Goal: Task Accomplishment & Management: Manage account settings

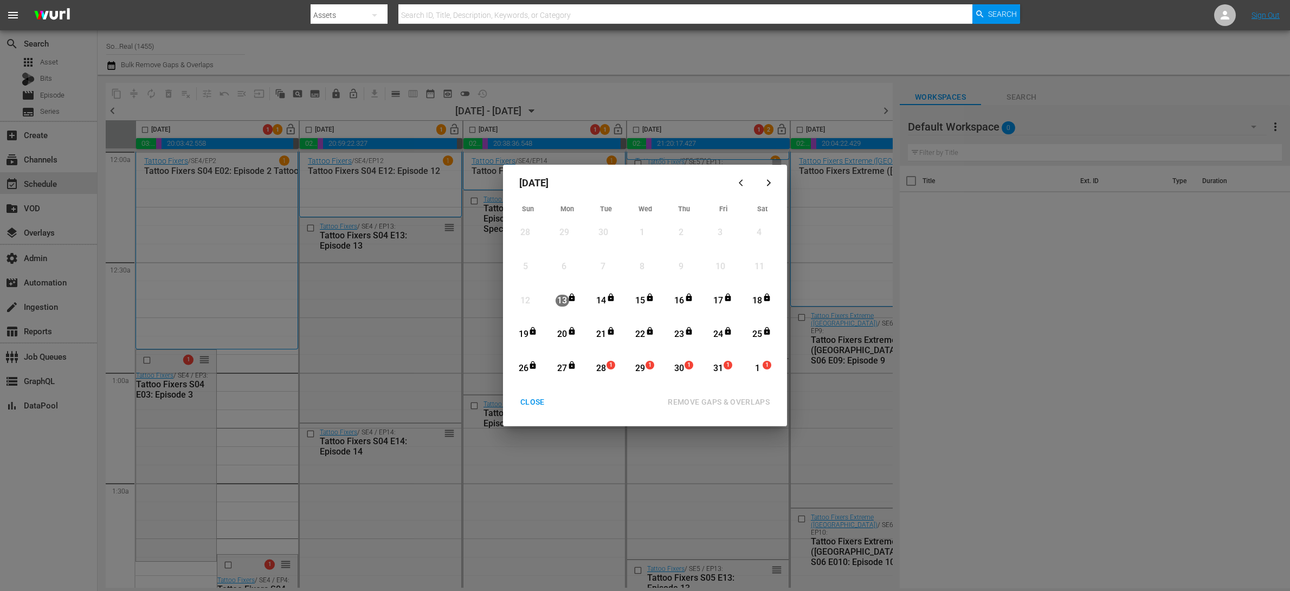
click at [525, 396] on div "CLOSE" at bounding box center [533, 403] width 42 height 14
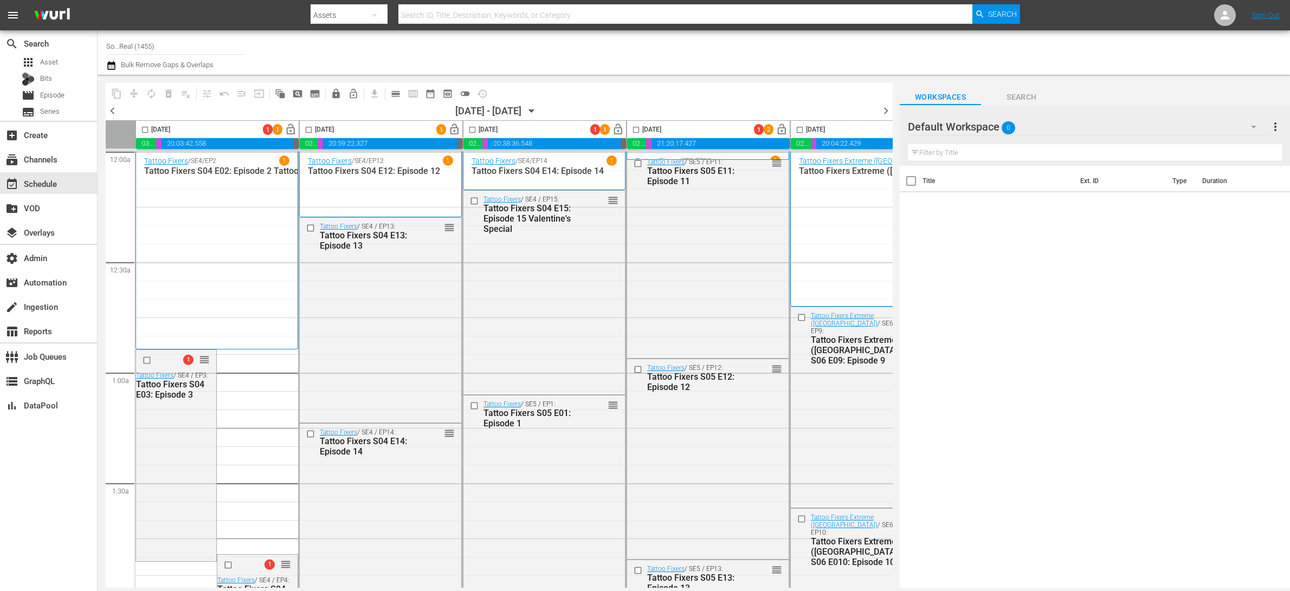
click at [524, 456] on div "October 2025 Sun Mon Tue Wed Thu Fri Sat 28 View Lineup 29 View Lineup 30 View …" at bounding box center [645, 295] width 1290 height 591
click at [524, 456] on div "Tattoo Fixers / SE5 / EP1: Tattoo Fixers S05 E01: Episode 1 reorder" at bounding box center [544, 497] width 162 height 202
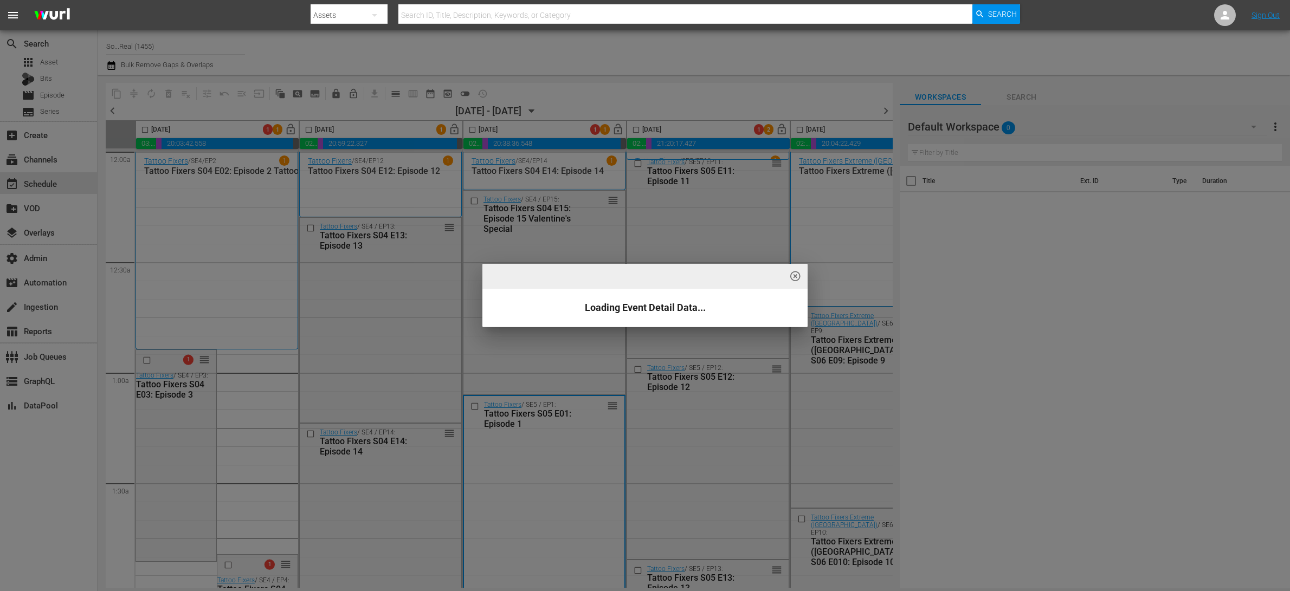
click at [524, 456] on div "highlight_off_icon Loading Event Detail Data..." at bounding box center [645, 295] width 1290 height 591
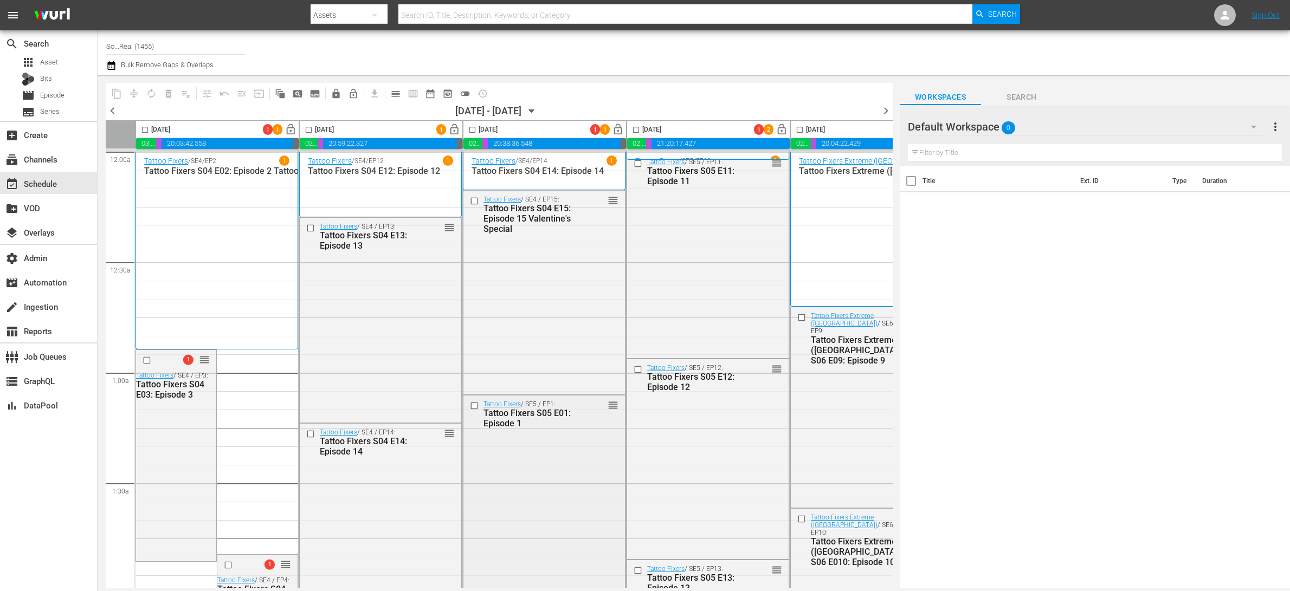
click at [570, 488] on div "Tattoo Fixers / SE5 / EP1: Tattoo Fixers S05 E01: Episode 1 reorder" at bounding box center [544, 497] width 162 height 202
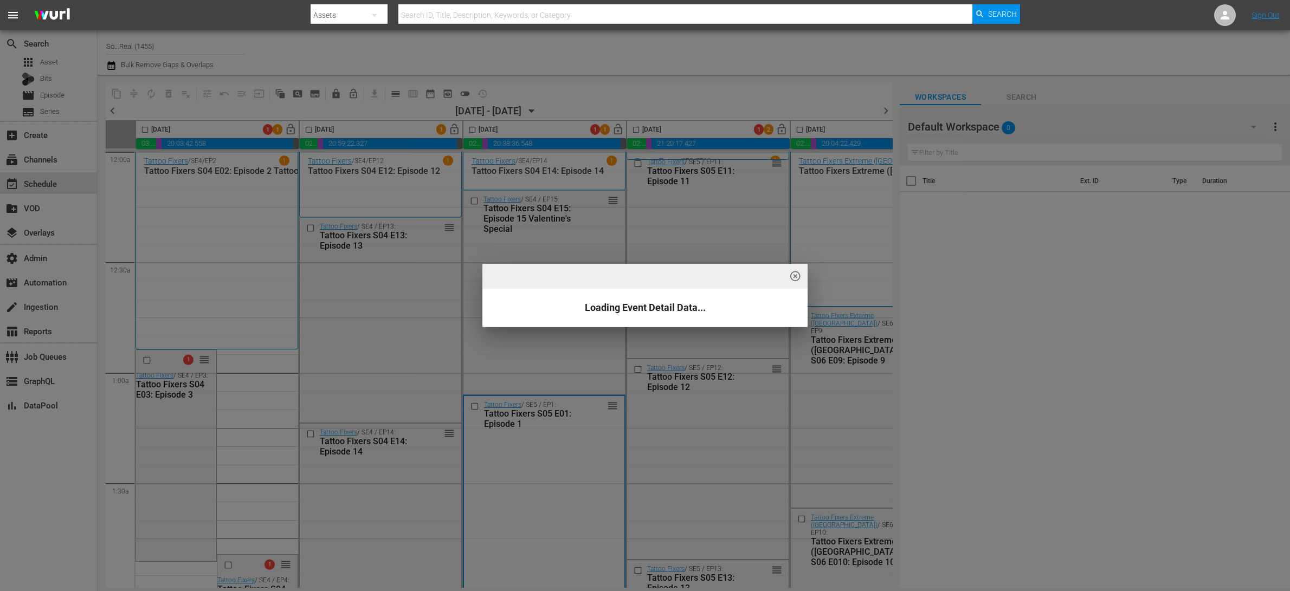
drag, startPoint x: 796, startPoint y: 279, endPoint x: 525, endPoint y: 182, distance: 288.2
click at [796, 279] on span "highlight_off_icon" at bounding box center [795, 276] width 12 height 12
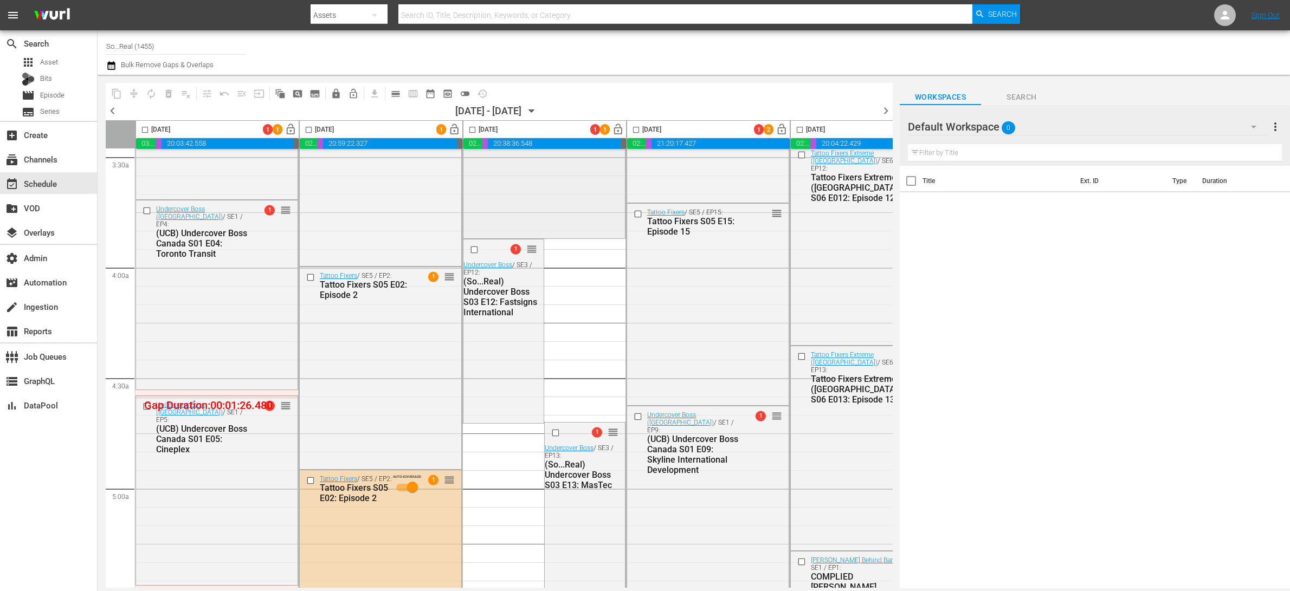
scroll to position [844, 0]
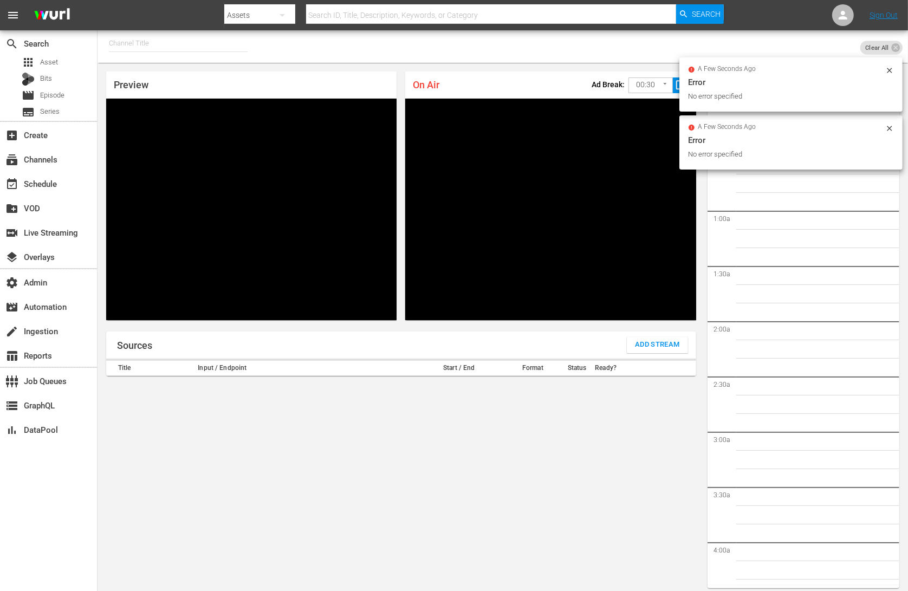
scroll to position [6, 0]
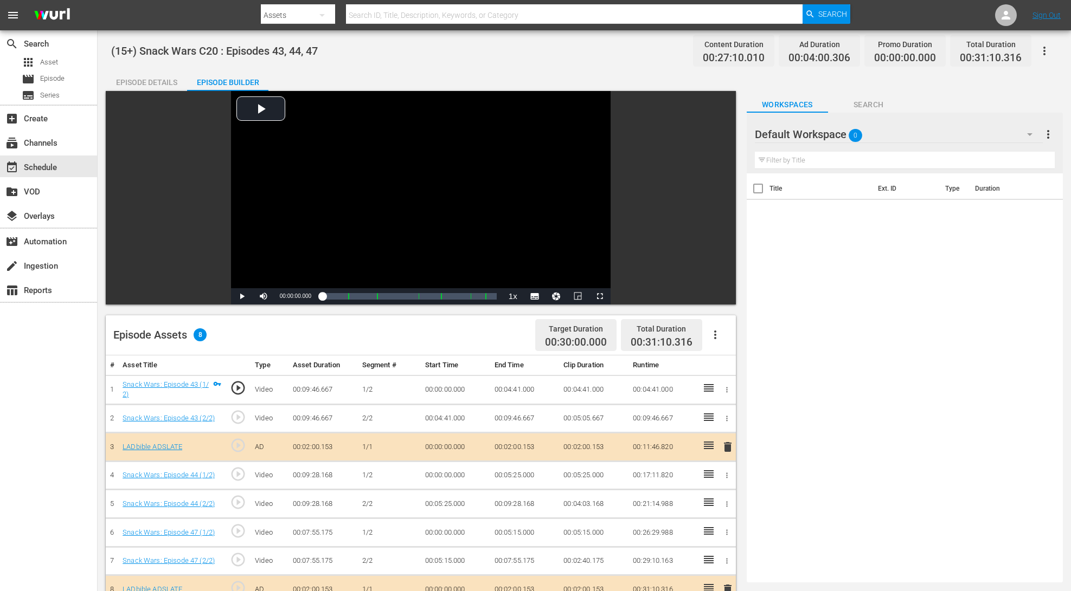
click at [156, 83] on div "Episode Details" at bounding box center [146, 82] width 81 height 26
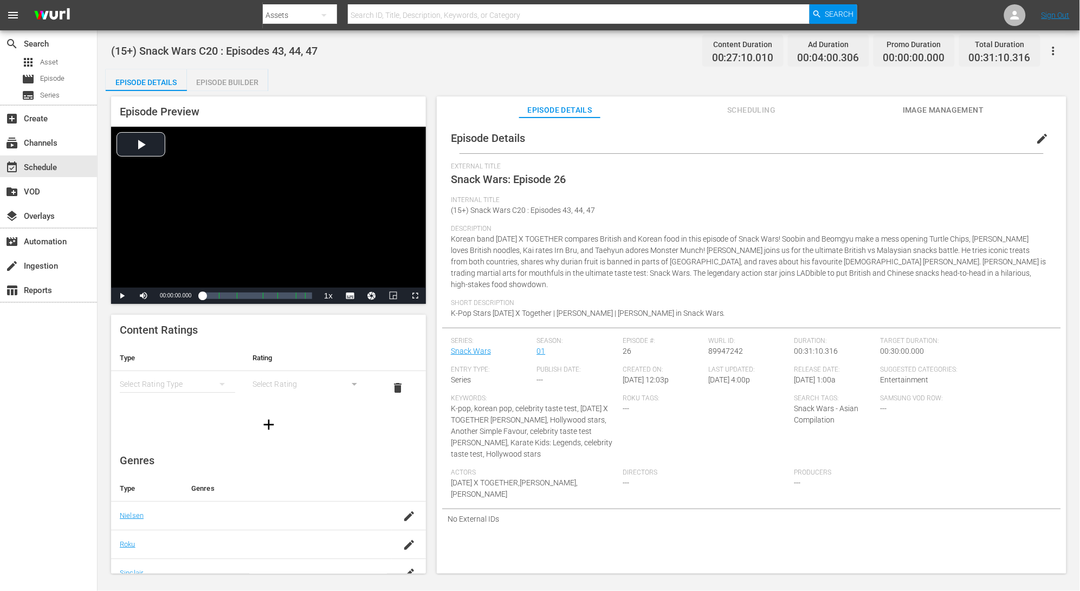
click at [1039, 137] on span "edit" at bounding box center [1042, 138] width 13 height 13
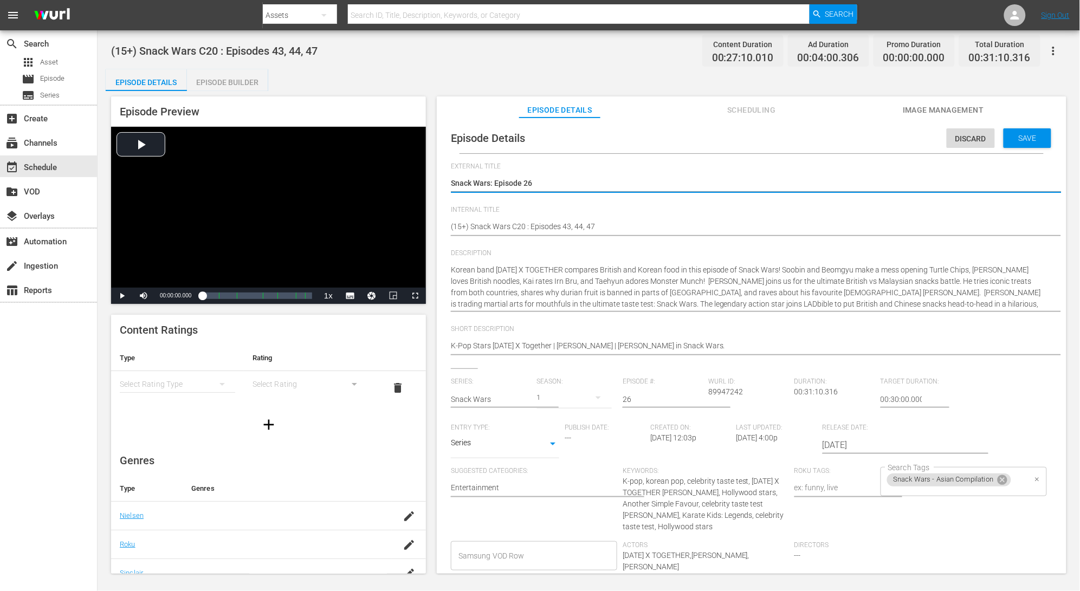
click at [1013, 480] on div "Snack Wars - Asian Compilation Search Tags" at bounding box center [964, 481] width 166 height 29
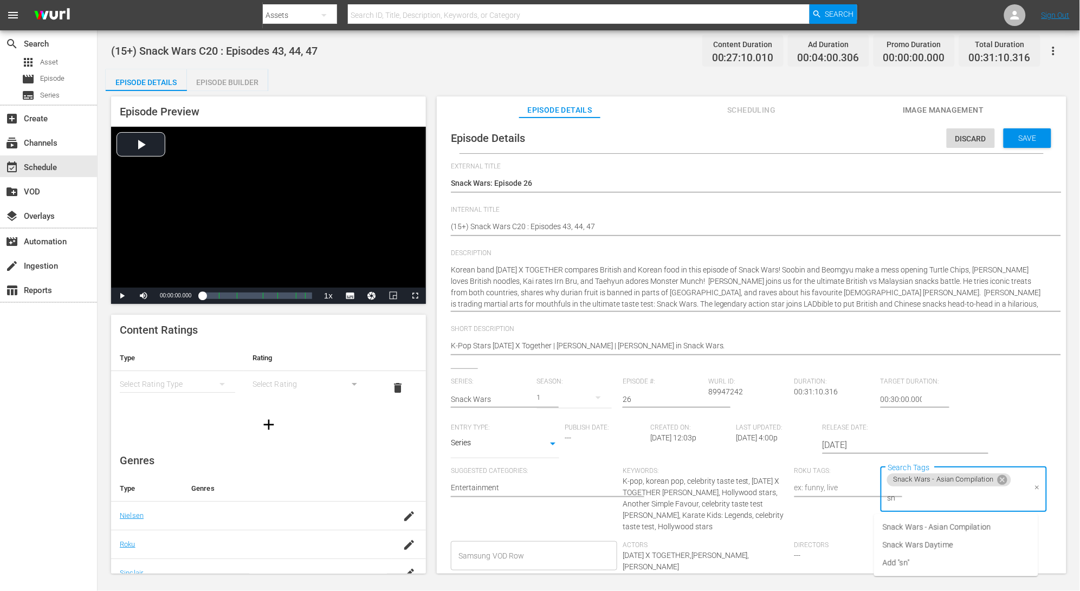
type input "sna"
click at [978, 545] on li "Snack Wars Daytime" at bounding box center [956, 546] width 164 height 18
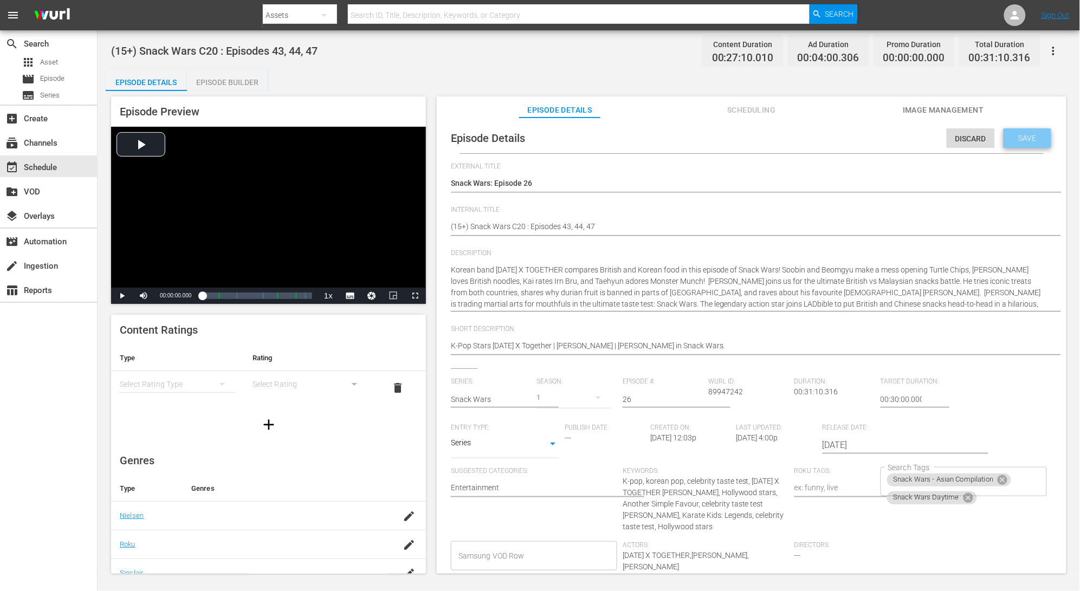
click at [1031, 135] on span "Save" at bounding box center [1027, 138] width 35 height 9
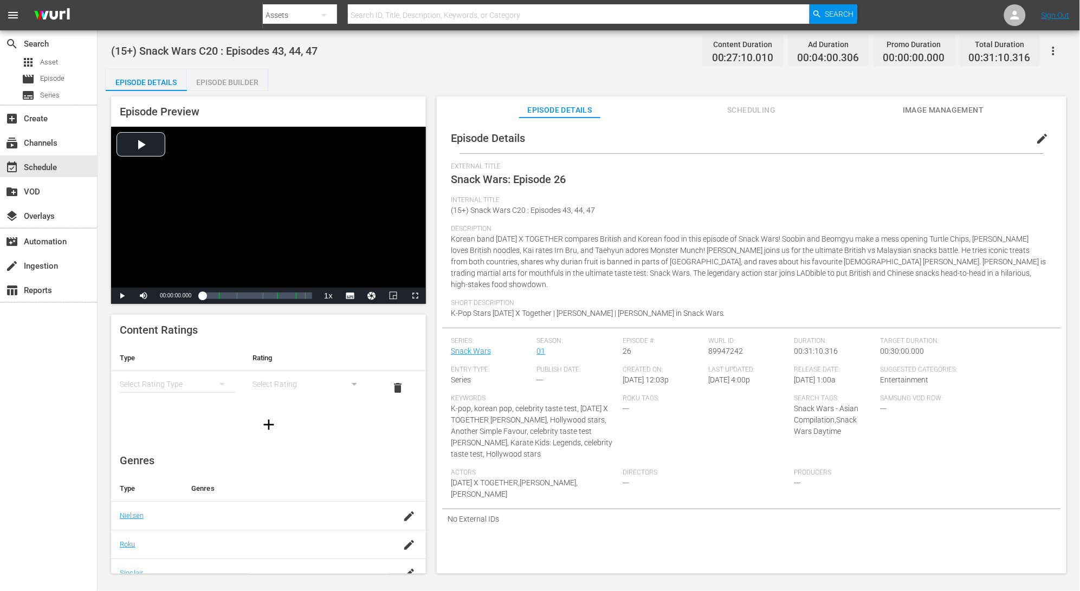
click at [776, 196] on span "Internal Title" at bounding box center [749, 200] width 596 height 9
click at [1042, 140] on span "edit" at bounding box center [1042, 138] width 13 height 13
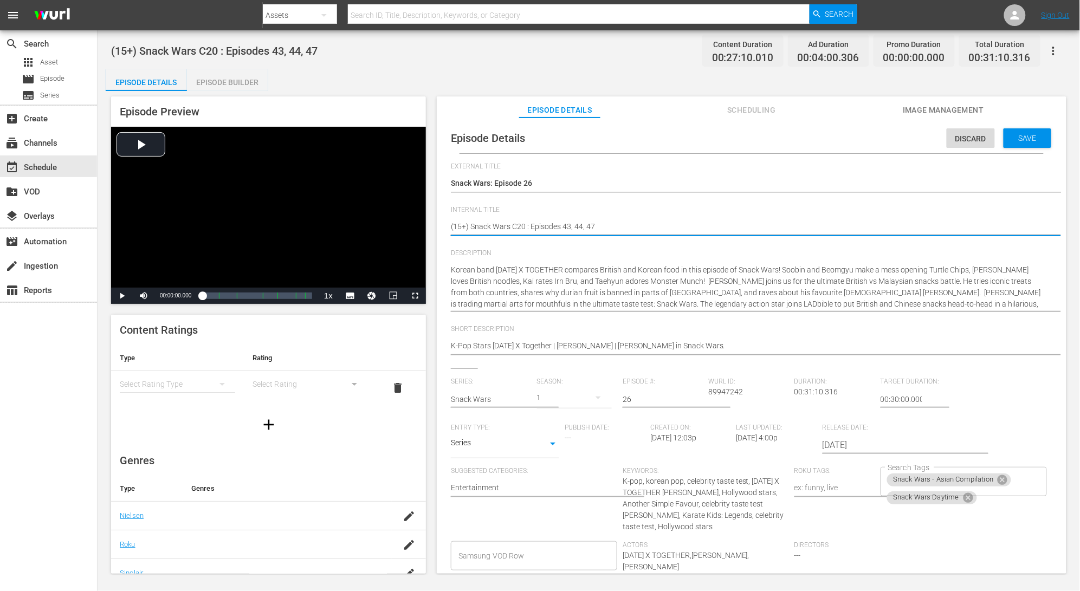
drag, startPoint x: 470, startPoint y: 227, endPoint x: 475, endPoint y: 231, distance: 6.9
click at [470, 227] on textarea "(15+) Snack Wars C20 : Episodes 43, 44, 47" at bounding box center [749, 227] width 596 height 13
type textarea "(15+)Snack Wars C20 : Episodes 43, 44, 47"
type textarea "(15+Snack Wars C20 : Episodes 43, 44, 47"
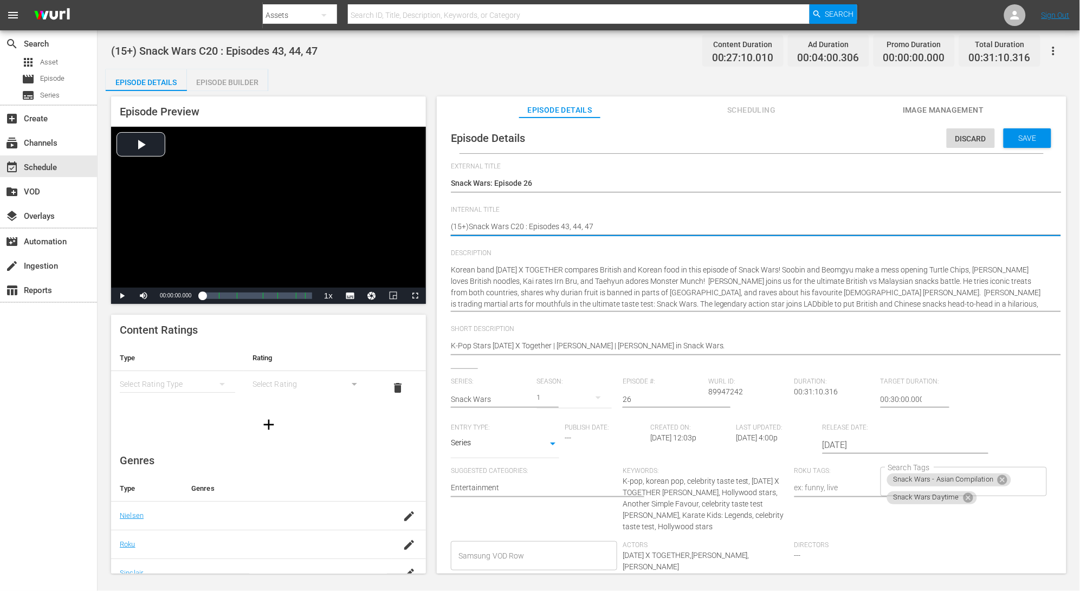
type textarea "(15+Snack Wars C20 : Episodes 43, 44, 47"
type textarea "(15Snack Wars C20 : Episodes 43, 44, 47"
type textarea "(1Snack Wars C20 : Episodes 43, 44, 47"
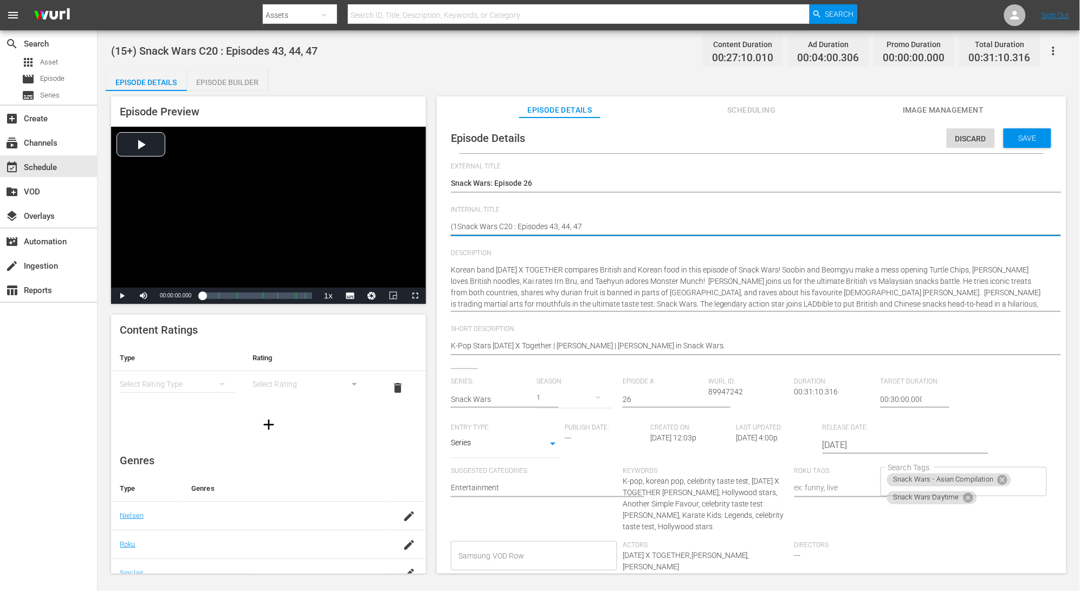
type textarea "(Snack Wars C20 : Episodes 43, 44, 47"
type textarea "Snack Wars C20 : Episodes 43, 44, 47"
click at [1020, 143] on div "Save" at bounding box center [1028, 138] width 48 height 20
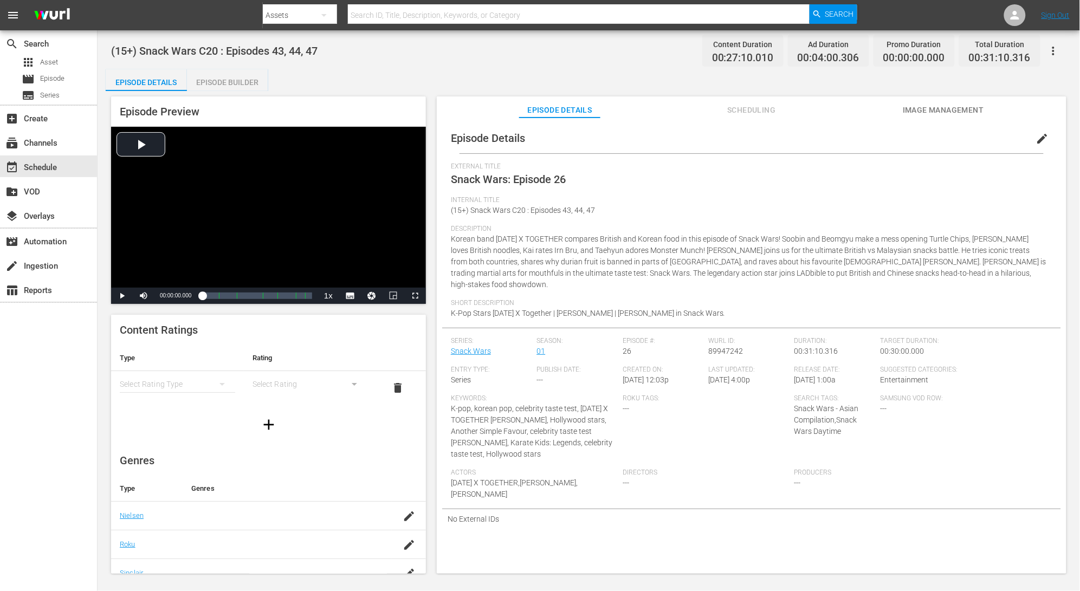
click at [714, 202] on span "Internal Title" at bounding box center [749, 200] width 596 height 9
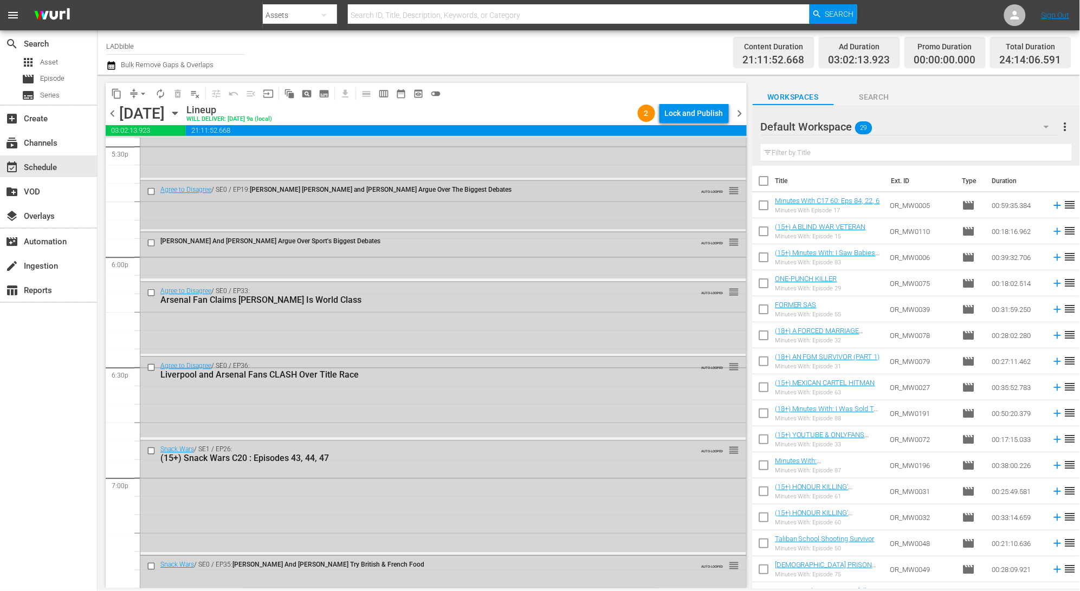
scroll to position [3888, 0]
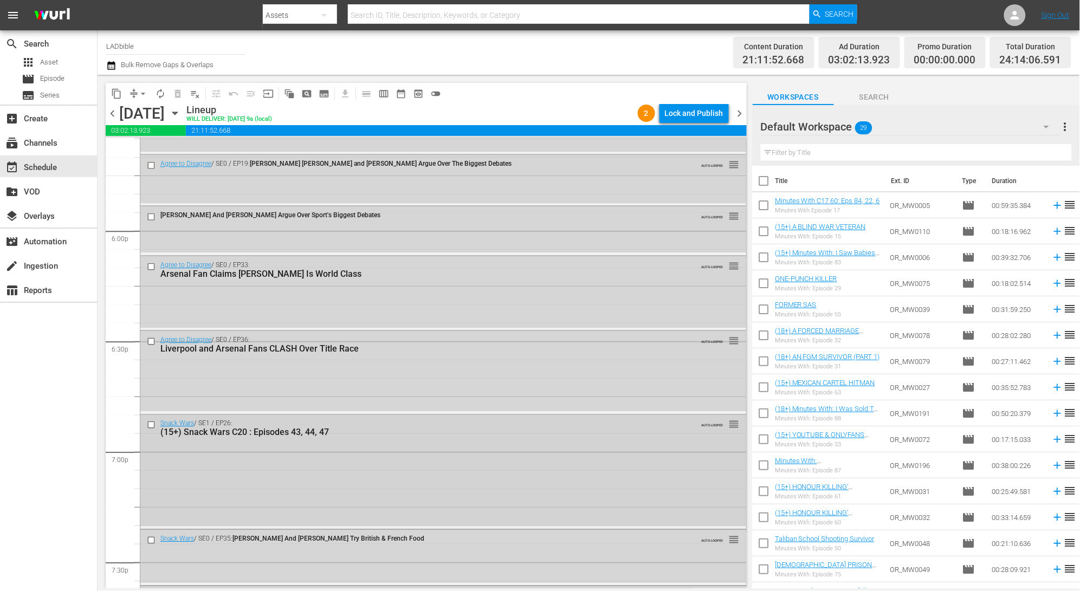
click at [512, 442] on div "Snack Wars / SE1 / EP26: (15+) Snack Wars C20 : Episodes 43, 44, 47 AUTO-LOOPED…" at bounding box center [443, 471] width 606 height 112
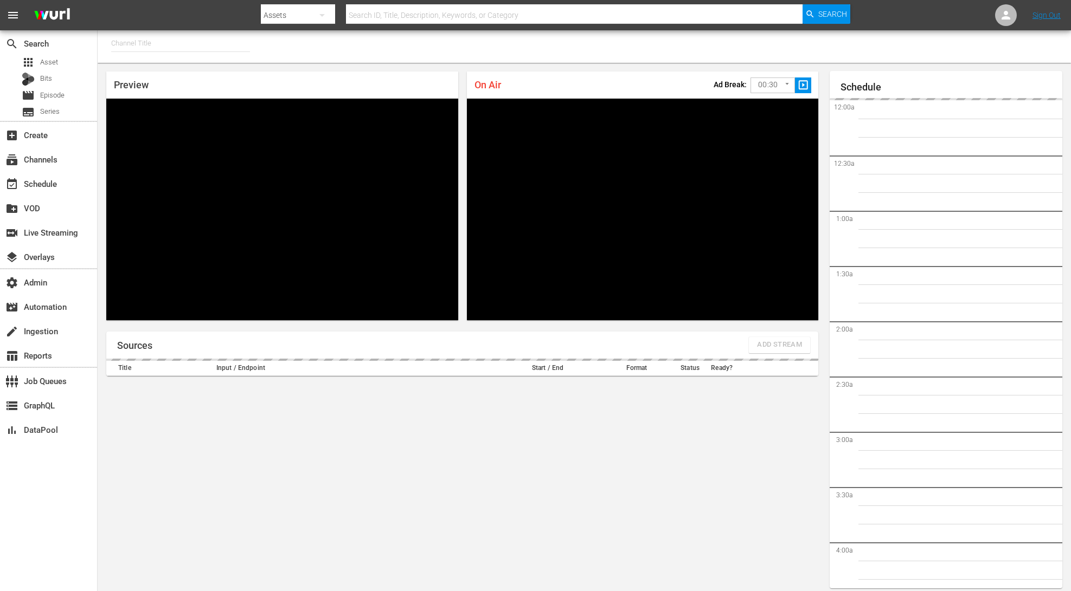
scroll to position [6, 0]
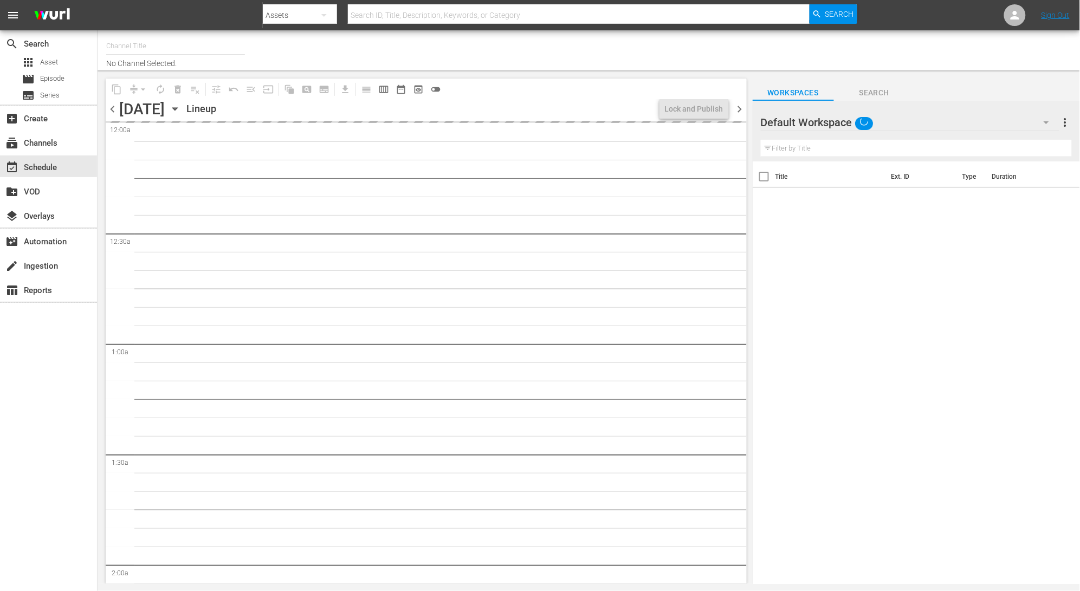
type input "LADbible (2030)"
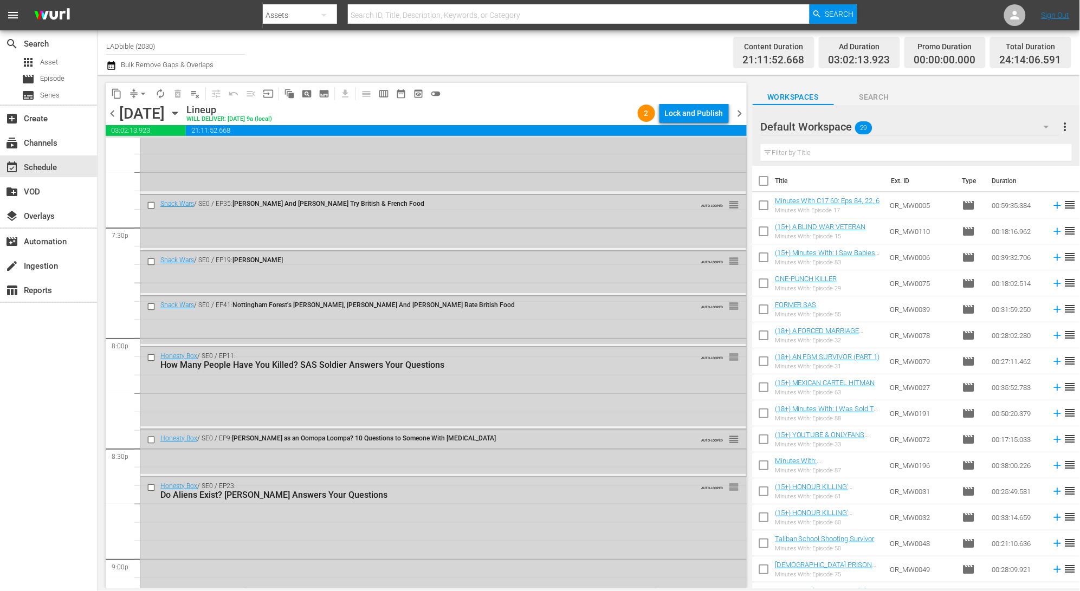
scroll to position [3914, 0]
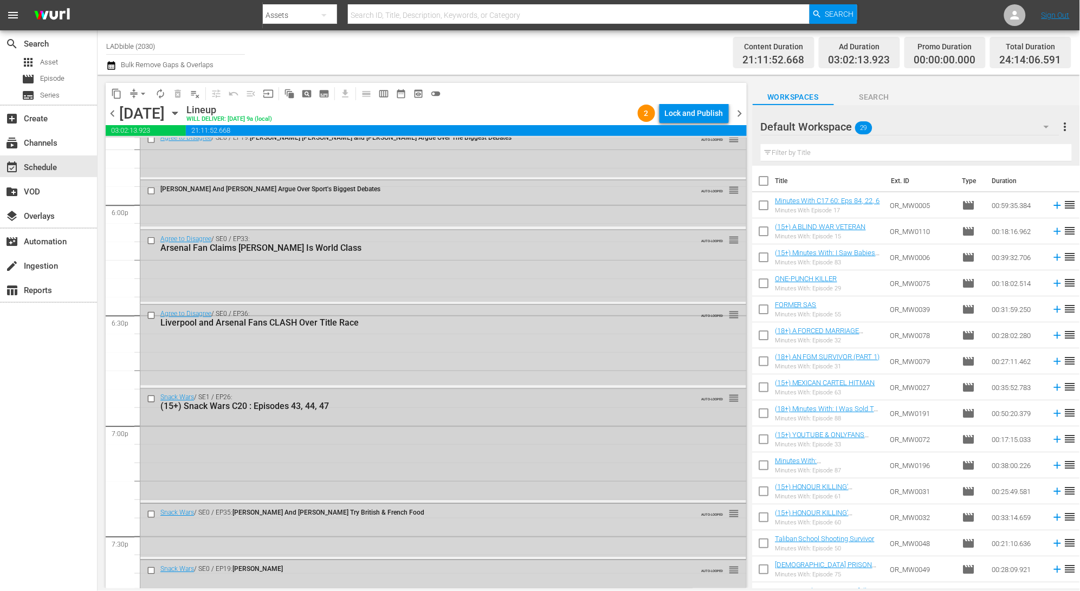
click at [220, 444] on div "Snack Wars / SE1 / EP26: (15+) Snack Wars C20 : Episodes 43, 44, 47 AUTO-LOOPED…" at bounding box center [443, 445] width 606 height 112
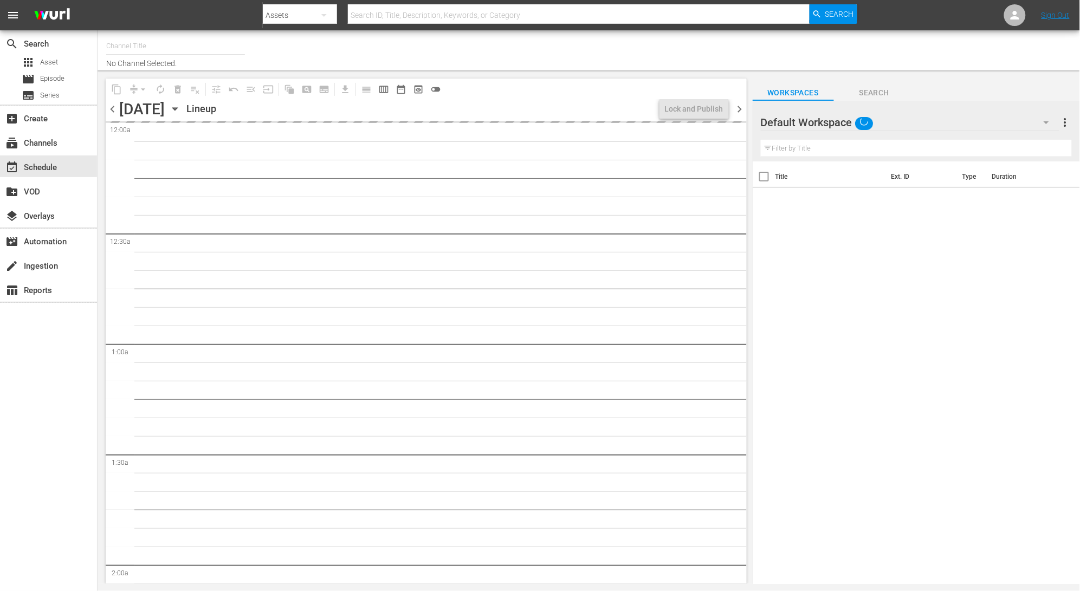
type input "LADbible (2030)"
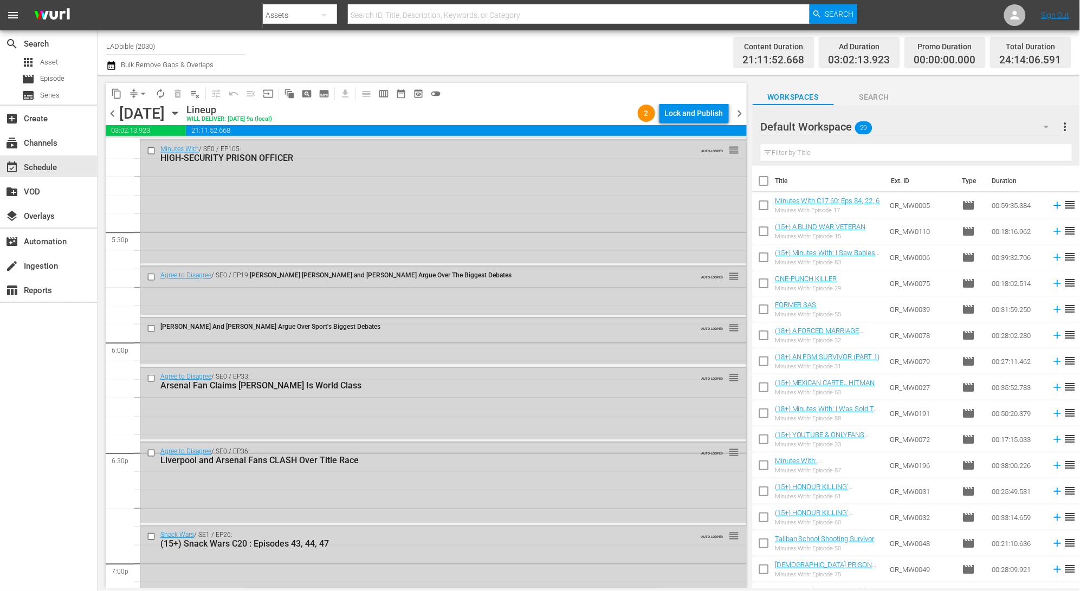
scroll to position [4078, 0]
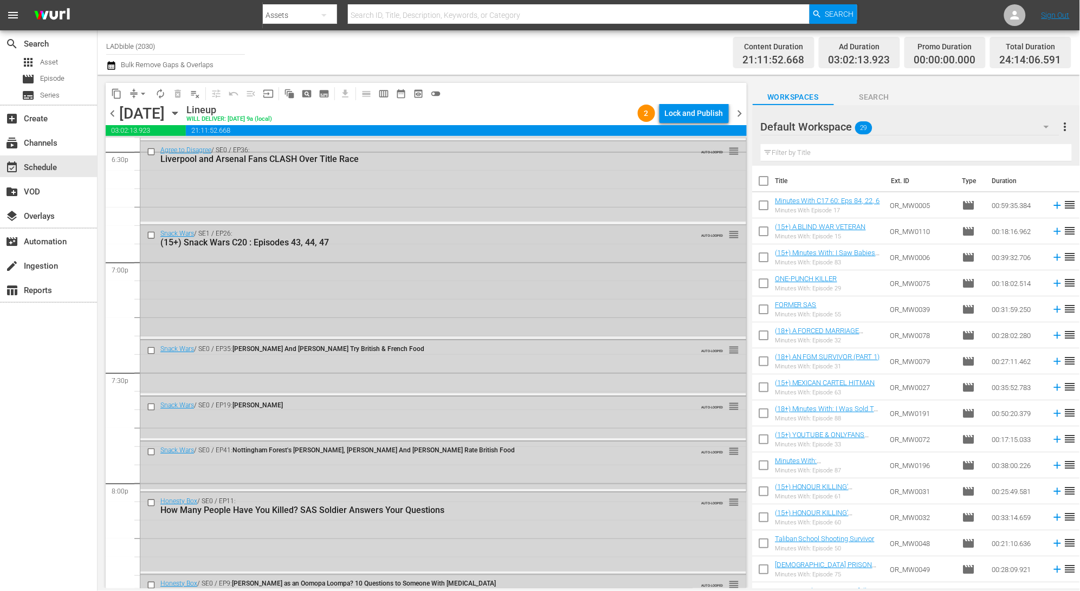
click at [183, 257] on div "Snack Wars / SE1 / EP26: (15+) Snack Wars C20 : Episodes 43, 44, 47 AUTO-LOOPED…" at bounding box center [443, 281] width 606 height 112
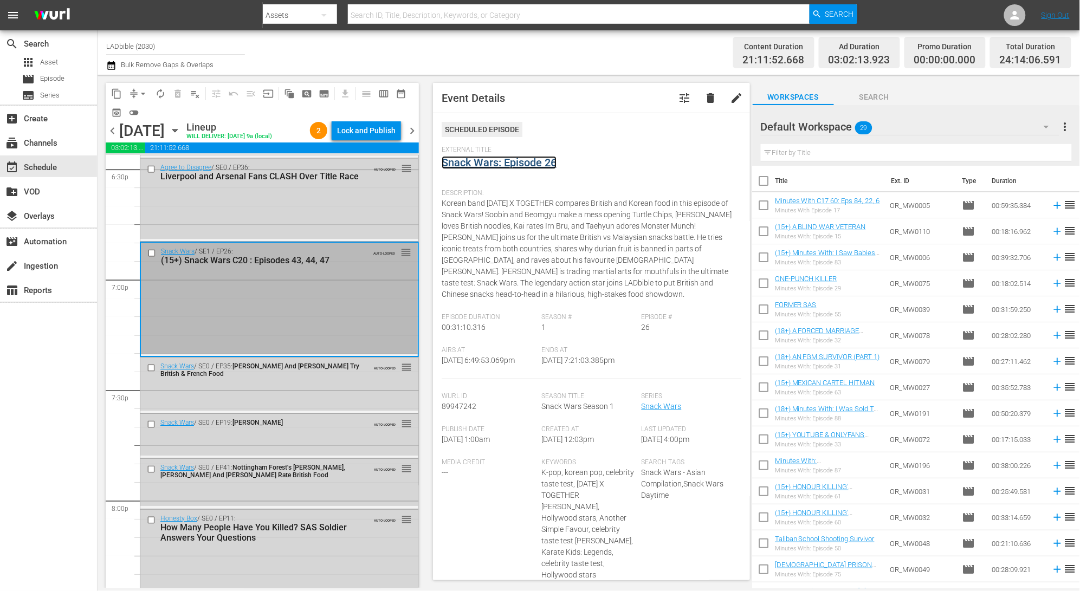
click at [530, 157] on link "Snack Wars: Episode 26" at bounding box center [499, 162] width 115 height 13
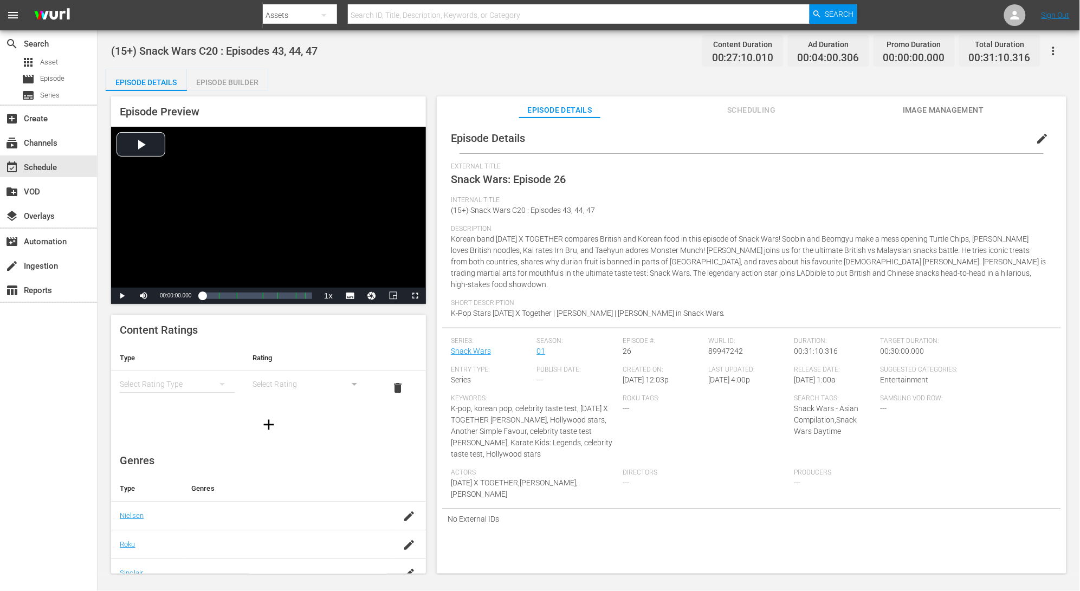
drag, startPoint x: 1052, startPoint y: 133, endPoint x: 1045, endPoint y: 136, distance: 6.9
click at [1052, 133] on div "edit" at bounding box center [1045, 136] width 31 height 26
click at [1041, 137] on span "edit" at bounding box center [1042, 138] width 13 height 13
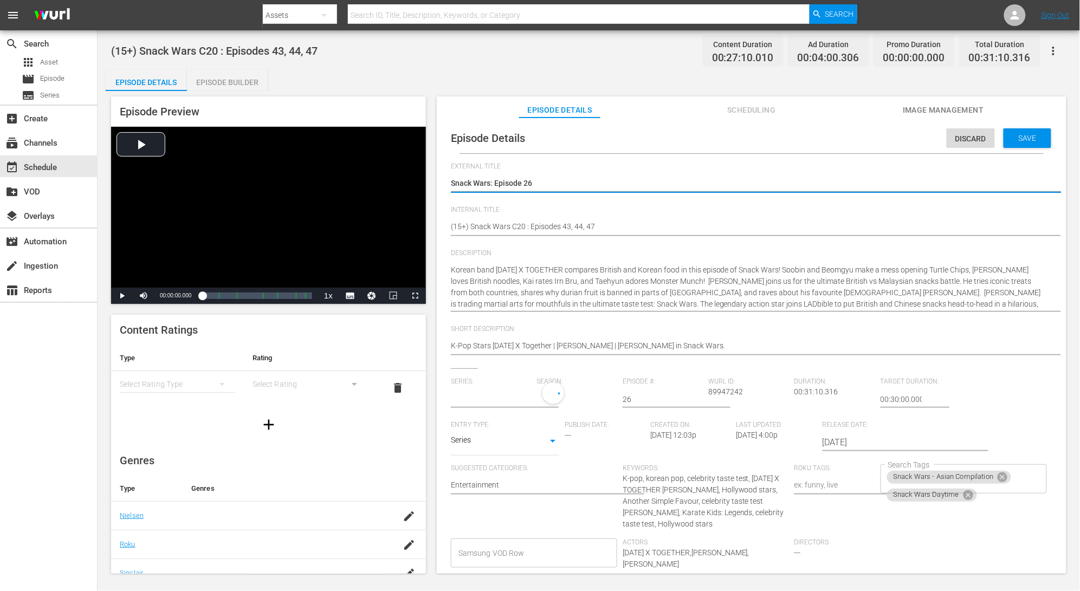
type input "Snack Wars"
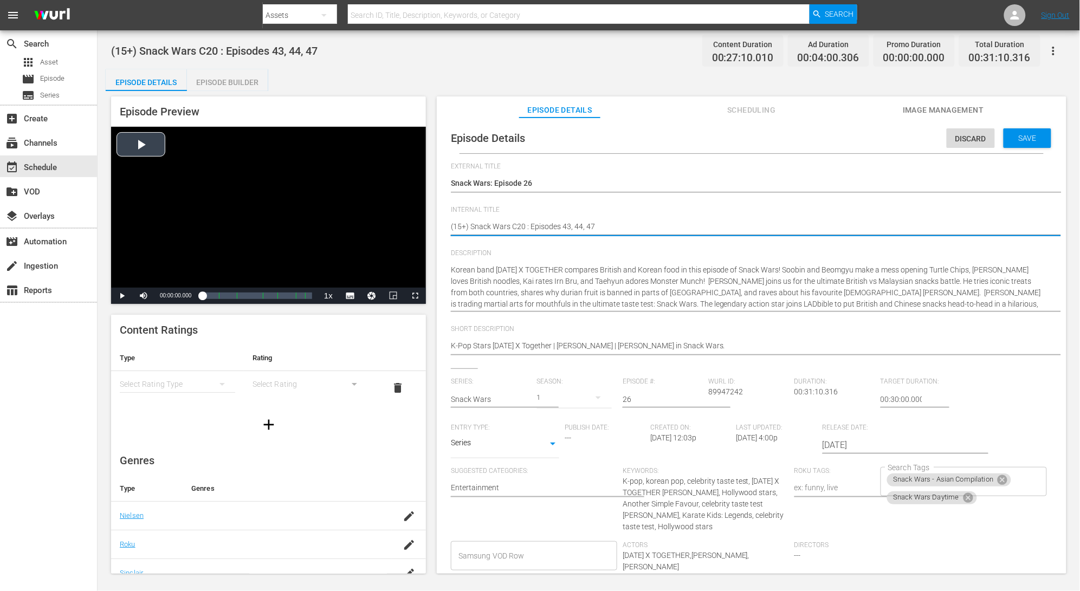
drag, startPoint x: 472, startPoint y: 229, endPoint x: 415, endPoint y: 227, distance: 56.9
click at [416, 227] on div "Episode Preview Video Player is loading. Play Video Play Mute Current Time 00:0…" at bounding box center [589, 337] width 966 height 492
type textarea "Snack Wars C20 : Episodes 43, 44, 47"
click at [1024, 139] on span "Save" at bounding box center [1027, 138] width 35 height 9
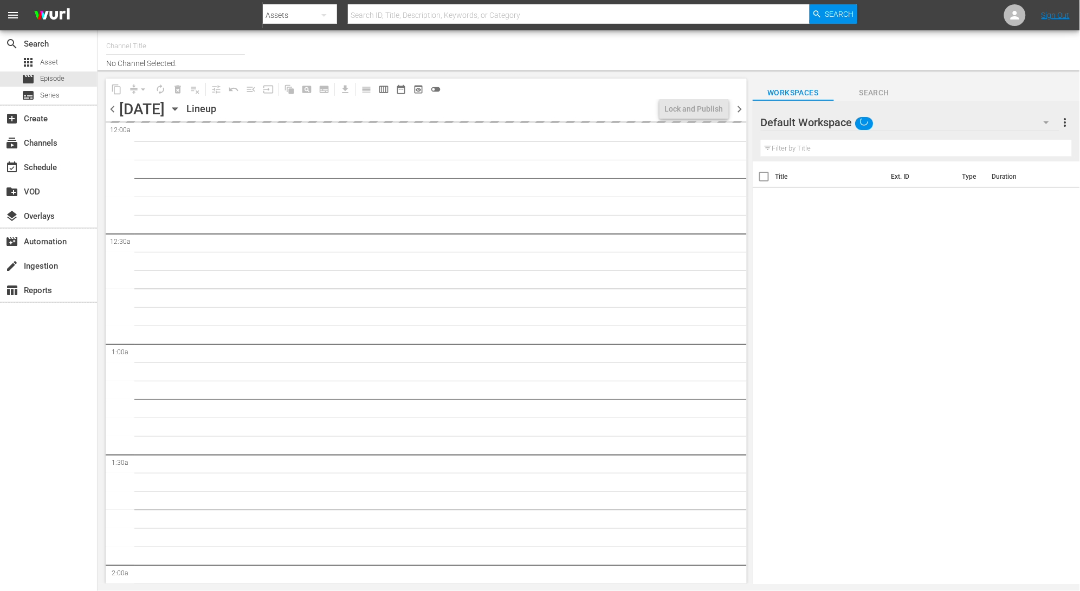
type input "LADbible (2030)"
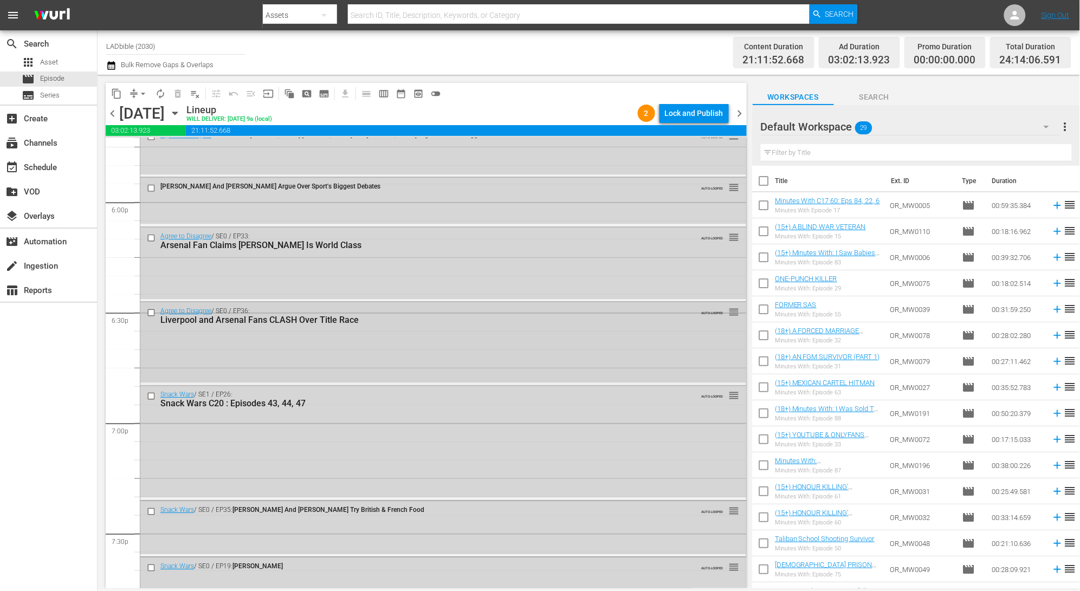
scroll to position [3880, 0]
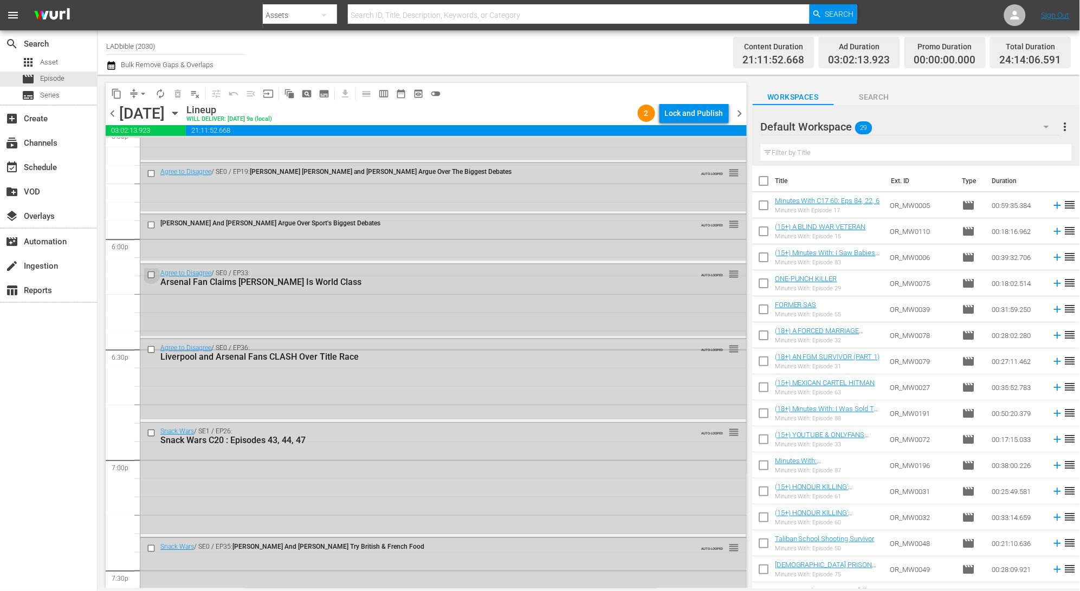
click at [150, 272] on input "checkbox" at bounding box center [152, 274] width 11 height 9
click at [153, 351] on input "checkbox" at bounding box center [152, 349] width 11 height 9
click at [152, 224] on input "checkbox" at bounding box center [152, 224] width 11 height 9
click at [177, 94] on span "delete_forever_outlined" at bounding box center [177, 93] width 11 height 11
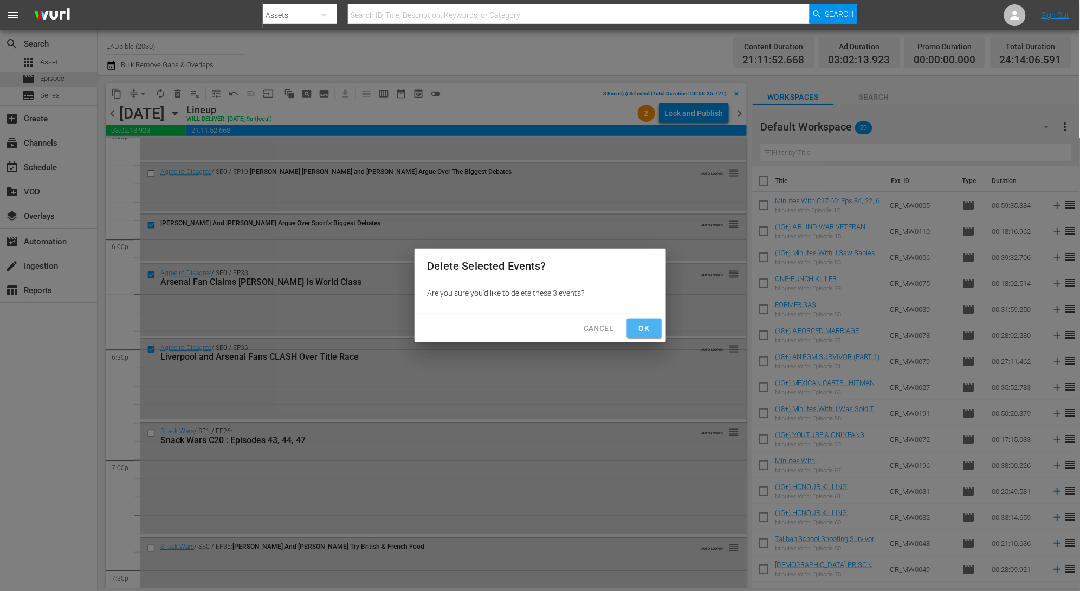
click at [647, 331] on span "Ok" at bounding box center [644, 329] width 17 height 14
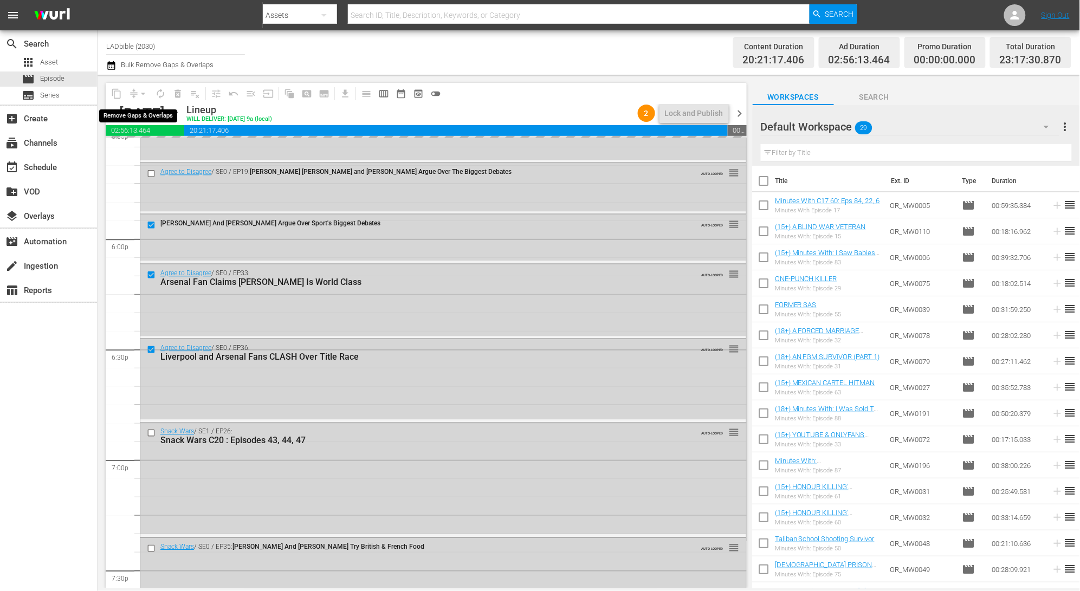
click at [134, 95] on div "arrow_drop_down" at bounding box center [142, 93] width 17 height 17
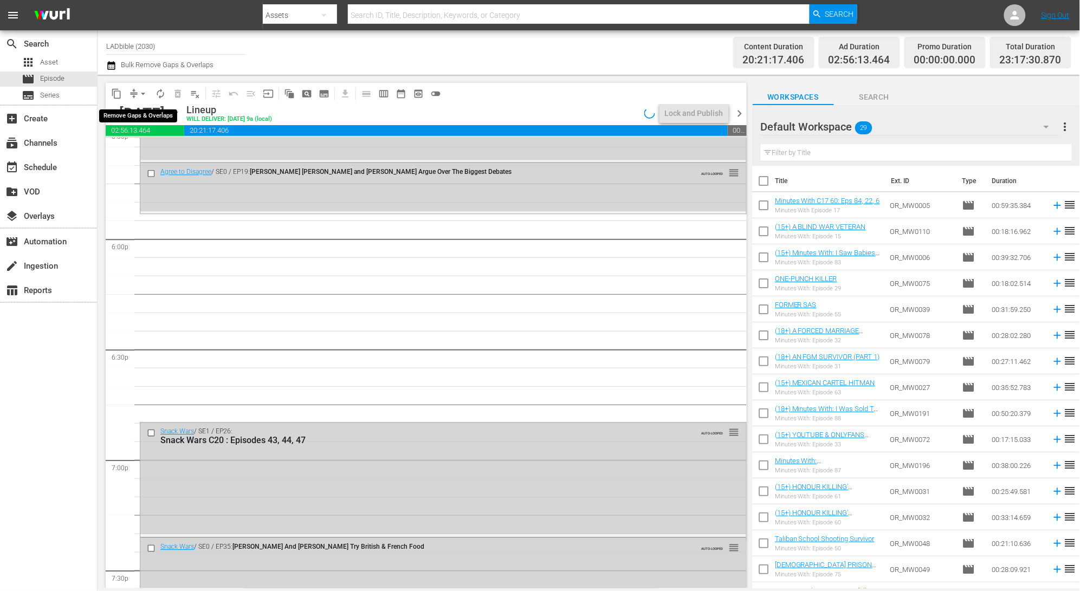
click at [136, 93] on button "arrow_drop_down" at bounding box center [142, 93] width 17 height 17
click at [172, 152] on li "Align to End of Previous Day" at bounding box center [144, 151] width 114 height 18
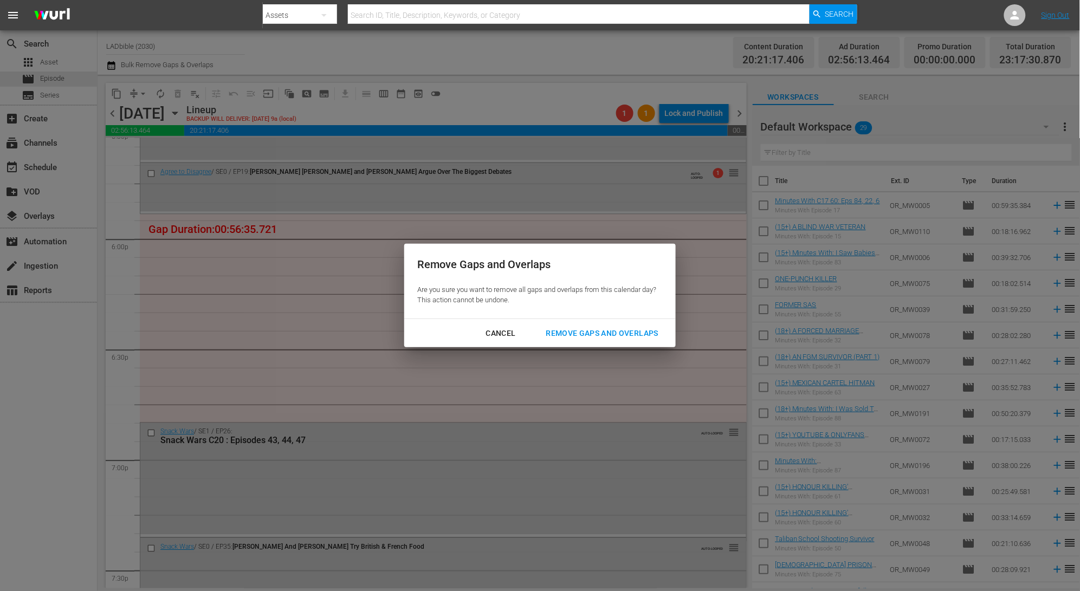
click at [627, 333] on div "Remove Gaps and Overlaps" at bounding box center [603, 334] width 130 height 14
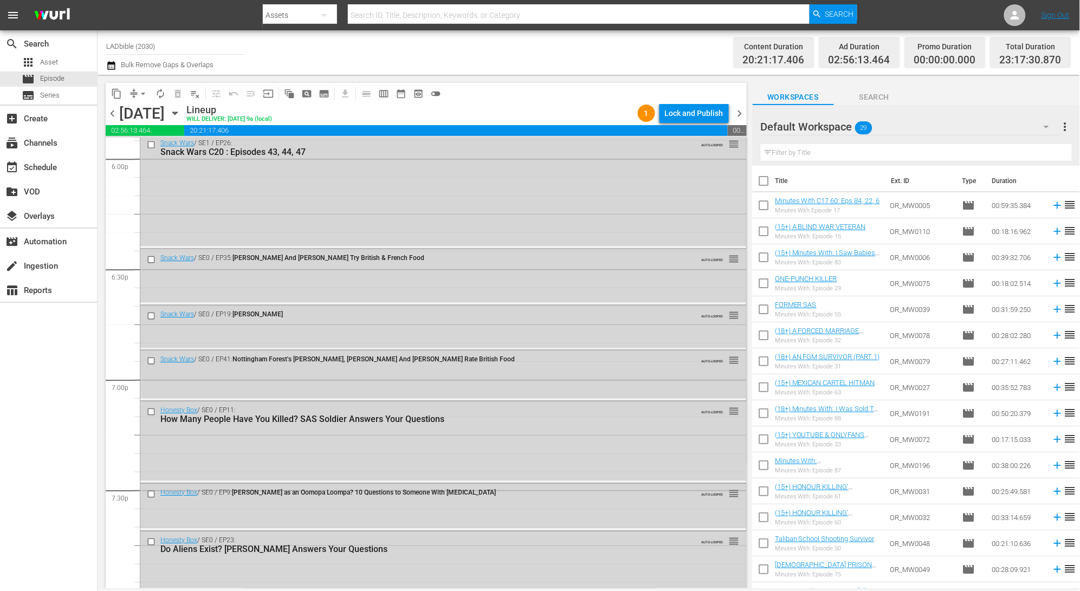
scroll to position [4042, 0]
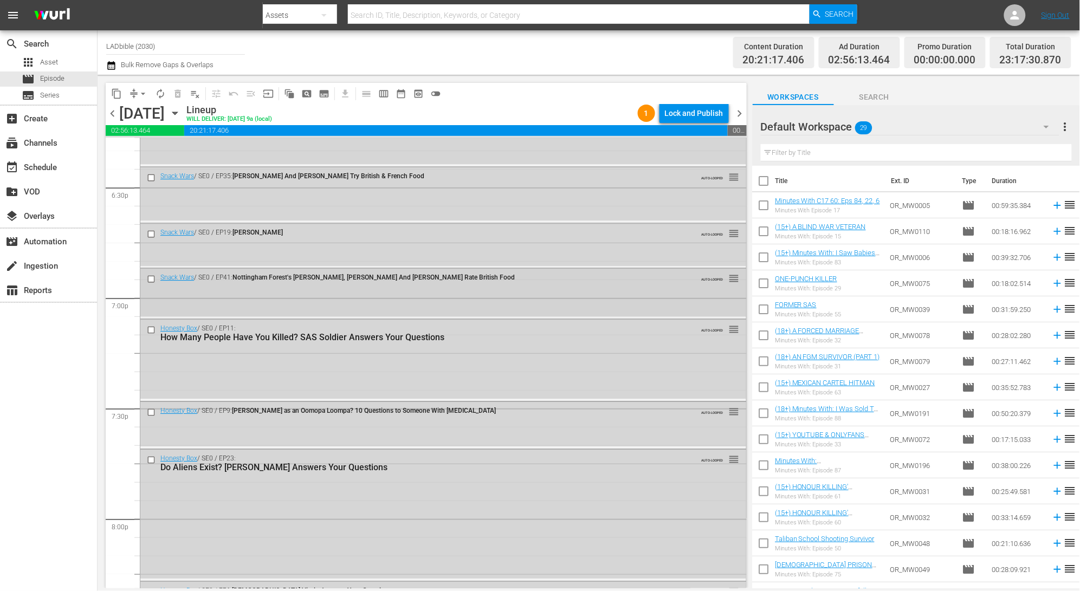
click at [729, 278] on span "reorder" at bounding box center [734, 279] width 11 height 12
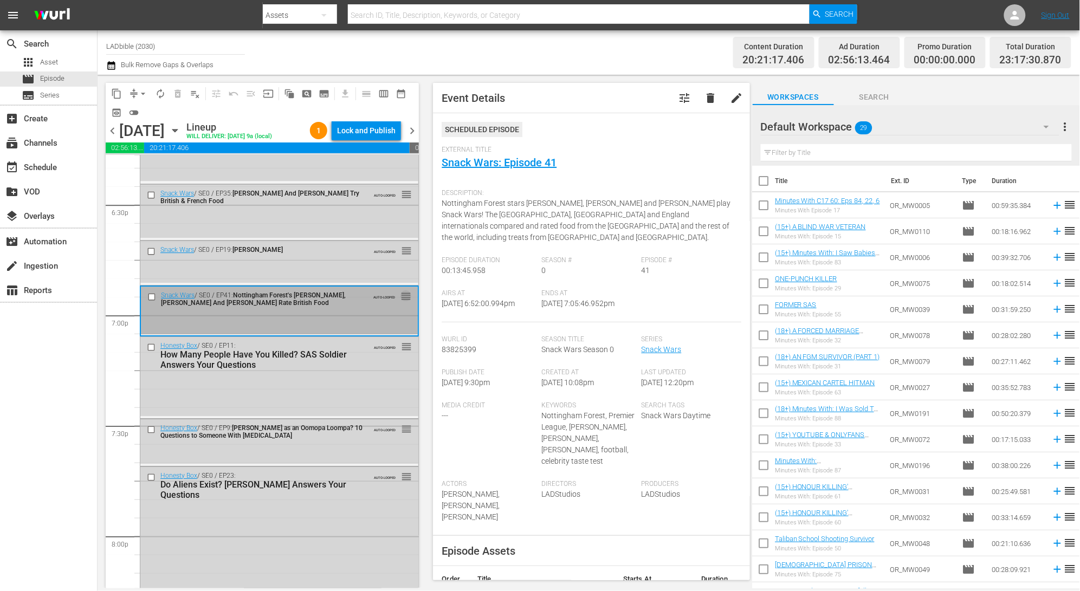
click at [401, 298] on span "reorder" at bounding box center [406, 297] width 11 height 12
click at [150, 252] on input "checkbox" at bounding box center [152, 251] width 11 height 9
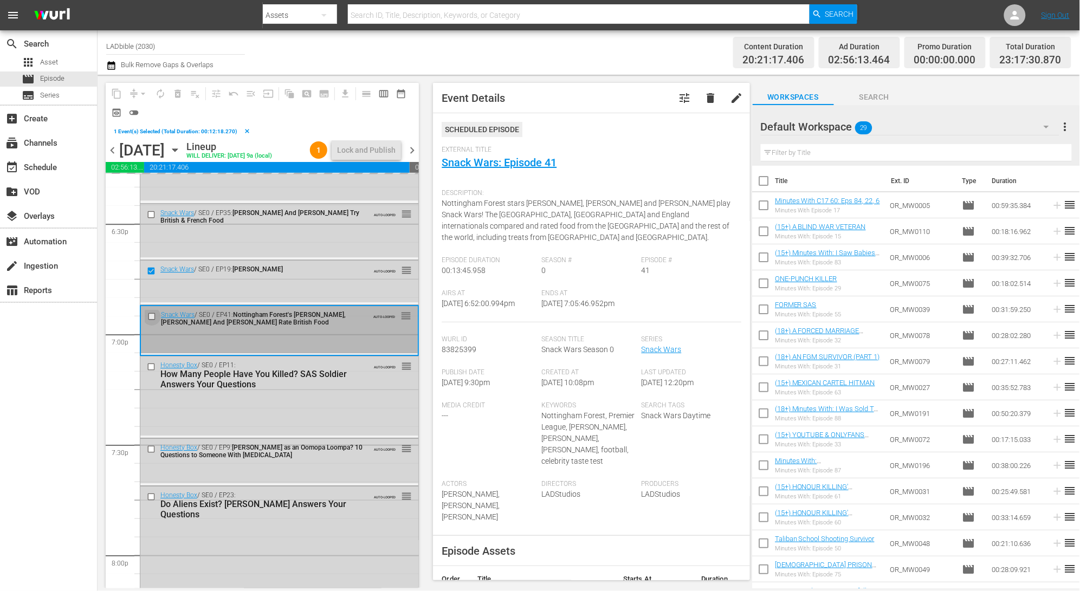
click at [152, 318] on input "checkbox" at bounding box center [152, 316] width 11 height 9
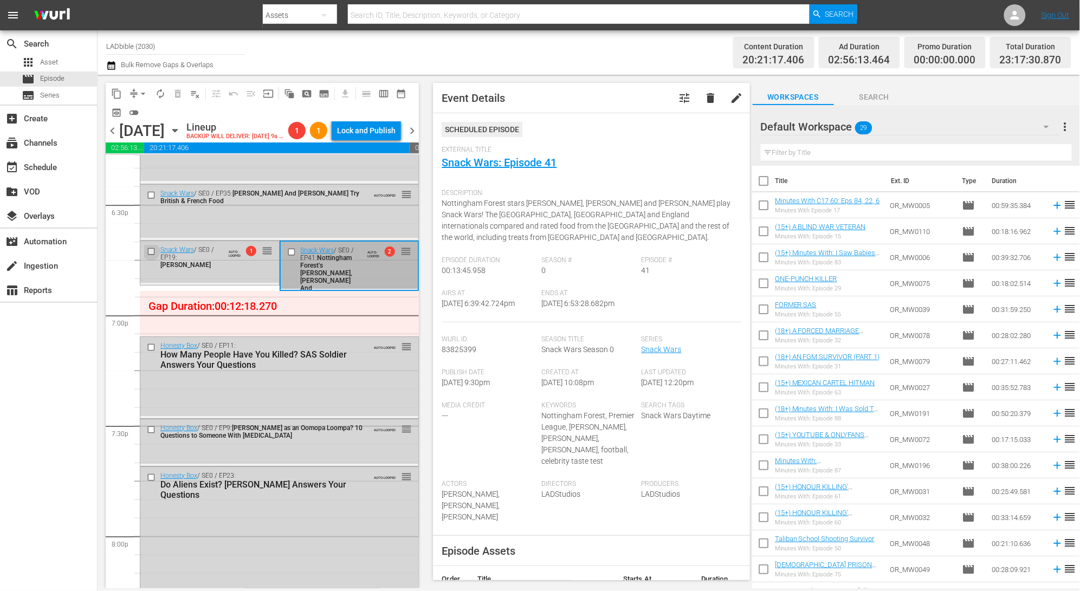
click at [151, 251] on input "checkbox" at bounding box center [152, 251] width 11 height 9
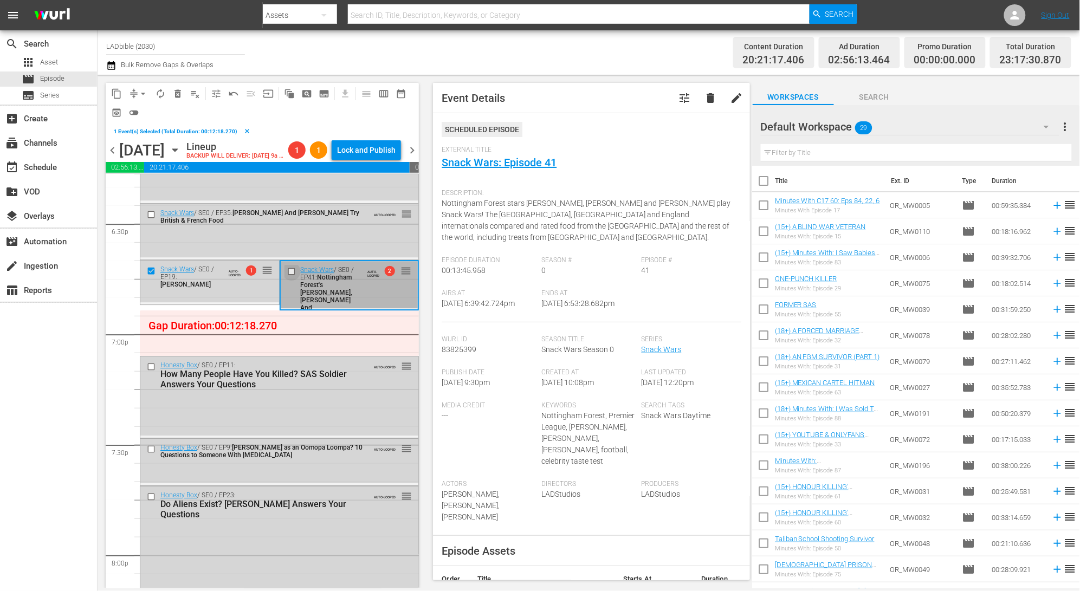
click at [289, 270] on input "checkbox" at bounding box center [292, 271] width 11 height 9
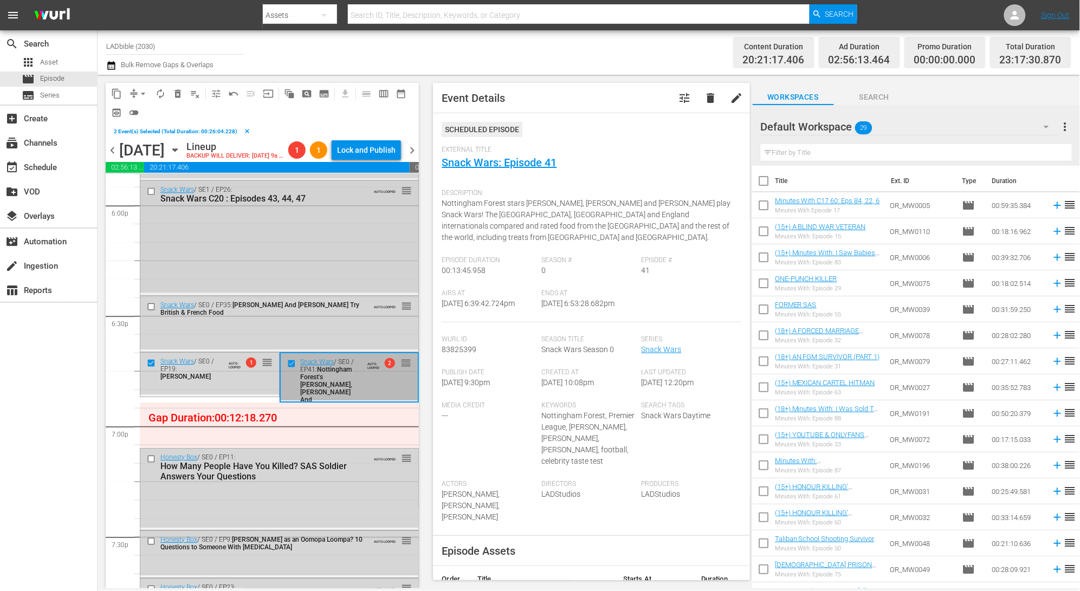
scroll to position [3874, 0]
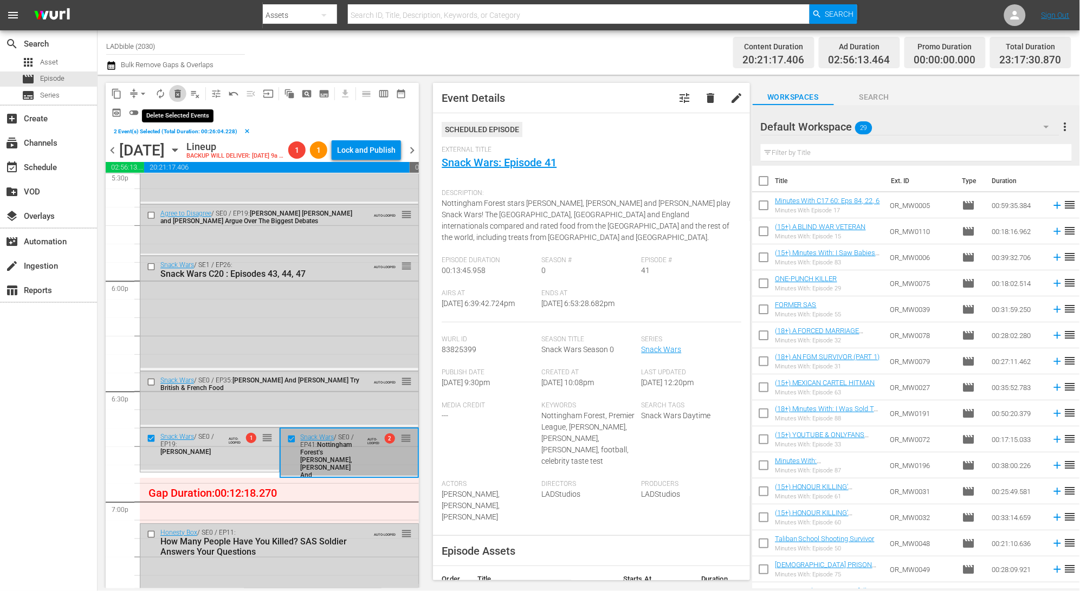
click at [178, 95] on span "delete_forever_outlined" at bounding box center [177, 93] width 11 height 11
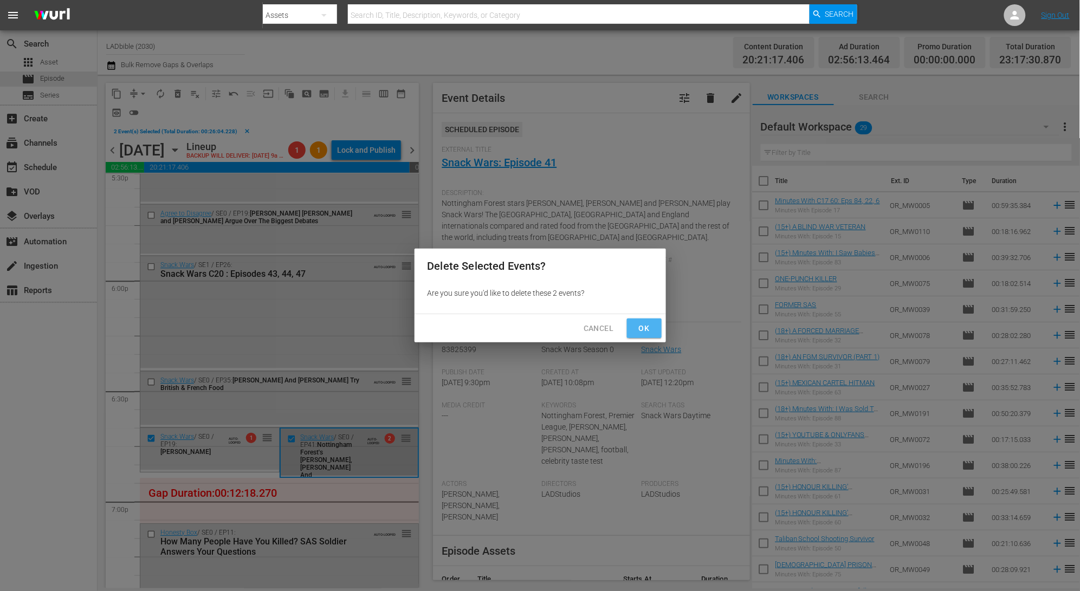
click at [637, 327] on span "Ok" at bounding box center [644, 329] width 17 height 14
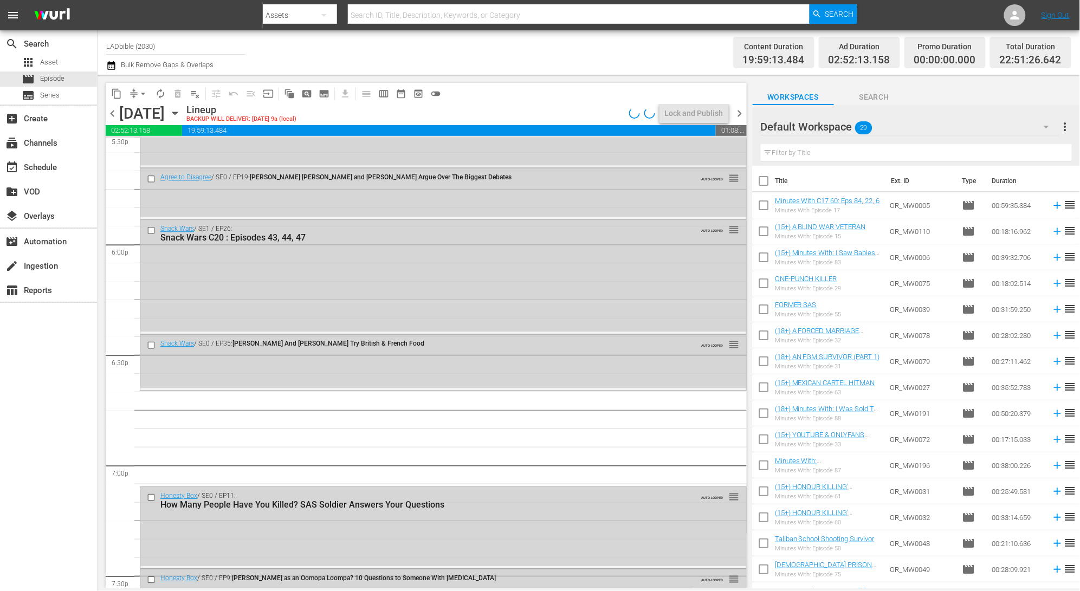
click at [898, 127] on div "Default Workspace 29" at bounding box center [910, 127] width 299 height 30
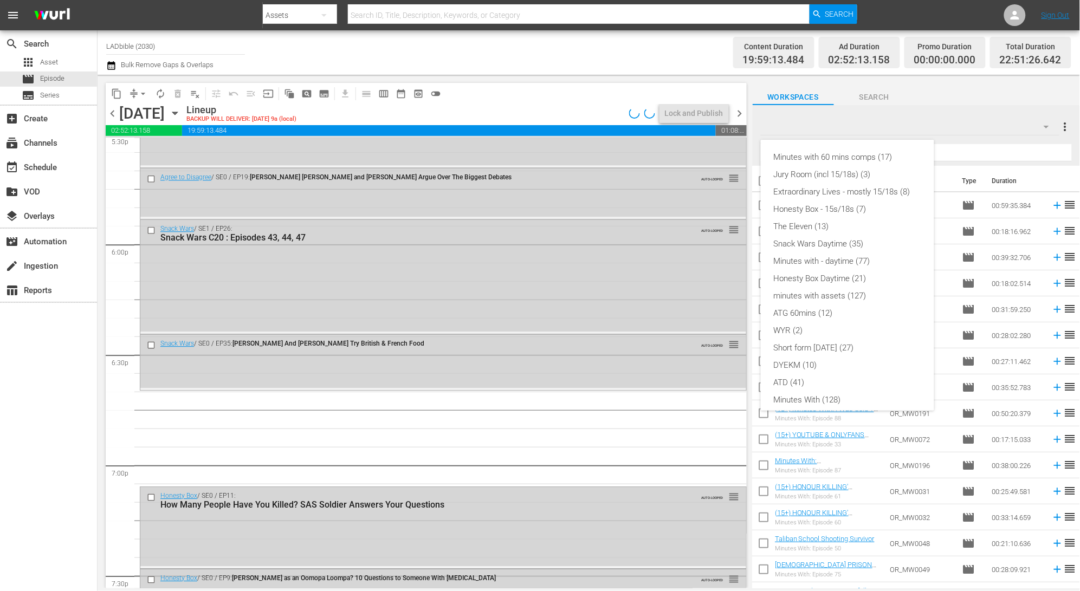
scroll to position [93, 0]
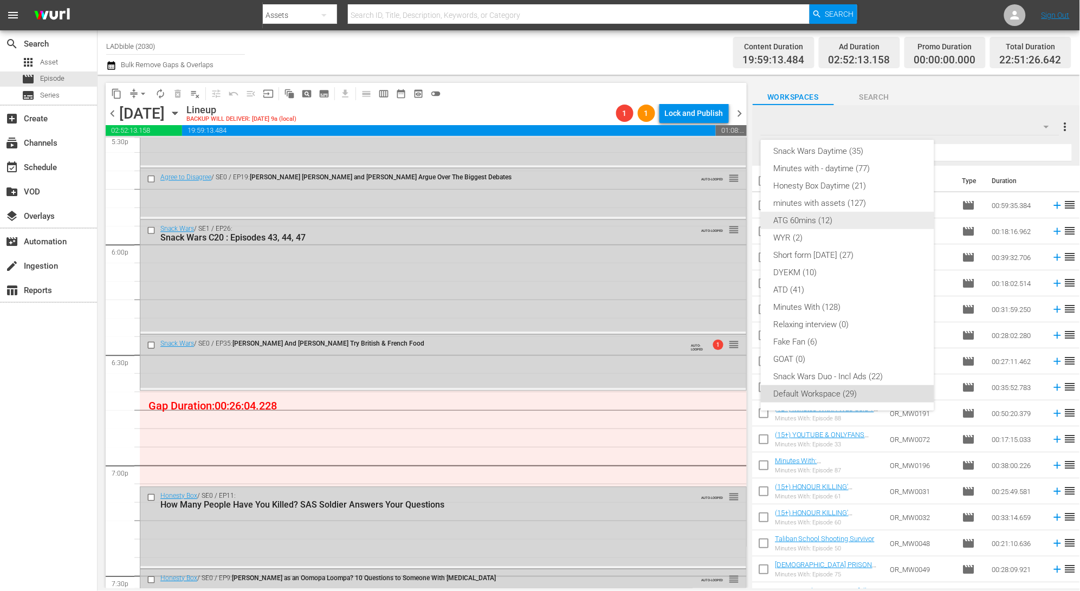
click at [857, 221] on div "ATG 60mins (12)" at bounding box center [847, 220] width 147 height 17
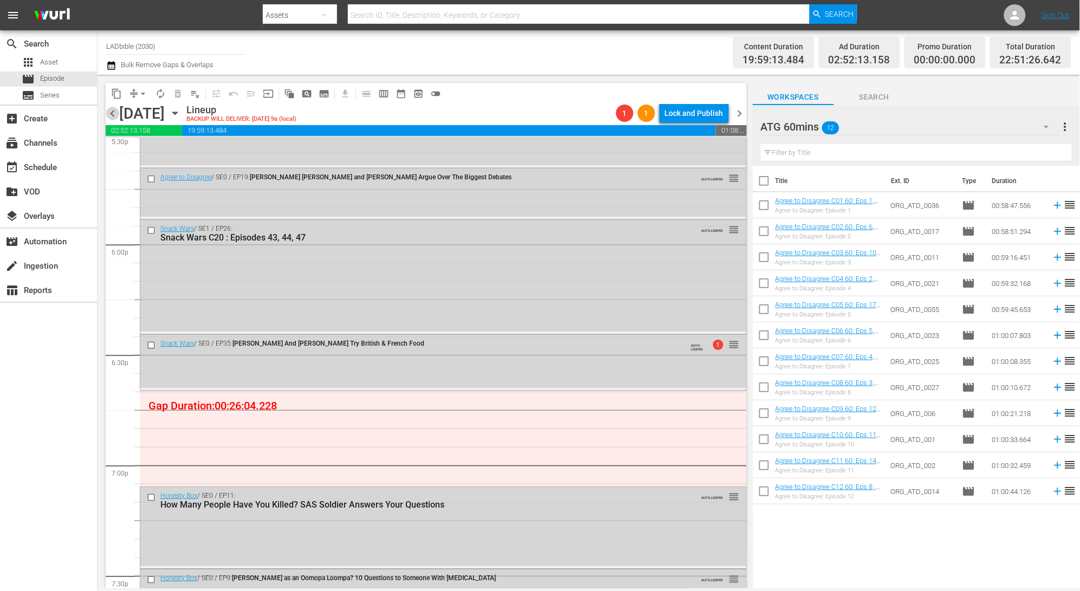
click at [113, 114] on span "chevron_left" at bounding box center [113, 114] width 14 height 14
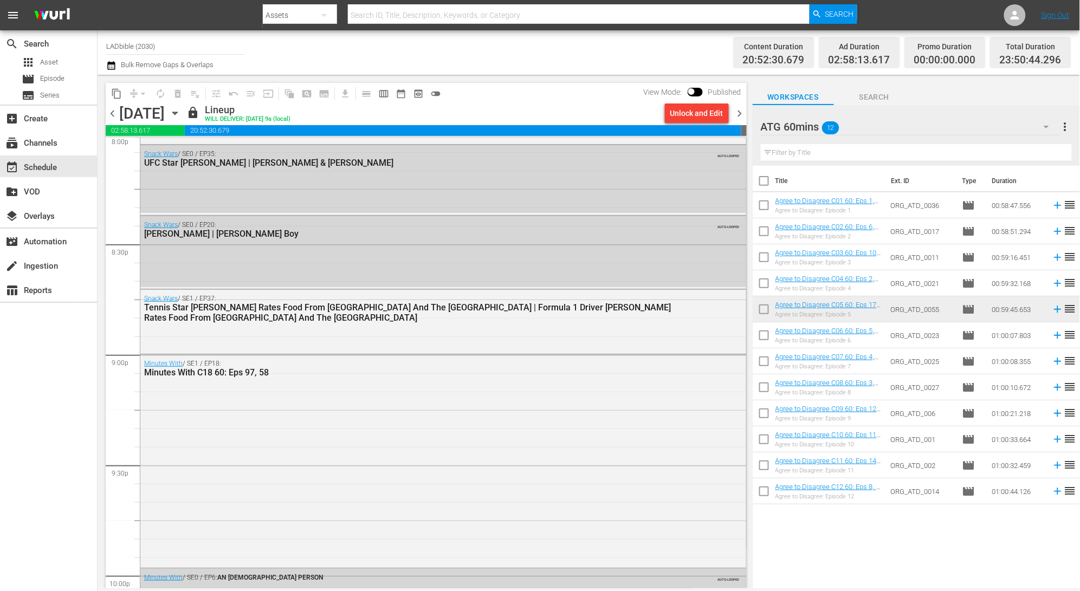
click at [763, 337] on input "checkbox" at bounding box center [764, 337] width 23 height 23
checkbox input "true"
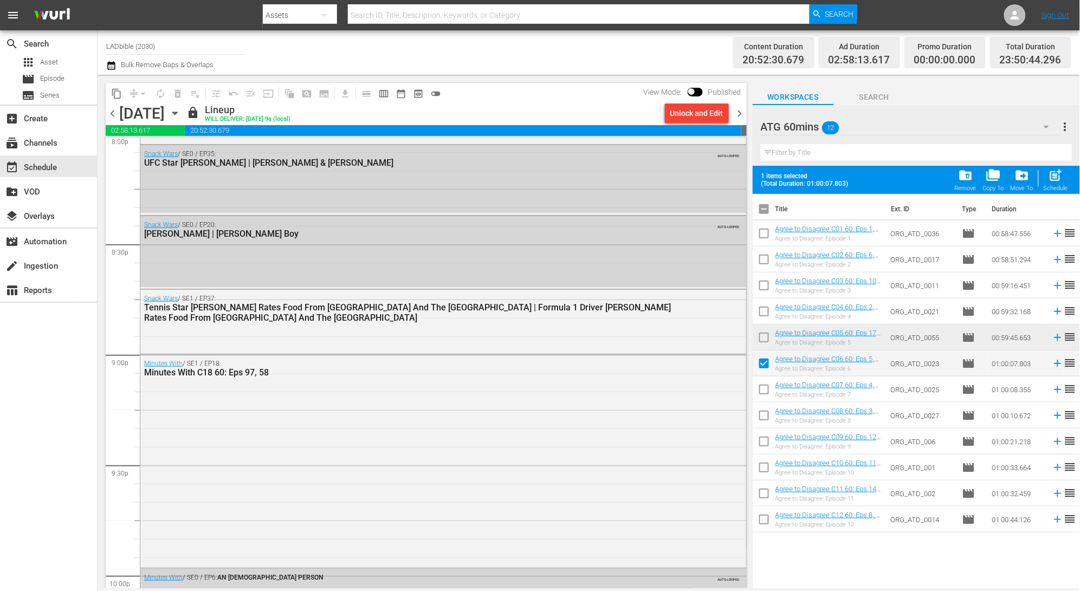
click at [736, 113] on span "chevron_right" at bounding box center [740, 114] width 14 height 14
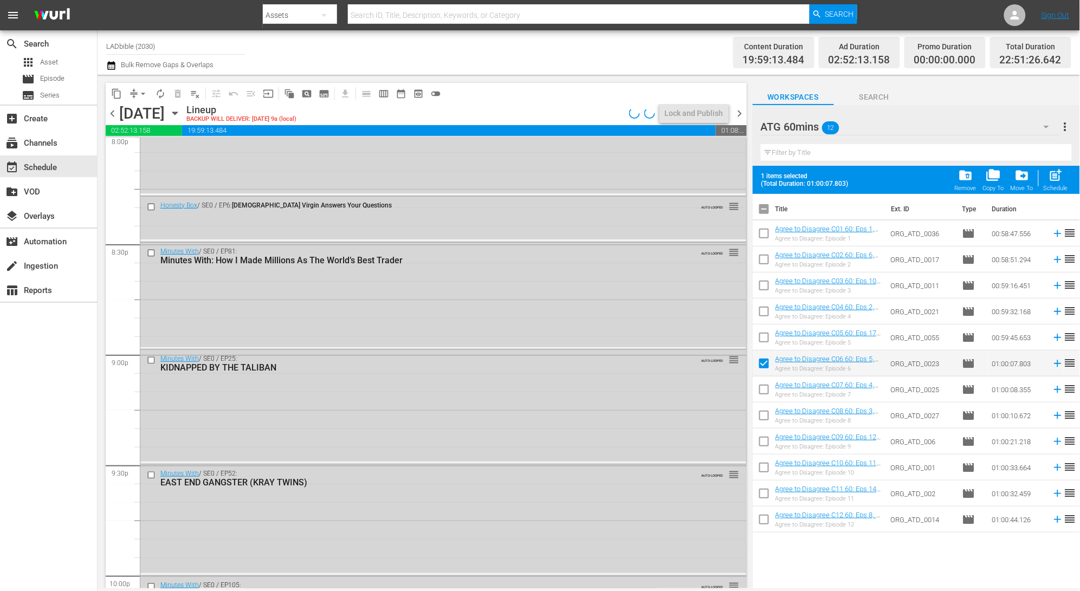
scroll to position [3874, 0]
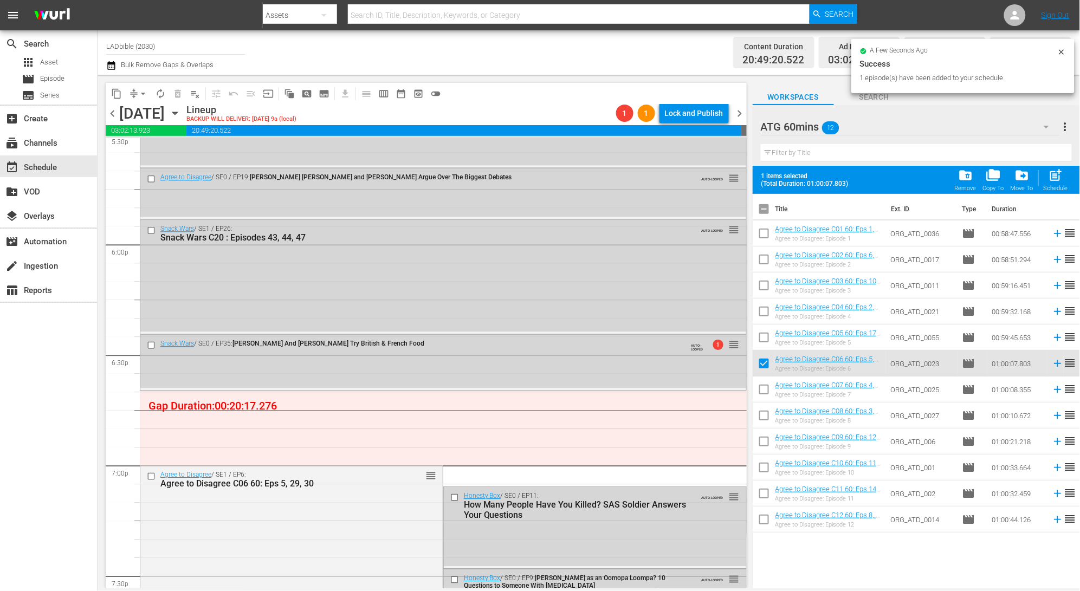
click at [765, 209] on input "checkbox" at bounding box center [764, 211] width 23 height 23
checkbox input "true"
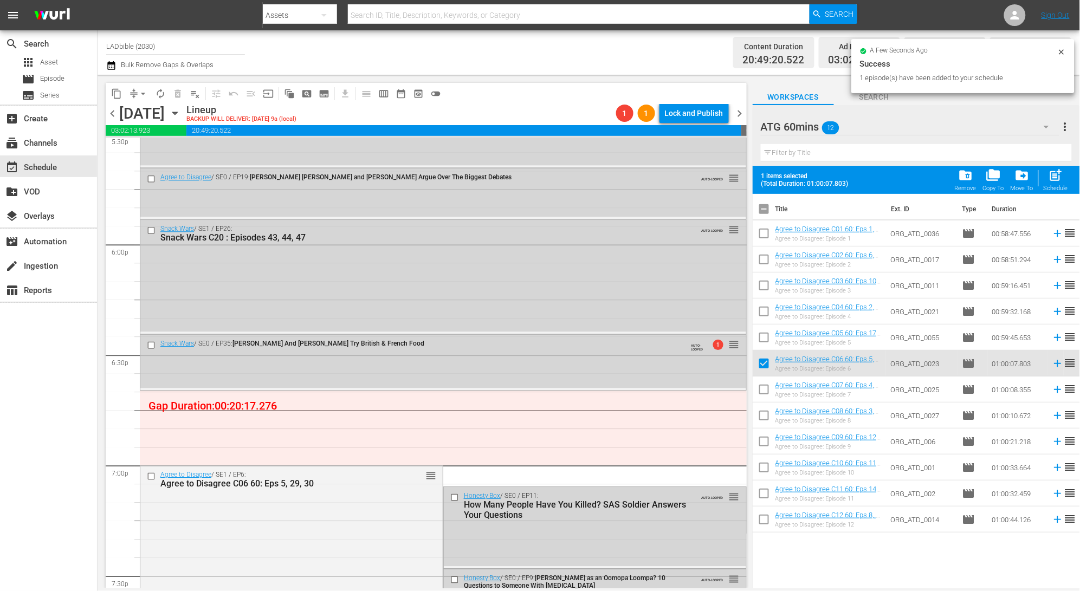
checkbox input "true"
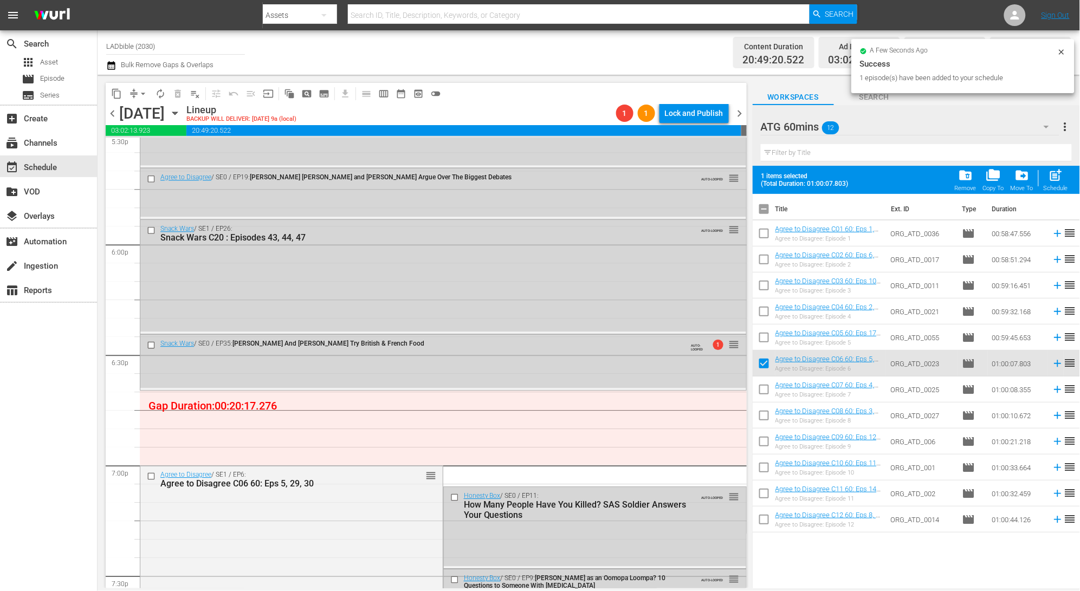
checkbox input "true"
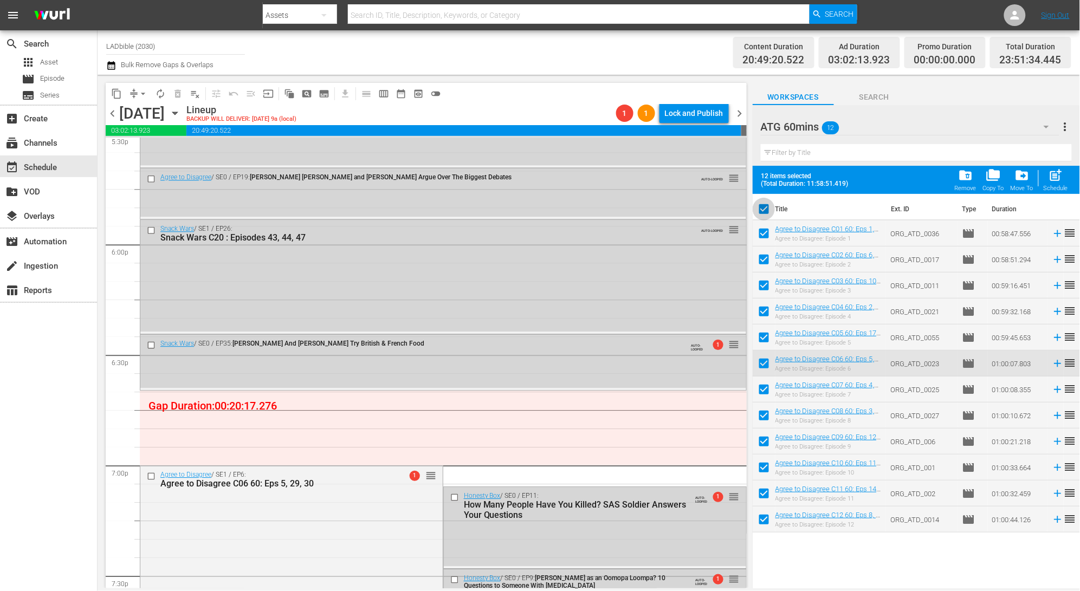
click at [765, 210] on input "checkbox" at bounding box center [764, 211] width 23 height 23
checkbox input "false"
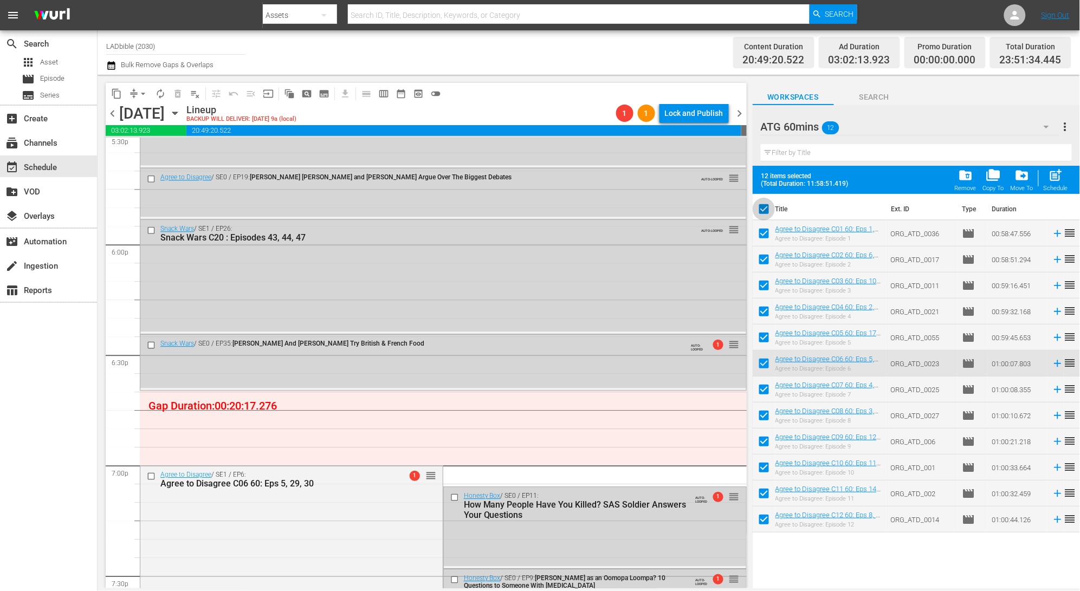
checkbox input "false"
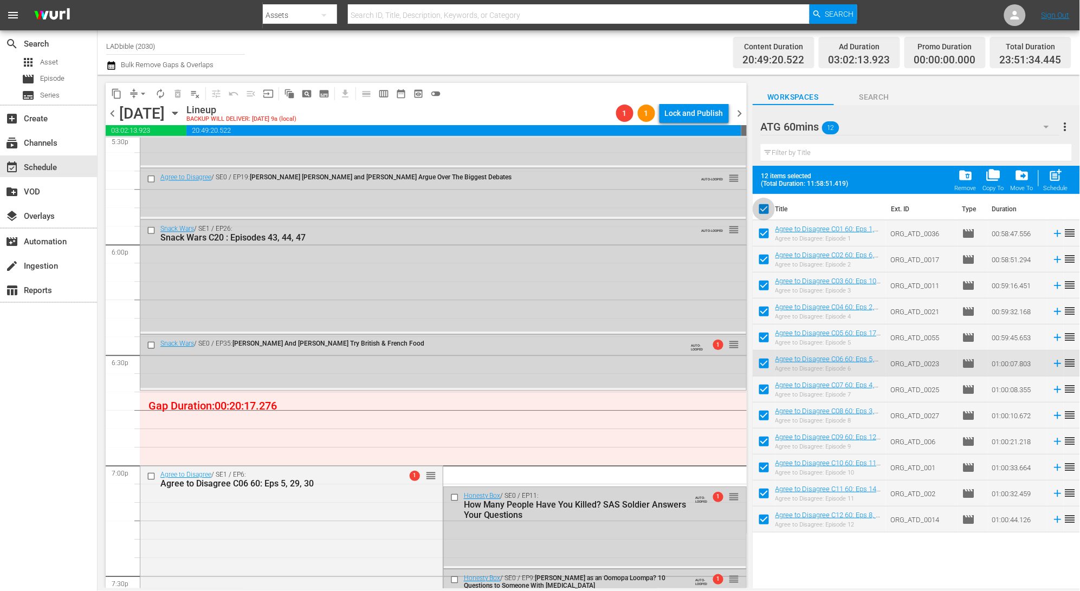
checkbox input "false"
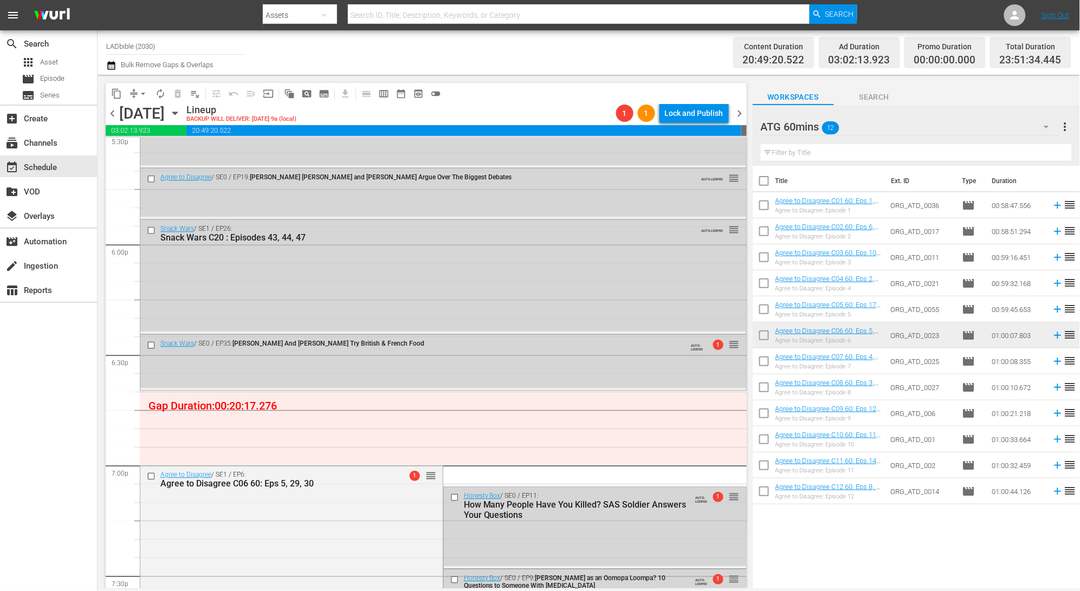
click at [861, 124] on div "ATG 60mins 12" at bounding box center [910, 127] width 299 height 30
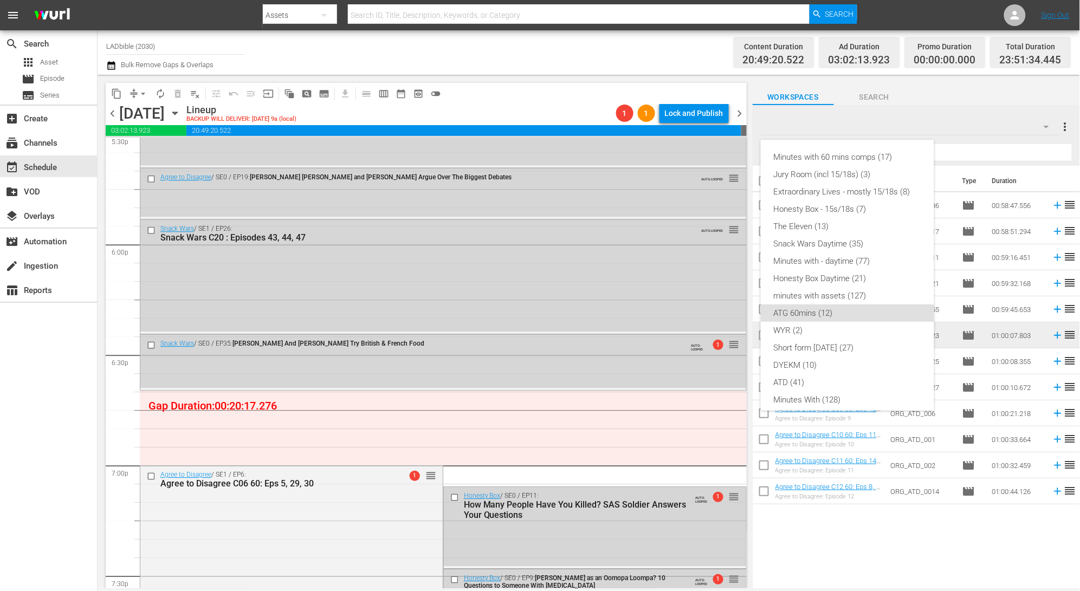
scroll to position [93, 0]
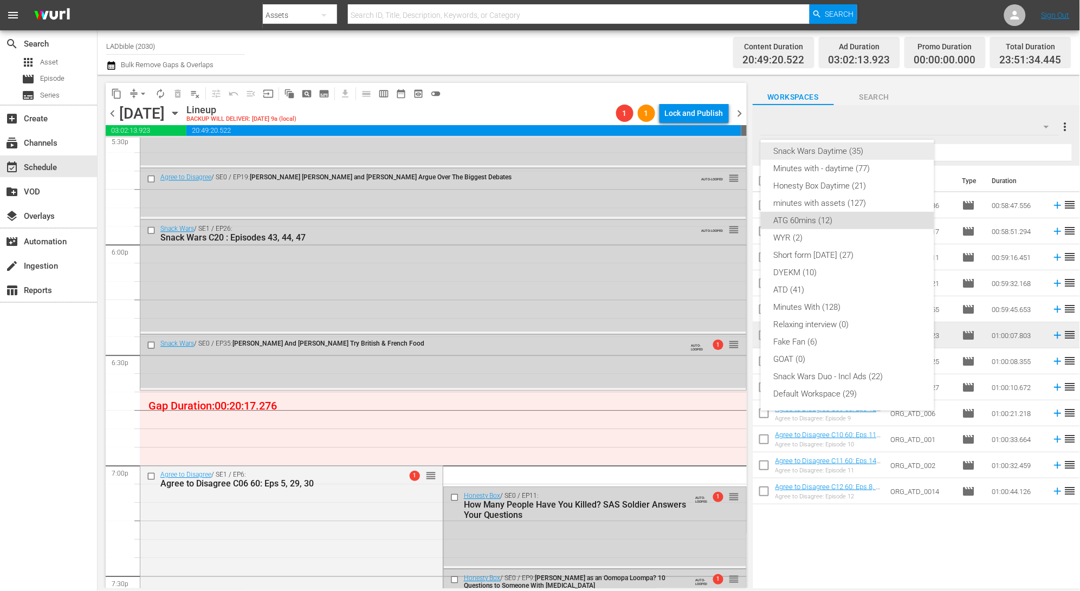
click at [865, 151] on div "Snack Wars Daytime (35)" at bounding box center [847, 151] width 147 height 17
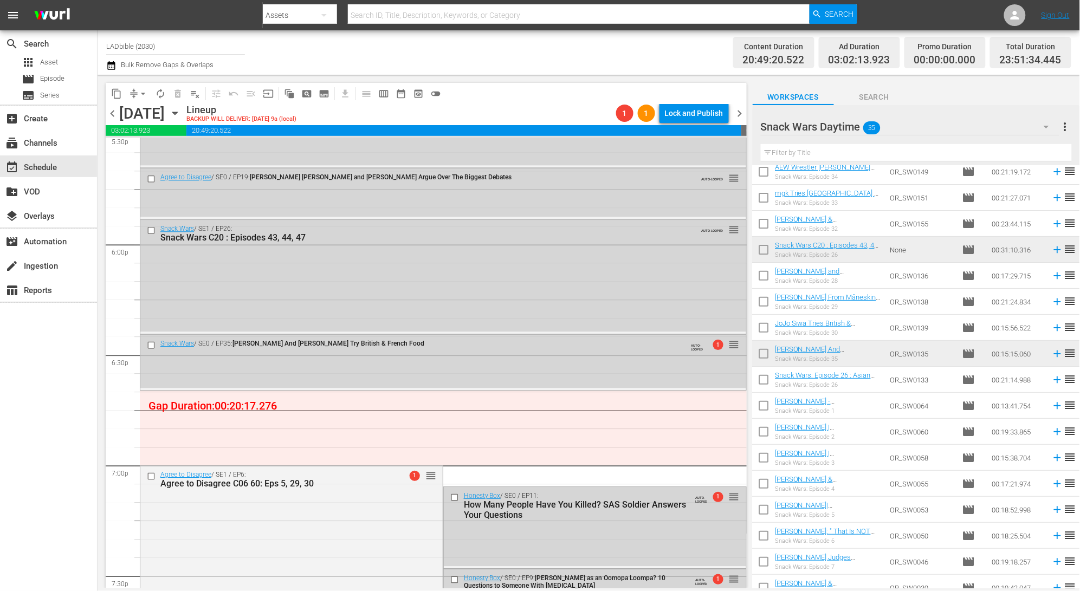
scroll to position [228, 0]
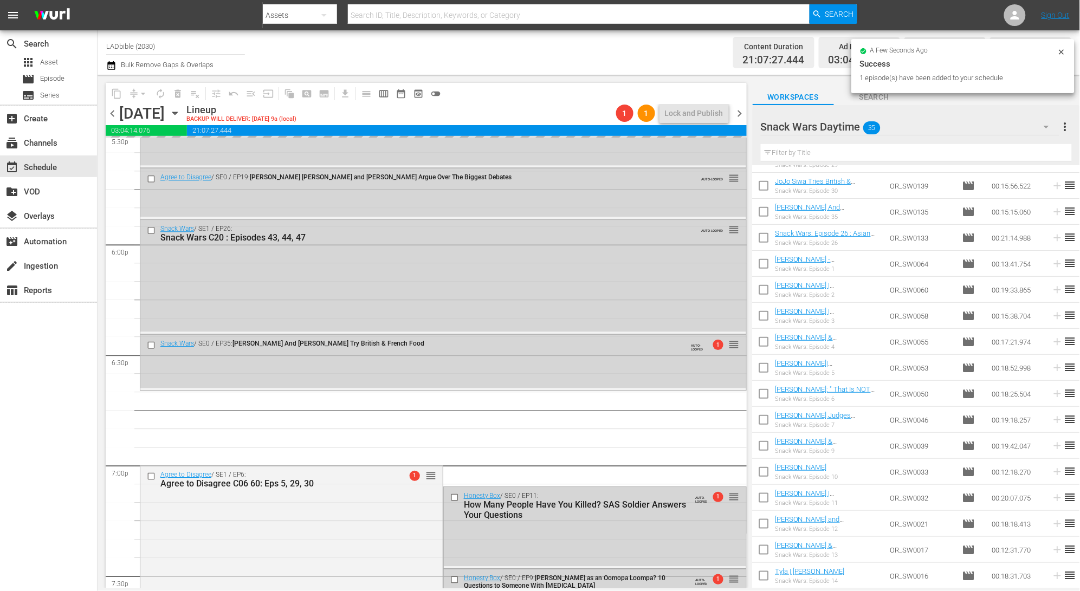
click at [766, 498] on input "checkbox" at bounding box center [764, 500] width 23 height 23
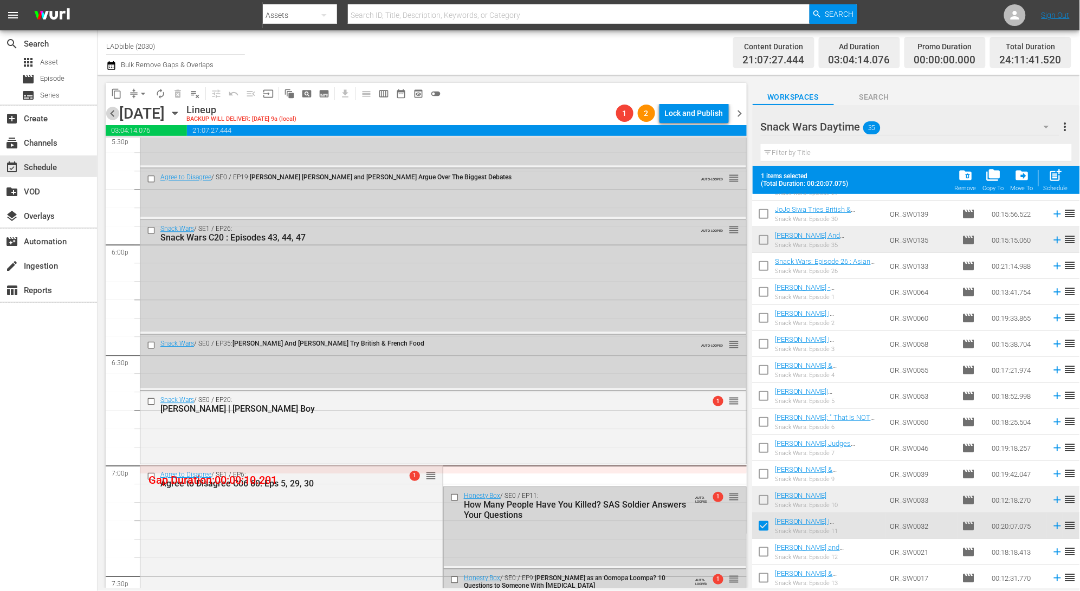
click at [111, 114] on span "chevron_left" at bounding box center [113, 114] width 14 height 14
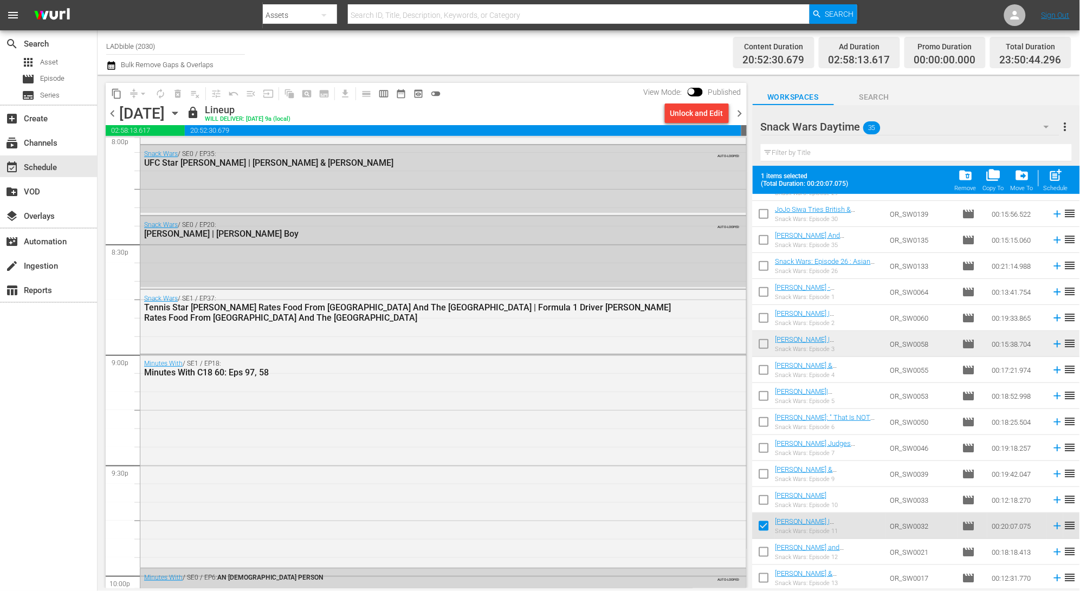
drag, startPoint x: 111, startPoint y: 114, endPoint x: 284, endPoint y: 267, distance: 231.2
click at [227, 215] on div "content_copy compress arrow_drop_down autorenew_outlined delete_forever_outline…" at bounding box center [426, 336] width 641 height 506
click at [769, 523] on input "checkbox" at bounding box center [764, 528] width 23 height 23
checkbox input "false"
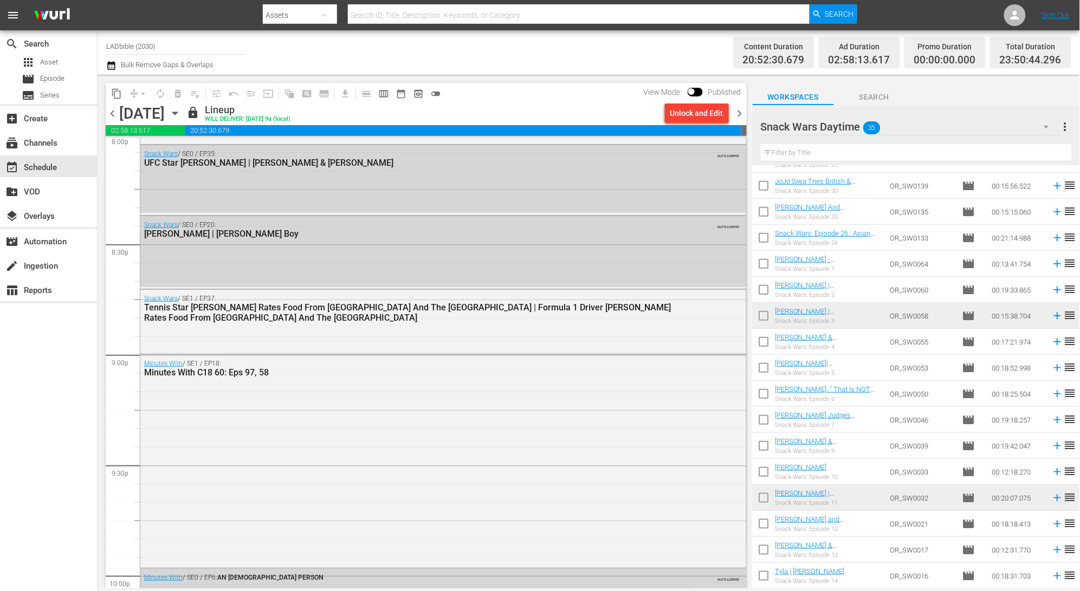
click at [743, 114] on span "chevron_right" at bounding box center [740, 114] width 14 height 14
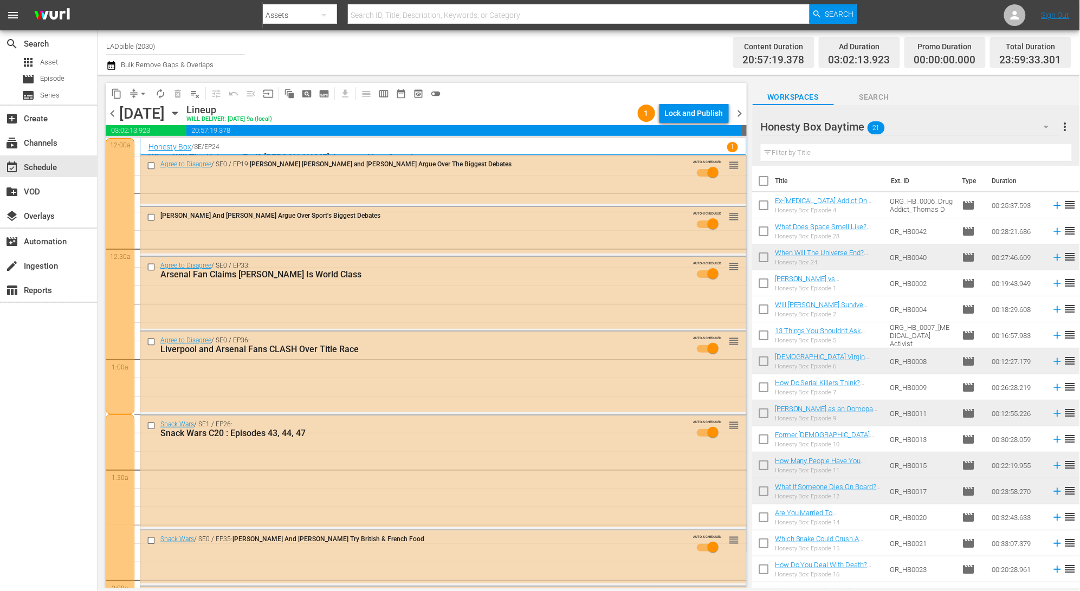
scroll to position [4864, 0]
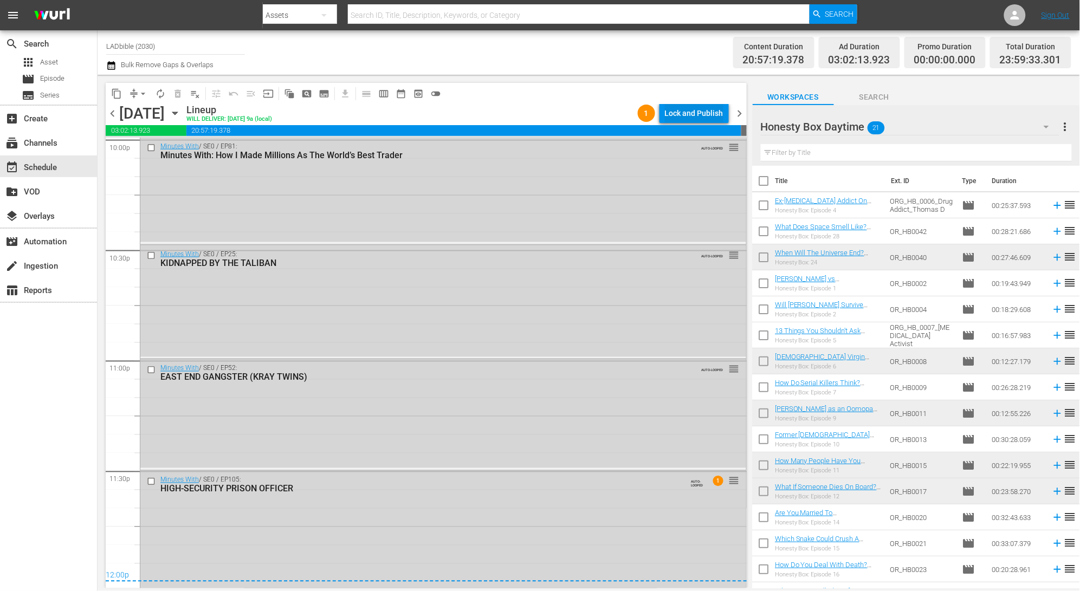
click at [704, 114] on div "Lock and Publish" at bounding box center [694, 114] width 59 height 20
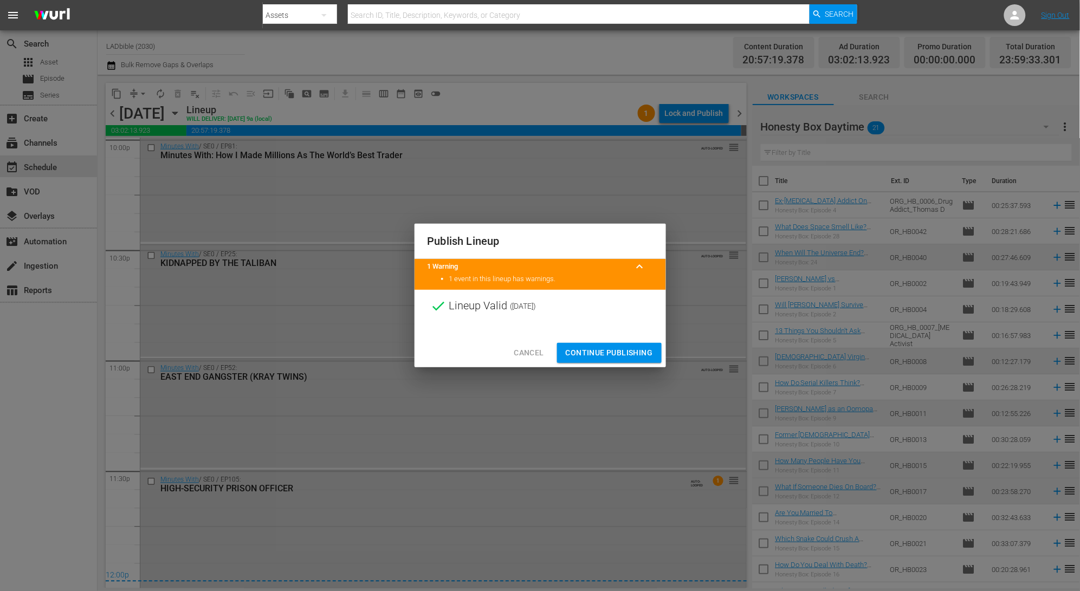
drag, startPoint x: 643, startPoint y: 355, endPoint x: 618, endPoint y: 345, distance: 27.5
click at [643, 355] on span "Continue Publishing" at bounding box center [609, 353] width 87 height 14
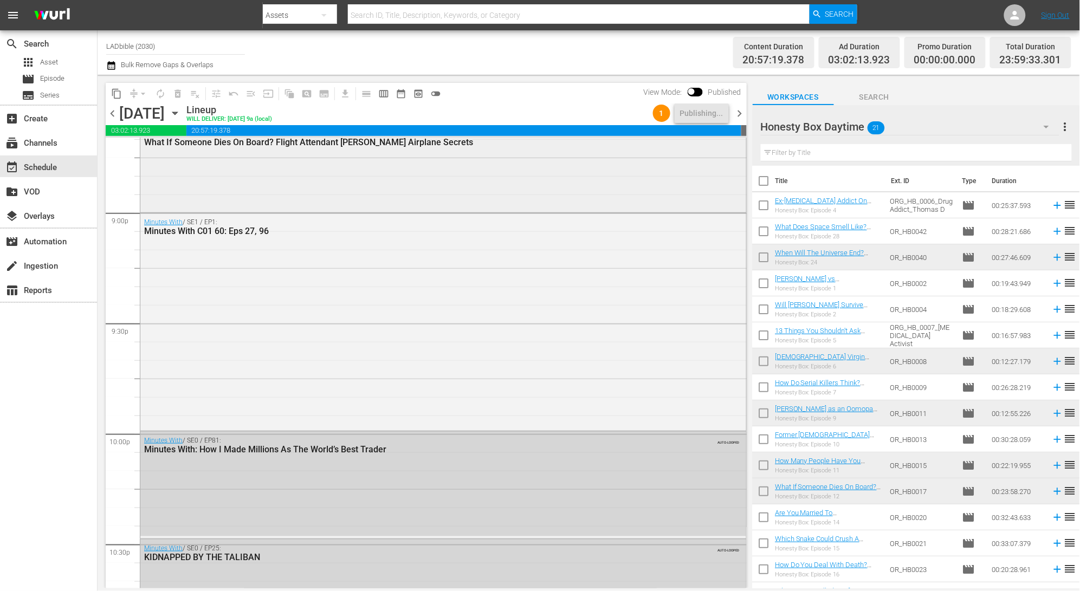
scroll to position [4719, 0]
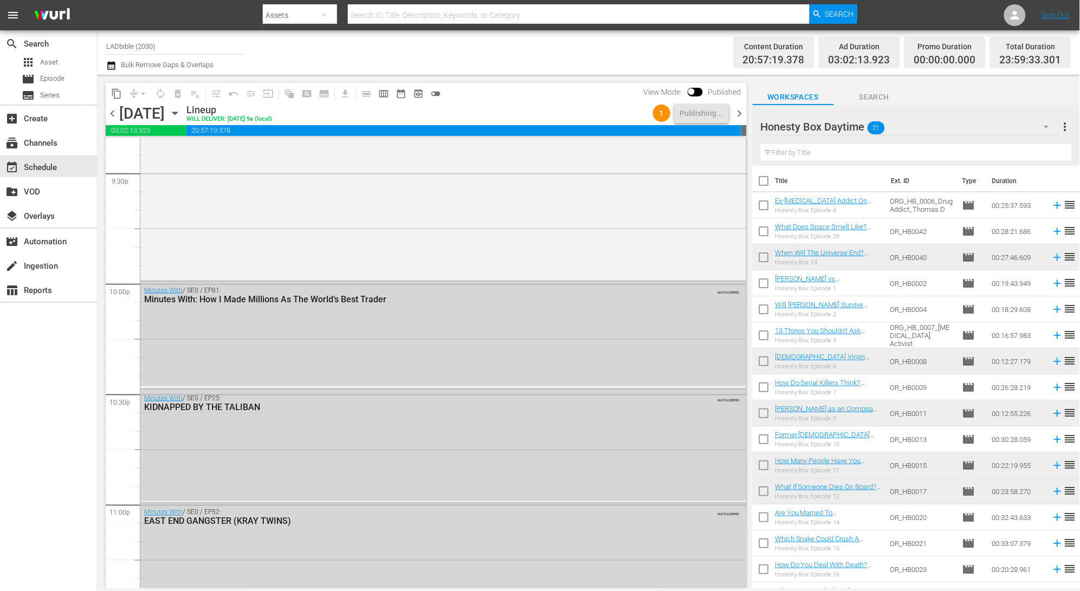
click at [740, 114] on span "chevron_right" at bounding box center [740, 114] width 14 height 14
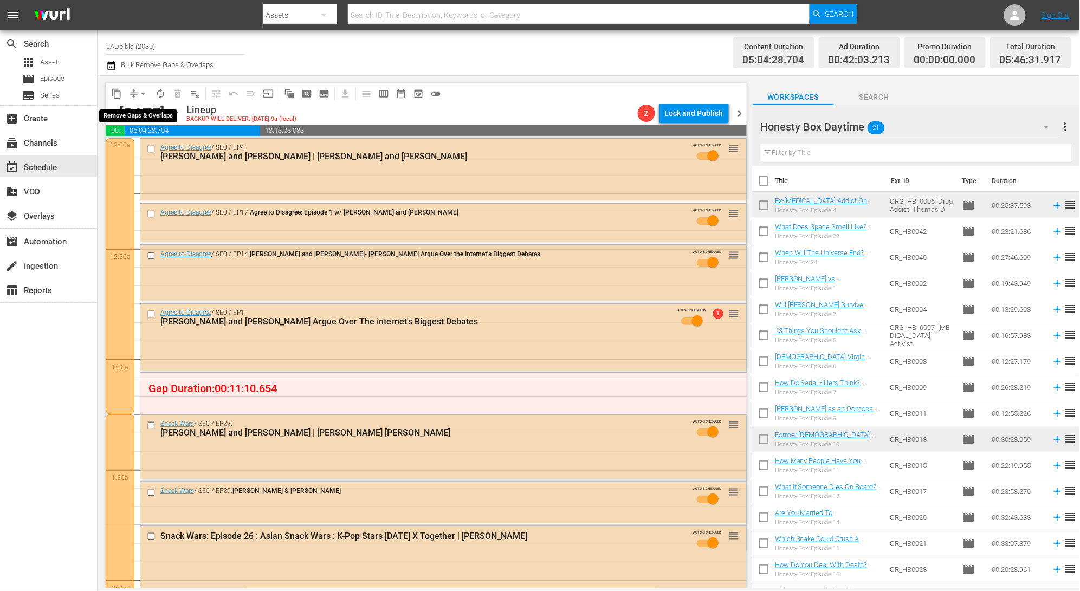
click at [140, 94] on span "arrow_drop_down" at bounding box center [143, 93] width 11 height 11
click at [170, 136] on li "Align to First Episode" at bounding box center [143, 133] width 89 height 18
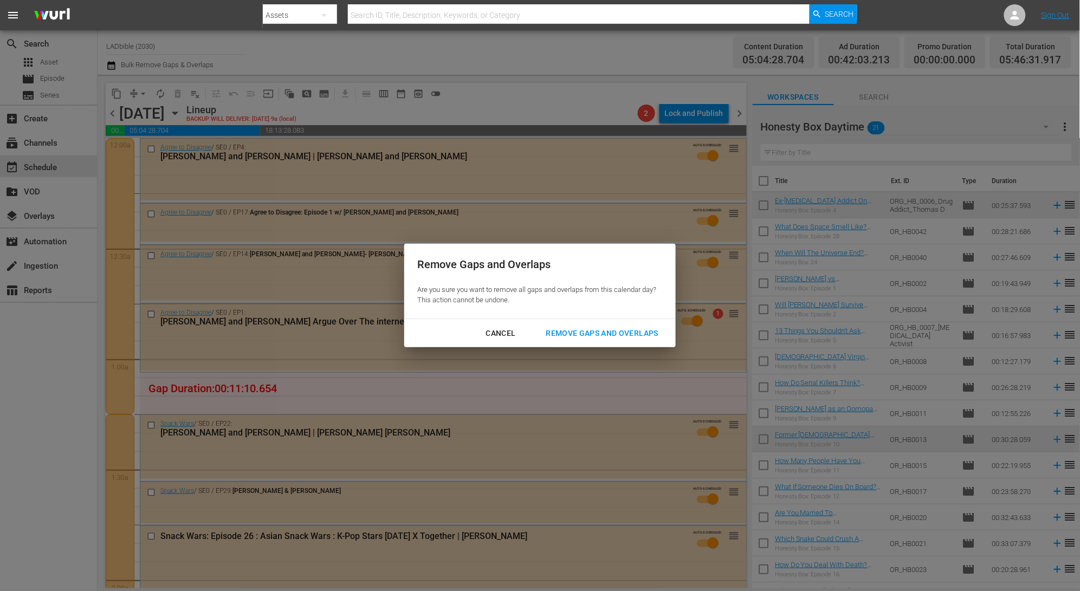
click at [591, 330] on div "Remove Gaps and Overlaps" at bounding box center [603, 334] width 130 height 14
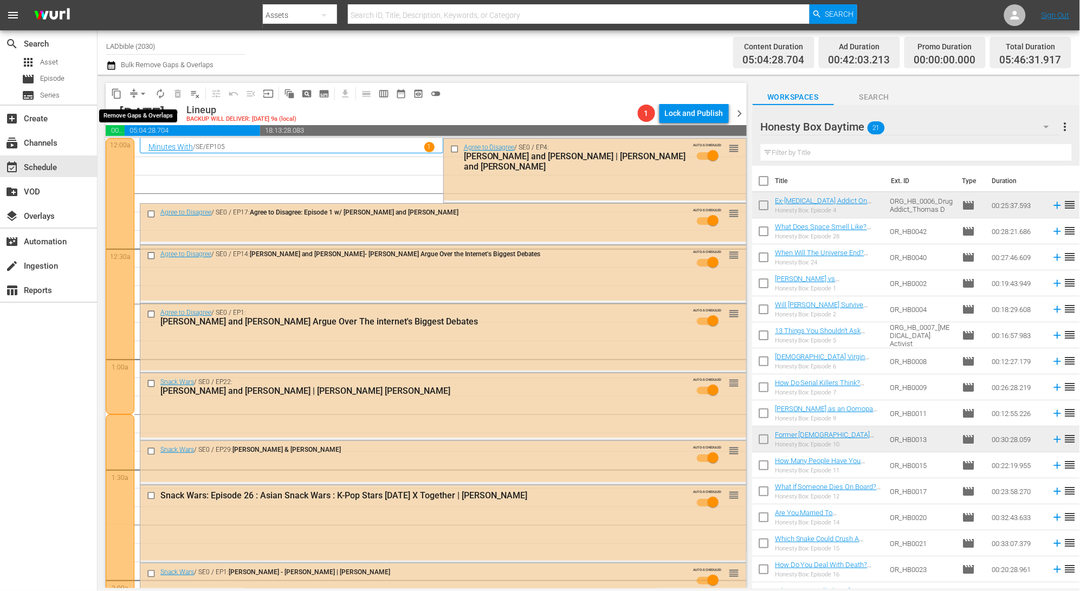
click at [133, 92] on span "compress" at bounding box center [133, 93] width 11 height 11
click at [139, 88] on span "arrow_drop_down" at bounding box center [143, 93] width 11 height 11
click at [175, 156] on li "Align to End of Previous Day" at bounding box center [144, 151] width 114 height 18
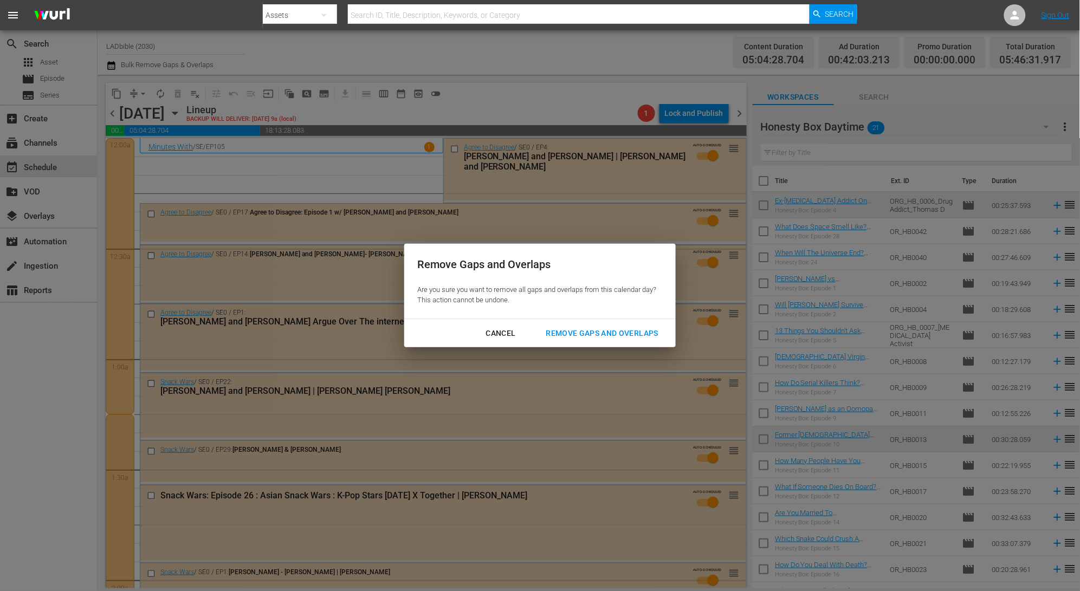
click at [614, 335] on div "Remove Gaps and Overlaps" at bounding box center [603, 334] width 130 height 14
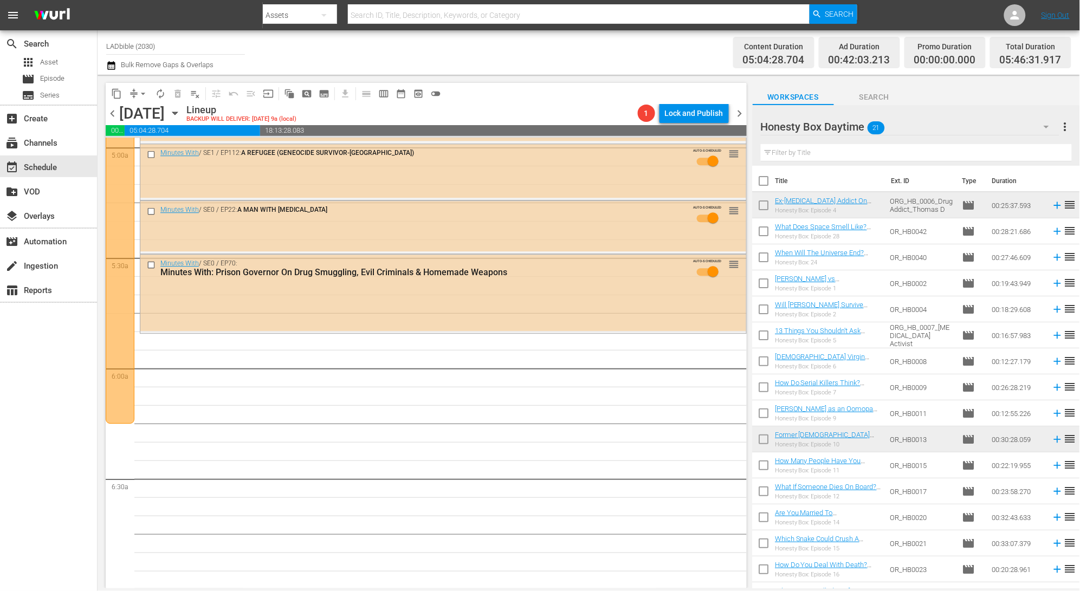
scroll to position [946, 0]
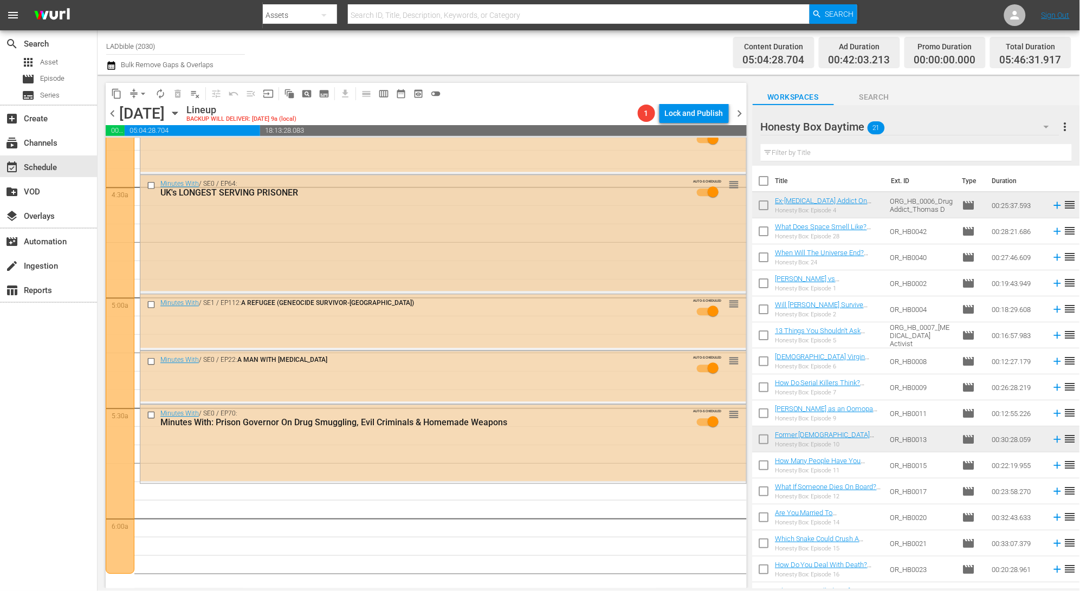
click at [174, 219] on div "Minutes With / SE0 / EP64: UK's LONGEST SERVING PRISONER AUTO-SCHEDULED reorder" at bounding box center [443, 233] width 606 height 116
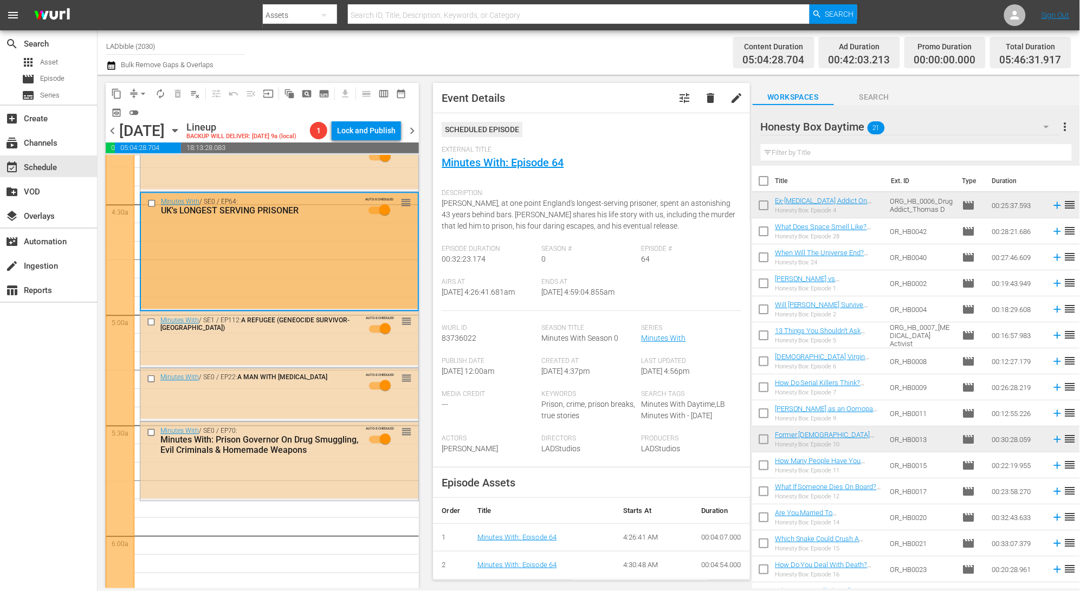
click at [124, 228] on div at bounding box center [120, 343] width 29 height 498
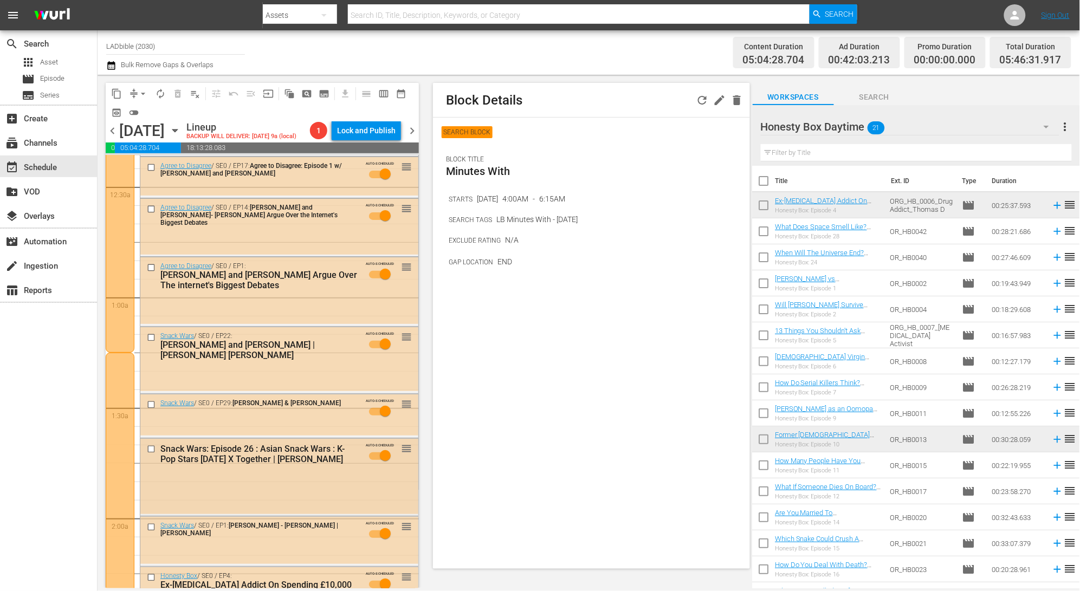
scroll to position [0, 0]
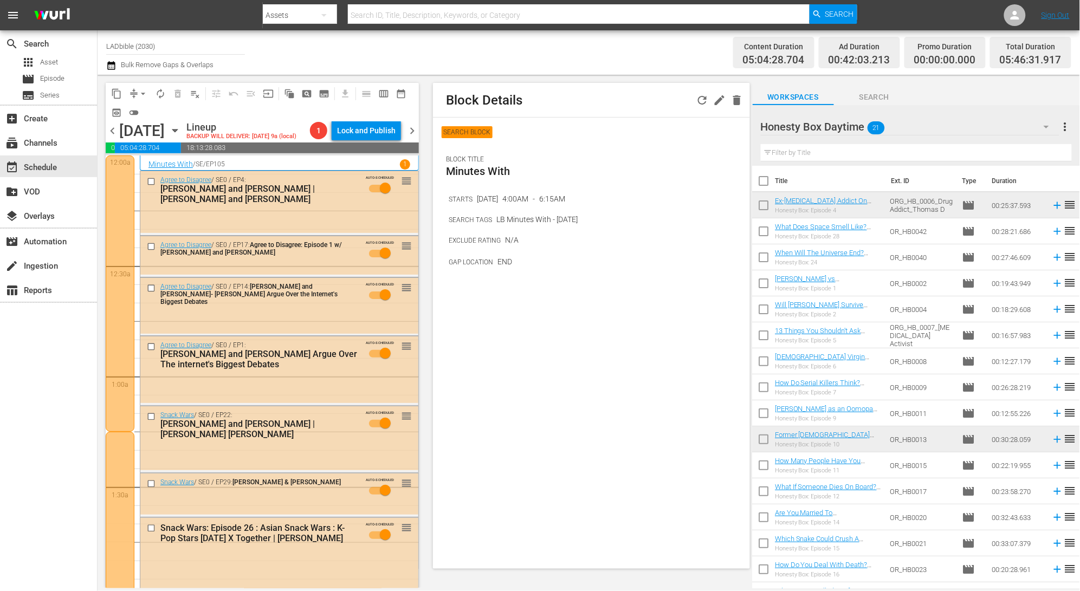
click at [161, 96] on span "autorenew_outlined" at bounding box center [160, 93] width 11 height 11
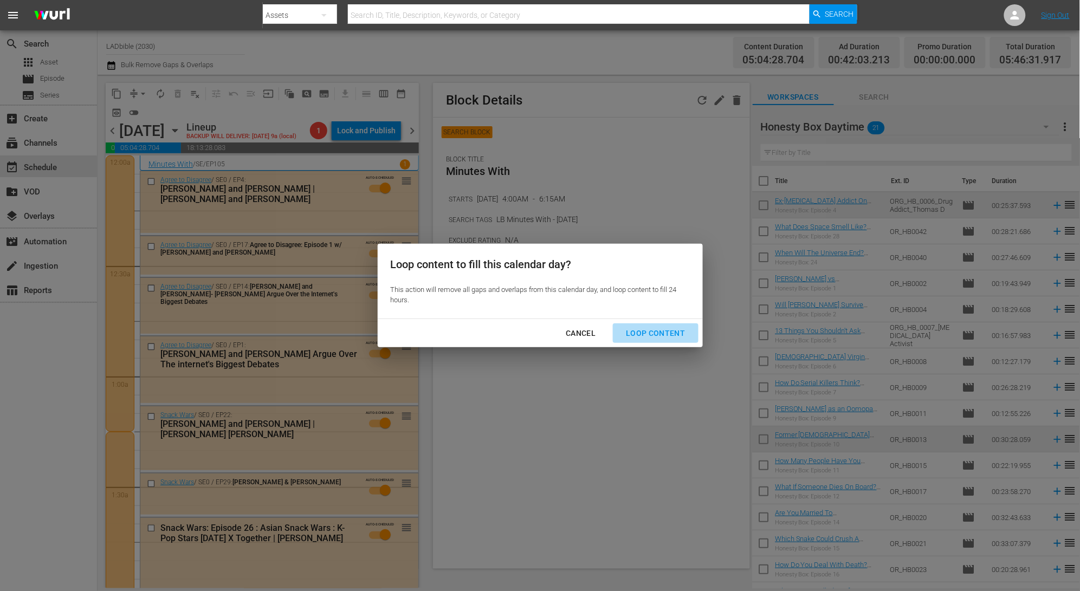
click at [664, 338] on div "Loop Content" at bounding box center [655, 334] width 76 height 14
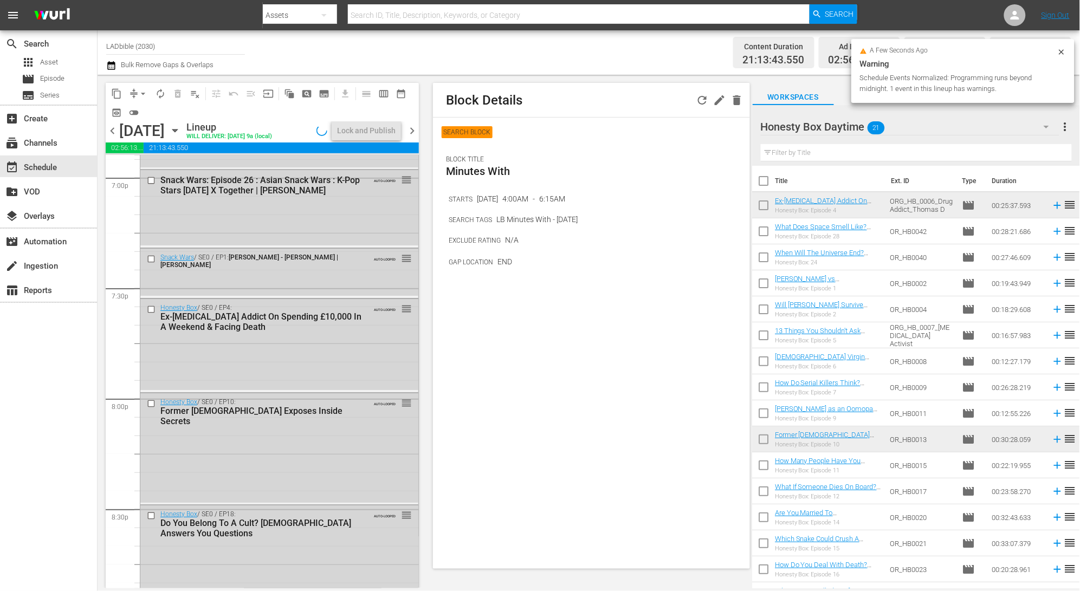
scroll to position [4029, 0]
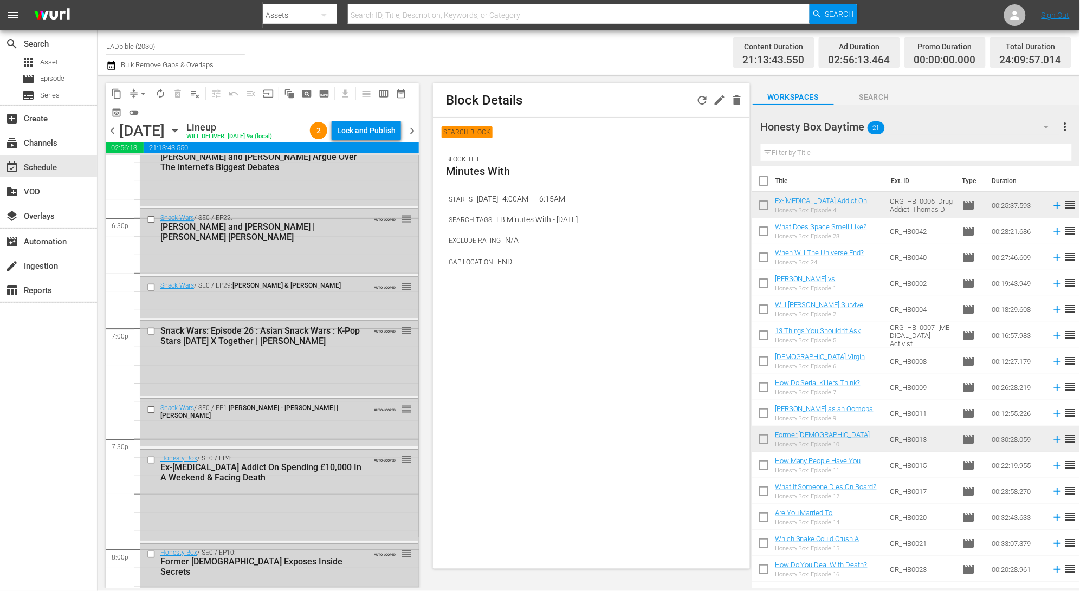
click at [112, 131] on span "chevron_left" at bounding box center [113, 131] width 14 height 14
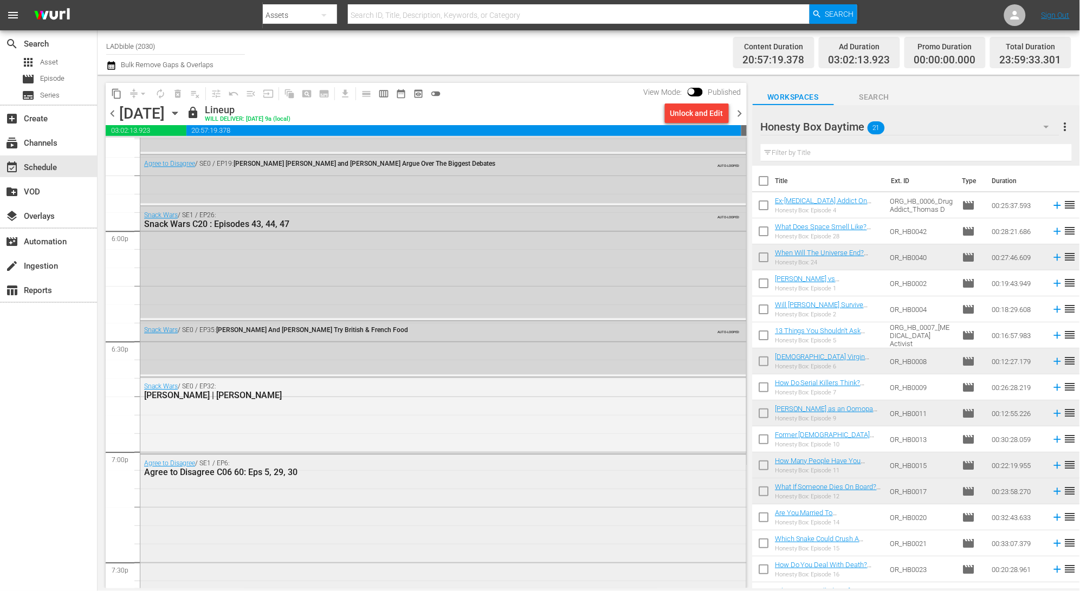
scroll to position [3849, 0]
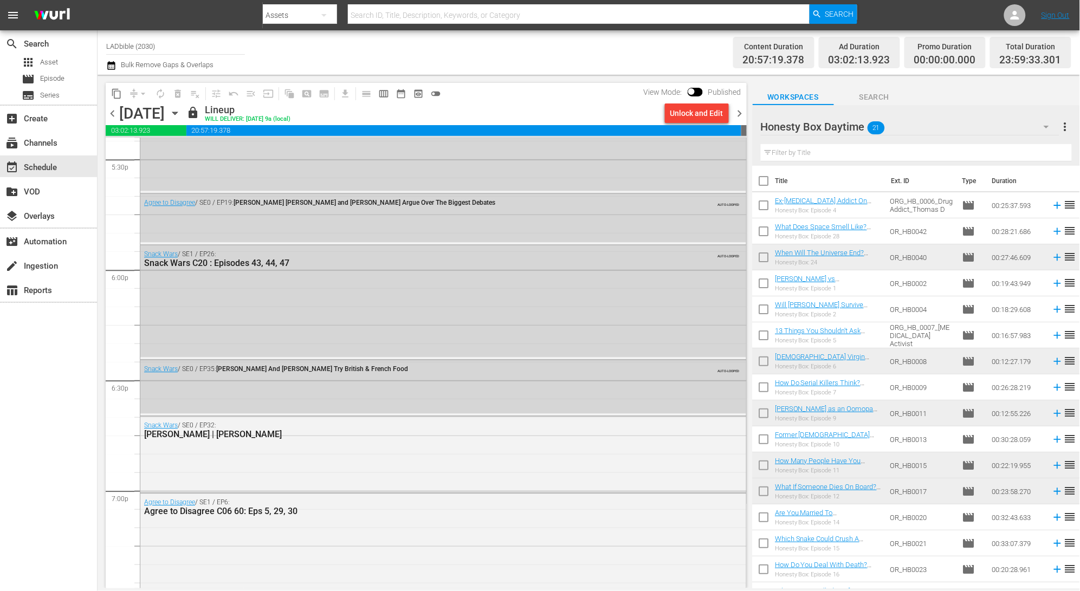
click at [740, 113] on span "chevron_right" at bounding box center [740, 114] width 14 height 14
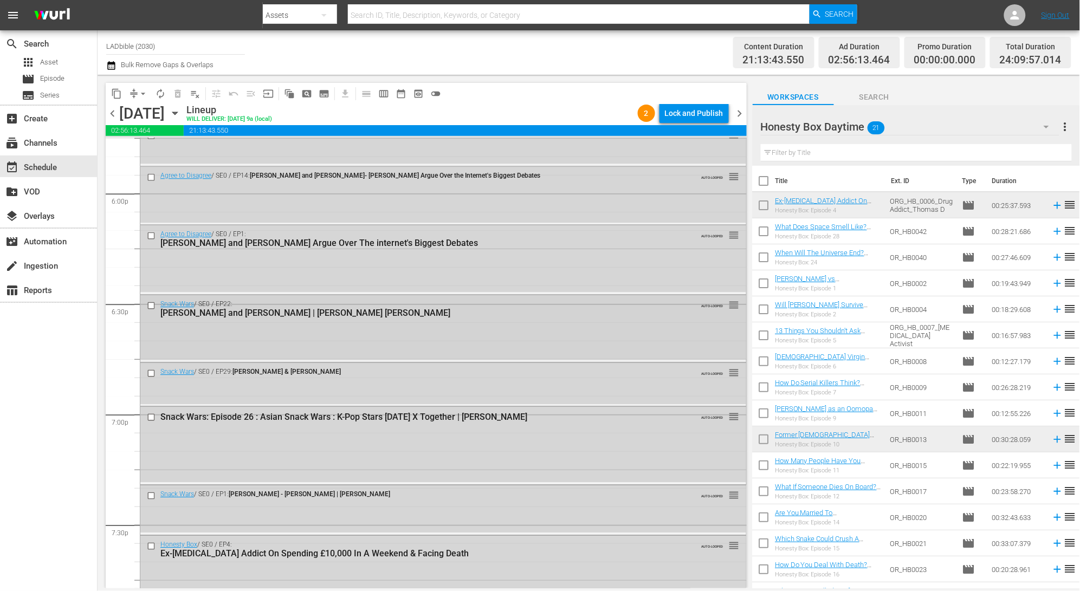
scroll to position [3934, 0]
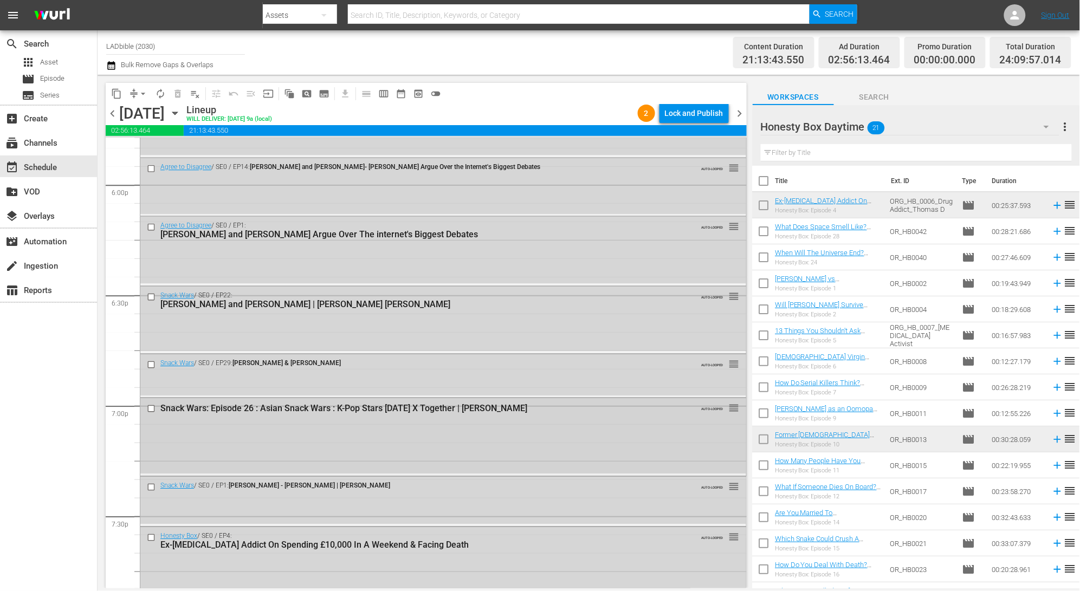
click at [536, 422] on div "Snack Wars: Episode 26 : Asian Snack Wars : K-Pop Stars Tomorrow X Together | H…" at bounding box center [443, 435] width 606 height 75
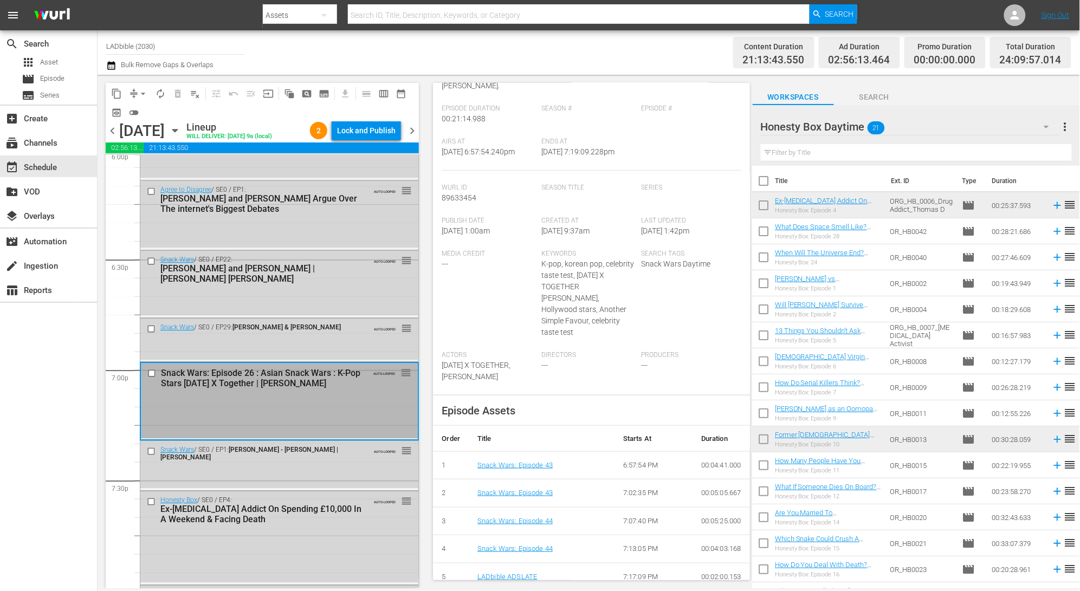
scroll to position [3996, 0]
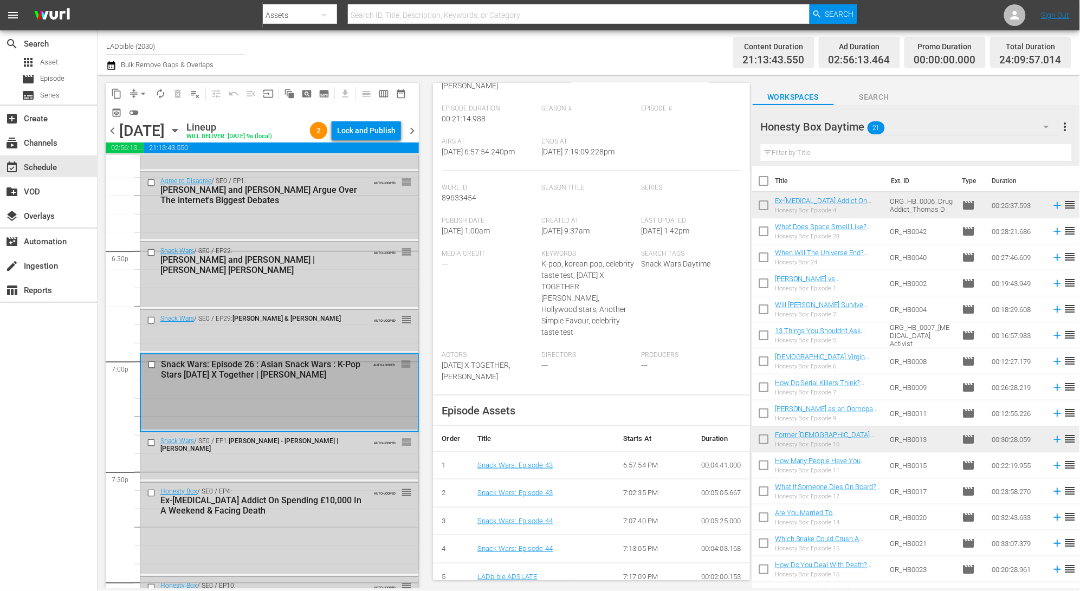
click at [151, 365] on input "checkbox" at bounding box center [152, 364] width 11 height 9
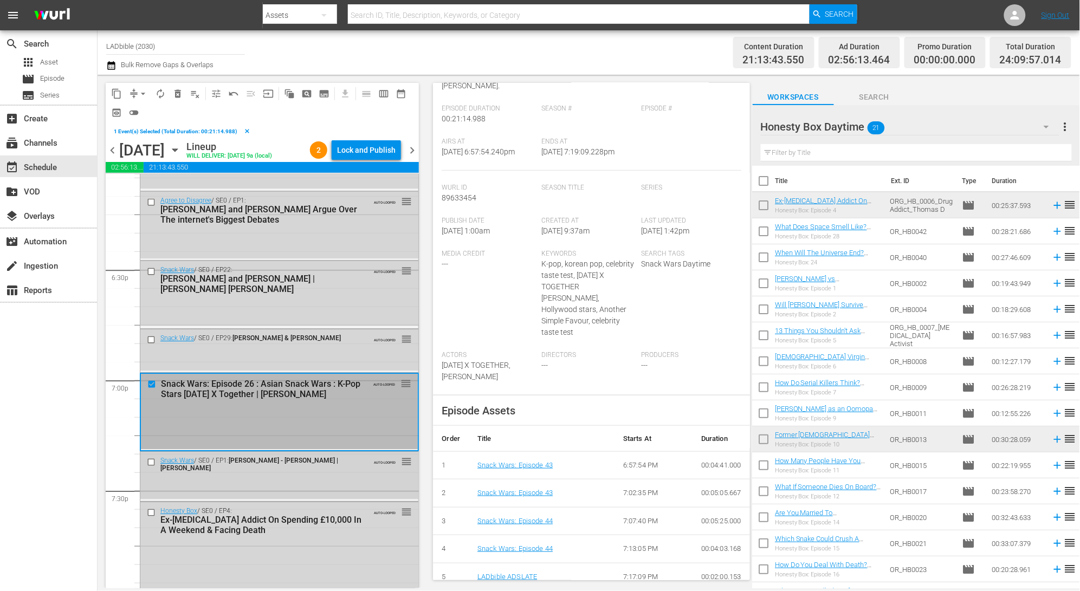
click at [151, 463] on input "checkbox" at bounding box center [152, 462] width 11 height 9
click at [151, 340] on input "checkbox" at bounding box center [152, 339] width 11 height 9
click at [153, 270] on input "checkbox" at bounding box center [152, 271] width 11 height 9
click at [179, 96] on span "delete_forever_outlined" at bounding box center [177, 93] width 11 height 11
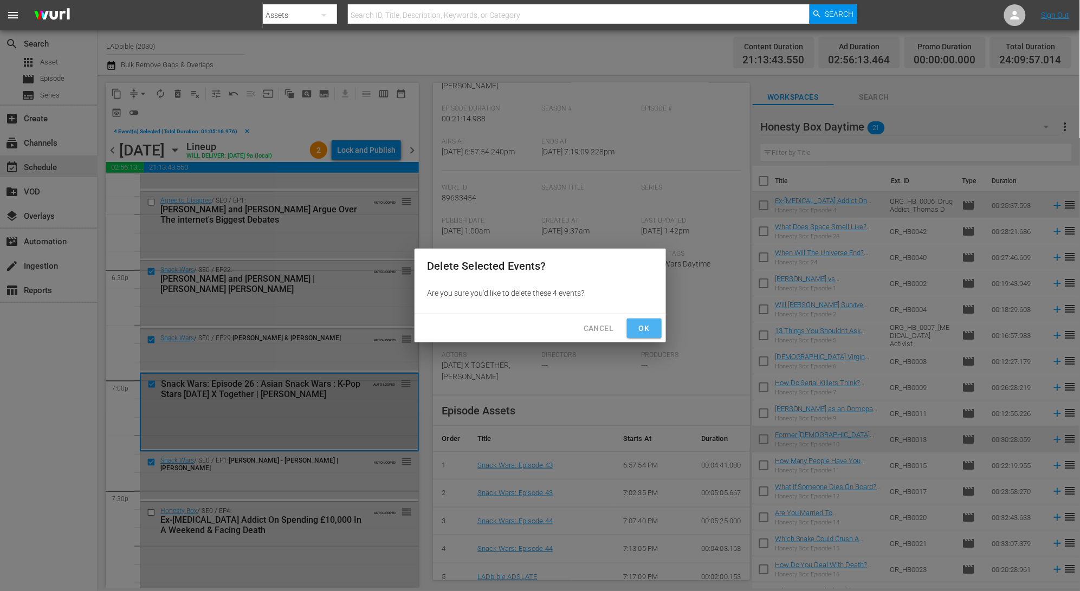
click at [649, 329] on span "Ok" at bounding box center [644, 329] width 17 height 14
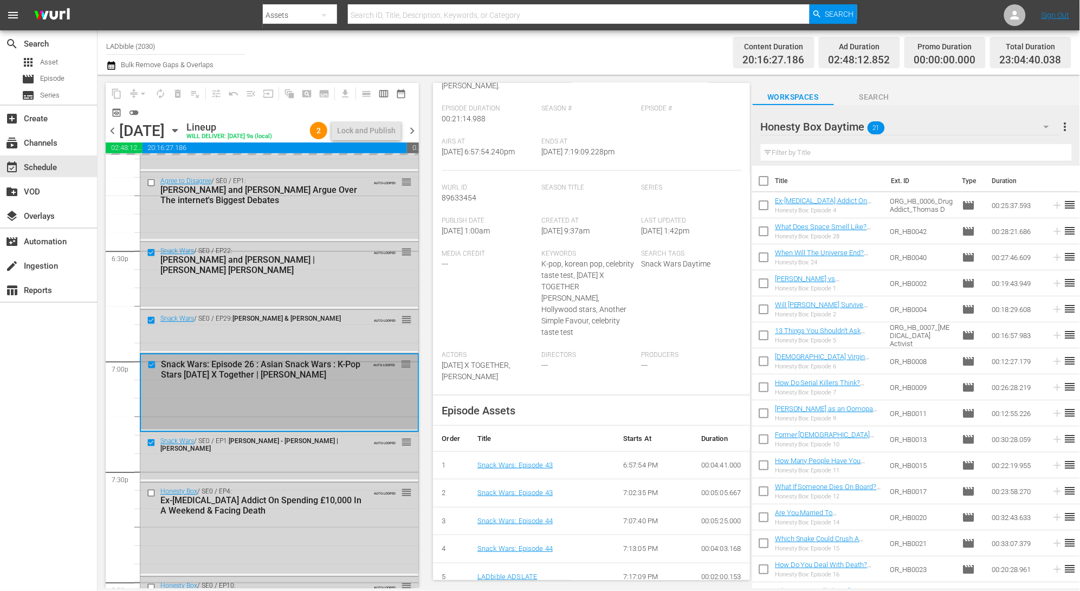
click at [113, 143] on span "02:48:12.852" at bounding box center [124, 148] width 37 height 11
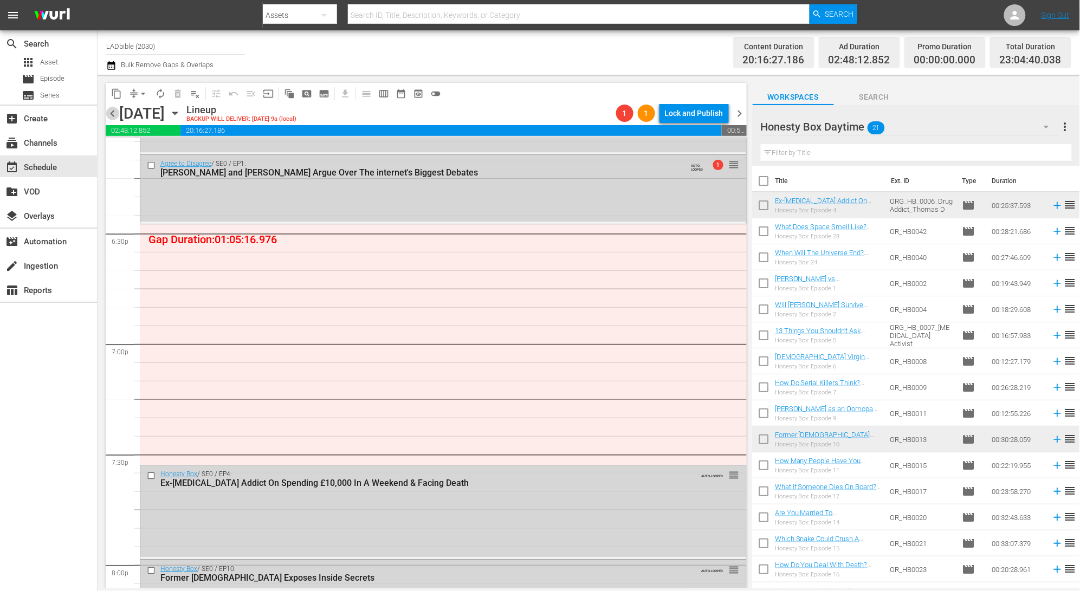
click at [112, 114] on span "chevron_left" at bounding box center [113, 114] width 14 height 14
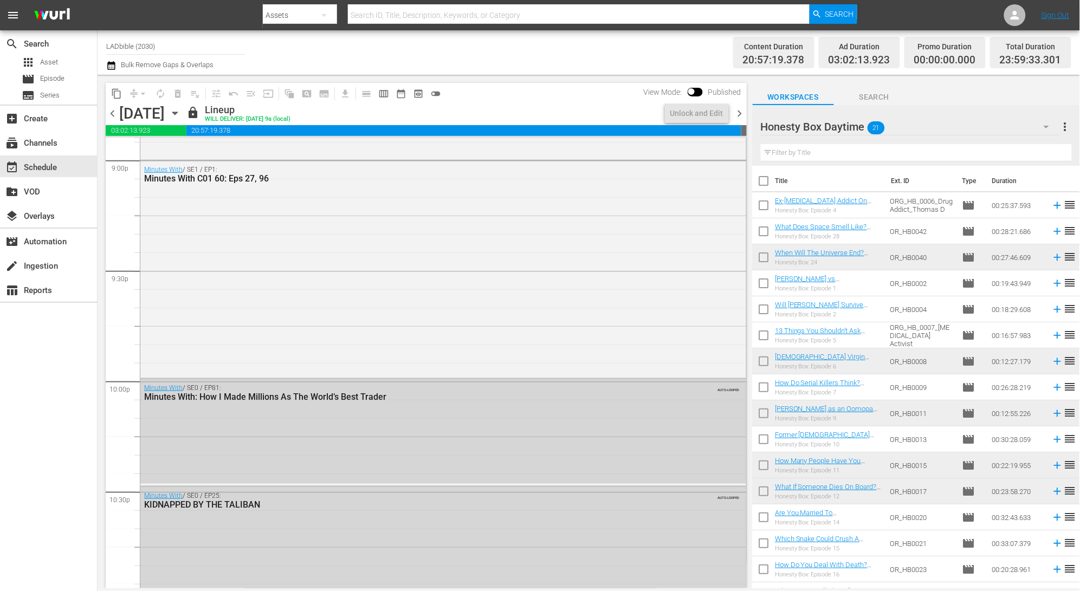
scroll to position [4051, 0]
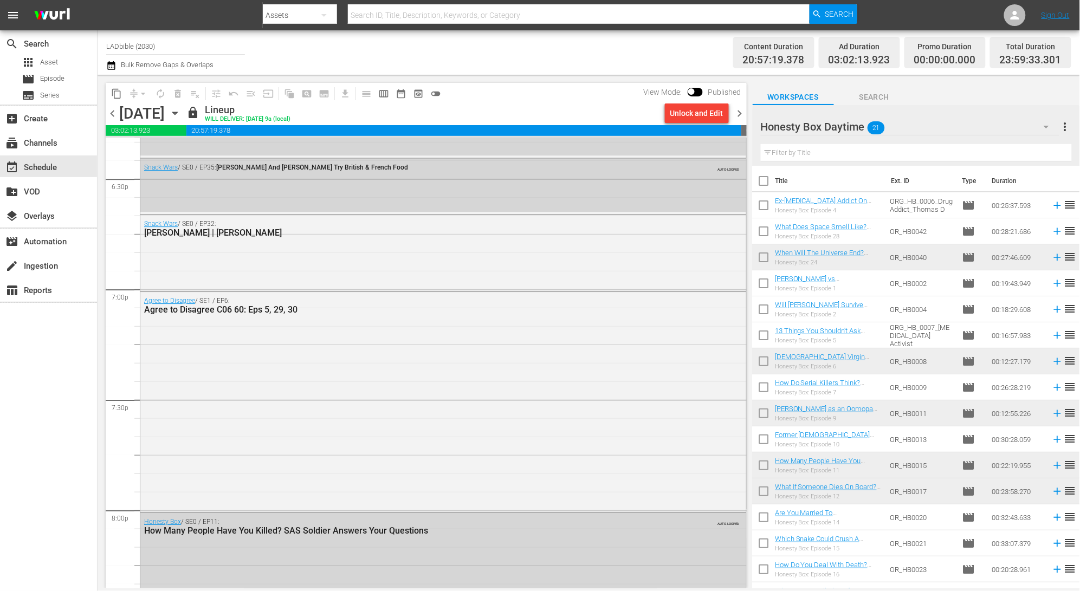
click at [939, 122] on div "Honesty Box Daytime 21" at bounding box center [910, 127] width 299 height 30
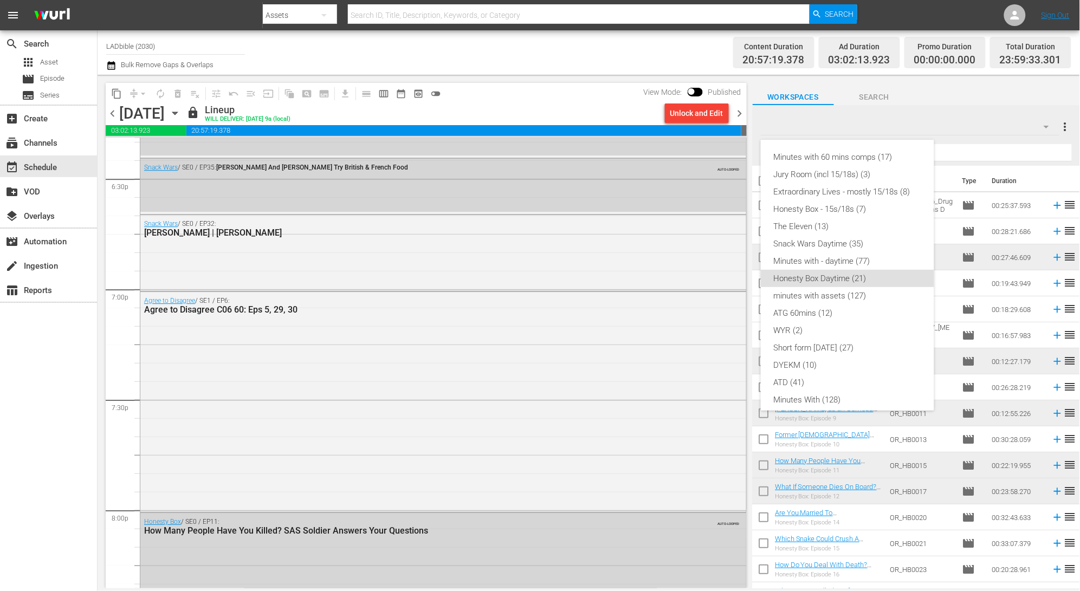
scroll to position [93, 0]
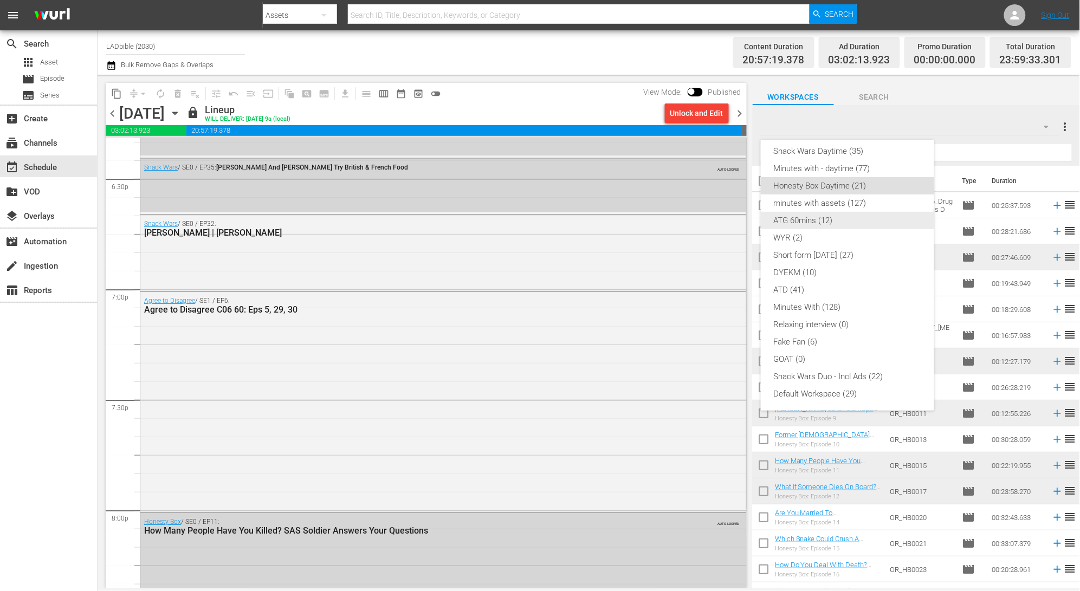
click at [884, 222] on div "ATG 60mins (12)" at bounding box center [847, 220] width 147 height 17
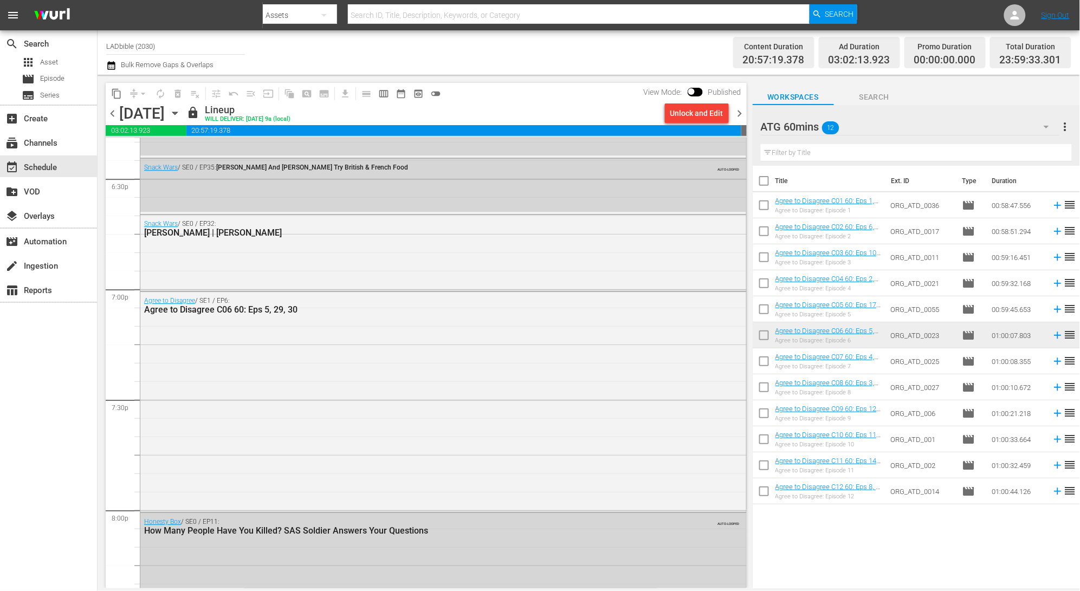
click at [766, 362] on input "checkbox" at bounding box center [764, 363] width 23 height 23
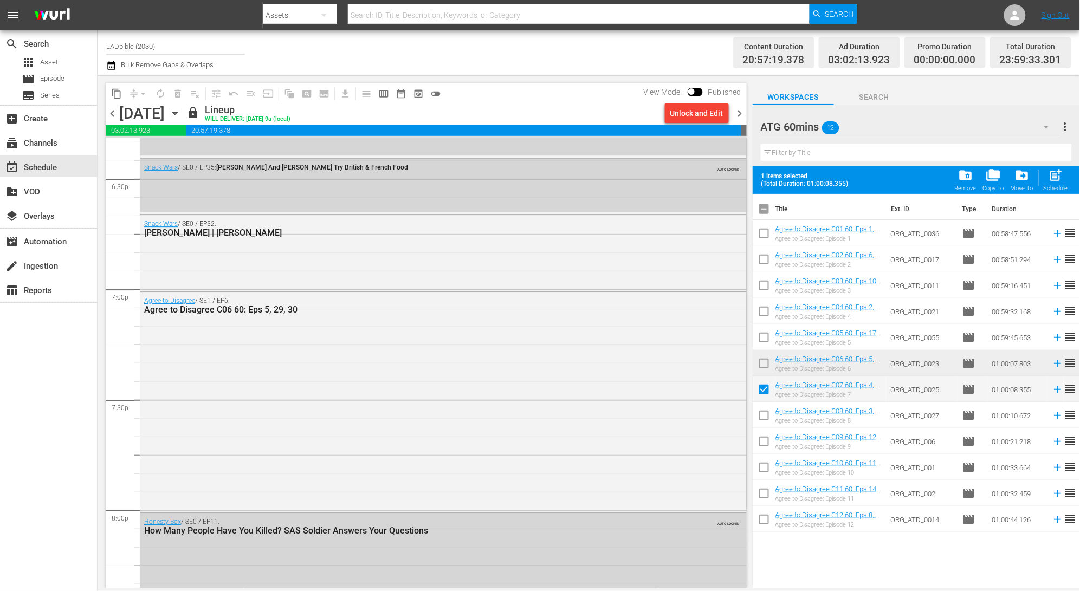
click at [741, 114] on span "chevron_right" at bounding box center [740, 114] width 14 height 14
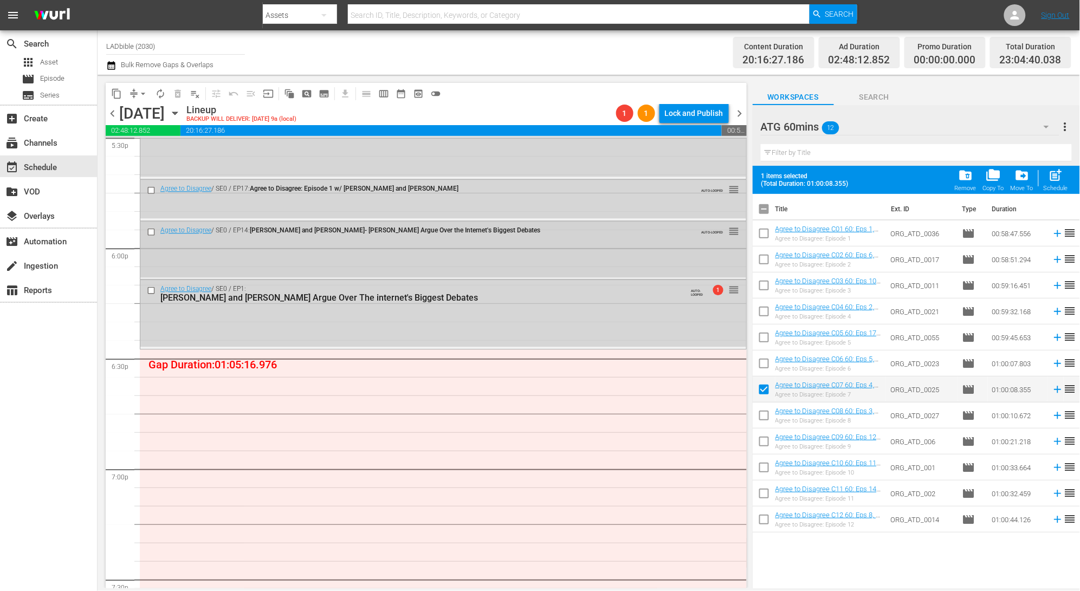
scroll to position [3910, 0]
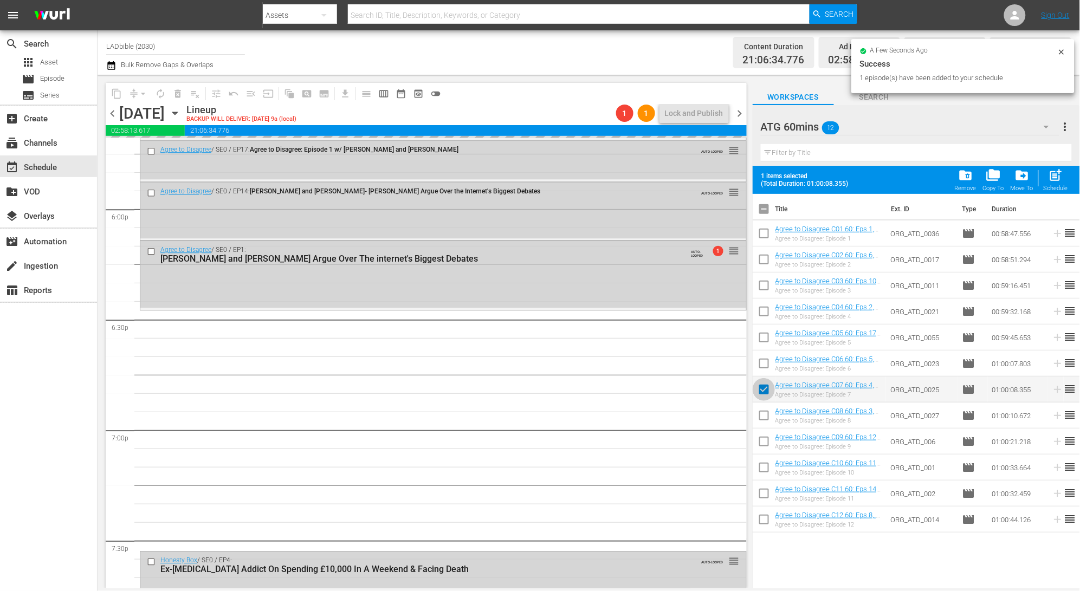
click at [763, 389] on input "checkbox" at bounding box center [764, 392] width 23 height 23
checkbox input "false"
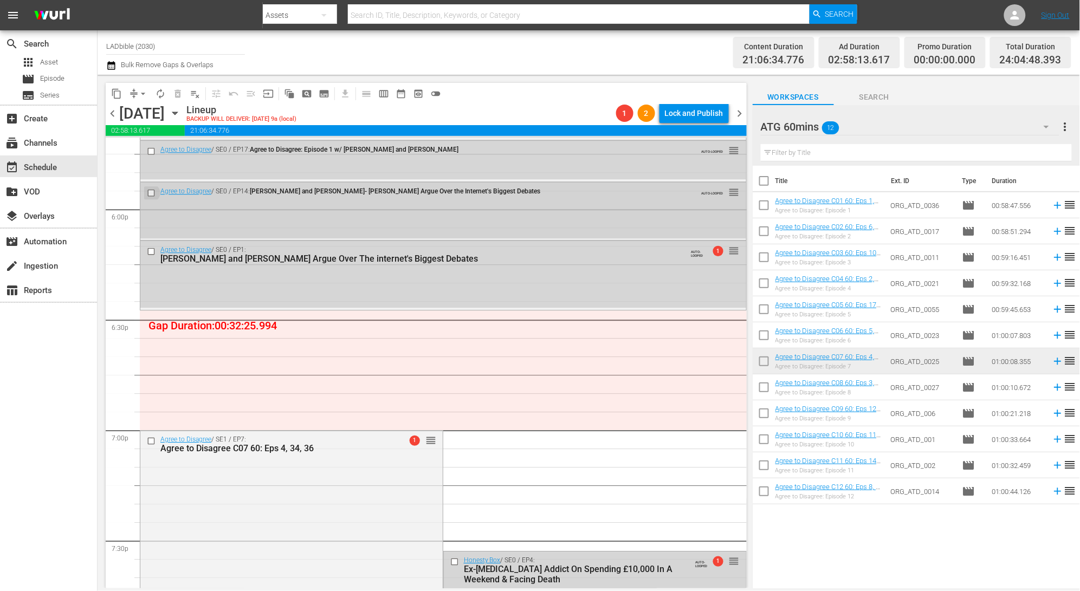
click at [153, 191] on input "checkbox" at bounding box center [152, 192] width 11 height 9
click at [151, 252] on input "checkbox" at bounding box center [152, 251] width 11 height 9
click at [179, 91] on span "delete_forever_outlined" at bounding box center [177, 93] width 11 height 11
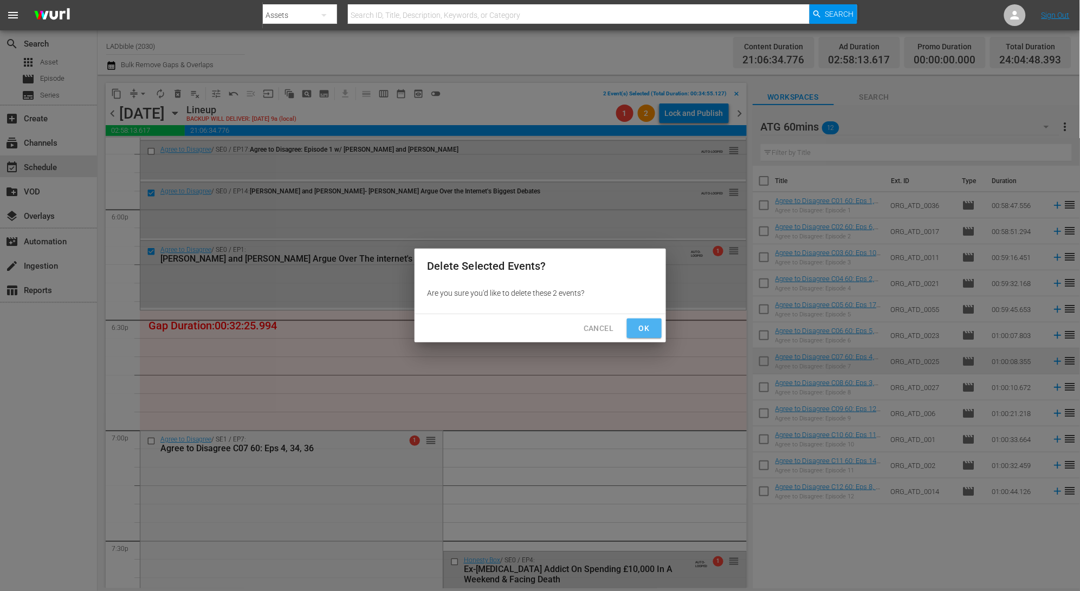
click at [653, 320] on button "Ok" at bounding box center [644, 329] width 35 height 20
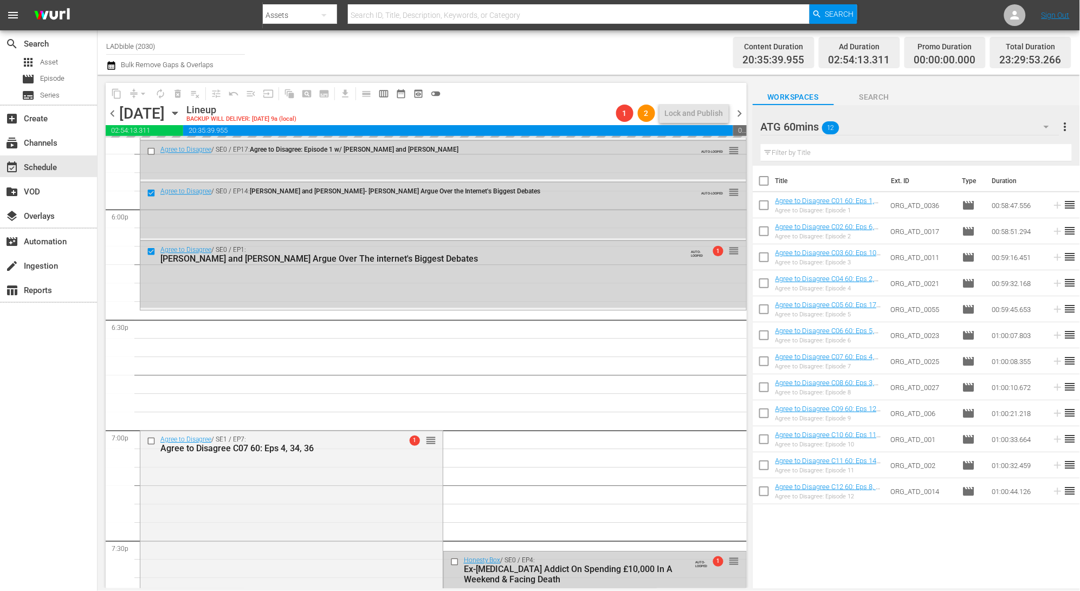
click at [884, 117] on div "ATG 60mins 12" at bounding box center [910, 127] width 299 height 30
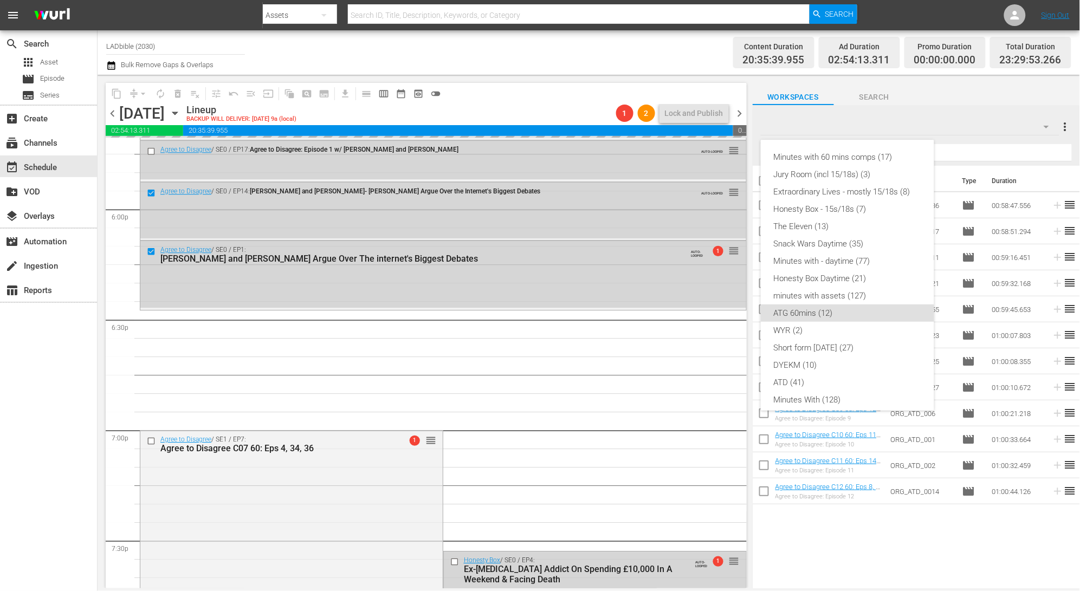
scroll to position [93, 0]
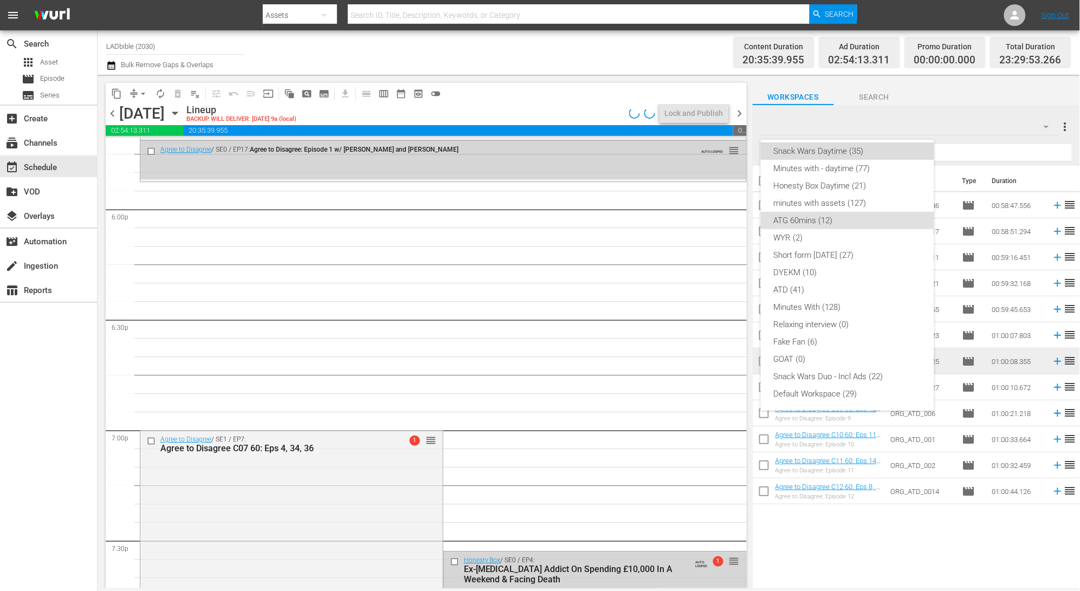
click at [870, 145] on div "Snack Wars Daytime (35)" at bounding box center [847, 151] width 147 height 17
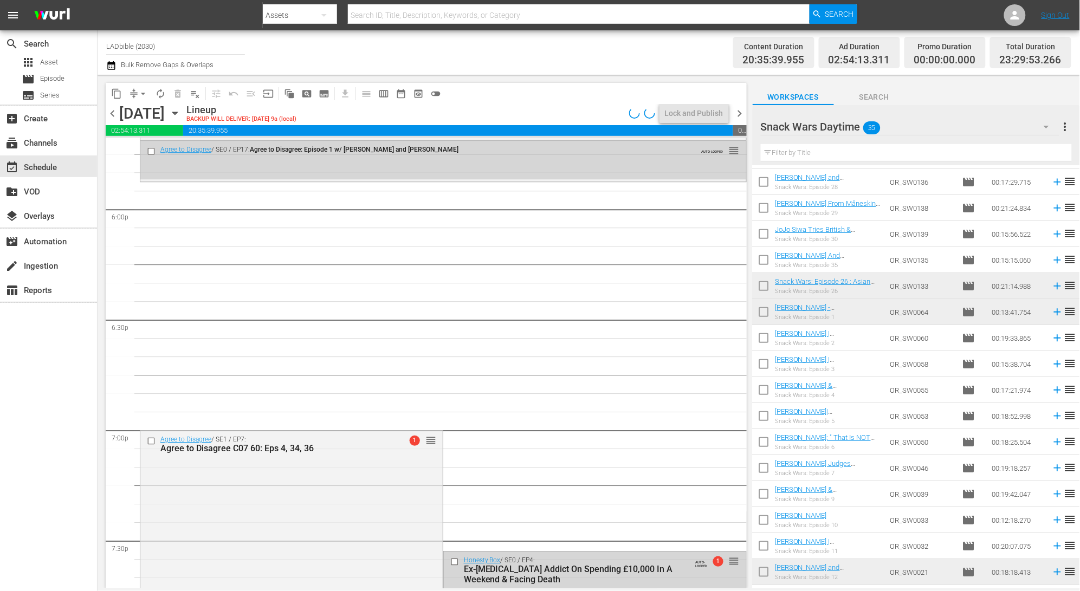
scroll to position [255, 0]
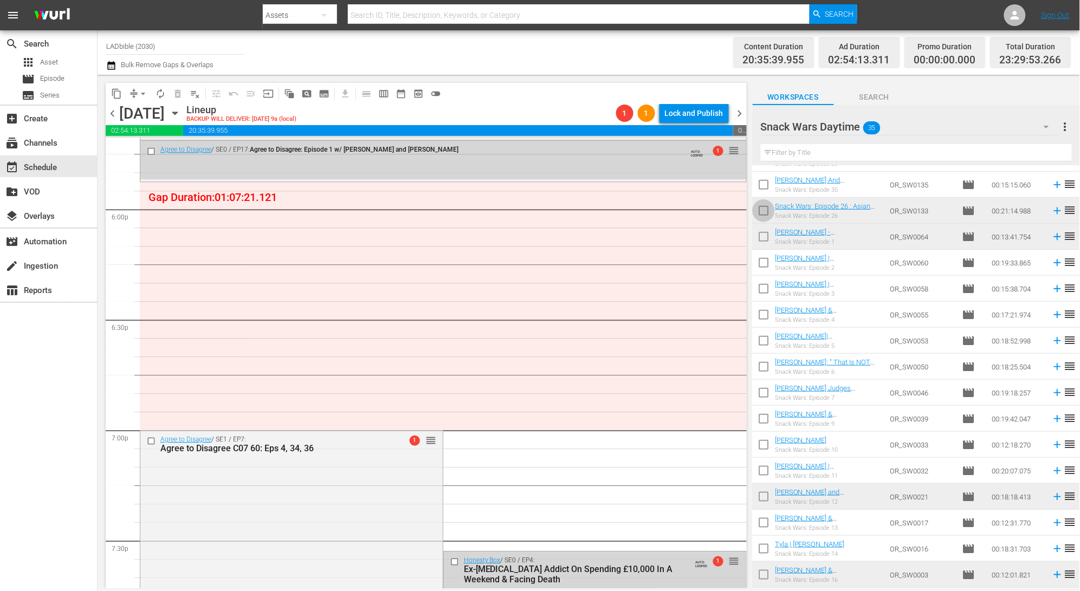
click at [762, 207] on input "checkbox" at bounding box center [764, 213] width 23 height 23
checkbox input "true"
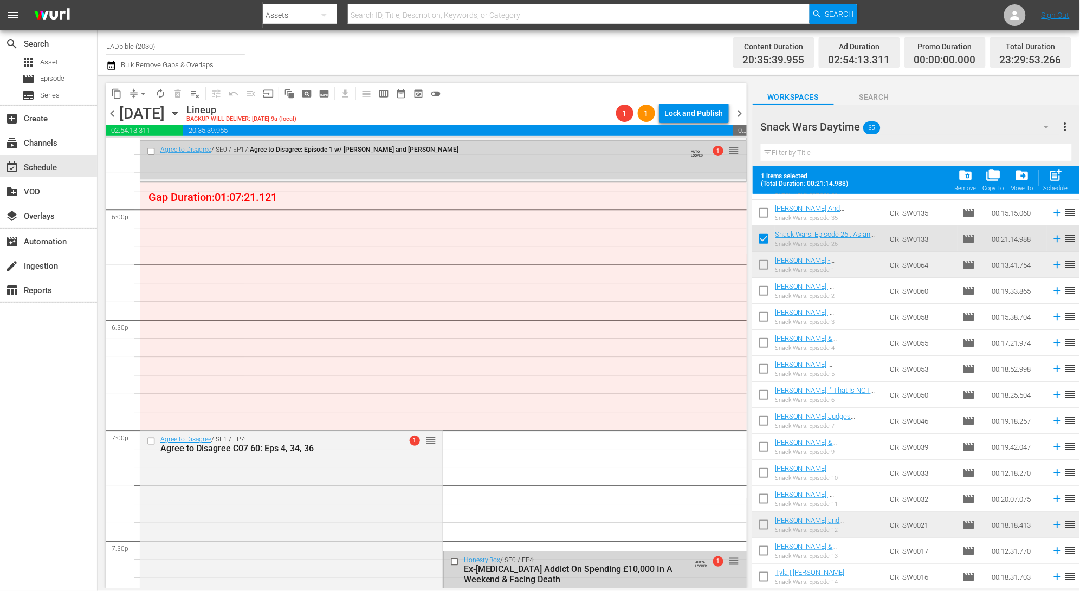
drag, startPoint x: 763, startPoint y: 261, endPoint x: 802, endPoint y: 279, distance: 42.2
click at [763, 262] on input "checkbox" at bounding box center [764, 267] width 23 height 23
checkbox input "true"
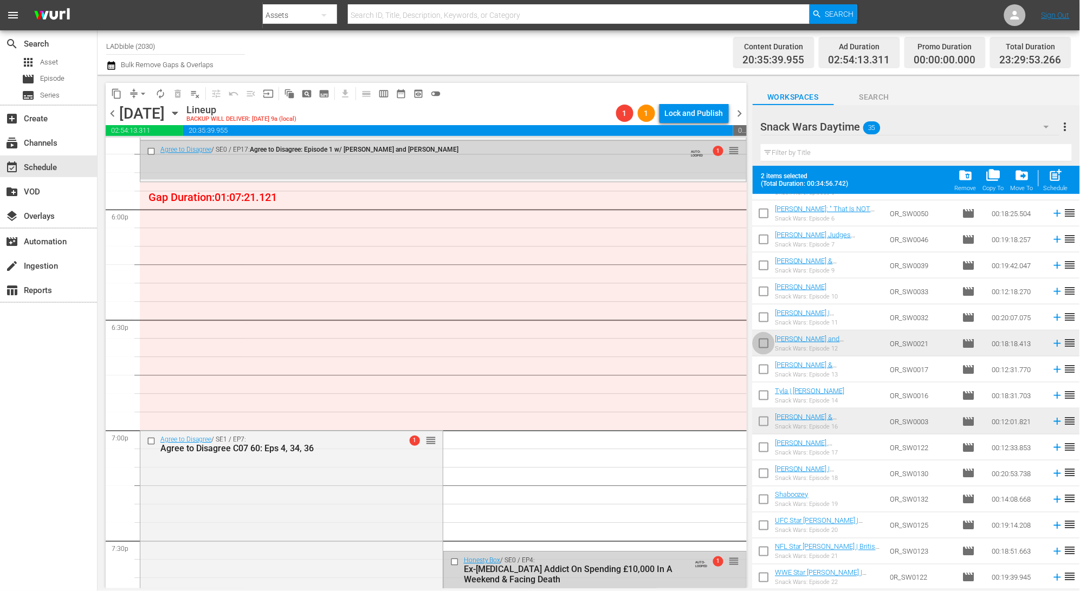
click at [764, 345] on input "checkbox" at bounding box center [764, 345] width 23 height 23
checkbox input "true"
click at [763, 424] on input "checkbox" at bounding box center [764, 423] width 23 height 23
click at [764, 424] on input "checkbox" at bounding box center [764, 423] width 23 height 23
checkbox input "false"
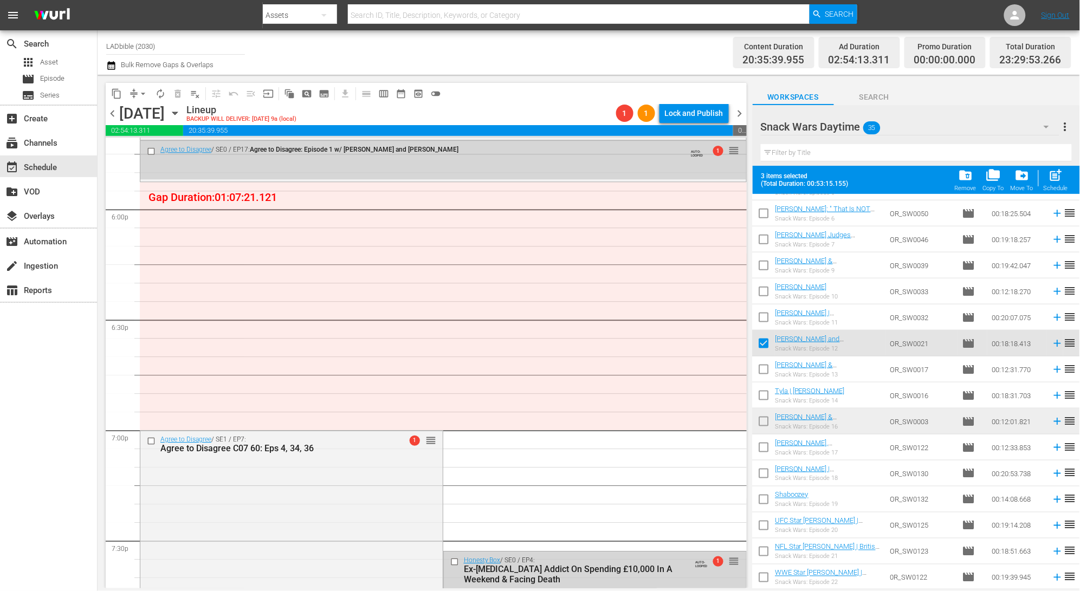
click at [766, 500] on input "checkbox" at bounding box center [764, 502] width 23 height 23
checkbox input "true"
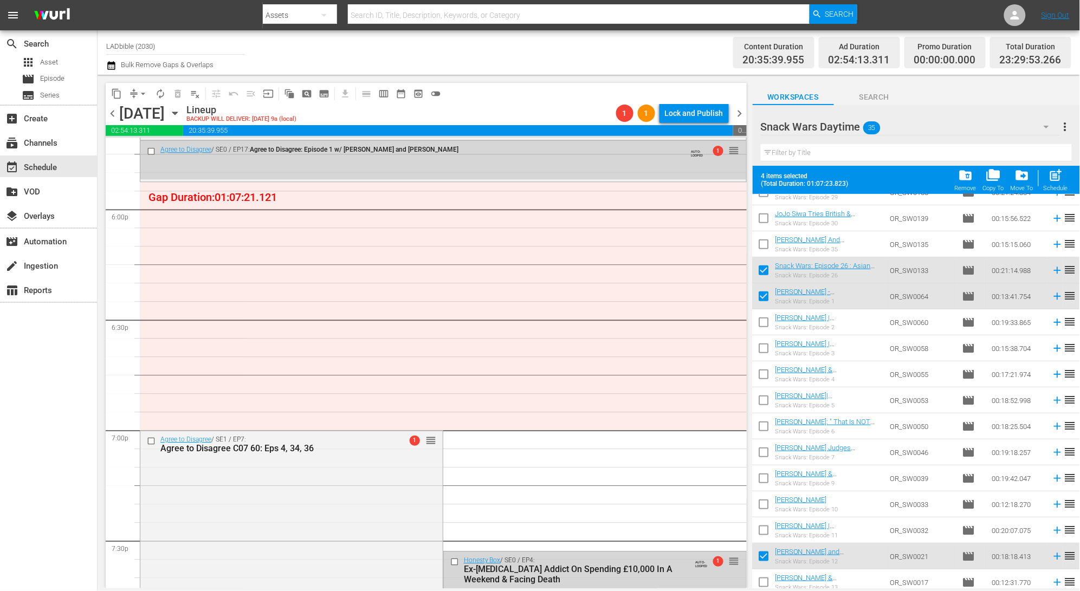
scroll to position [215, 0]
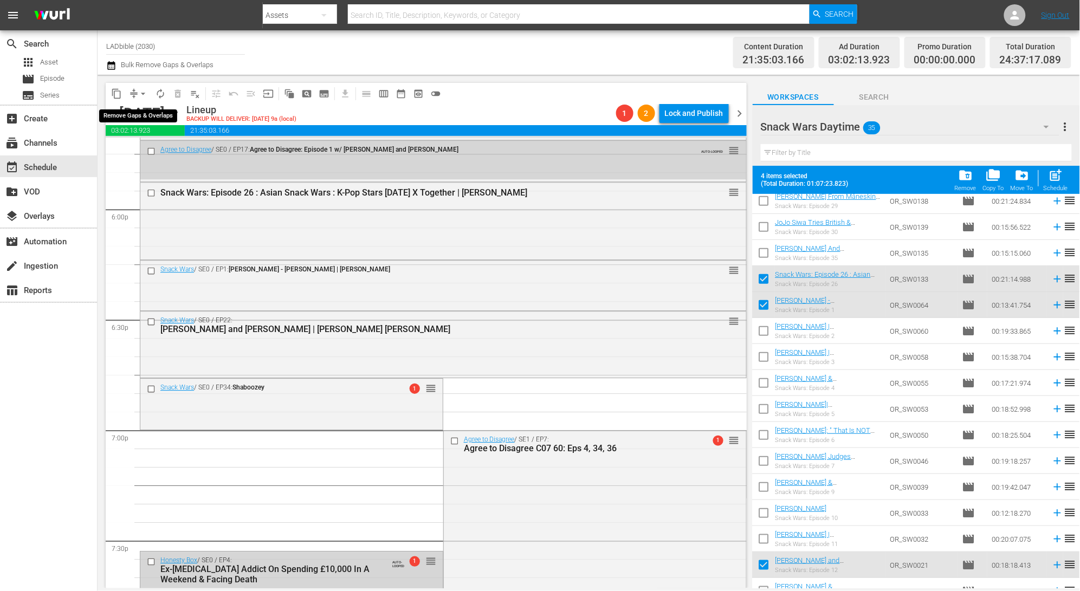
click at [136, 93] on button "arrow_drop_down" at bounding box center [142, 93] width 17 height 17
click at [176, 148] on li "Align to End of Previous Day" at bounding box center [144, 151] width 114 height 18
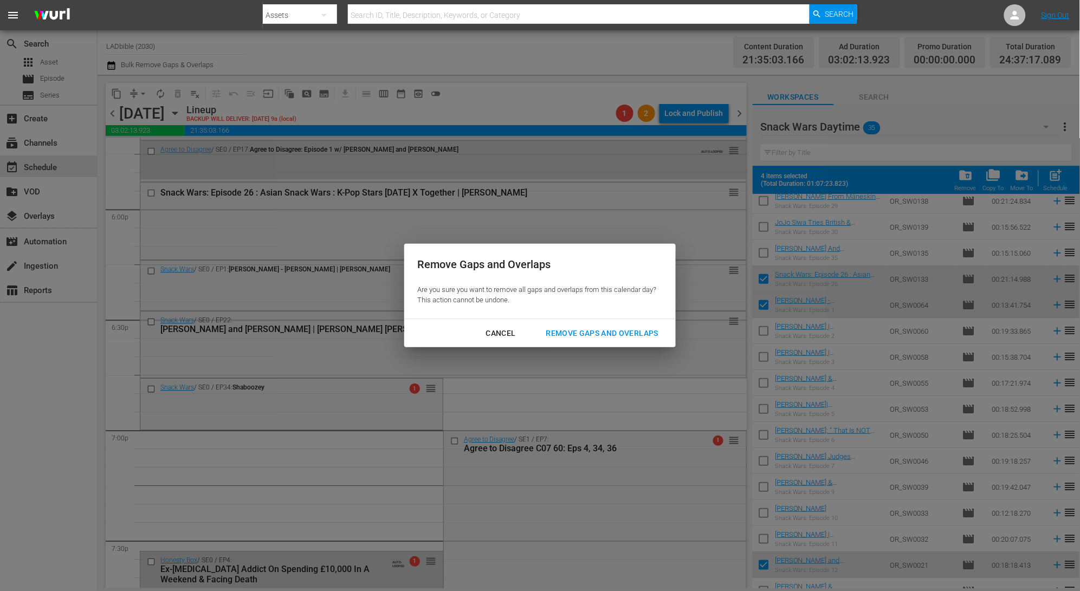
click at [586, 336] on div "Remove Gaps and Overlaps" at bounding box center [603, 334] width 130 height 14
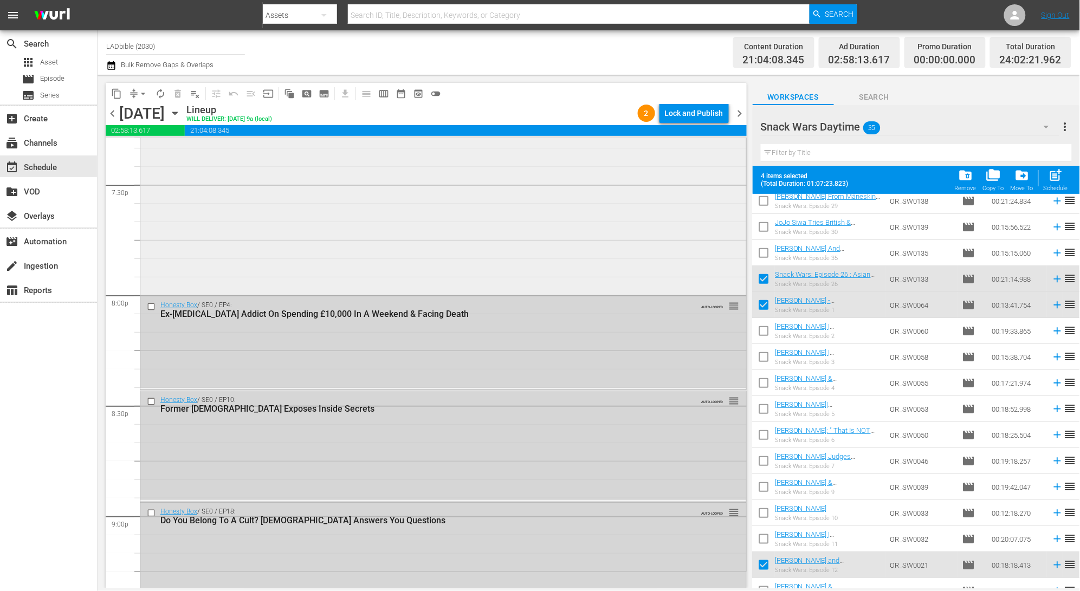
scroll to position [4341, 0]
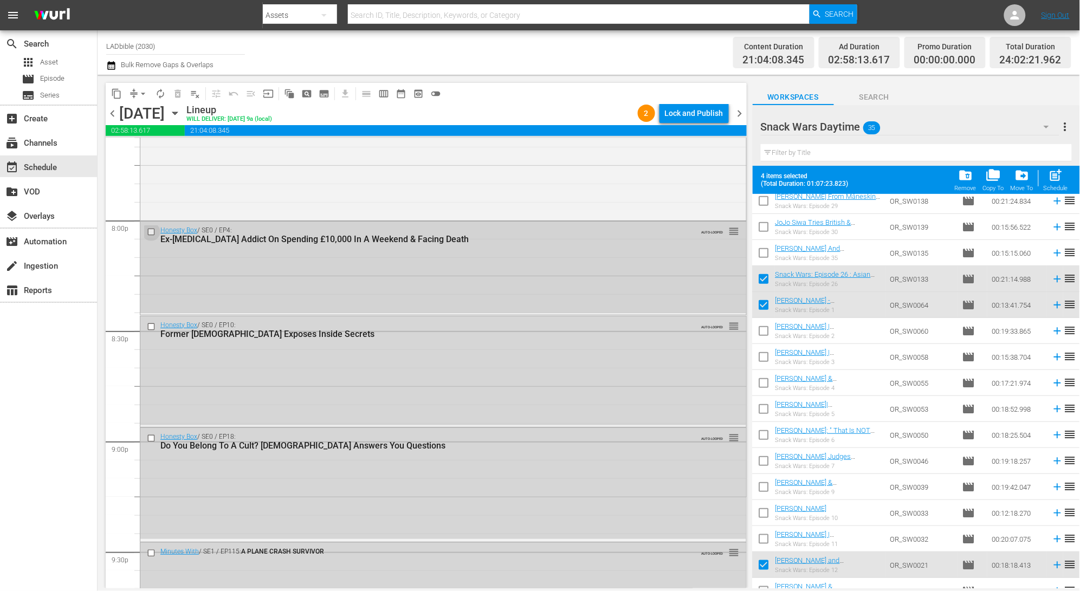
click at [151, 232] on input "checkbox" at bounding box center [152, 232] width 11 height 9
click at [153, 328] on input "checkbox" at bounding box center [152, 326] width 11 height 9
click at [151, 438] on input "checkbox" at bounding box center [152, 438] width 11 height 9
click at [177, 93] on span "delete_forever_outlined" at bounding box center [177, 93] width 11 height 11
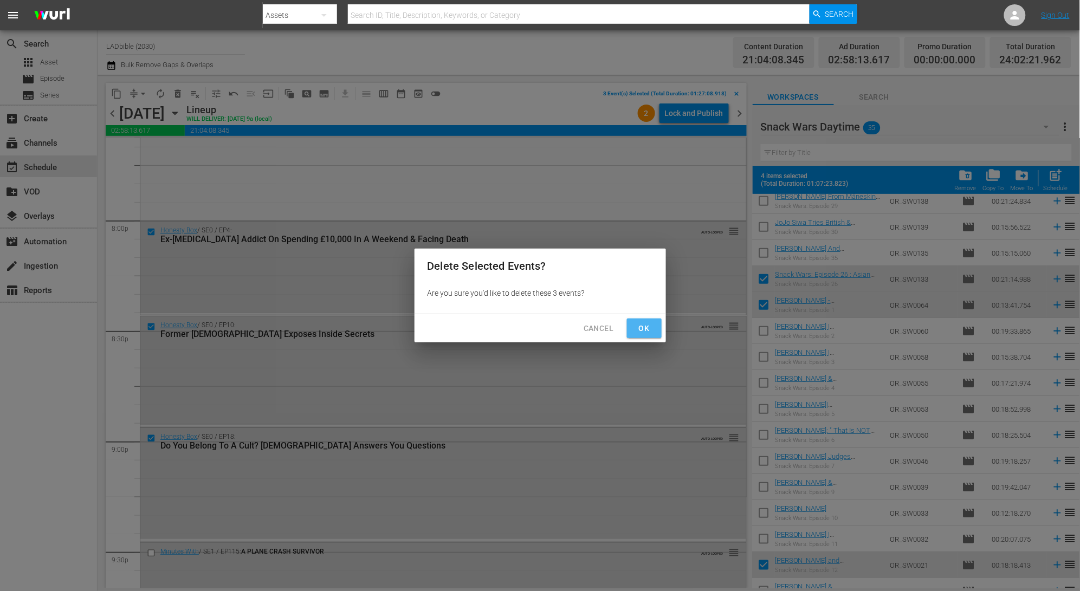
click at [653, 331] on button "Ok" at bounding box center [644, 329] width 35 height 20
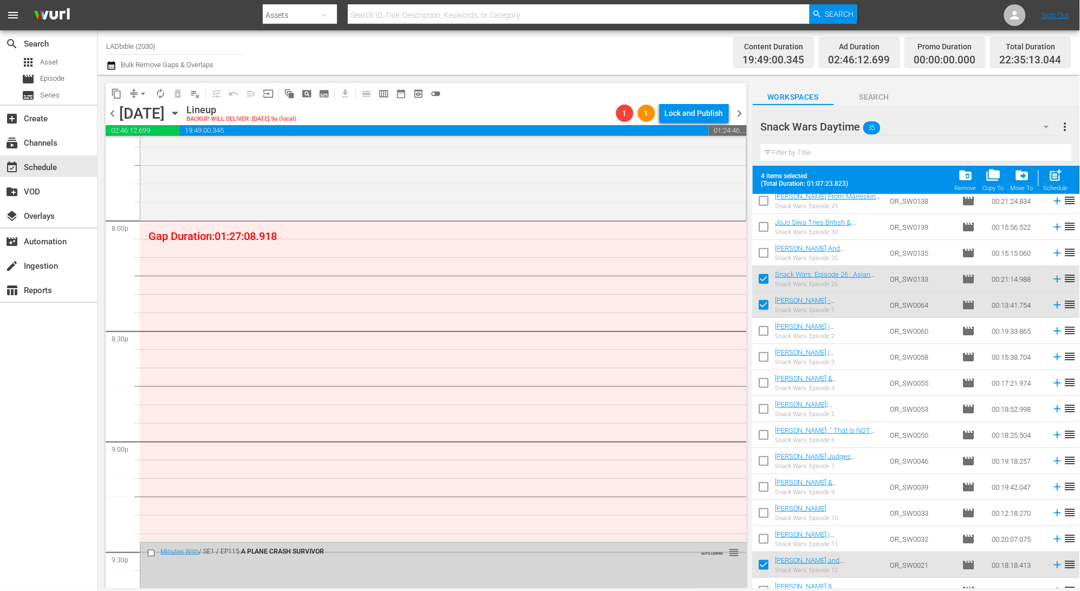
scroll to position [0, 0]
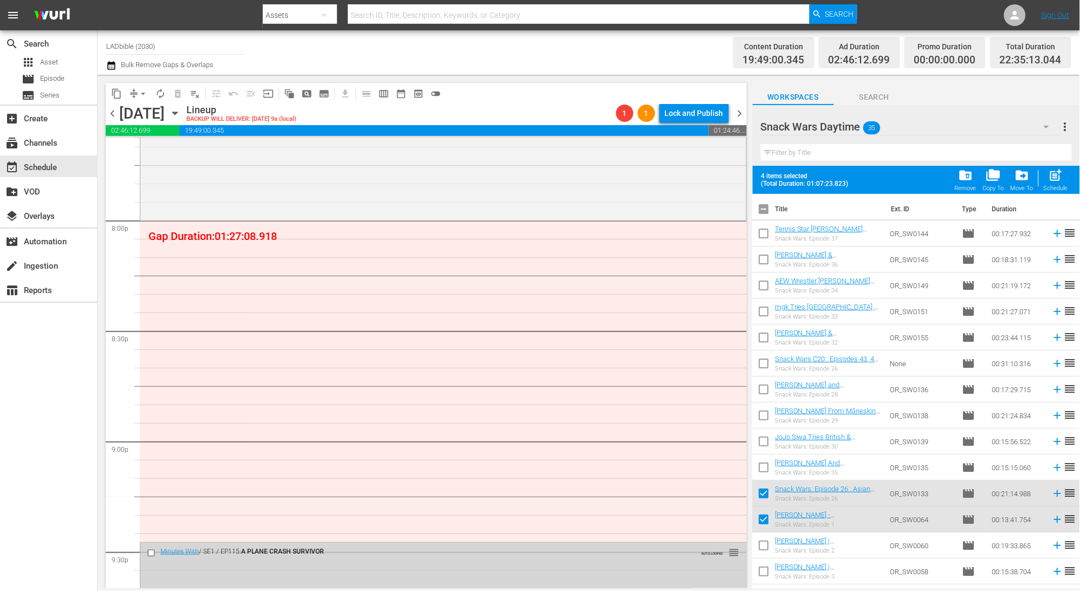
click at [769, 208] on input "checkbox" at bounding box center [764, 211] width 23 height 23
checkbox input "true"
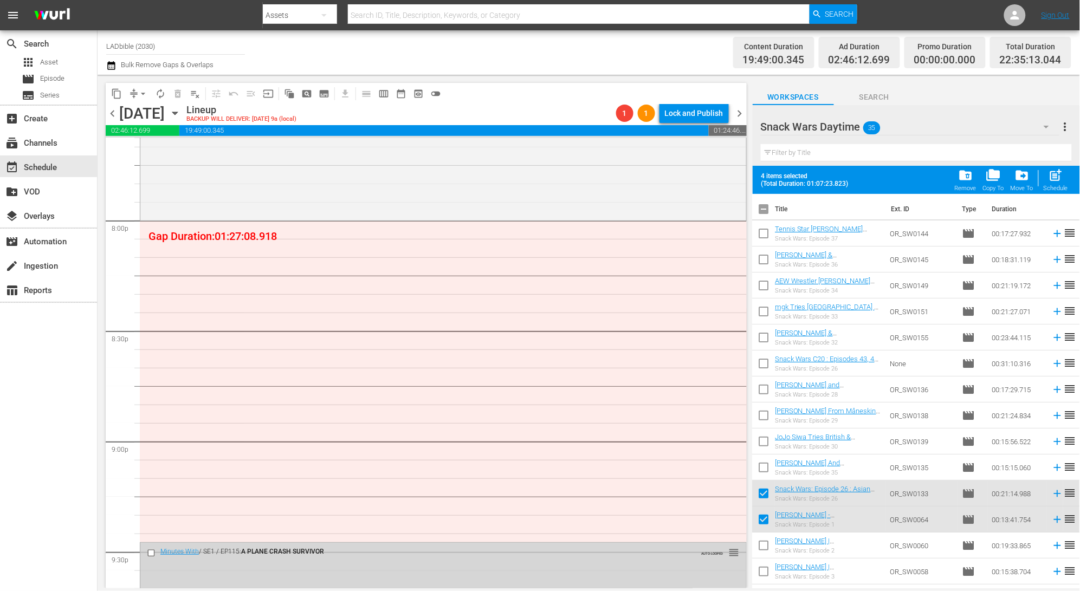
checkbox input "true"
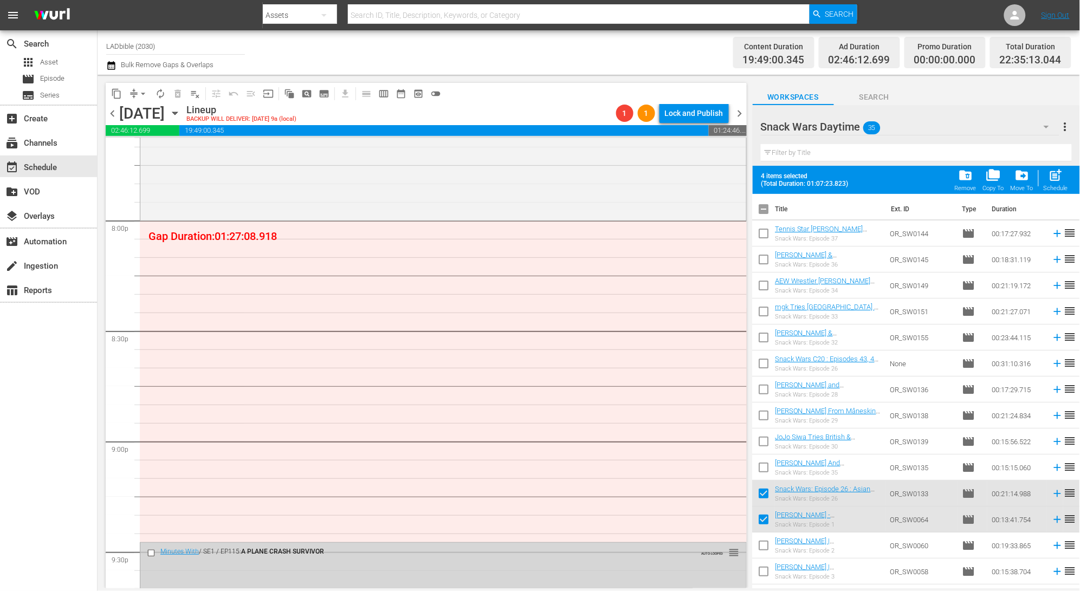
checkbox input "true"
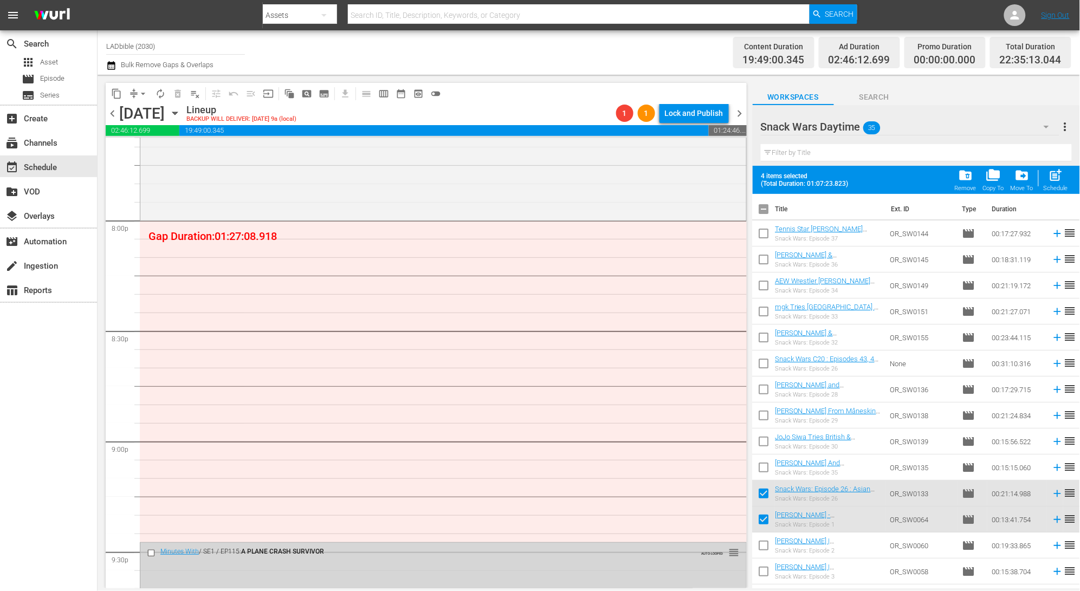
checkbox input "true"
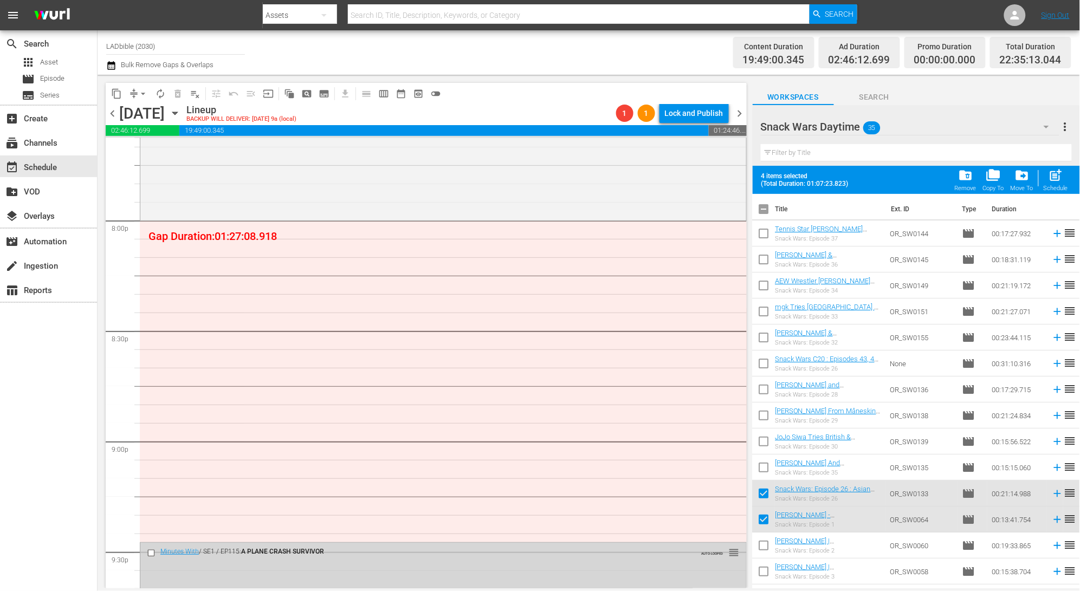
checkbox input "true"
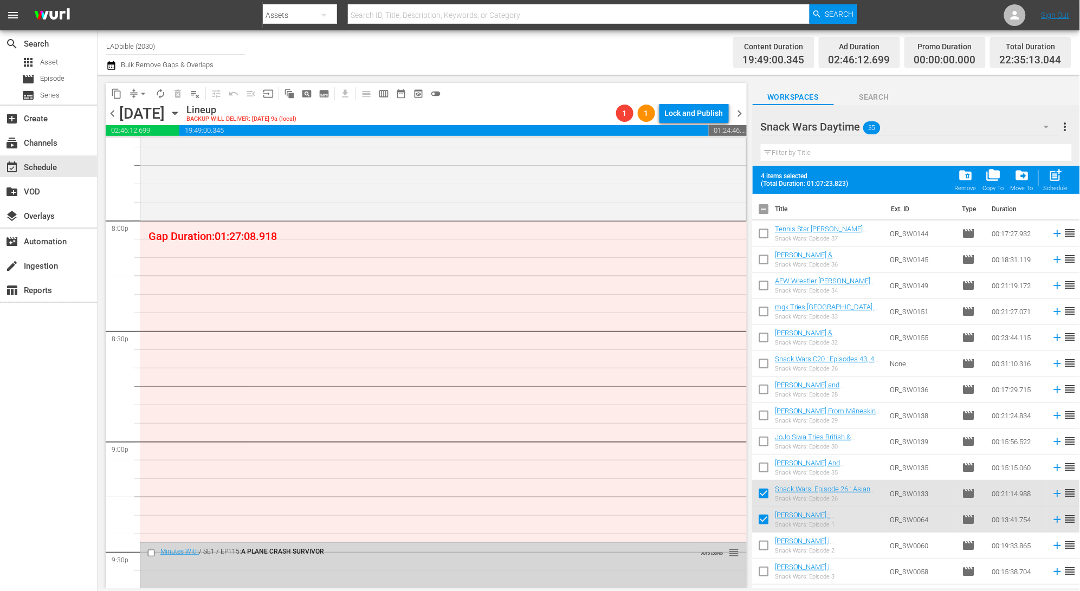
checkbox input "true"
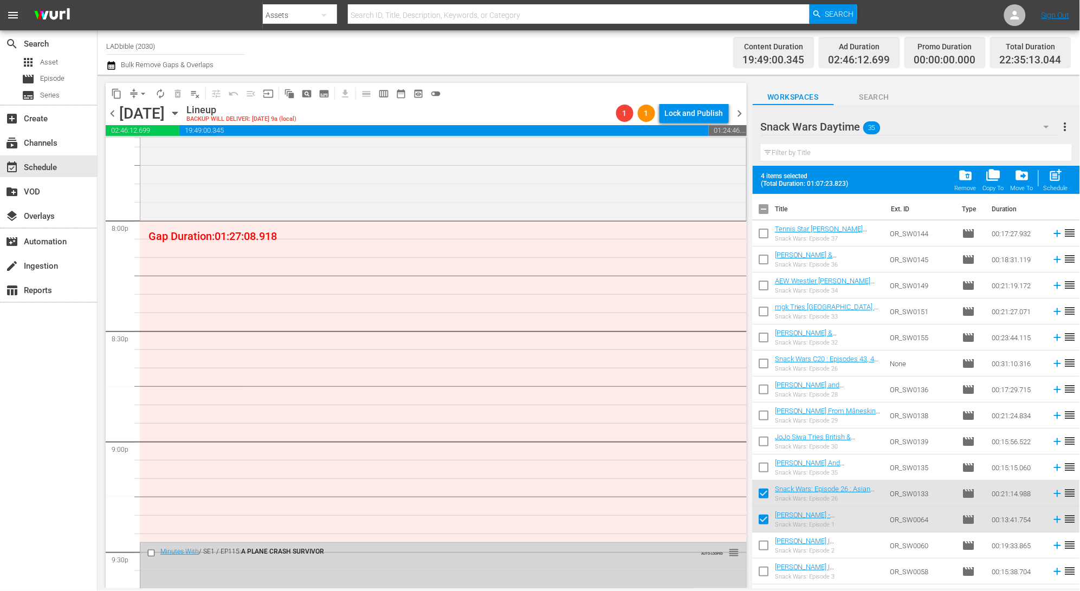
checkbox input "true"
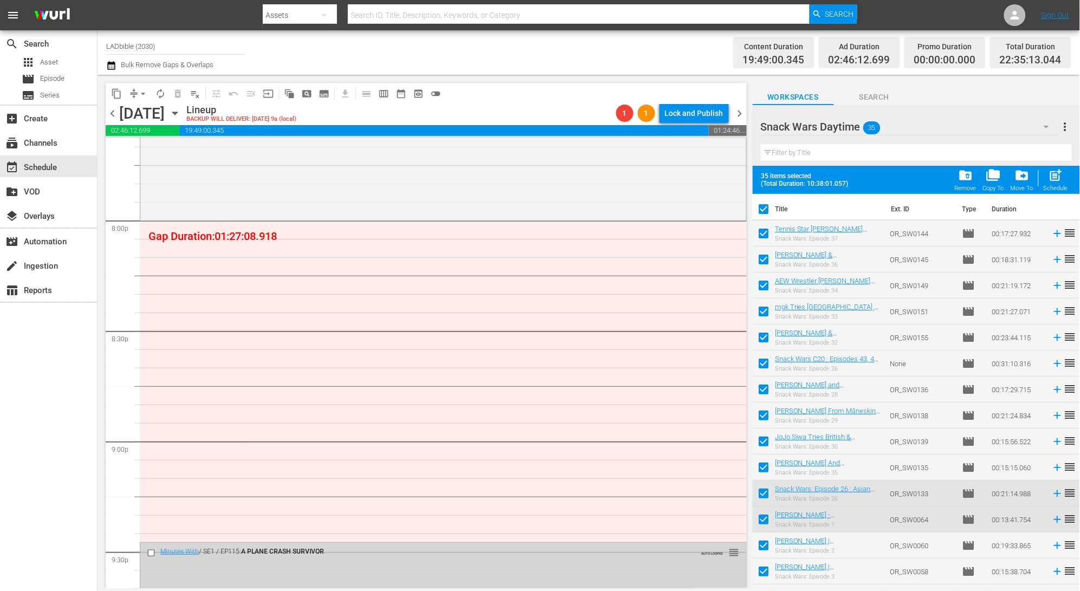
click at [769, 208] on input "checkbox" at bounding box center [764, 211] width 23 height 23
checkbox input "false"
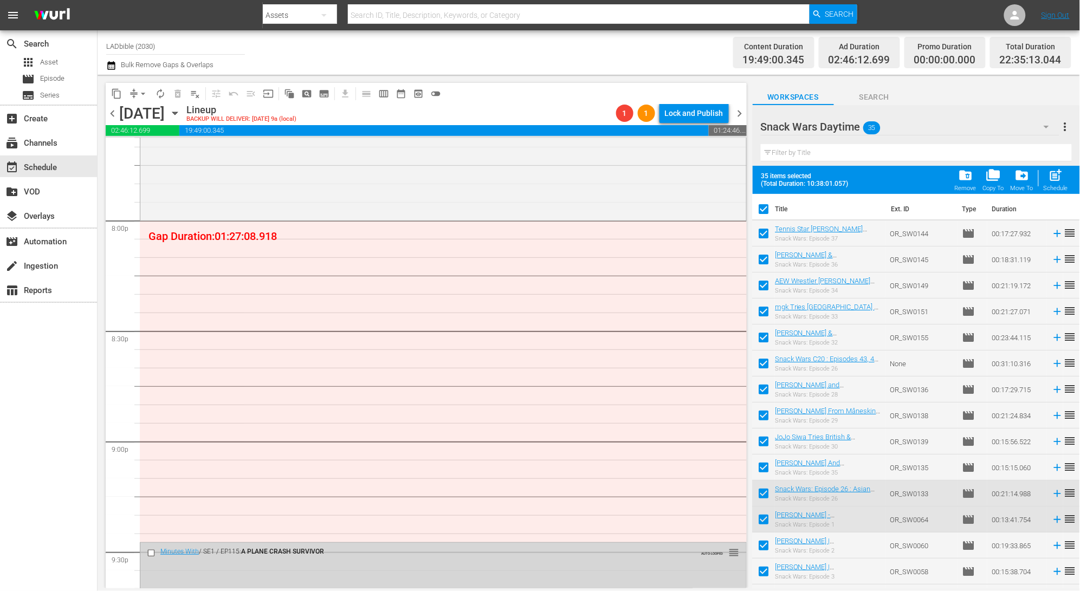
checkbox input "false"
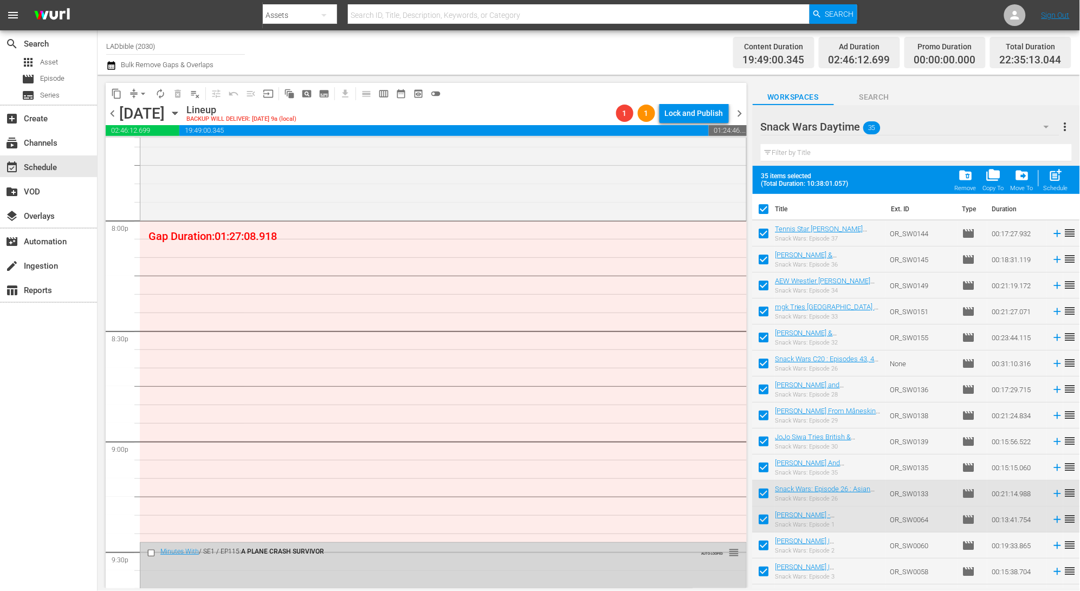
checkbox input "false"
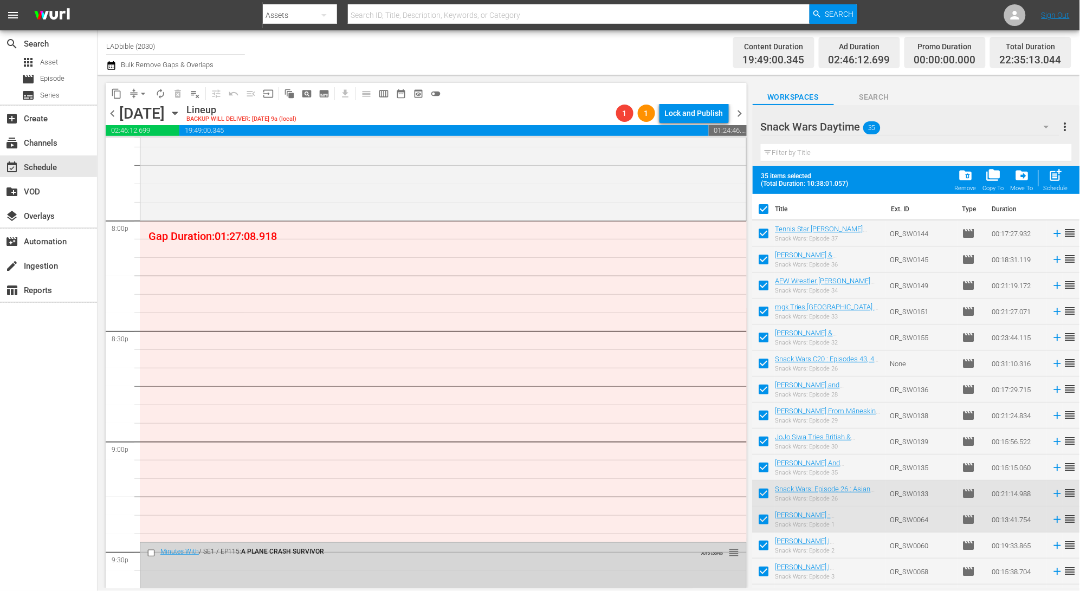
checkbox input "false"
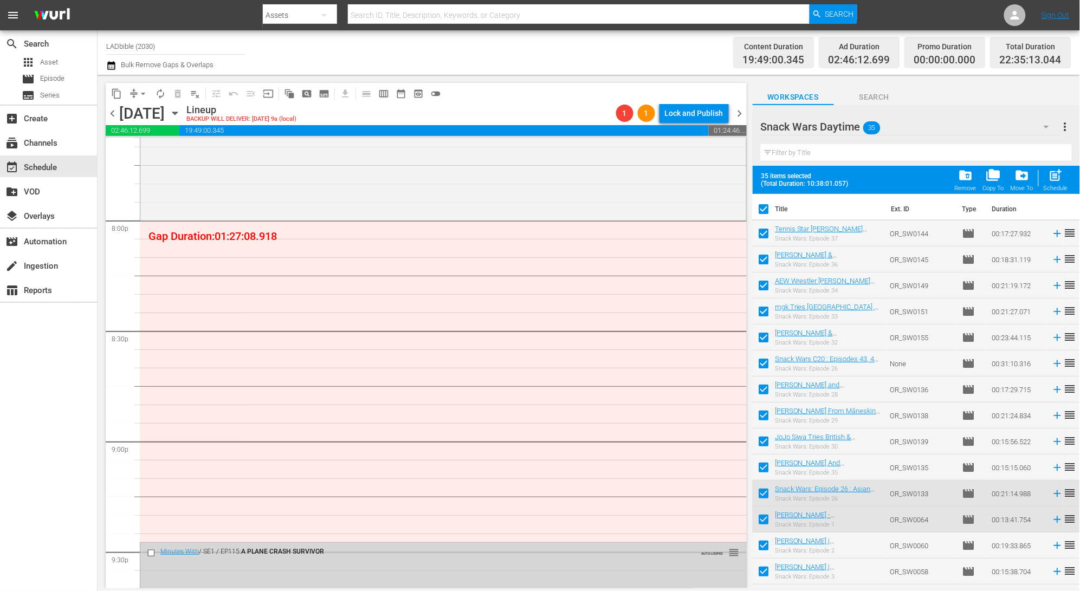
checkbox input "false"
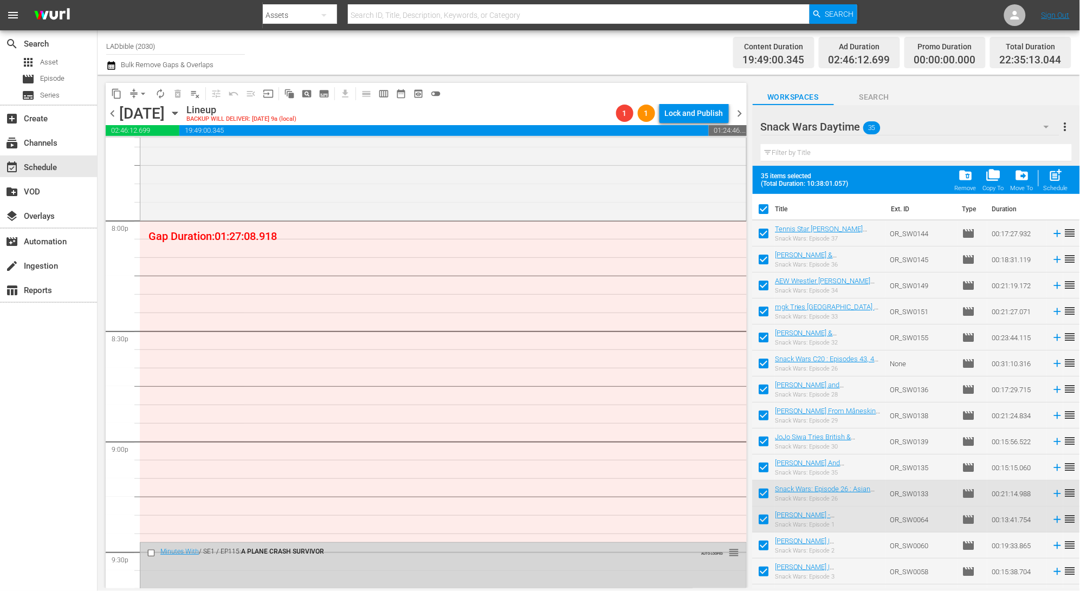
checkbox input "false"
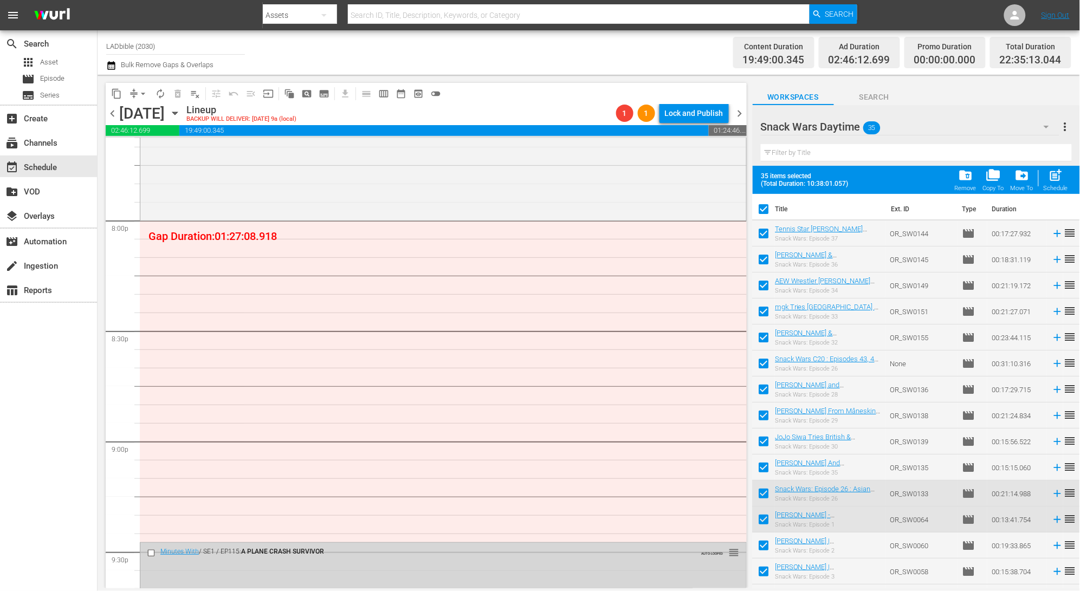
checkbox input "false"
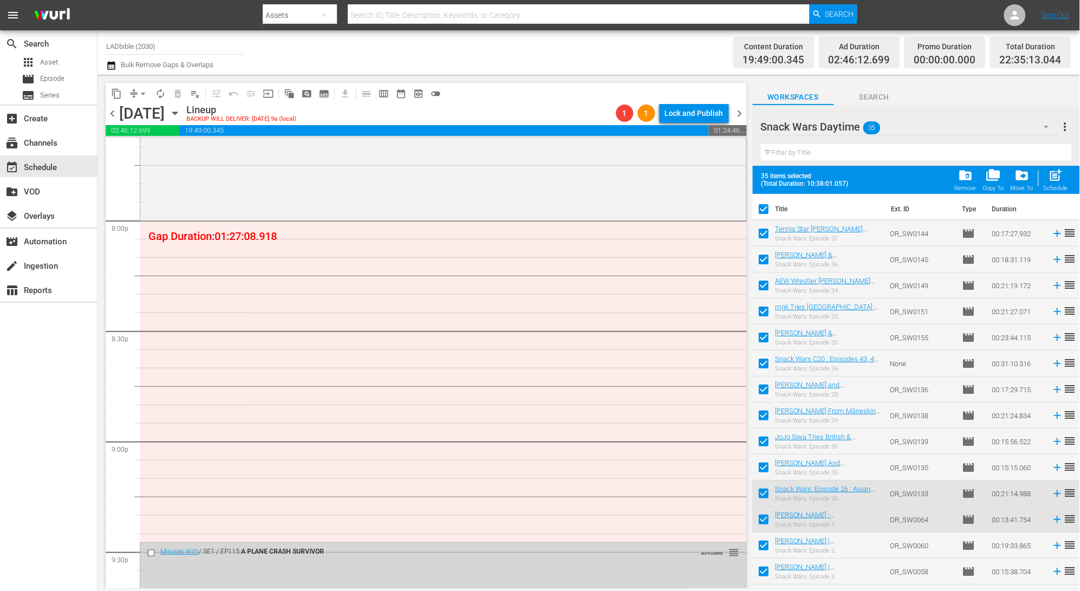
checkbox input "false"
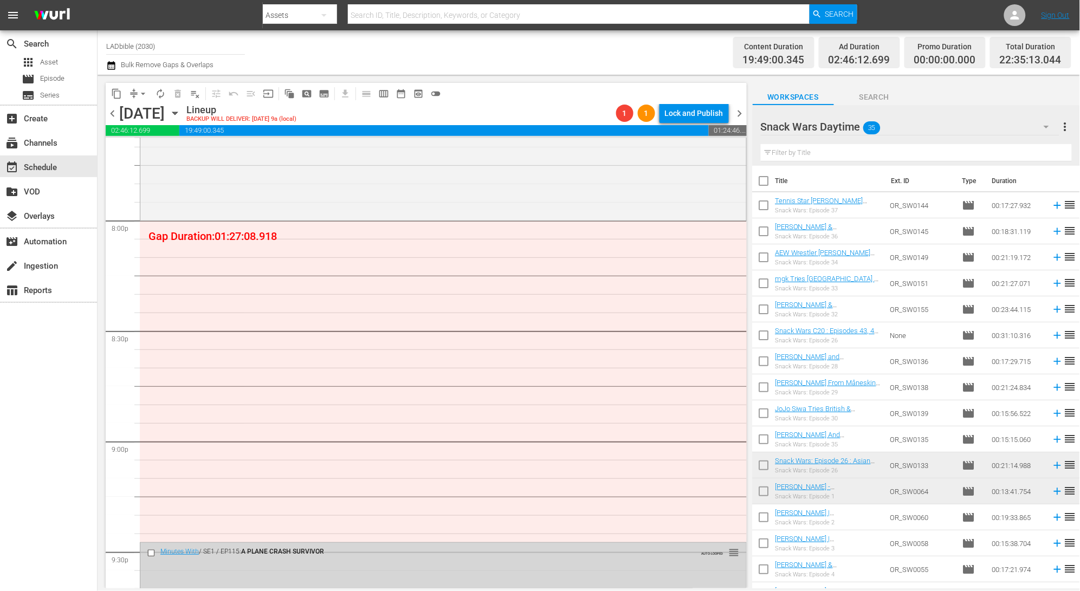
click at [956, 126] on div "Snack Wars Daytime 35" at bounding box center [910, 127] width 299 height 30
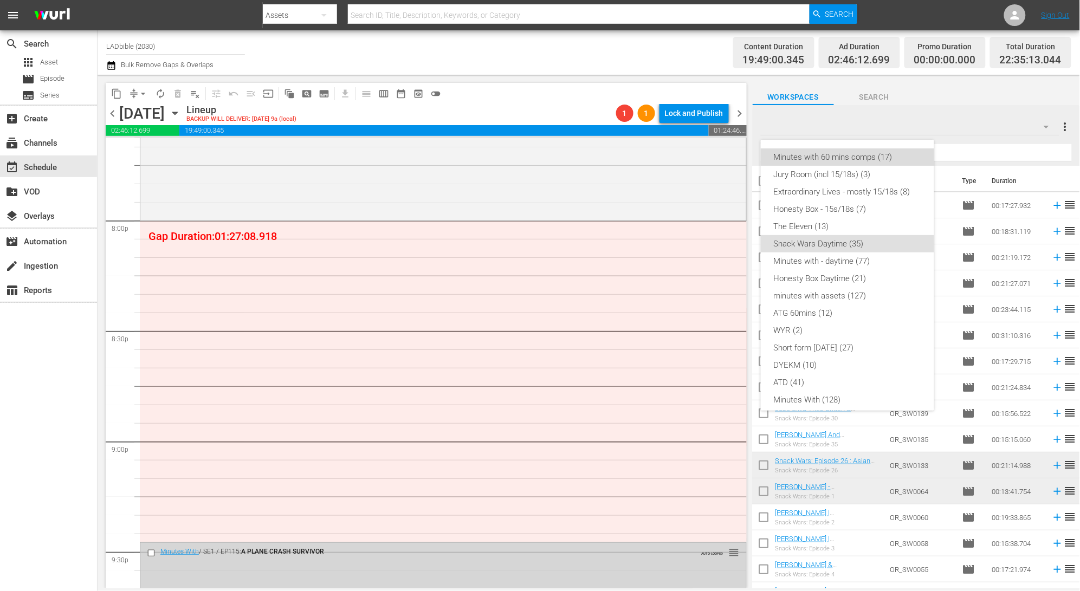
click at [864, 153] on div "Minutes with 60 mins comps (17)" at bounding box center [847, 157] width 147 height 17
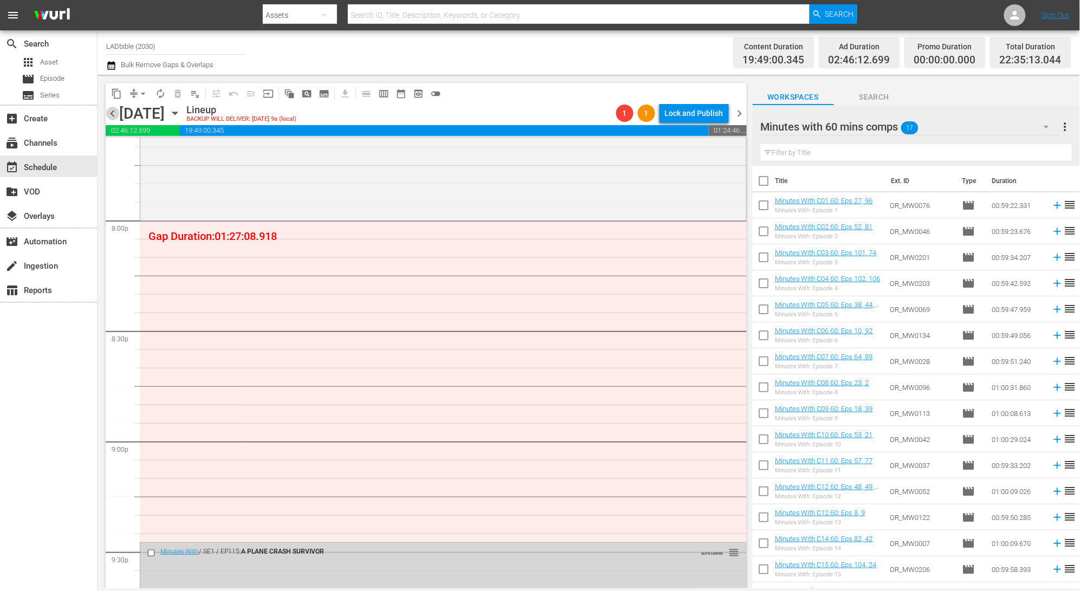
click at [114, 113] on span "chevron_left" at bounding box center [113, 114] width 14 height 14
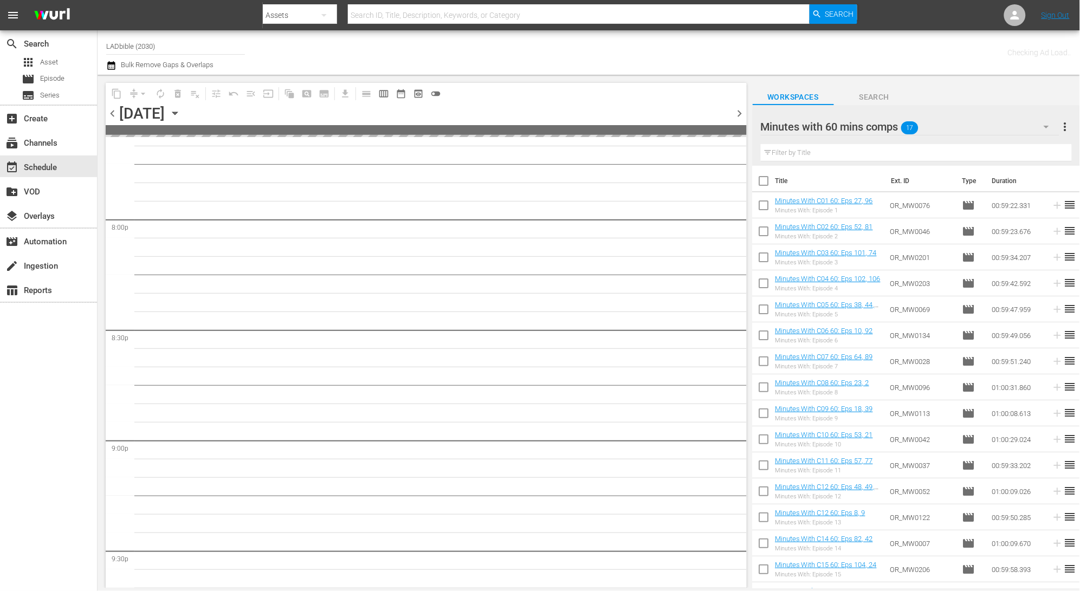
scroll to position [4855, 0]
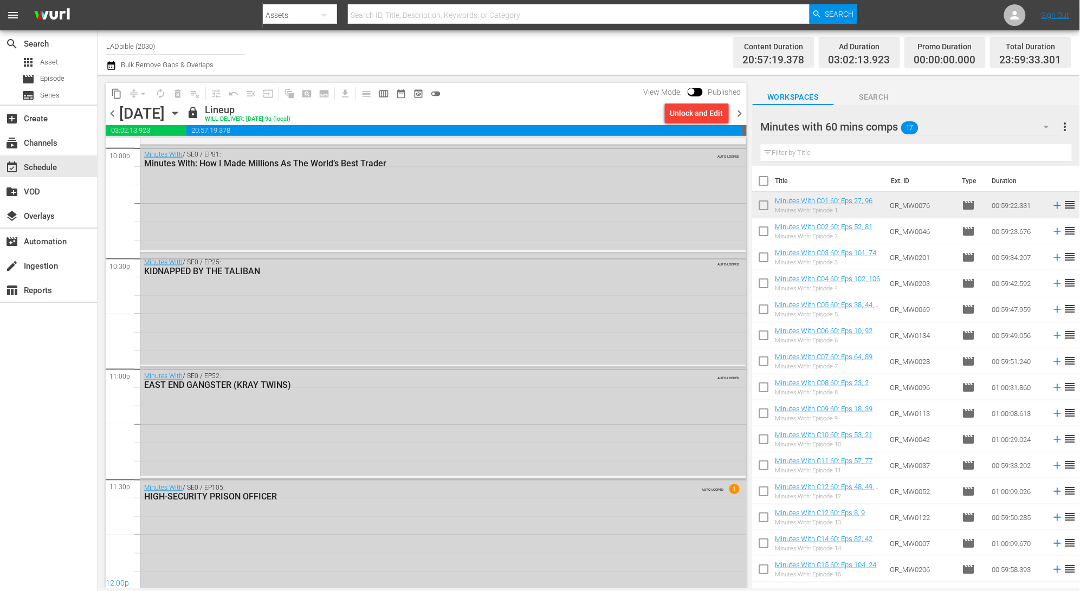
click at [762, 229] on input "checkbox" at bounding box center [764, 233] width 23 height 23
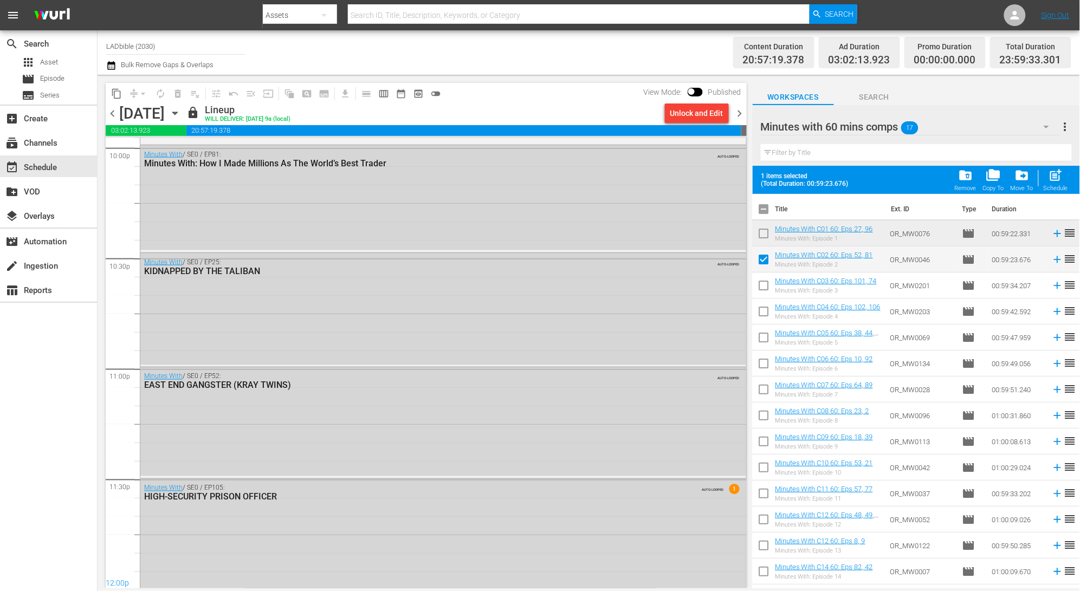
click at [739, 114] on span "chevron_right" at bounding box center [740, 114] width 14 height 14
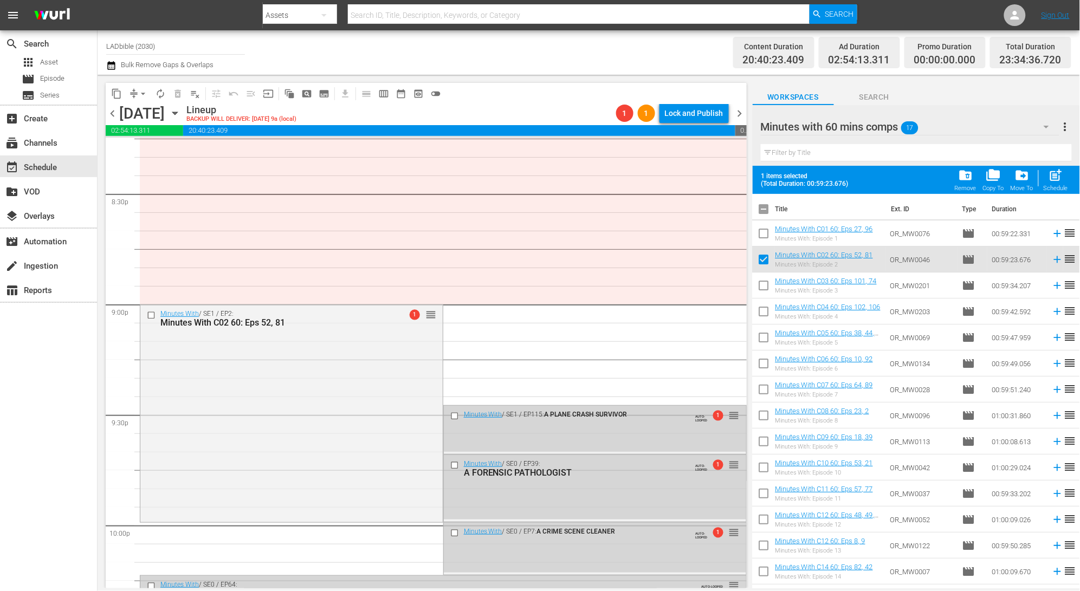
scroll to position [4881, 0]
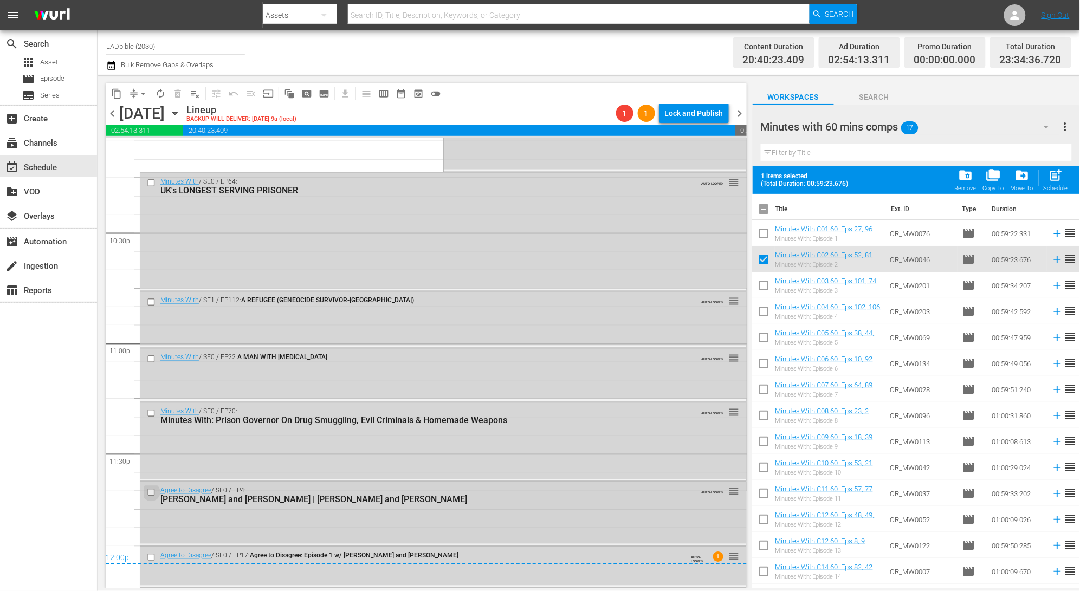
click at [151, 493] on input "checkbox" at bounding box center [152, 492] width 11 height 9
click at [152, 558] on div "12:00p" at bounding box center [426, 559] width 641 height 11
click at [153, 560] on div "12:00p" at bounding box center [426, 559] width 641 height 11
click at [151, 558] on div "12:00p" at bounding box center [426, 559] width 641 height 11
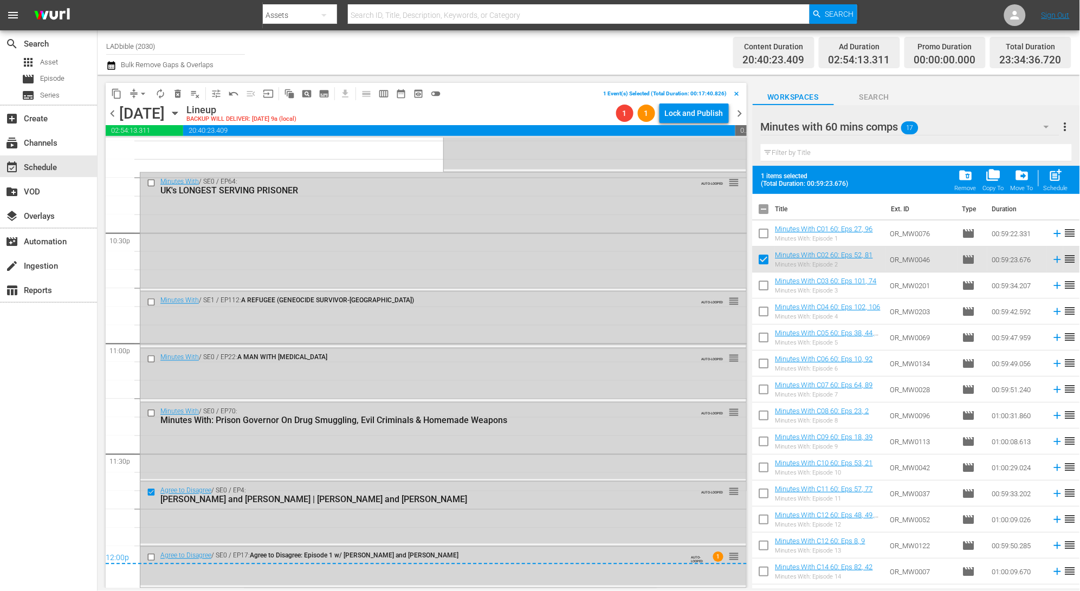
click at [152, 558] on div "12:00p" at bounding box center [426, 559] width 641 height 11
click at [436, 94] on span "toggle_off" at bounding box center [435, 93] width 11 height 11
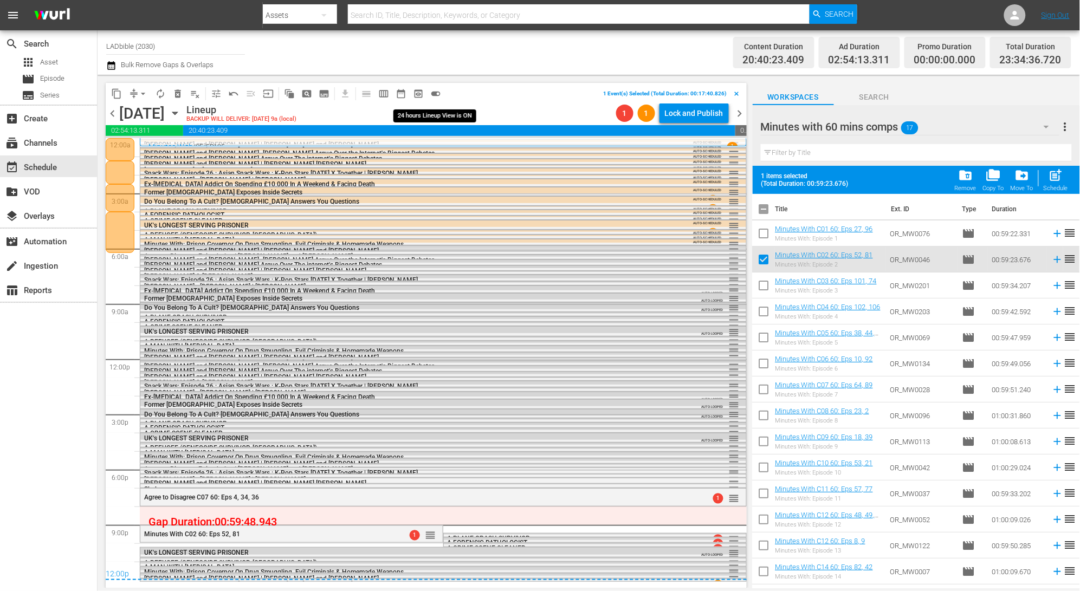
scroll to position [0, 0]
click at [432, 93] on span "toggle_on" at bounding box center [435, 93] width 11 height 11
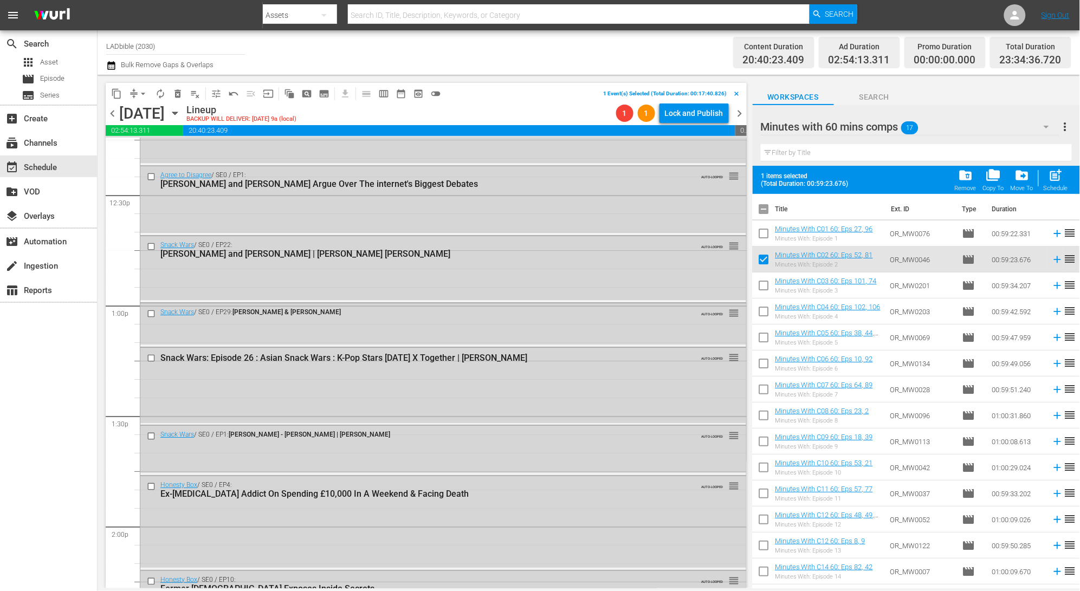
scroll to position [4881, 0]
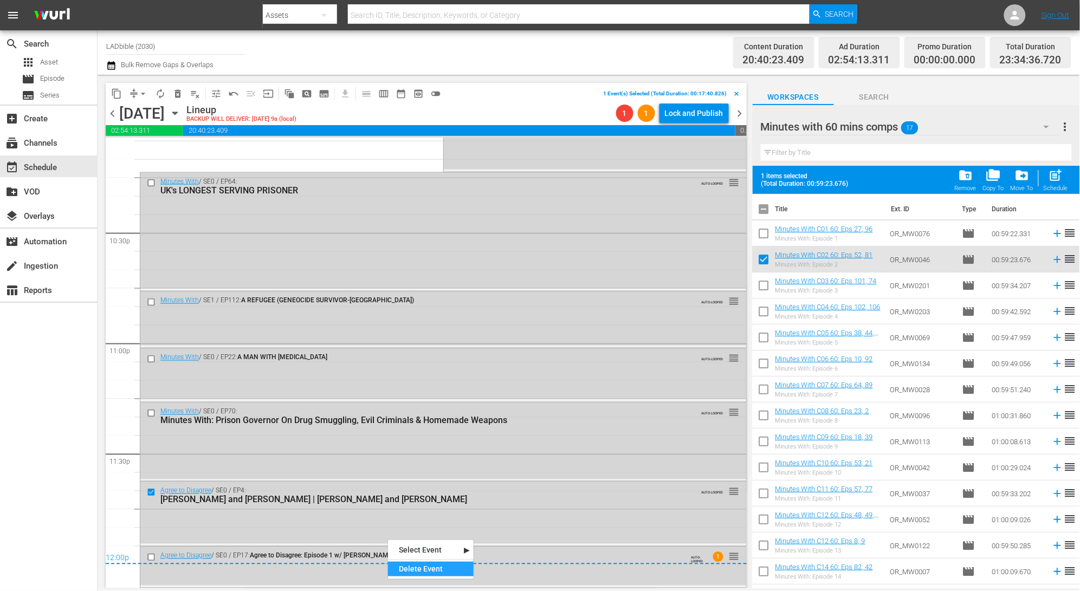
click at [420, 571] on div "Delete Event" at bounding box center [431, 569] width 86 height 15
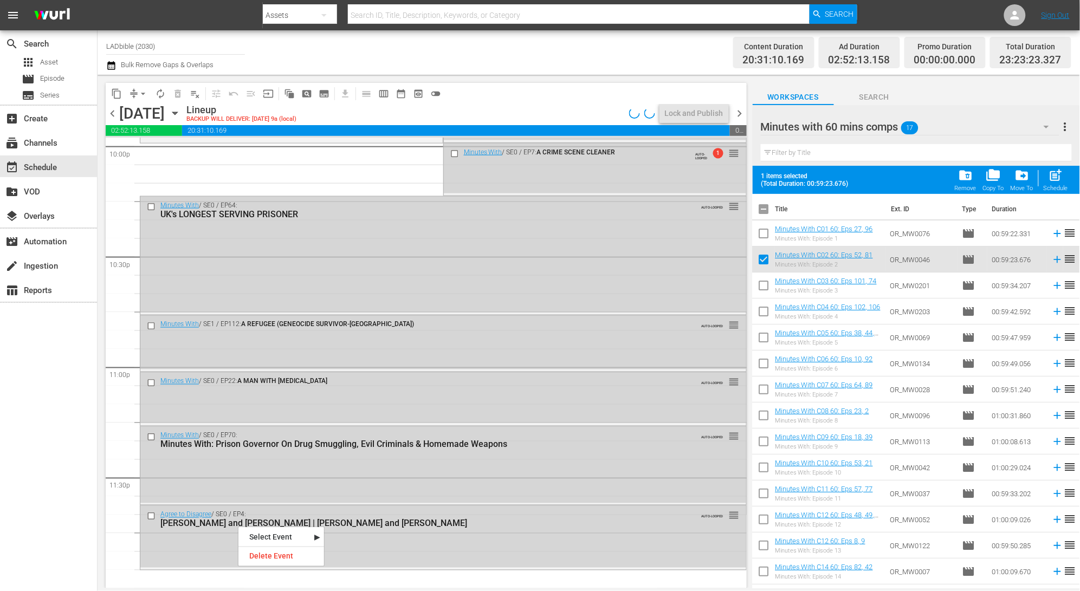
scroll to position [4857, 0]
click at [294, 558] on div "Delete Event" at bounding box center [281, 556] width 86 height 15
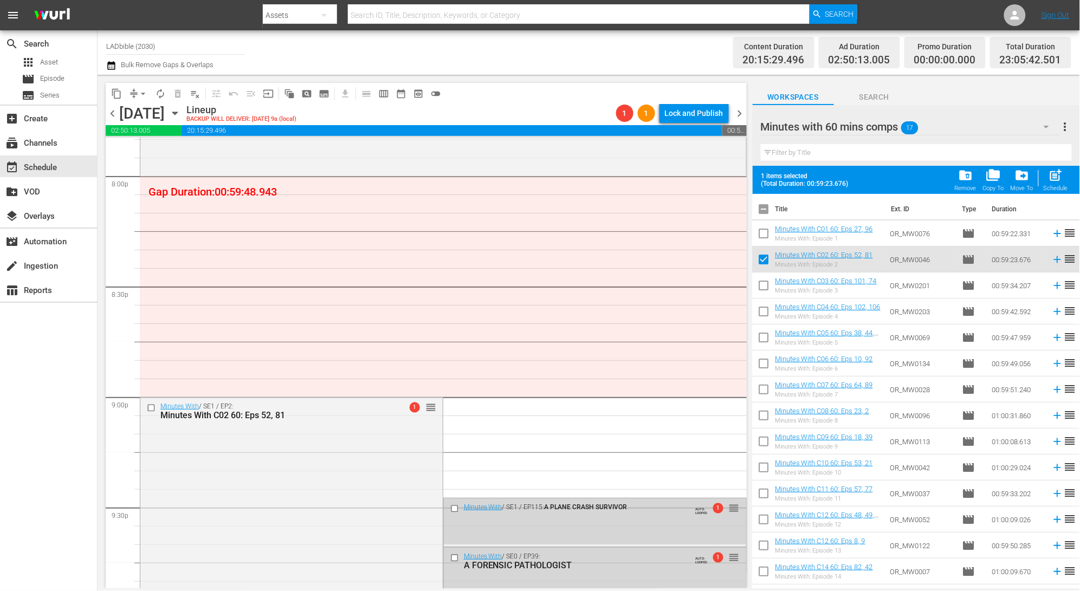
scroll to position [4376, 0]
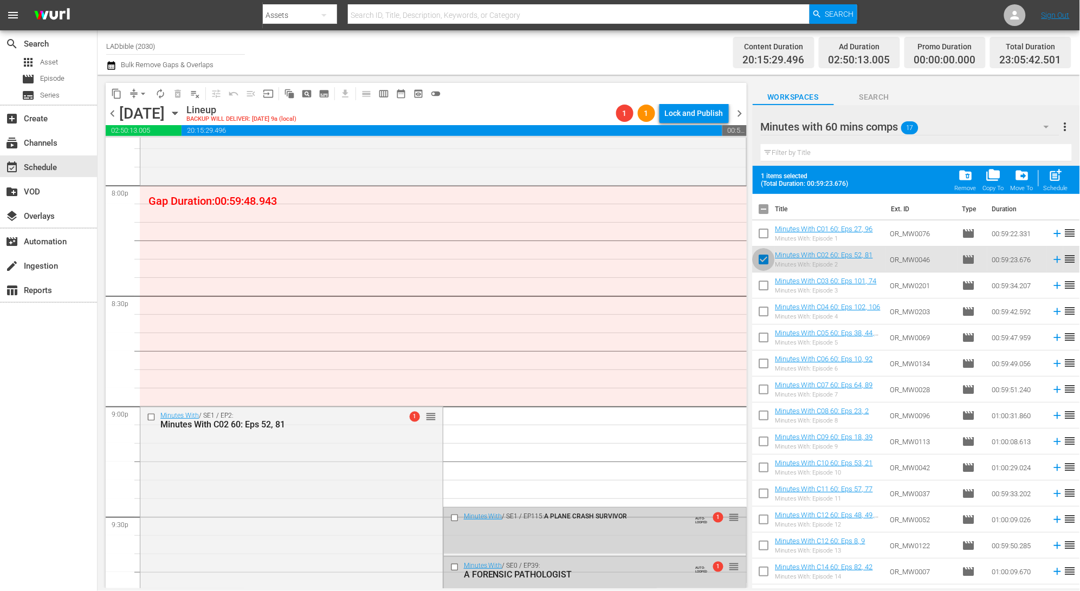
click at [768, 258] on input "checkbox" at bounding box center [764, 261] width 23 height 23
checkbox input "false"
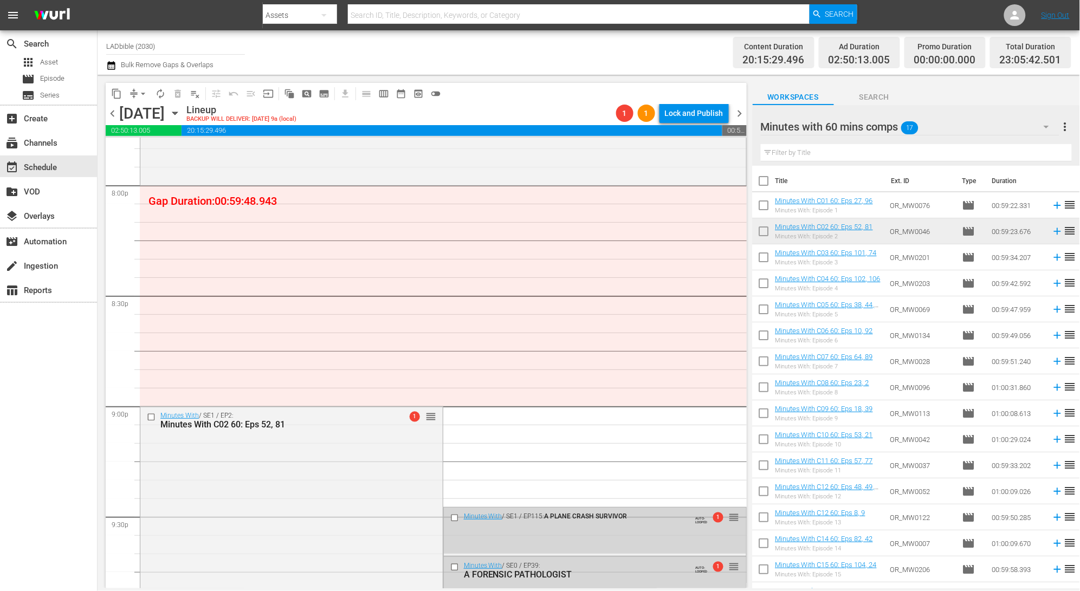
click at [940, 128] on div "Minutes with 60 mins comps 17" at bounding box center [910, 127] width 299 height 30
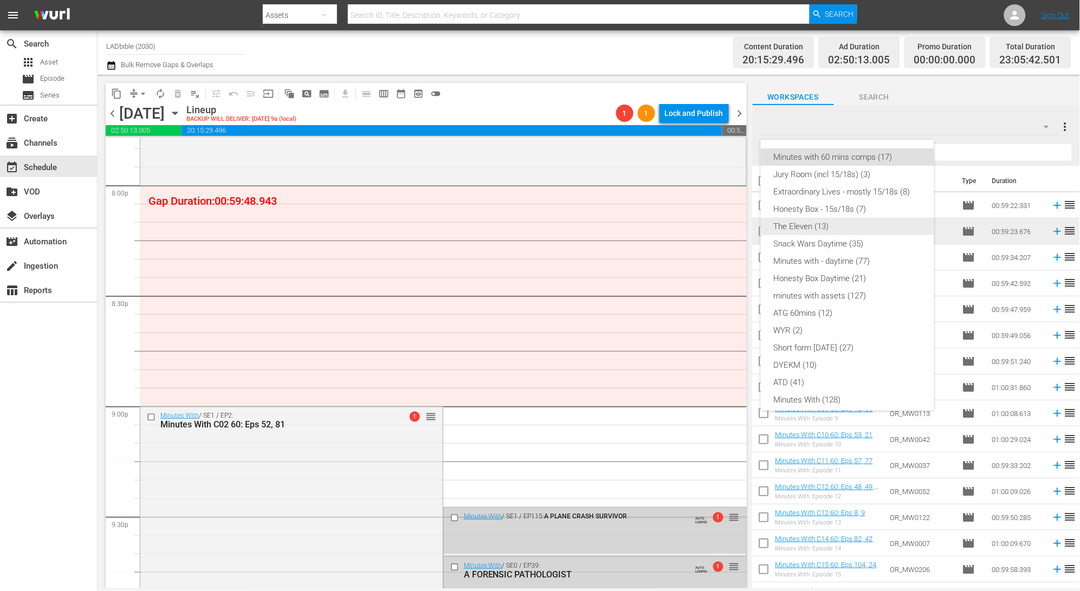
click at [875, 225] on div "The Eleven (13)" at bounding box center [847, 226] width 147 height 17
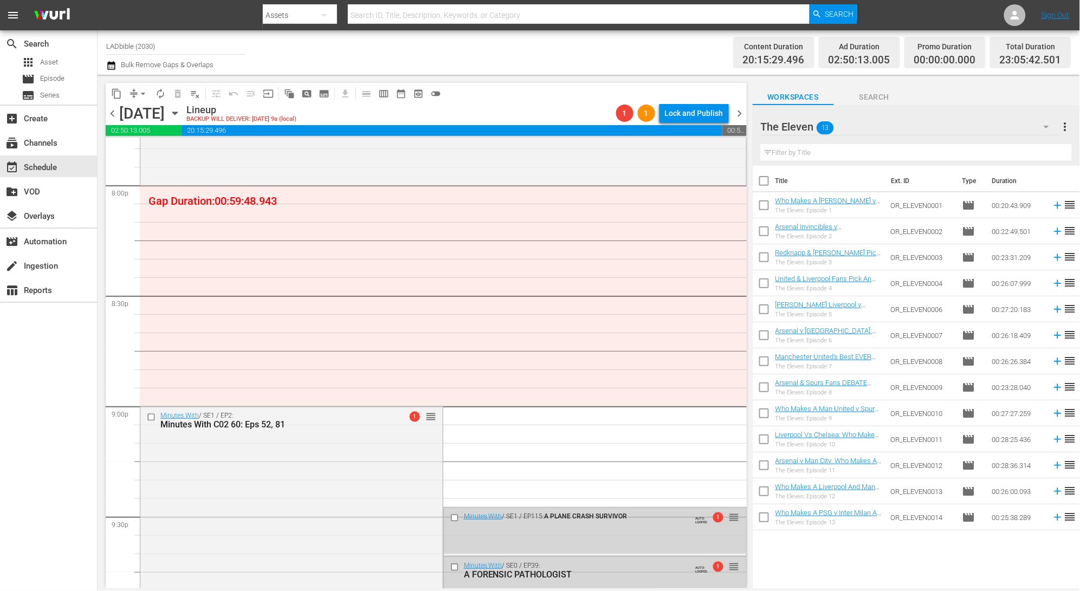
click at [766, 204] on input "checkbox" at bounding box center [764, 207] width 23 height 23
checkbox input "true"
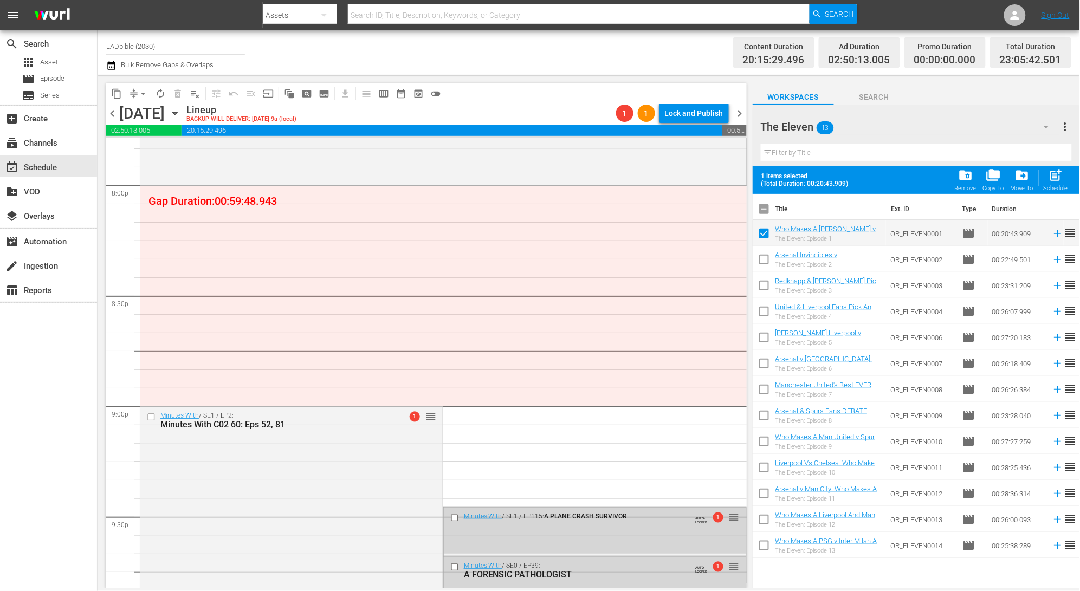
click at [770, 254] on input "checkbox" at bounding box center [764, 261] width 23 height 23
checkbox input "true"
click at [766, 285] on input "checkbox" at bounding box center [764, 287] width 23 height 23
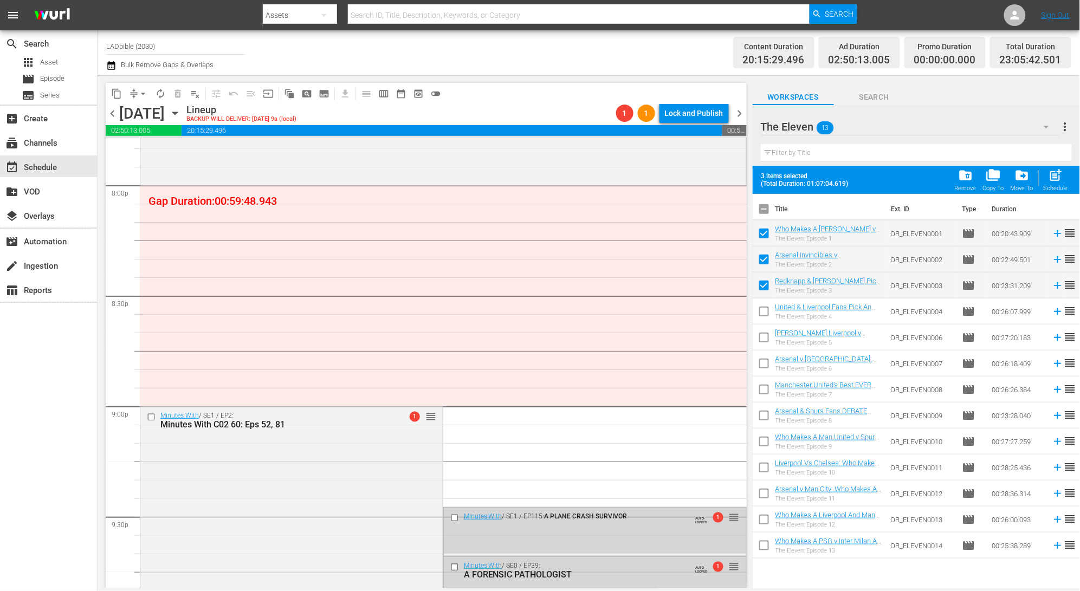
click at [766, 284] on input "checkbox" at bounding box center [764, 287] width 23 height 23
checkbox input "false"
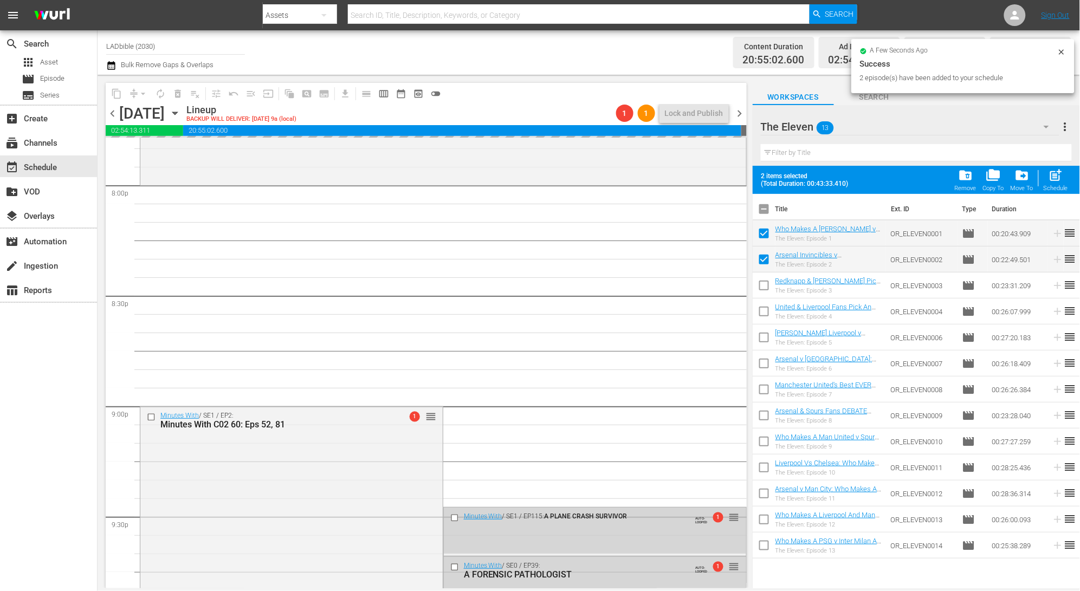
click at [767, 234] on input "checkbox" at bounding box center [764, 235] width 23 height 23
checkbox input "false"
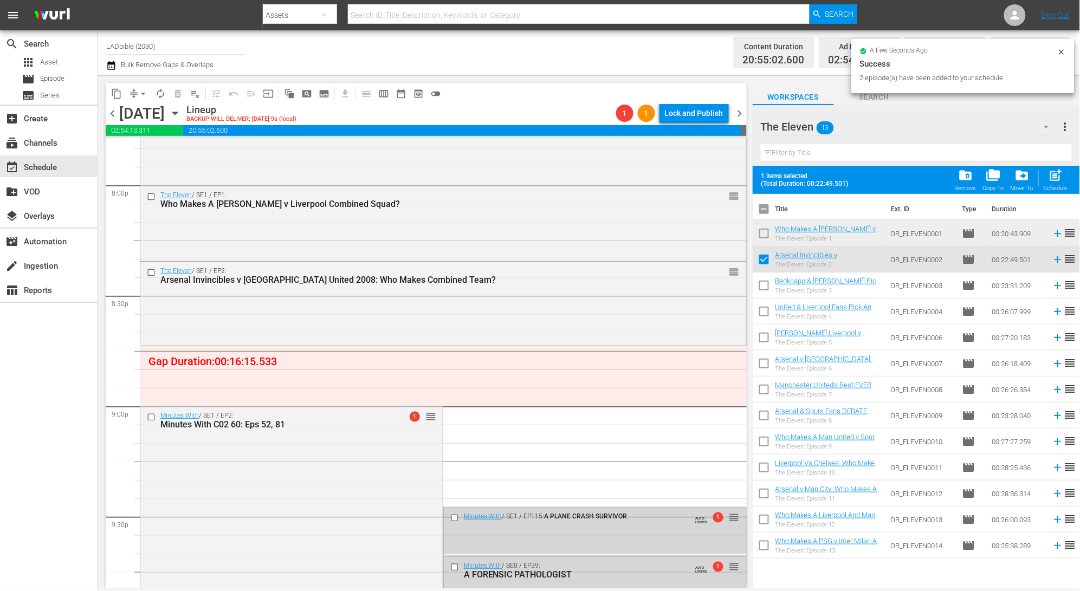
click at [764, 261] on input "checkbox" at bounding box center [764, 261] width 23 height 23
checkbox input "false"
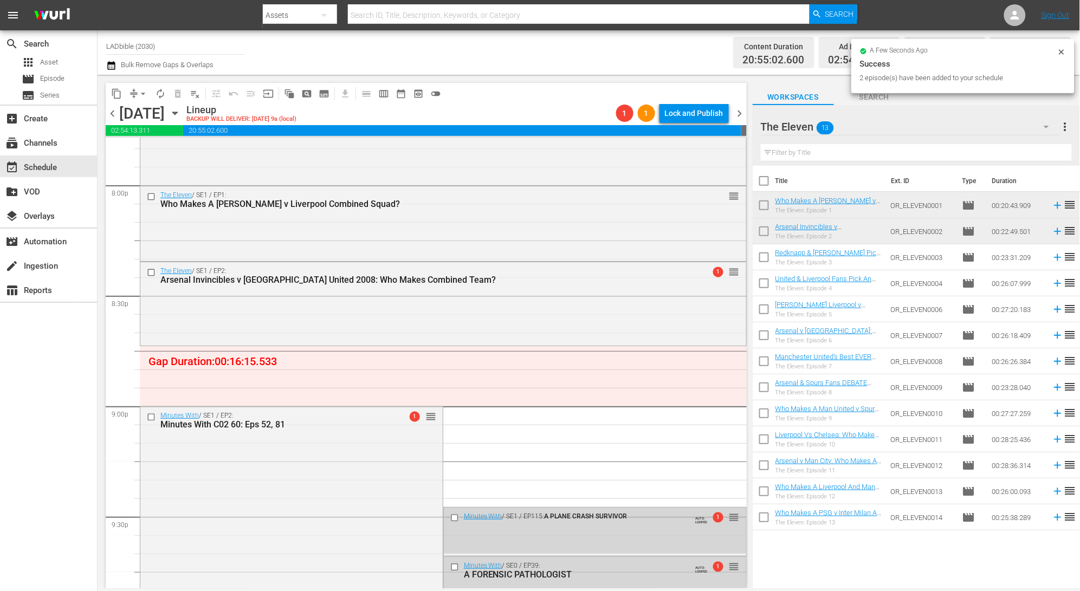
click at [858, 129] on div "The Eleven 13" at bounding box center [910, 127] width 299 height 30
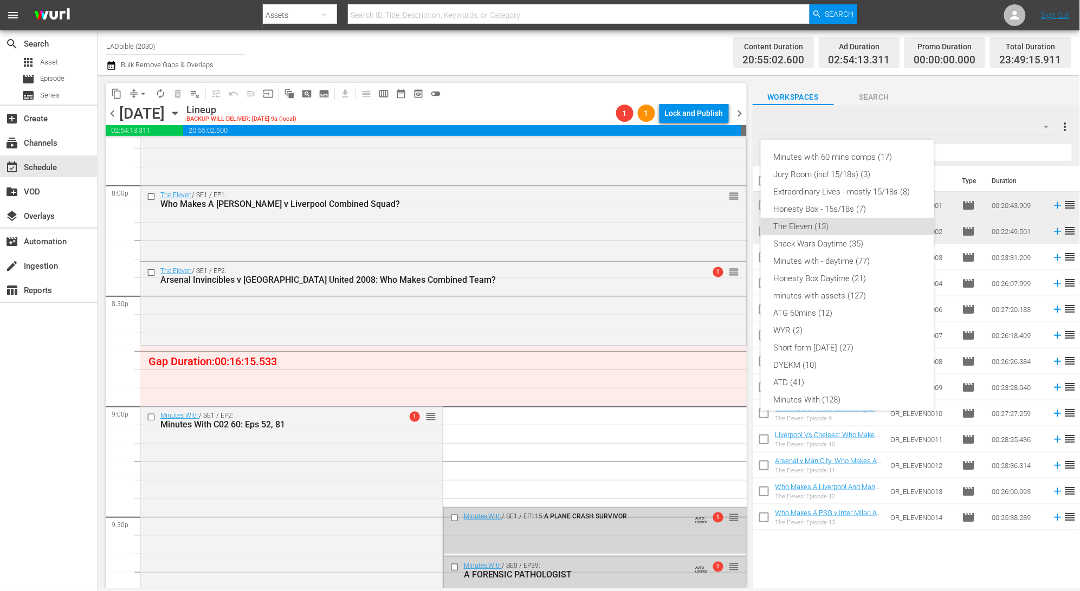
scroll to position [61, 0]
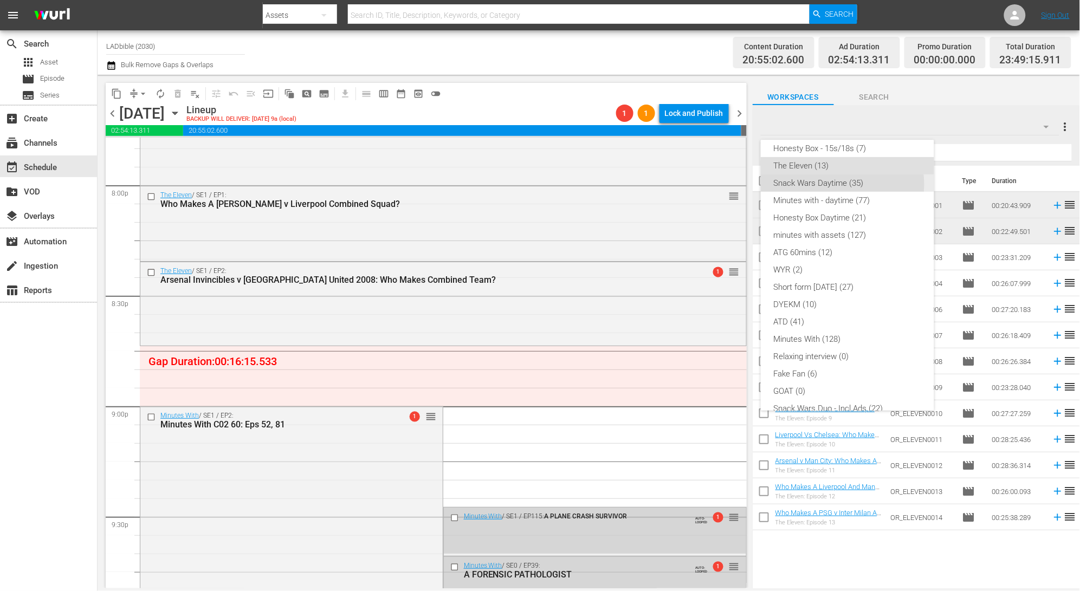
click at [836, 184] on div "Snack Wars Daytime (35)" at bounding box center [847, 183] width 147 height 17
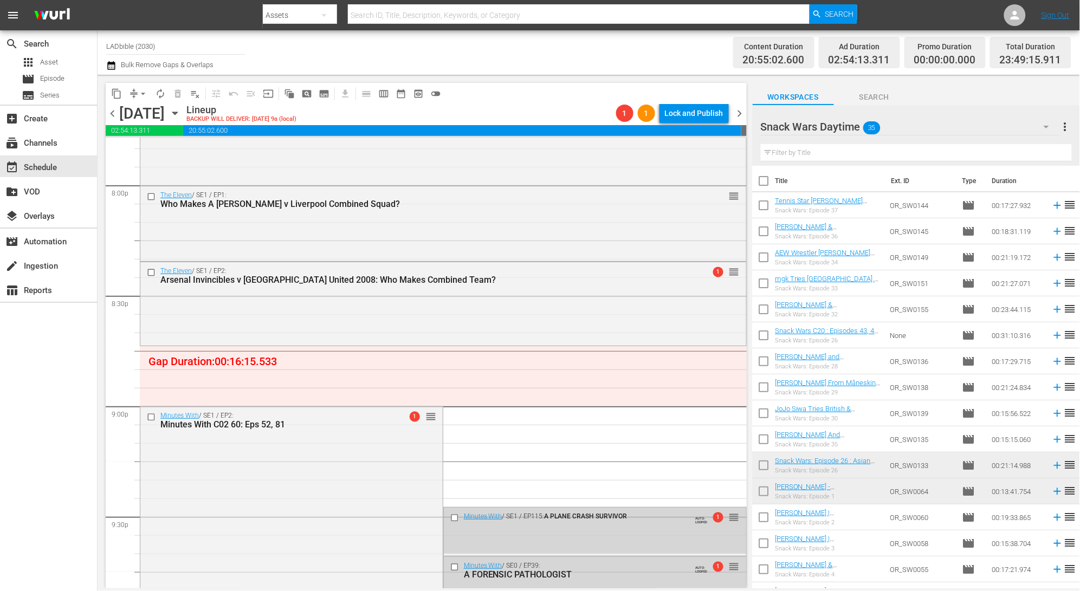
click at [910, 125] on div "Snack Wars Daytime 35" at bounding box center [910, 127] width 299 height 30
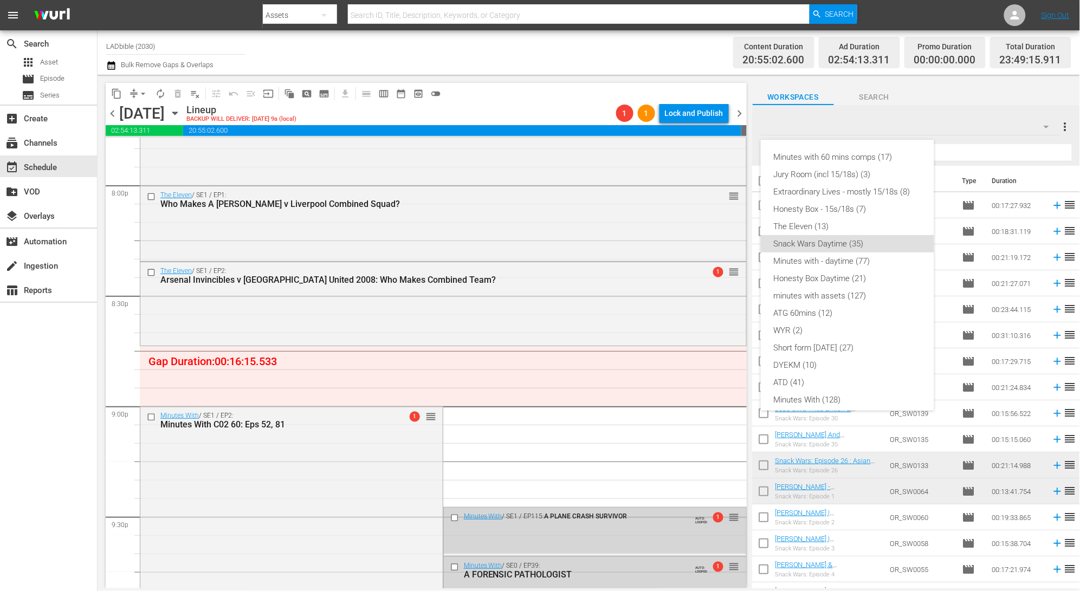
scroll to position [78, 0]
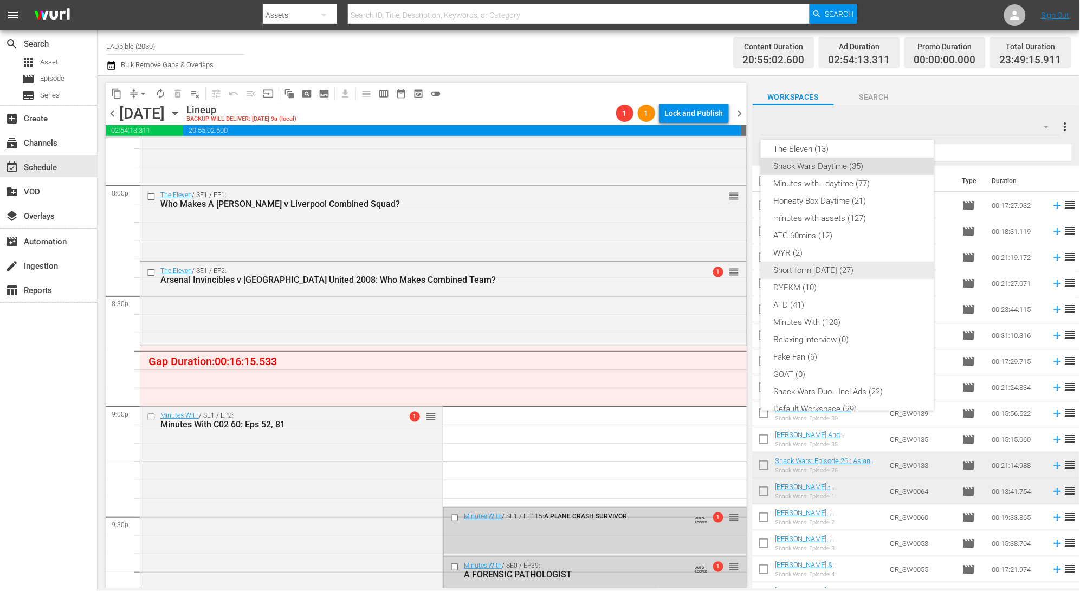
click at [871, 272] on div "Short form [DATE] (27)" at bounding box center [847, 270] width 147 height 17
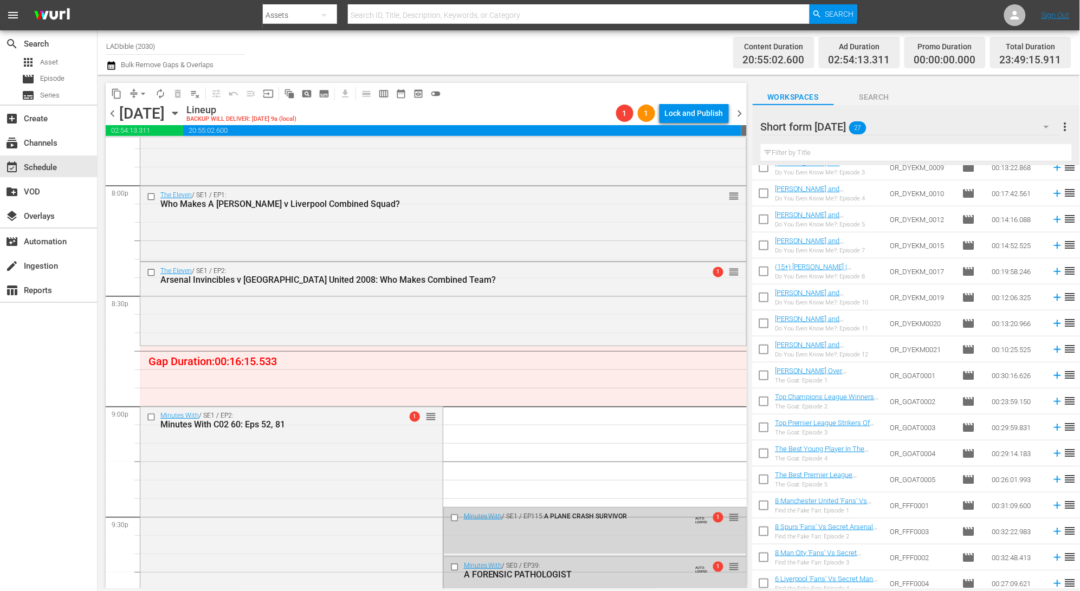
scroll to position [304, 0]
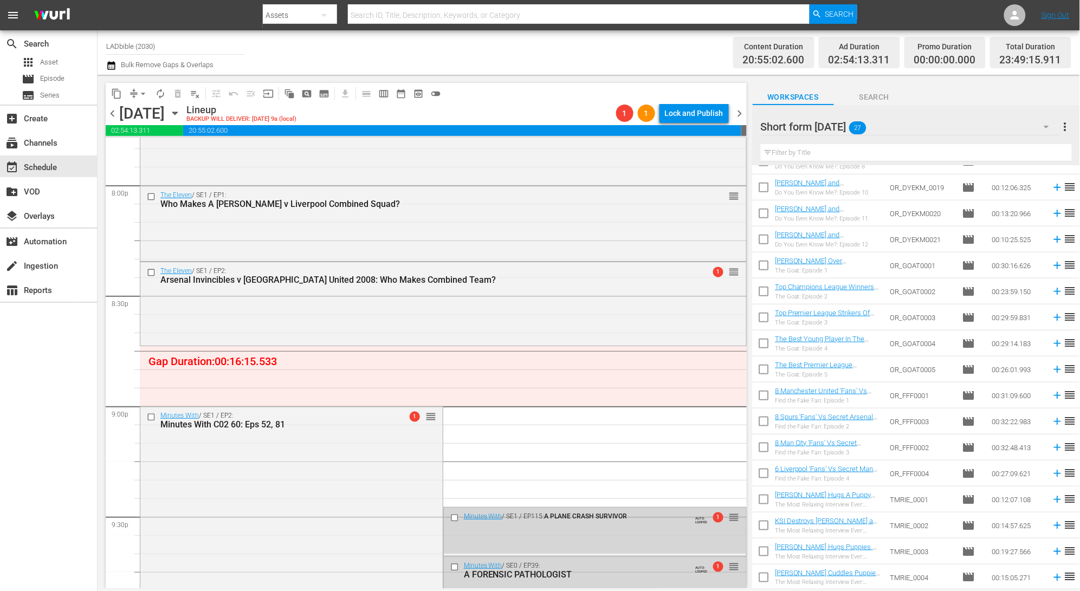
click at [901, 124] on div "Short form Aug 25 27" at bounding box center [910, 127] width 299 height 30
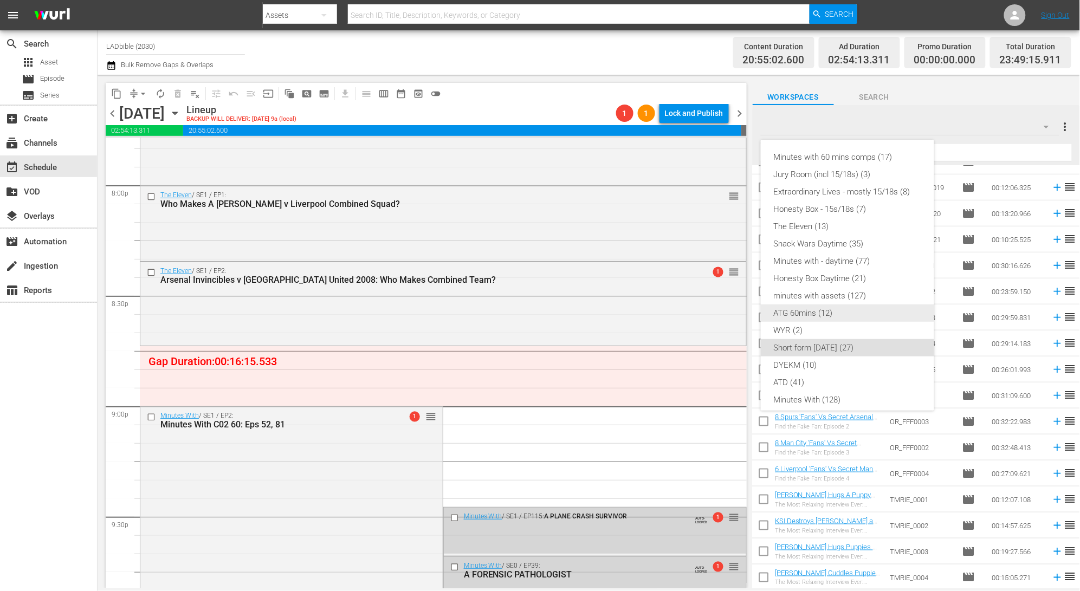
scroll to position [93, 0]
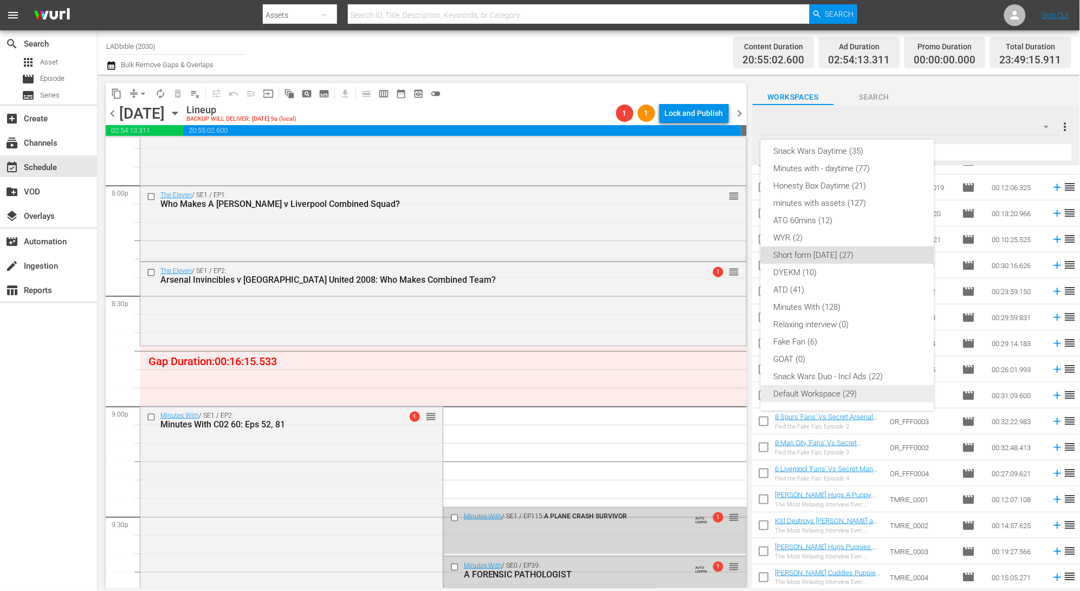
click at [875, 392] on div "Default Workspace (29)" at bounding box center [847, 393] width 147 height 17
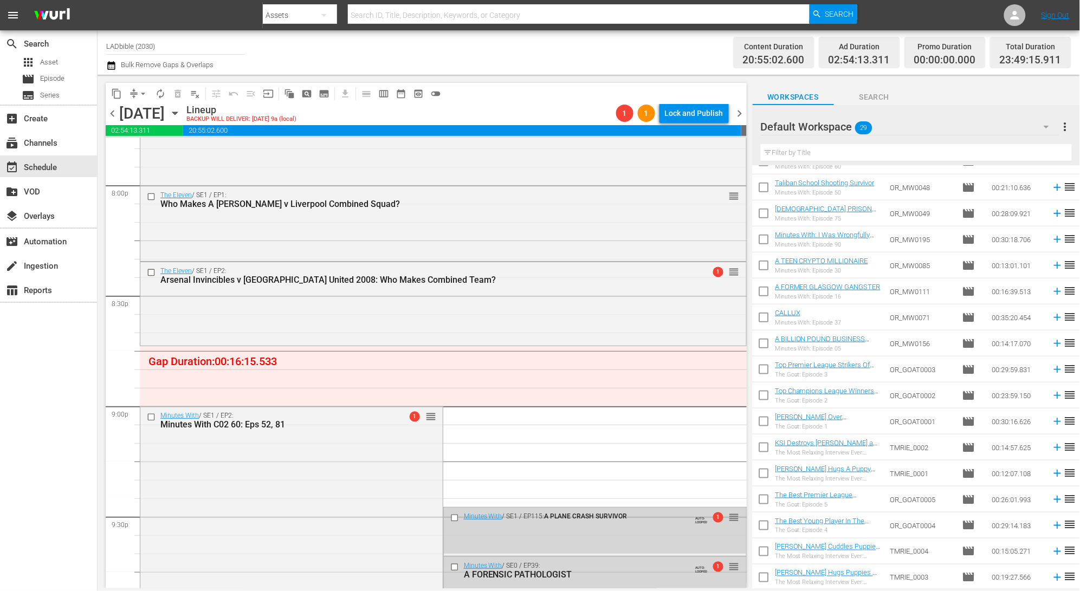
scroll to position [0, 0]
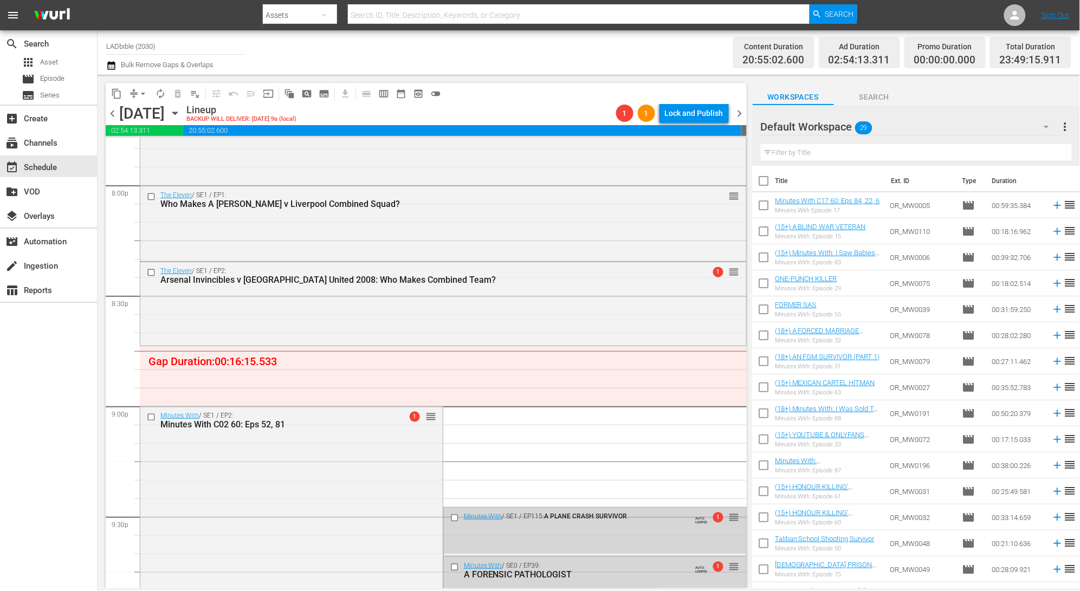
click at [897, 128] on div "Default Workspace 29" at bounding box center [910, 127] width 299 height 30
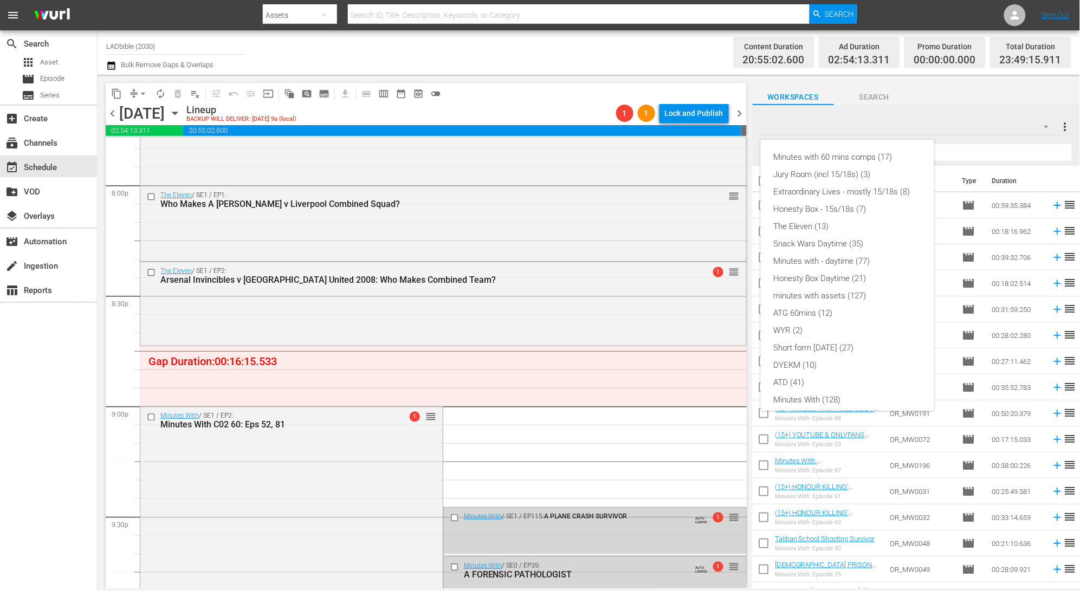
scroll to position [93, 0]
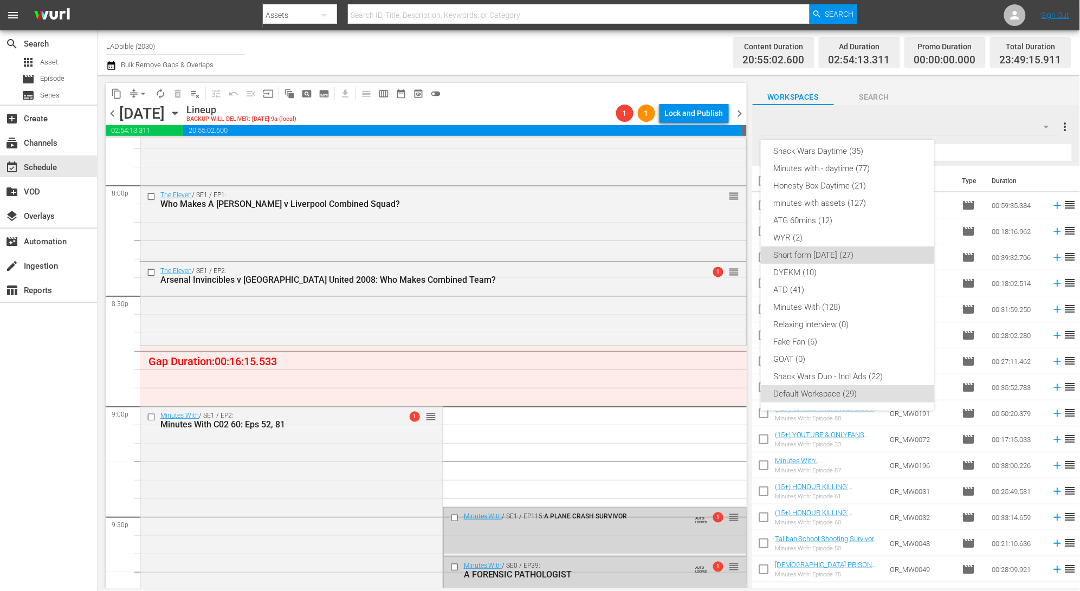
click at [857, 256] on div "Short form [DATE] (27)" at bounding box center [847, 255] width 147 height 17
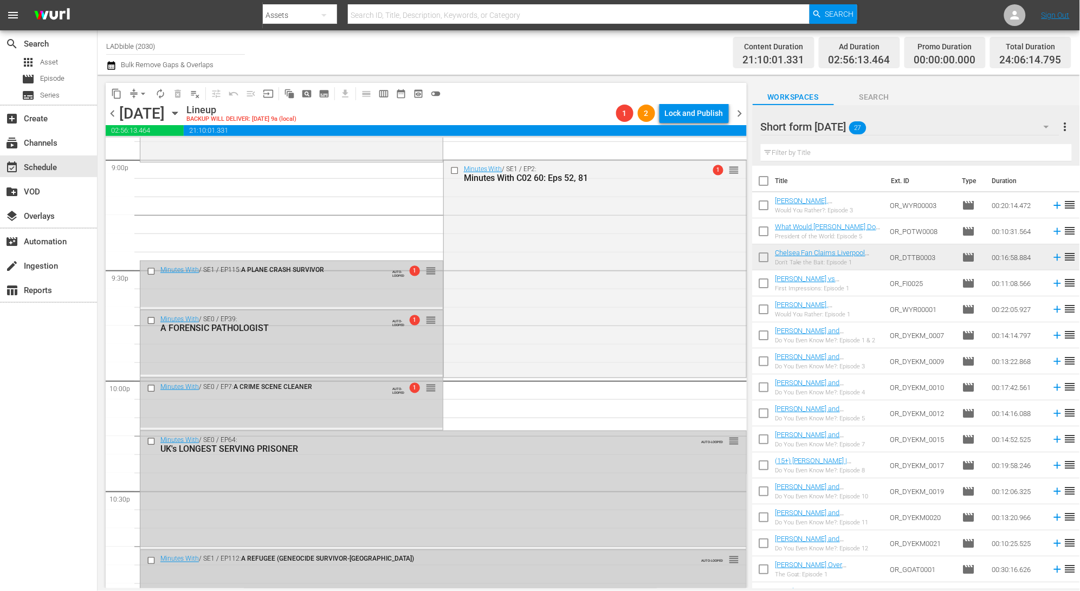
scroll to position [4548, 0]
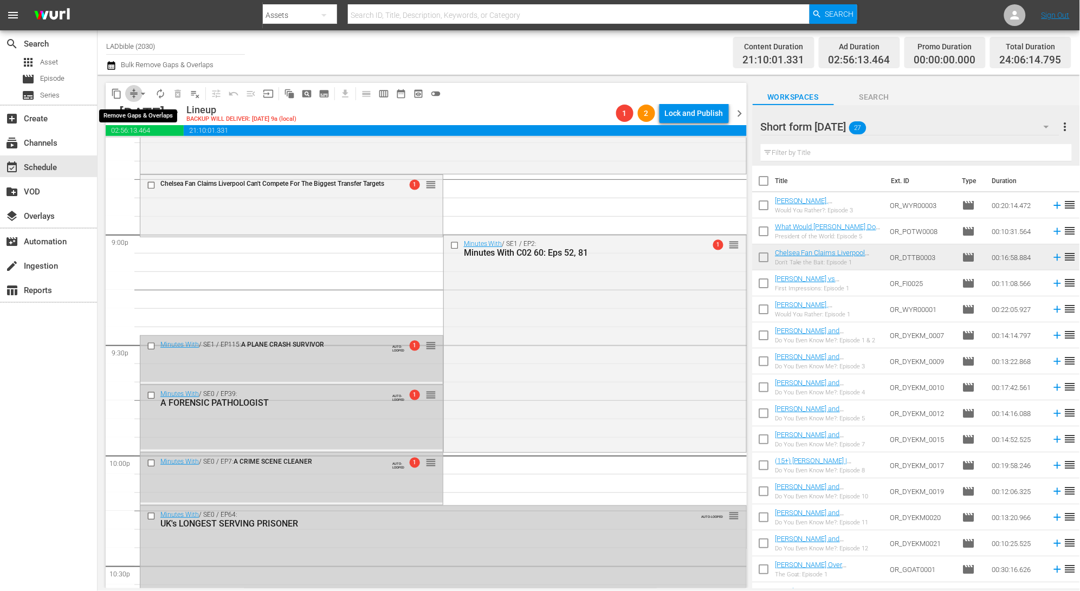
click at [133, 88] on span "compress" at bounding box center [133, 93] width 11 height 11
click at [134, 93] on button "arrow_drop_down" at bounding box center [142, 93] width 17 height 17
click at [155, 150] on li "Align to End of Previous Day" at bounding box center [144, 151] width 114 height 18
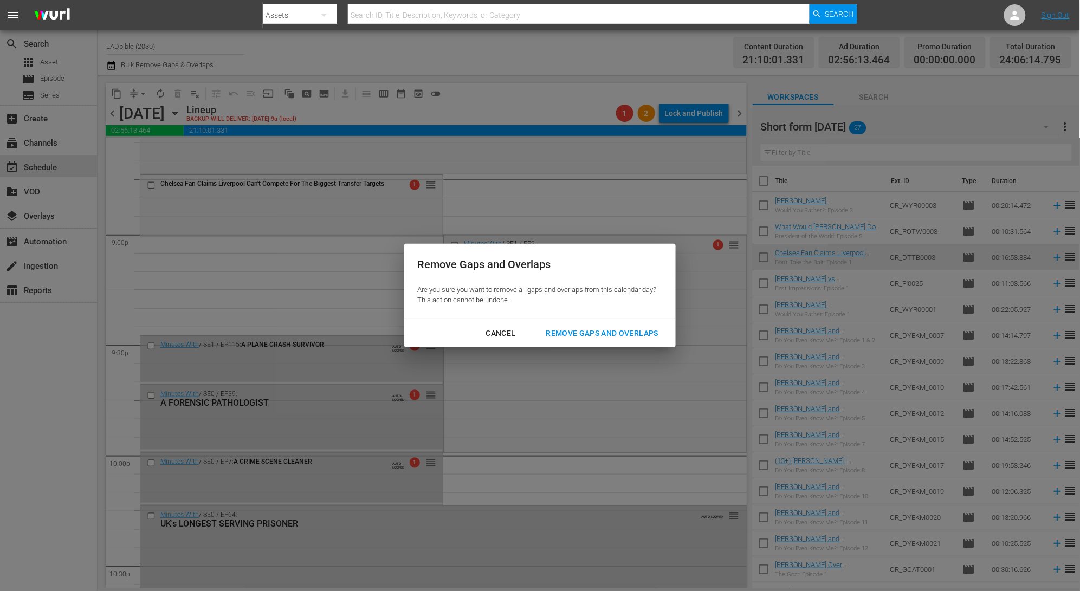
click at [620, 327] on div "Remove Gaps and Overlaps" at bounding box center [603, 334] width 130 height 14
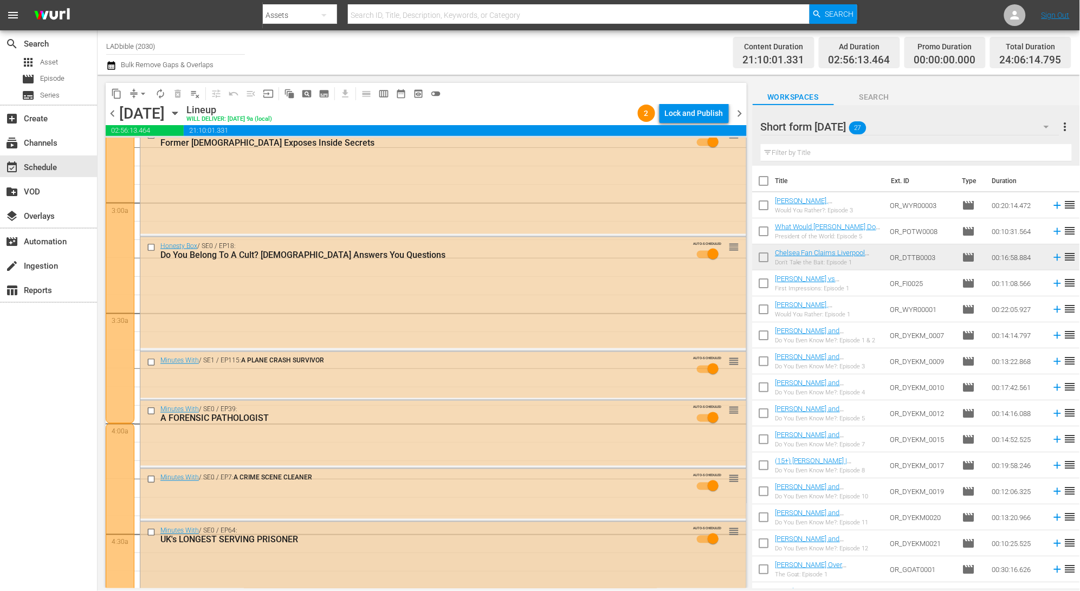
scroll to position [0, 0]
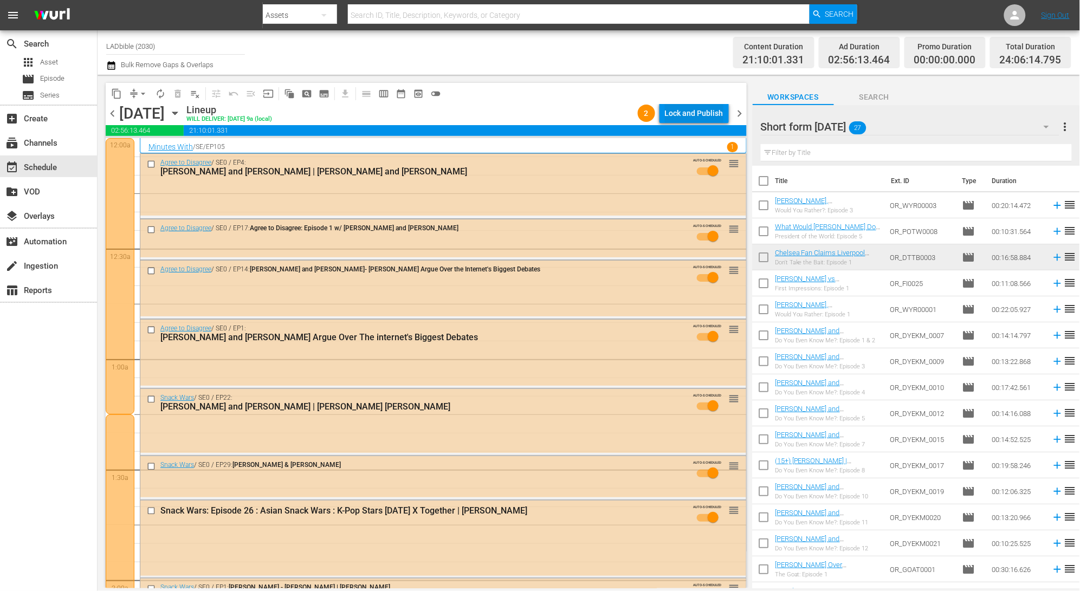
click at [692, 117] on div "Lock and Publish" at bounding box center [694, 114] width 59 height 20
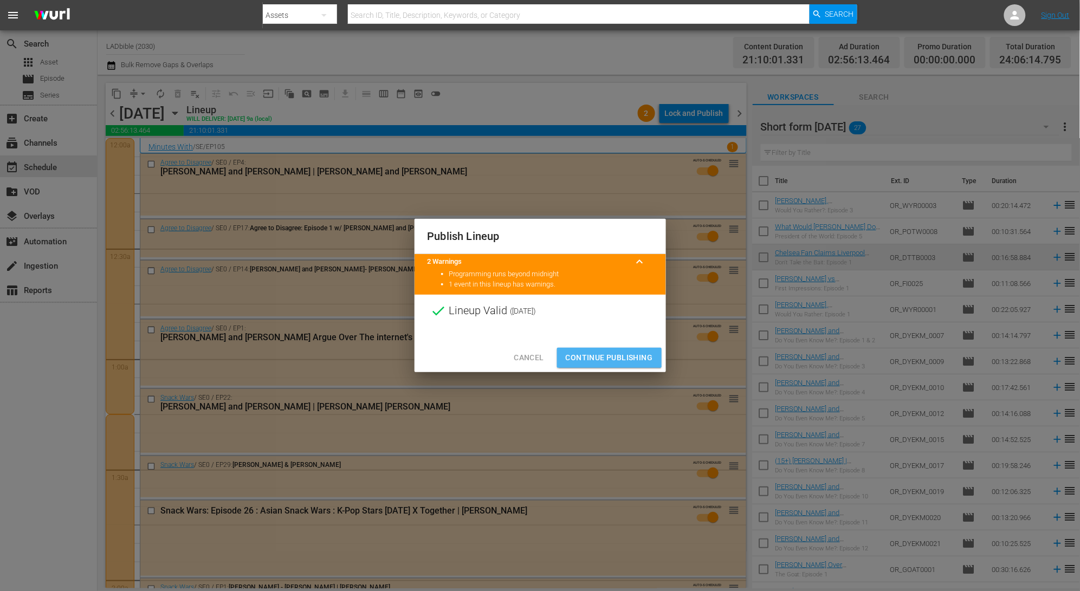
click at [607, 352] on span "Continue Publishing" at bounding box center [609, 358] width 87 height 14
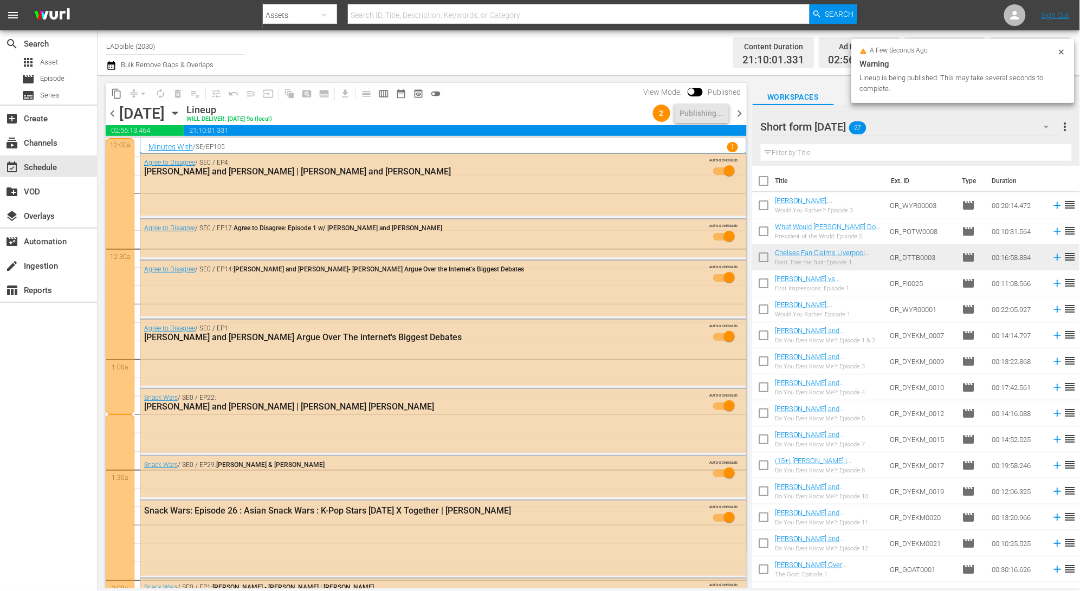
click at [741, 112] on span "chevron_right" at bounding box center [740, 114] width 14 height 14
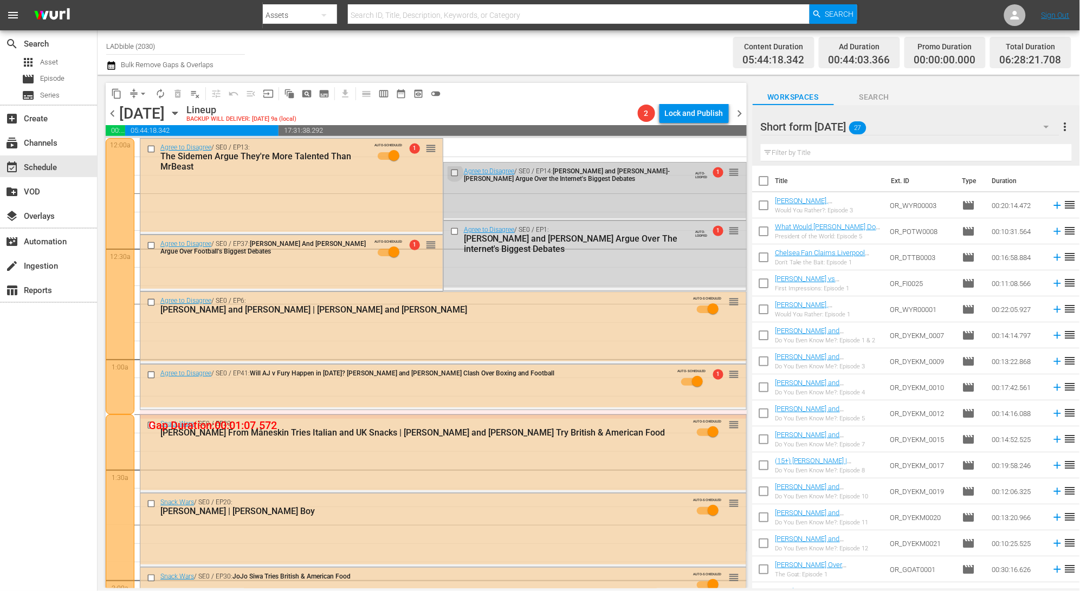
click at [450, 173] on input "checkbox" at bounding box center [455, 172] width 11 height 9
click at [450, 234] on input "checkbox" at bounding box center [455, 231] width 11 height 9
click at [179, 98] on span "delete_forever_outlined" at bounding box center [177, 93] width 11 height 11
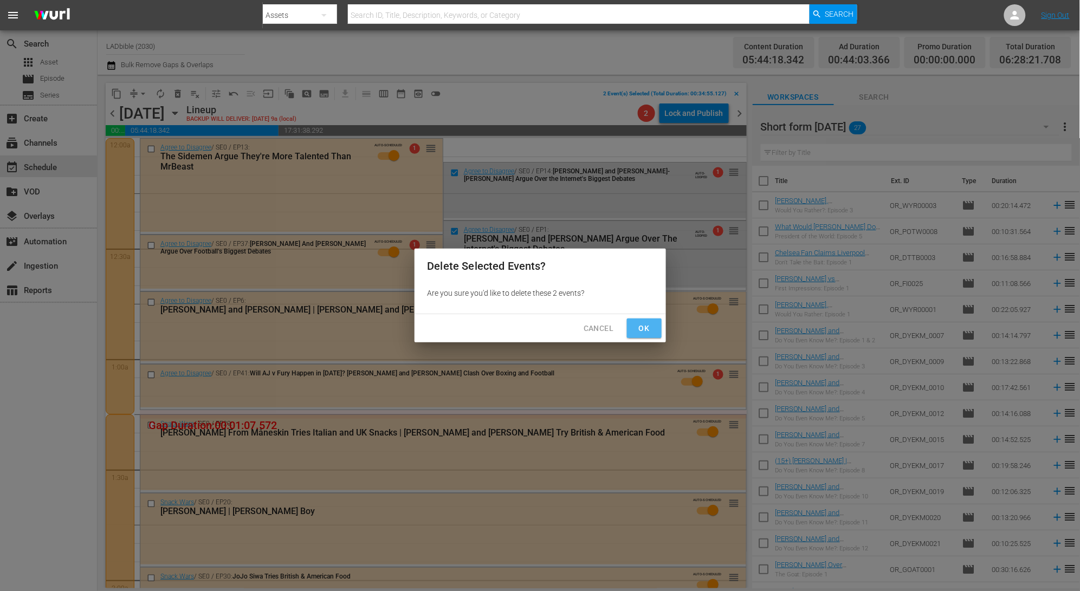
click at [648, 329] on span "Ok" at bounding box center [644, 329] width 17 height 14
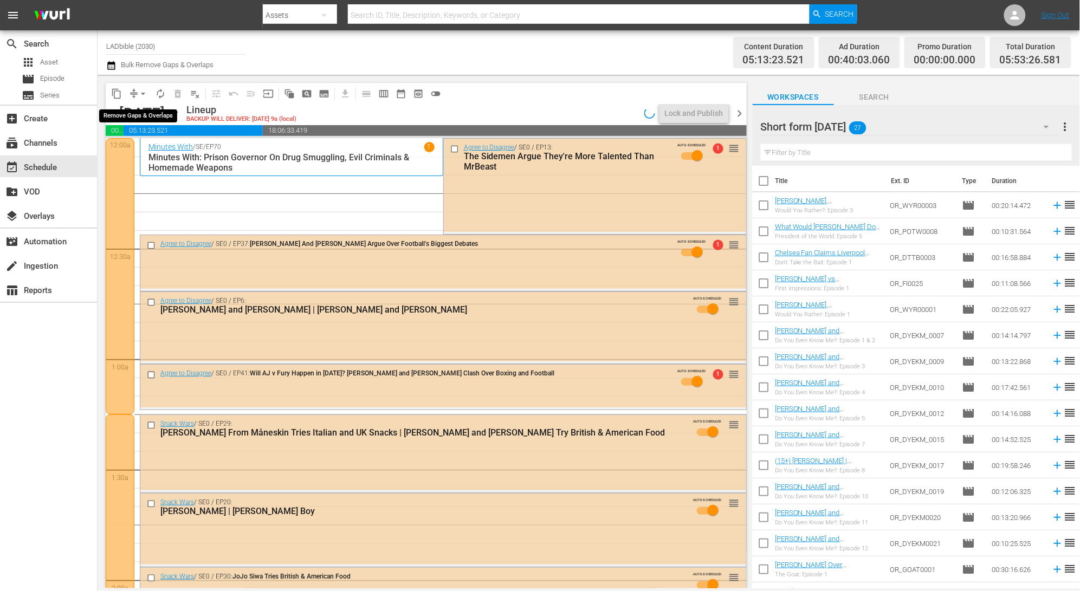
click at [135, 92] on button "arrow_drop_down" at bounding box center [142, 93] width 17 height 17
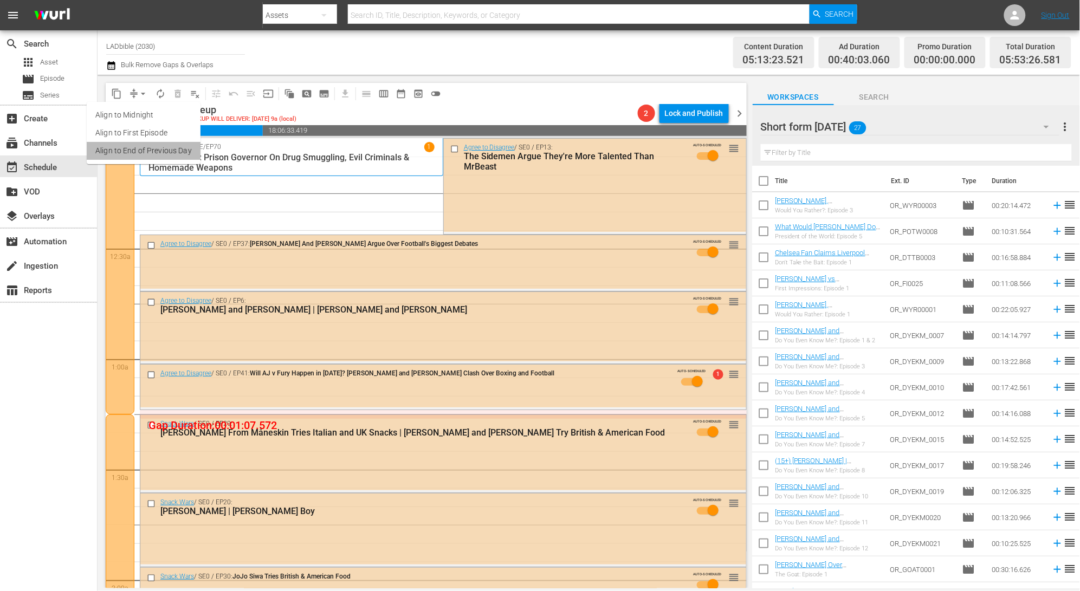
click at [156, 153] on li "Align to End of Previous Day" at bounding box center [144, 151] width 114 height 18
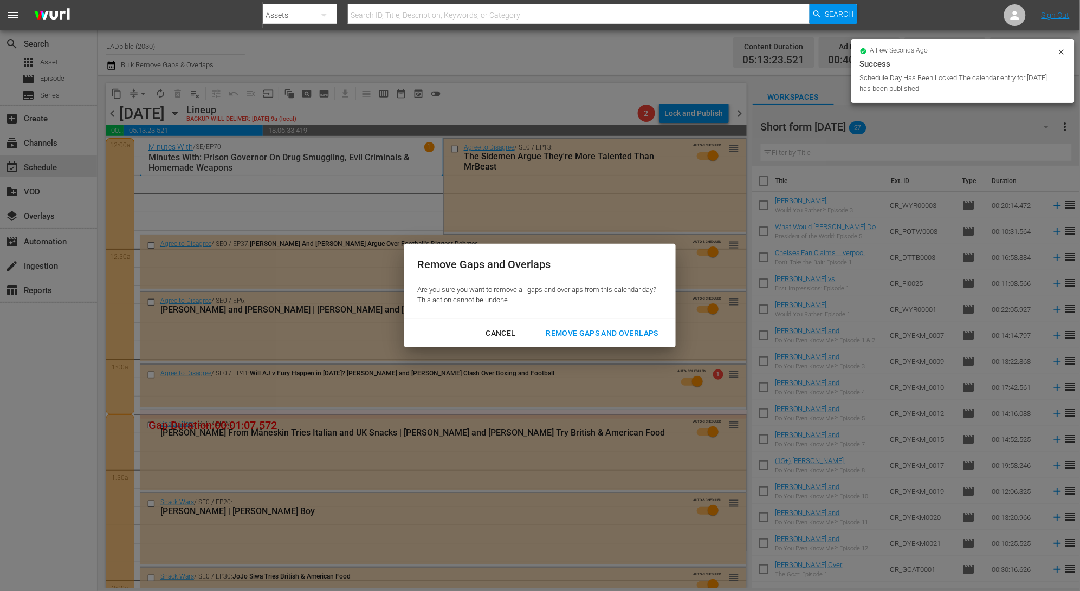
click at [618, 334] on div "Remove Gaps and Overlaps" at bounding box center [603, 334] width 130 height 14
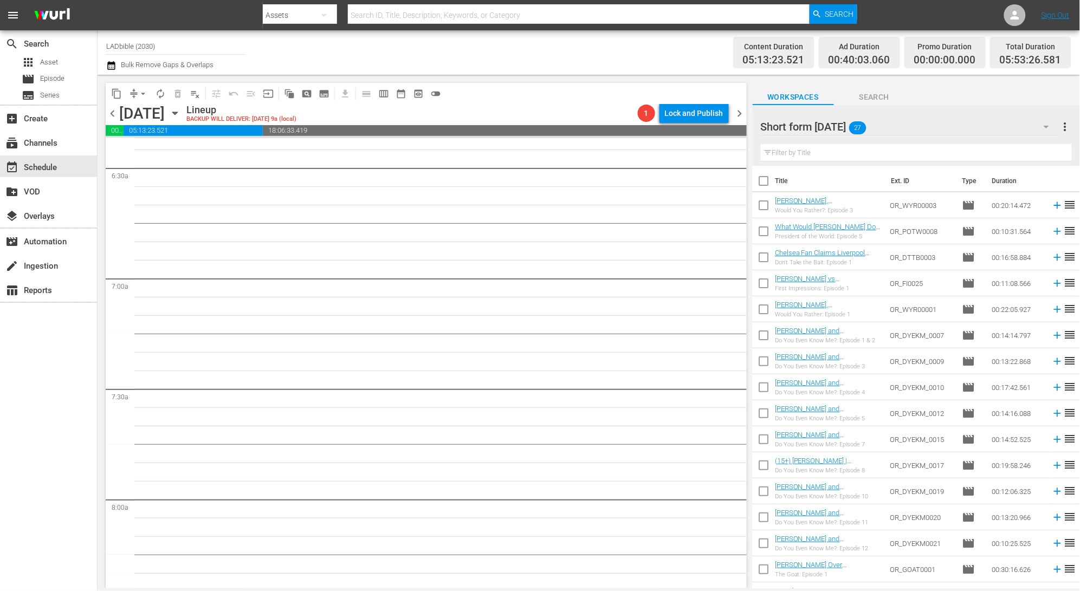
scroll to position [1159, 0]
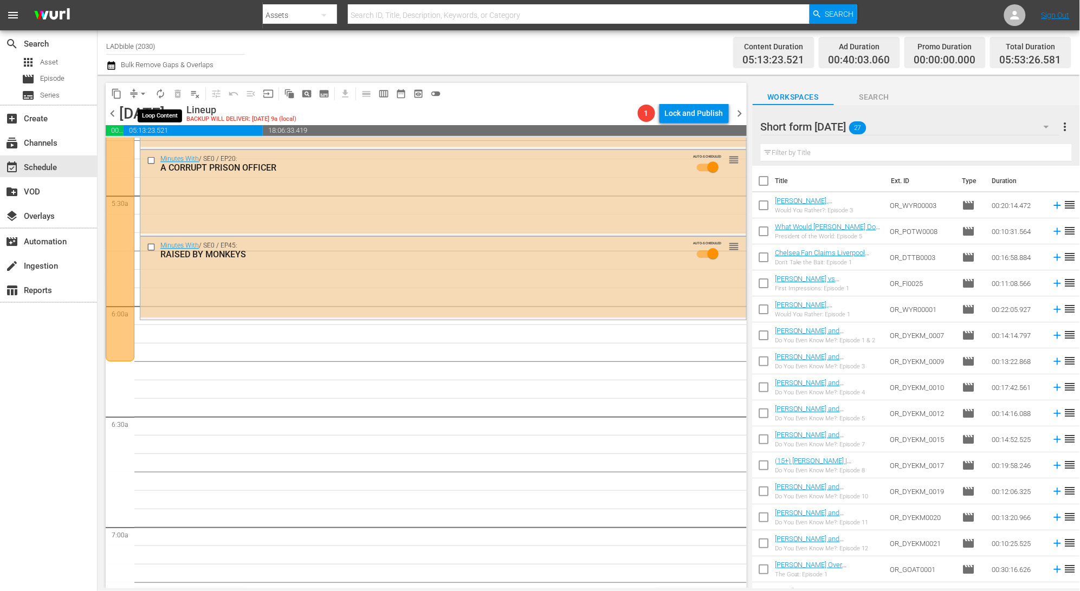
click at [161, 93] on span "autorenew_outlined" at bounding box center [160, 93] width 11 height 11
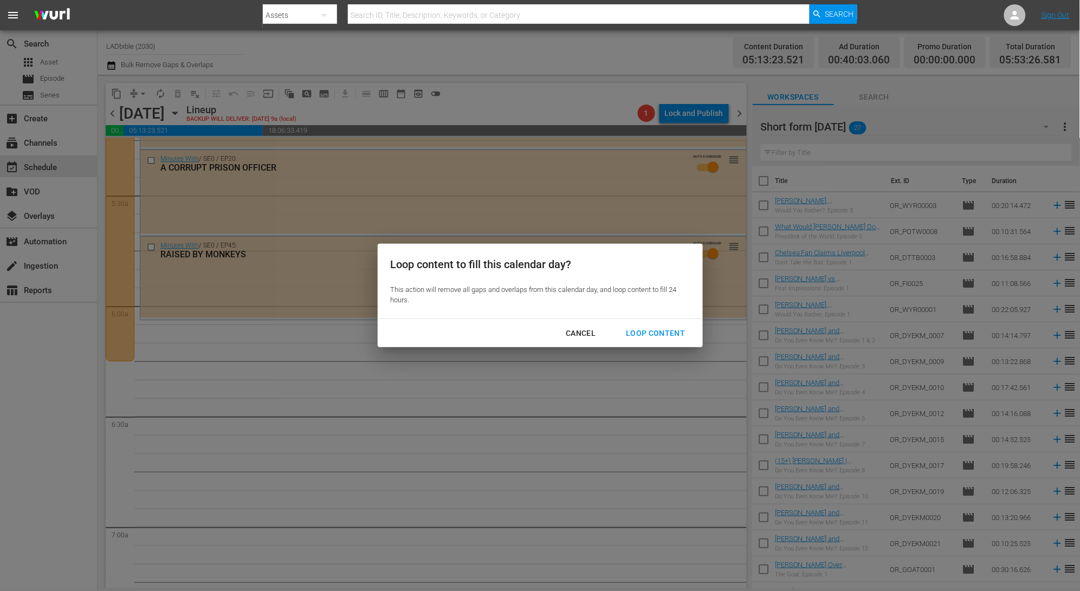
click at [671, 334] on div "Loop Content" at bounding box center [655, 334] width 76 height 14
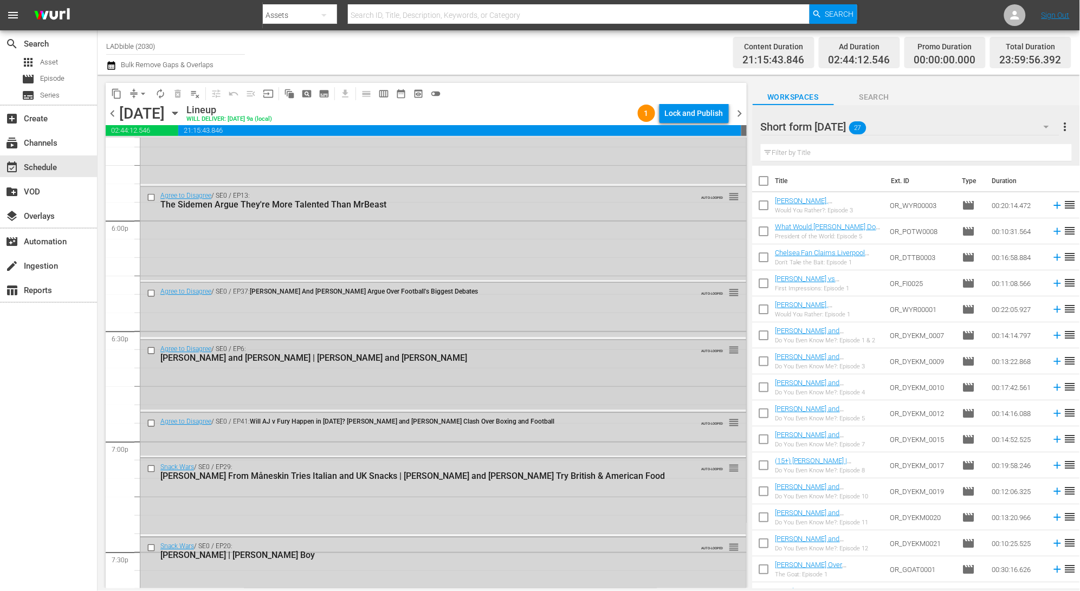
scroll to position [3890, 0]
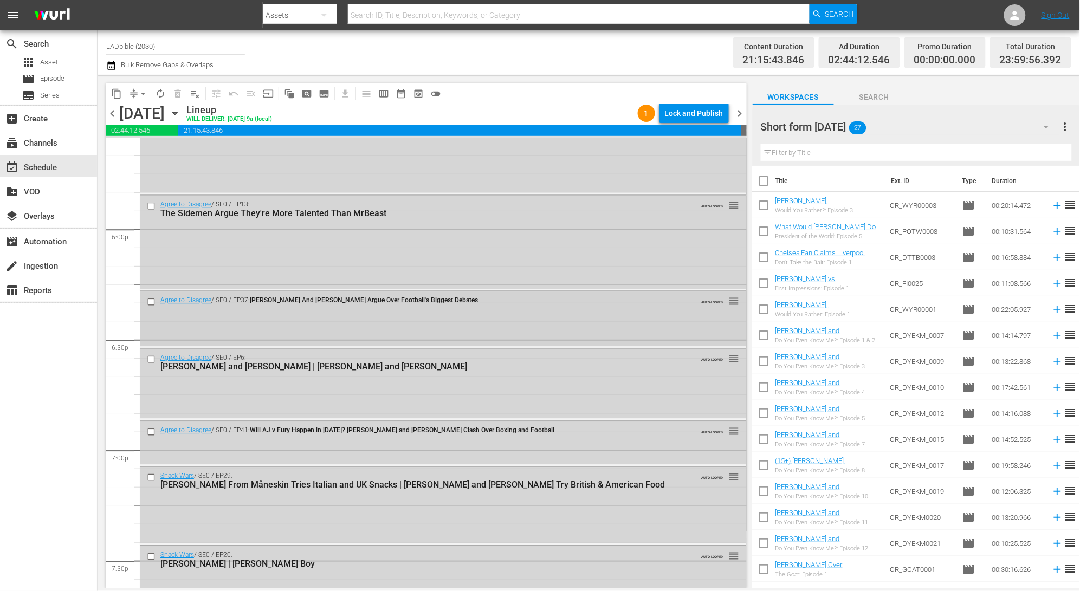
click at [150, 304] on input "checkbox" at bounding box center [152, 302] width 11 height 9
click at [153, 360] on input "checkbox" at bounding box center [152, 359] width 11 height 9
click at [151, 434] on input "checkbox" at bounding box center [152, 432] width 11 height 9
click at [153, 205] on input "checkbox" at bounding box center [152, 206] width 11 height 9
click at [176, 95] on span "delete_forever_outlined" at bounding box center [177, 93] width 11 height 11
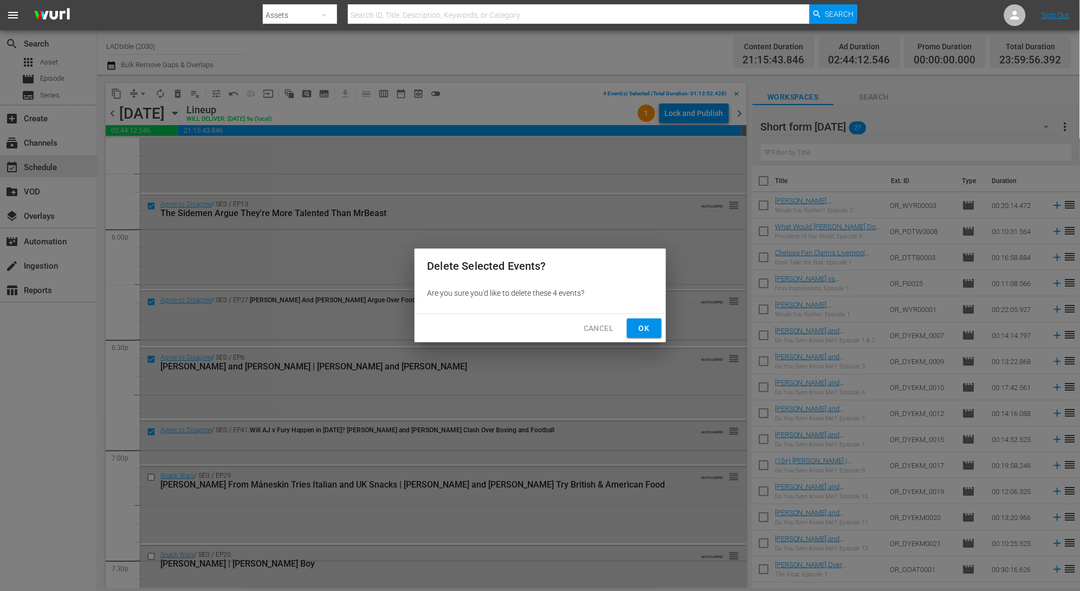
click at [641, 327] on span "Ok" at bounding box center [644, 329] width 17 height 14
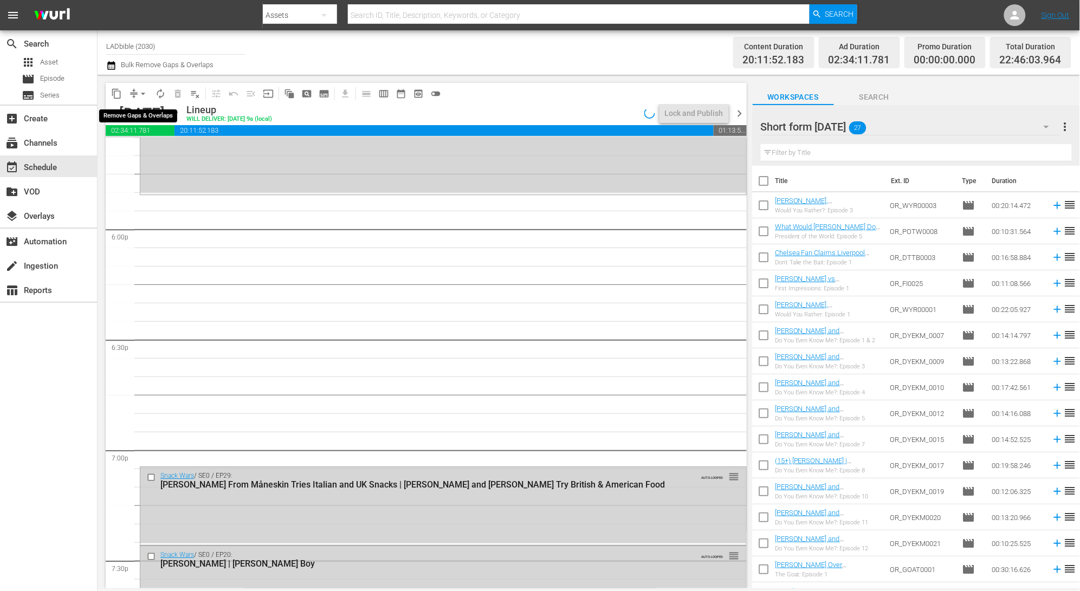
click at [135, 97] on button "arrow_drop_down" at bounding box center [142, 93] width 17 height 17
click at [184, 156] on li "Align to End of Previous Day" at bounding box center [144, 151] width 114 height 18
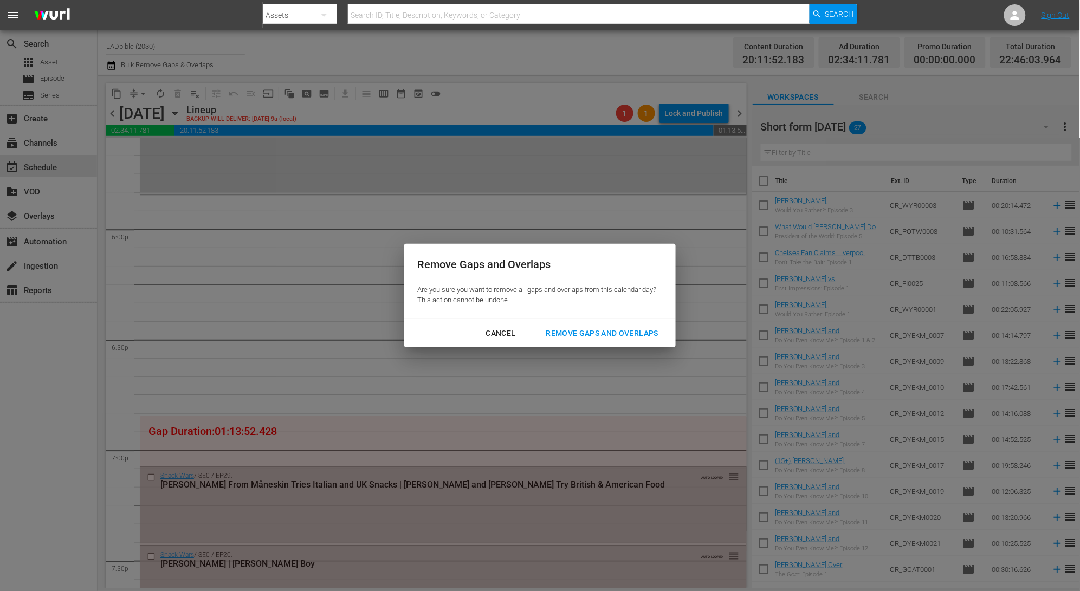
click at [609, 332] on div "Remove Gaps and Overlaps" at bounding box center [603, 334] width 130 height 14
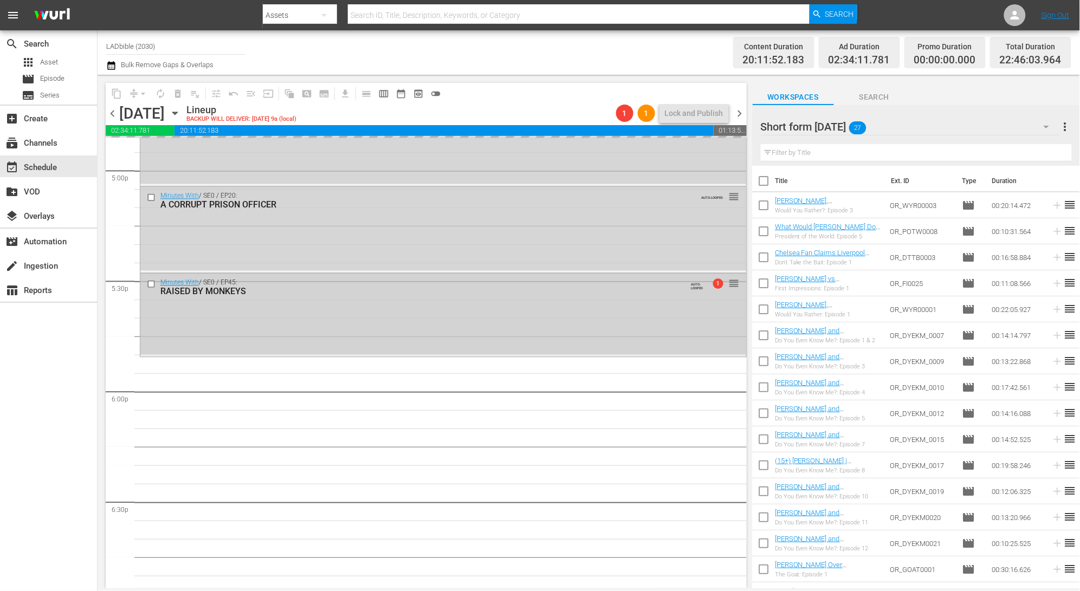
scroll to position [4050, 0]
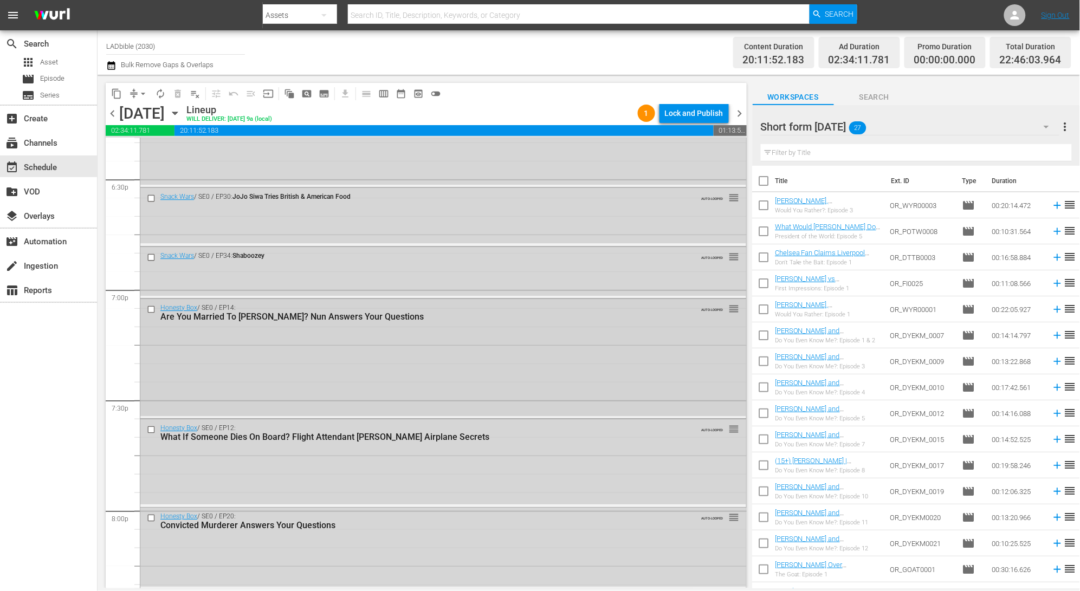
click at [233, 329] on div "Honesty Box / SE0 / EP14: Are You Married To Jesus? Nun Answers Your Questions …" at bounding box center [443, 358] width 606 height 118
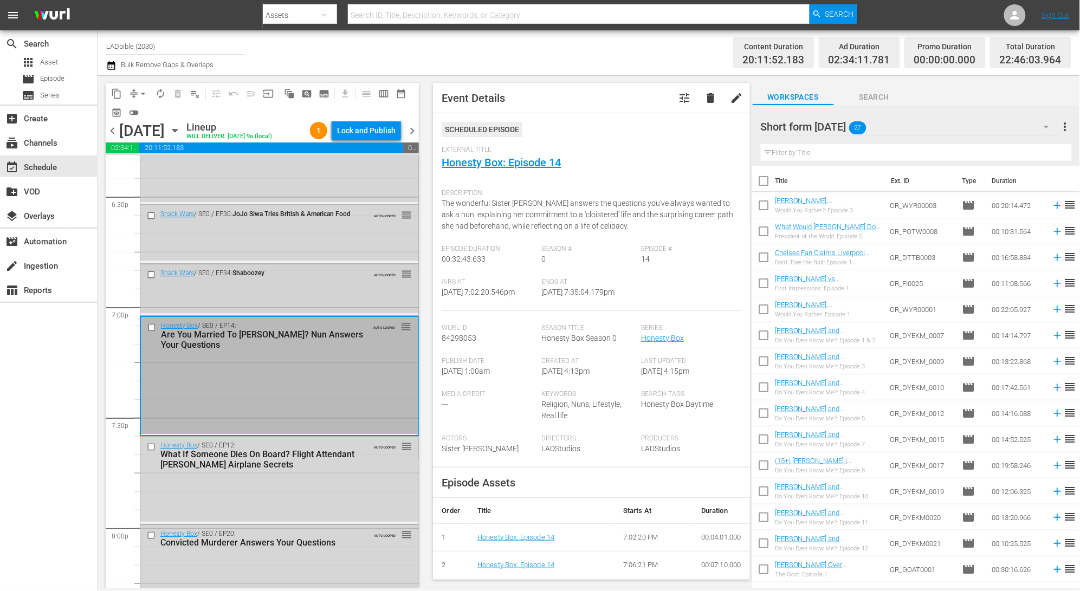
click at [259, 279] on div "Snack Wars / SE0 / EP34: Shaboozey" at bounding box center [254, 274] width 220 height 13
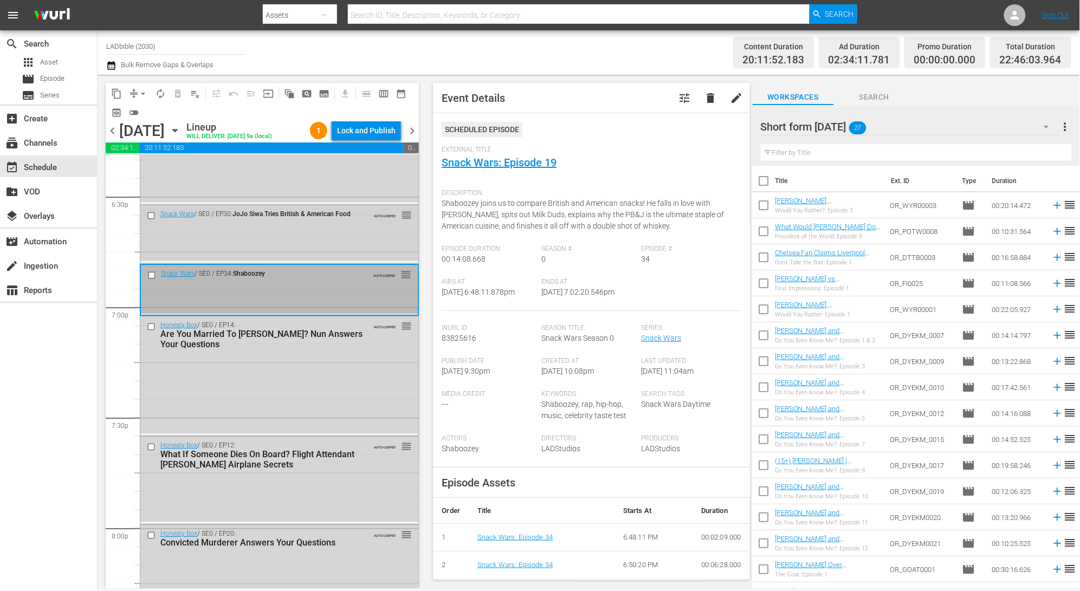
click at [228, 244] on div "Snack Wars / SE0 / EP30: JoJo Siwa Tries British & American Food AUTO-LOOPED re…" at bounding box center [279, 232] width 278 height 55
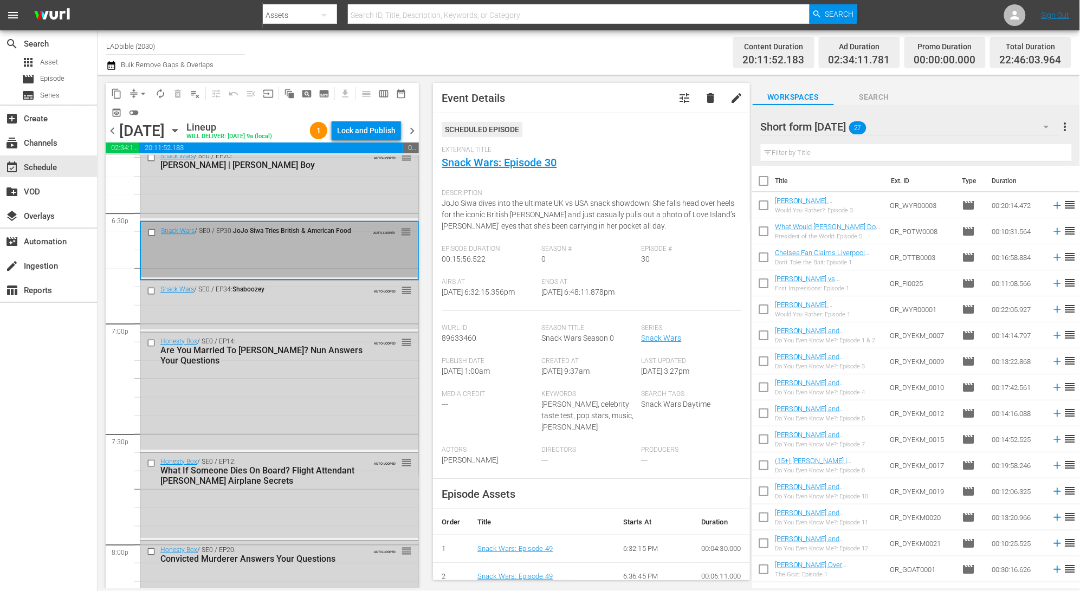
scroll to position [4023, 0]
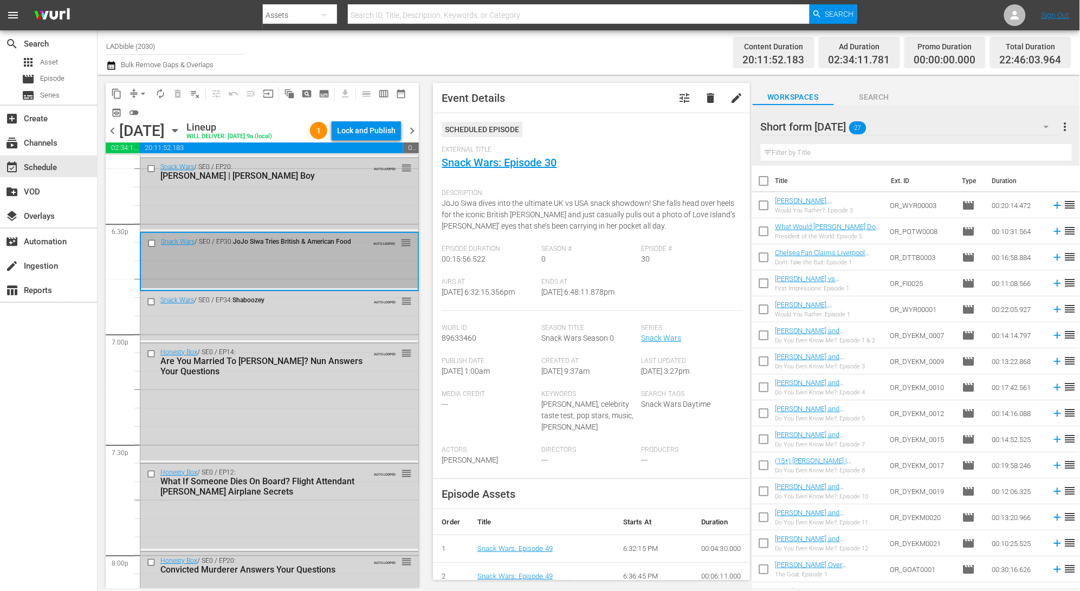
click at [269, 205] on div "Snack Wars / SE0 / EP20: Stephen Graham | Burna Boy AUTO-LOOPED reorder" at bounding box center [279, 193] width 278 height 71
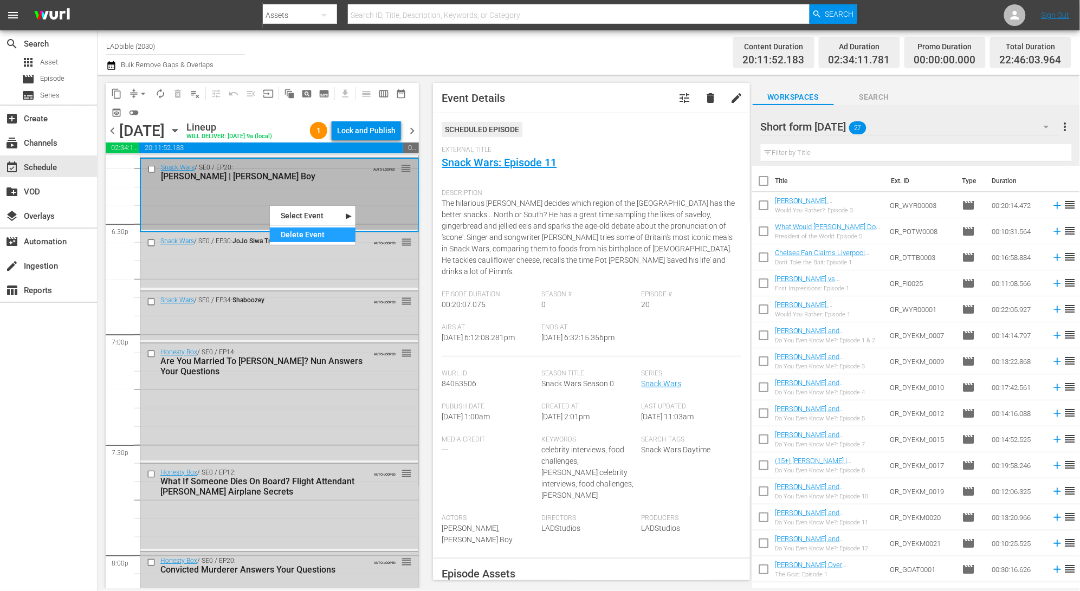
click at [301, 237] on div "Delete Event" at bounding box center [313, 235] width 86 height 15
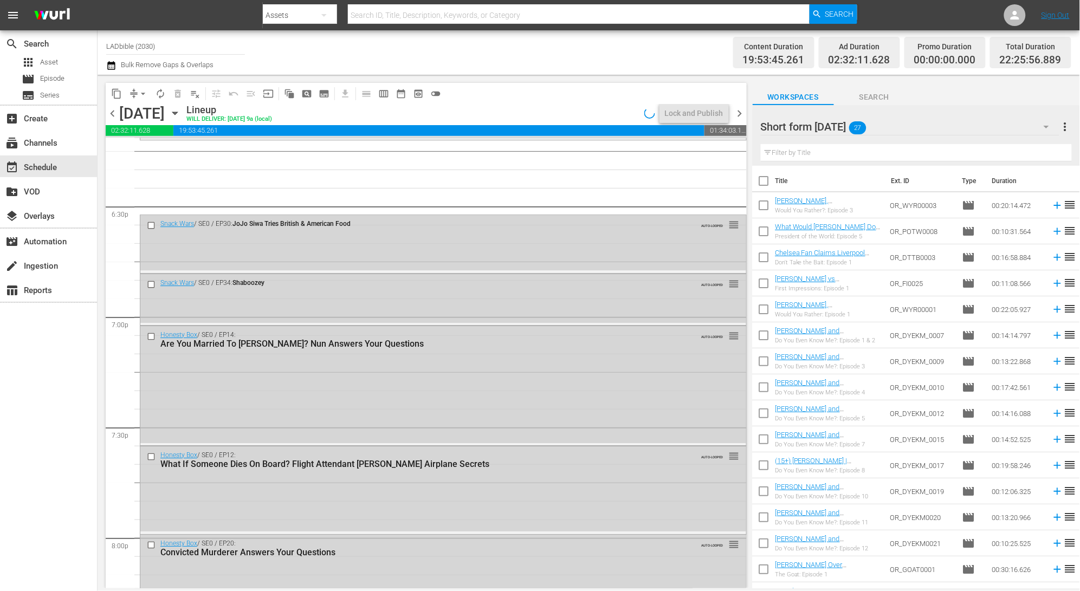
click at [934, 124] on div "Short form Aug 25 27" at bounding box center [910, 127] width 299 height 30
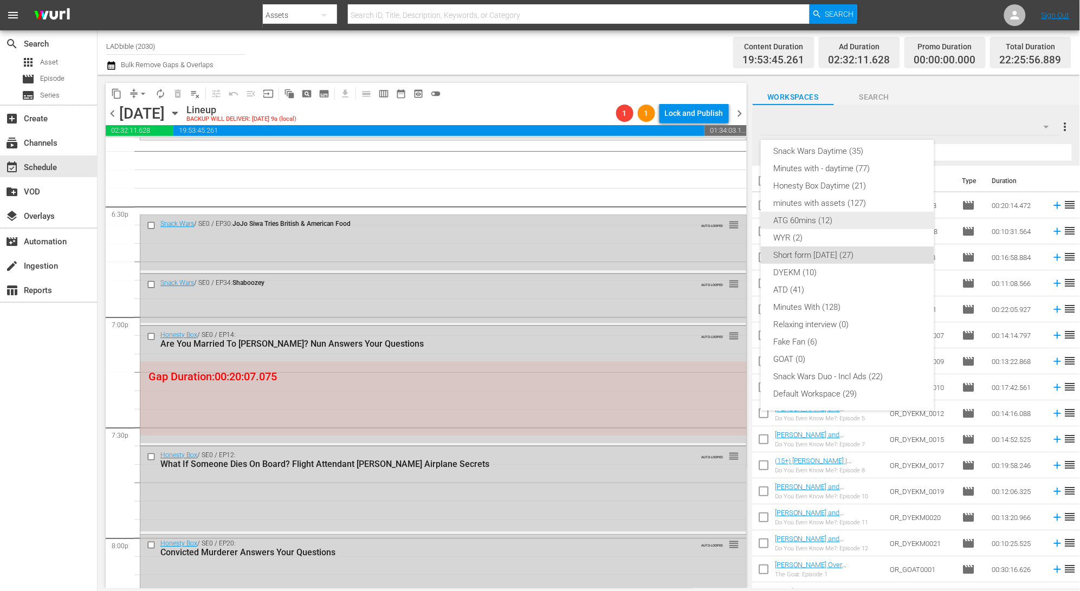
scroll to position [0, 0]
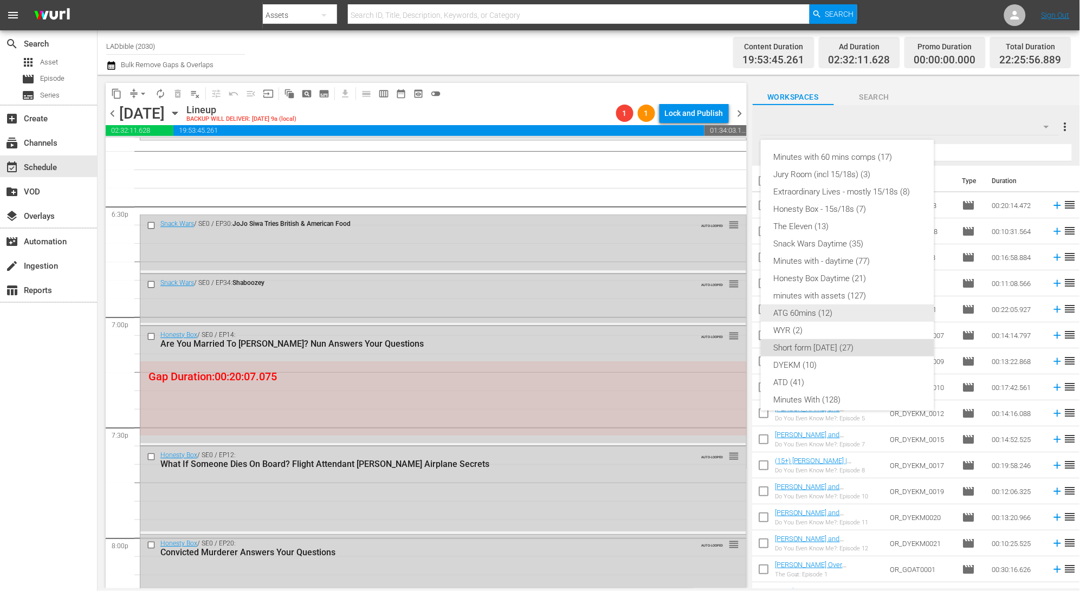
click at [854, 311] on div "ATG 60mins (12)" at bounding box center [847, 313] width 147 height 17
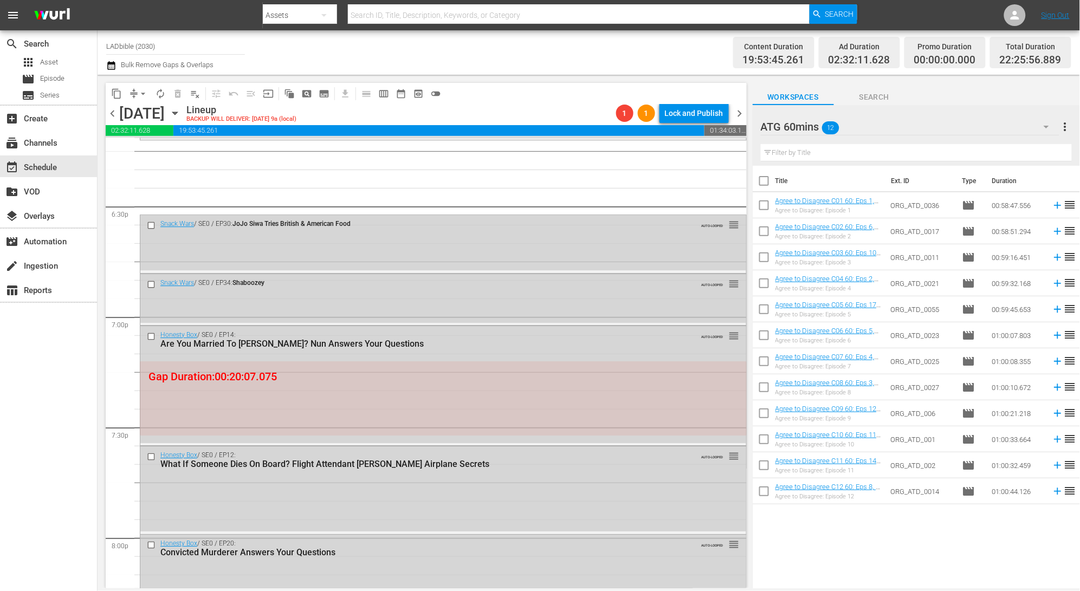
click at [114, 112] on span "chevron_left" at bounding box center [113, 114] width 14 height 14
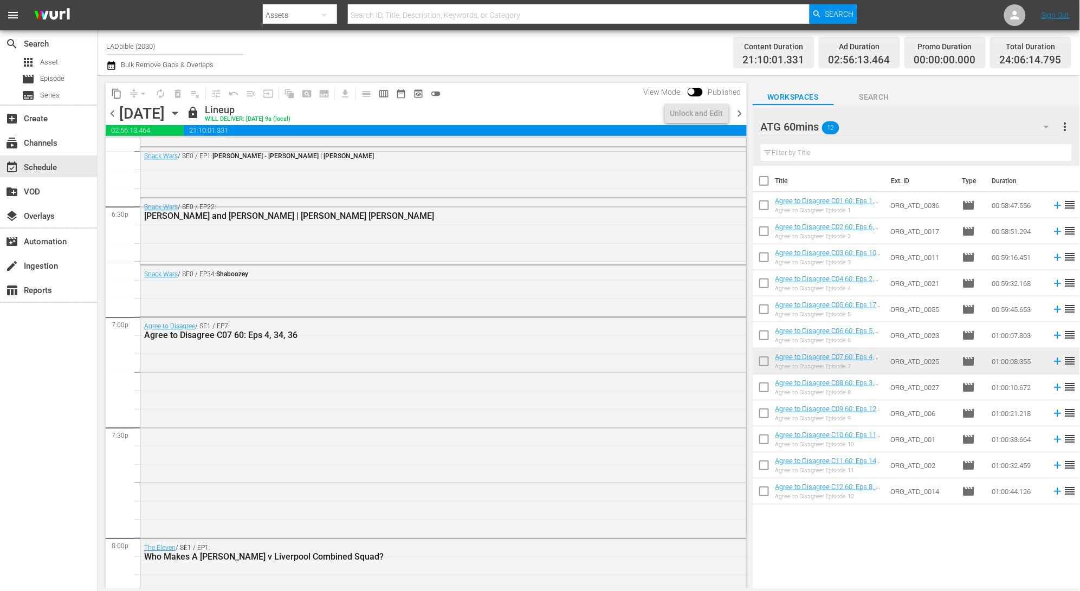
scroll to position [3507, 0]
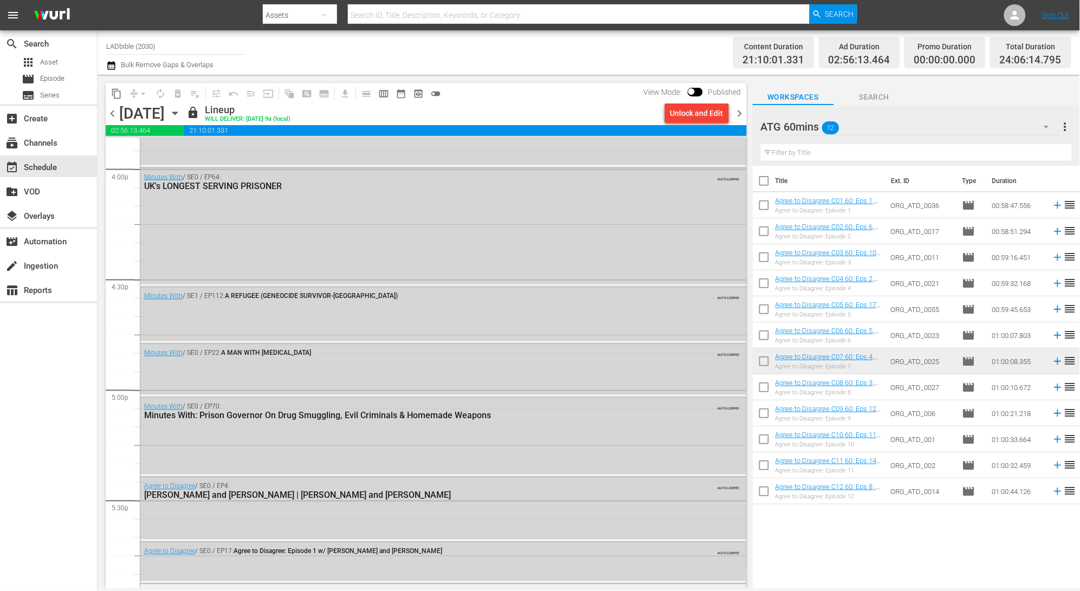
click at [765, 388] on input "checkbox" at bounding box center [764, 389] width 23 height 23
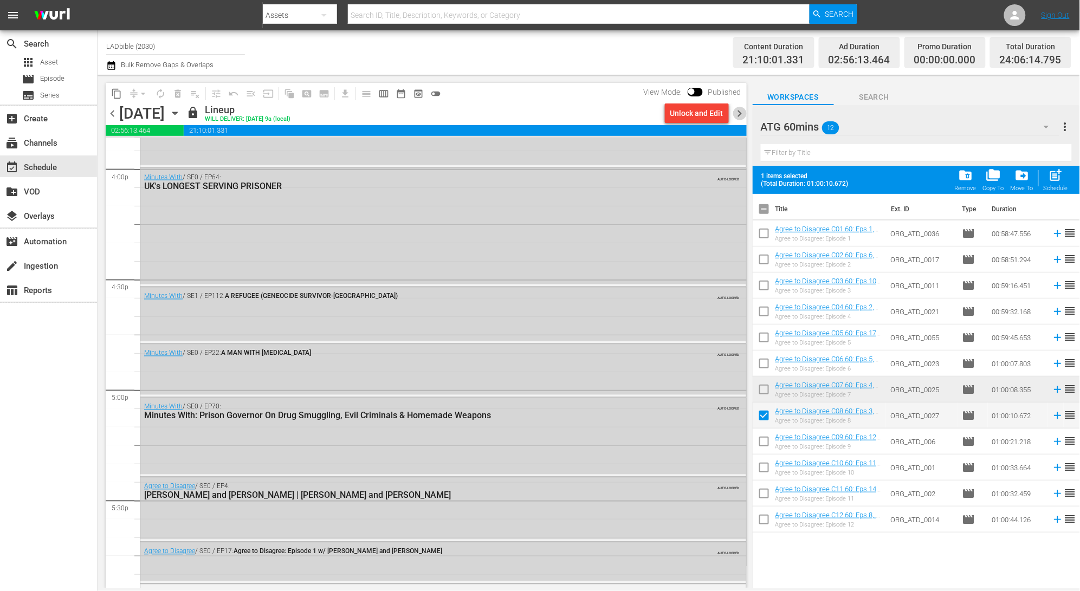
click at [741, 112] on span "chevron_right" at bounding box center [740, 114] width 14 height 14
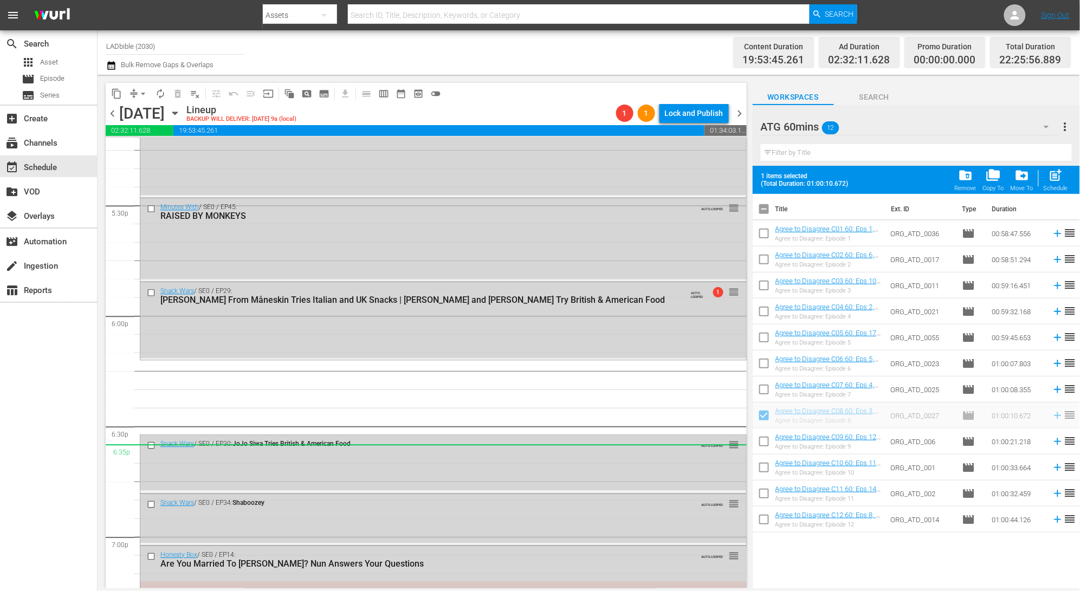
scroll to position [3841, 0]
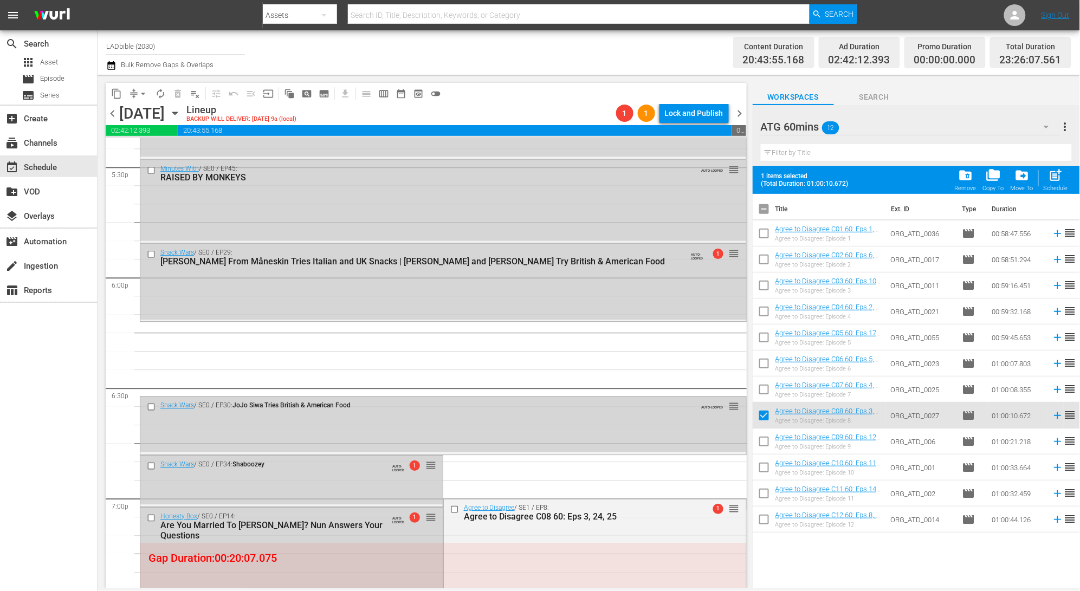
drag, startPoint x: 785, startPoint y: 420, endPoint x: 714, endPoint y: 324, distance: 119.0
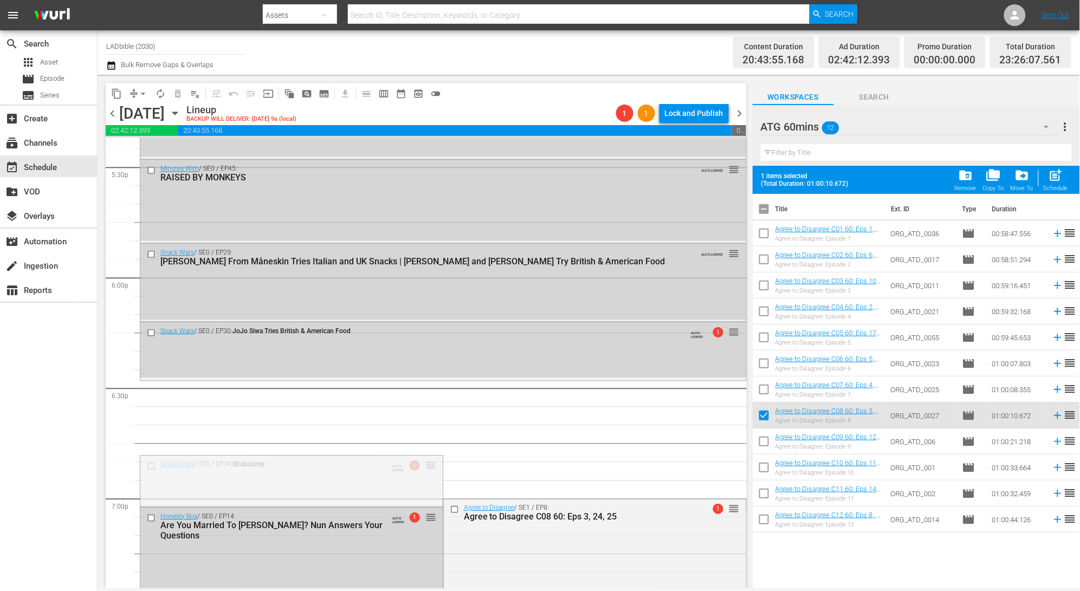
drag, startPoint x: 427, startPoint y: 466, endPoint x: 418, endPoint y: 384, distance: 82.9
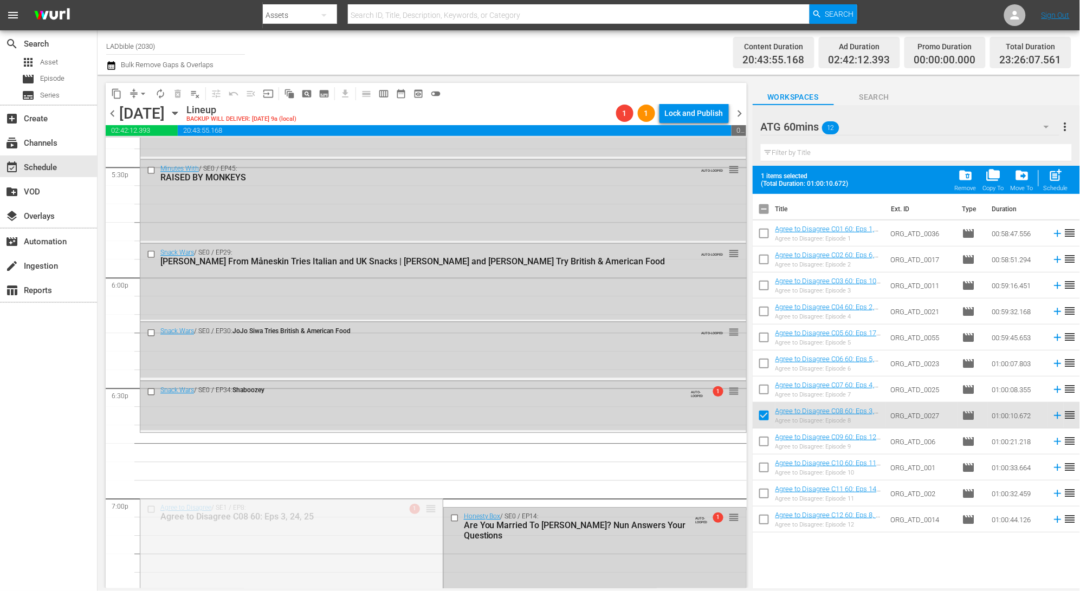
drag, startPoint x: 427, startPoint y: 508, endPoint x: 428, endPoint y: 499, distance: 9.3
click at [425, 508] on span "reorder" at bounding box center [430, 509] width 11 height 12
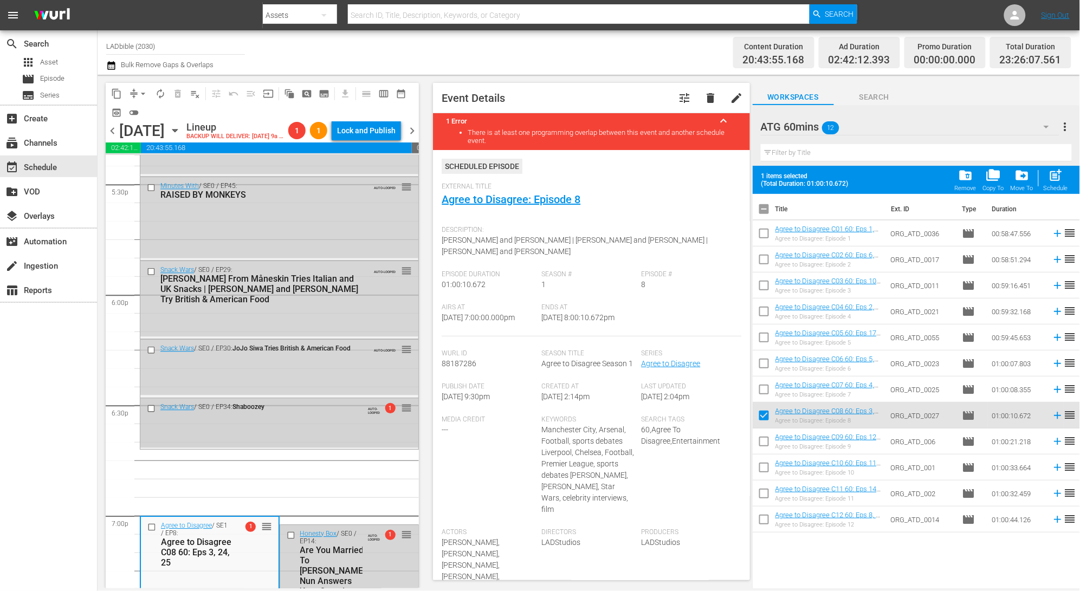
click at [337, 436] on div "Snack Wars / SE0 / EP34: Shaboozey AUTO-LOOPED 1 reorder" at bounding box center [279, 422] width 278 height 49
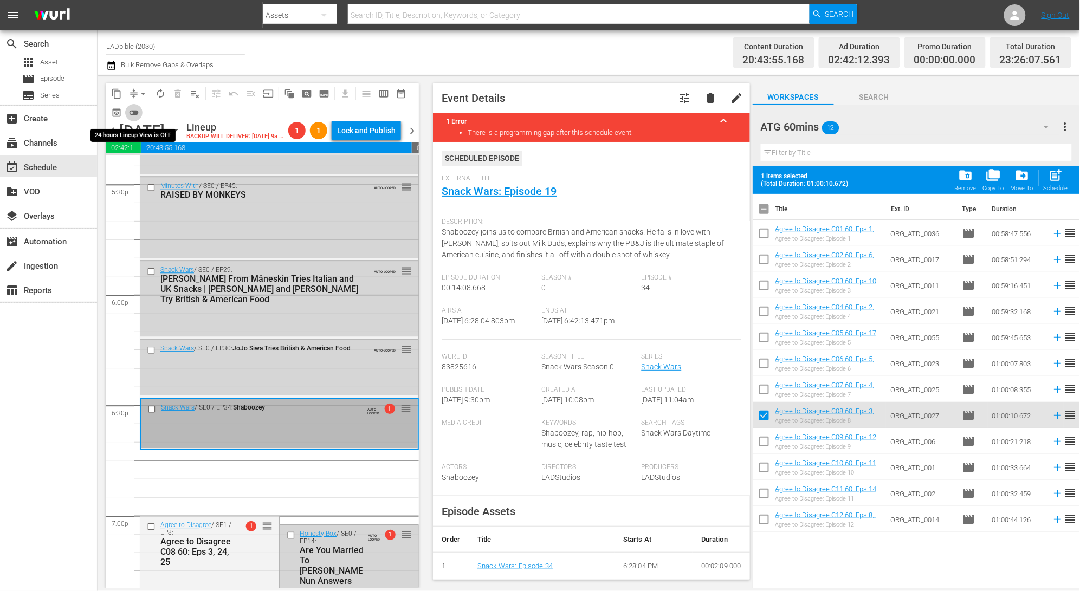
click at [136, 115] on span "toggle_off" at bounding box center [133, 112] width 11 height 11
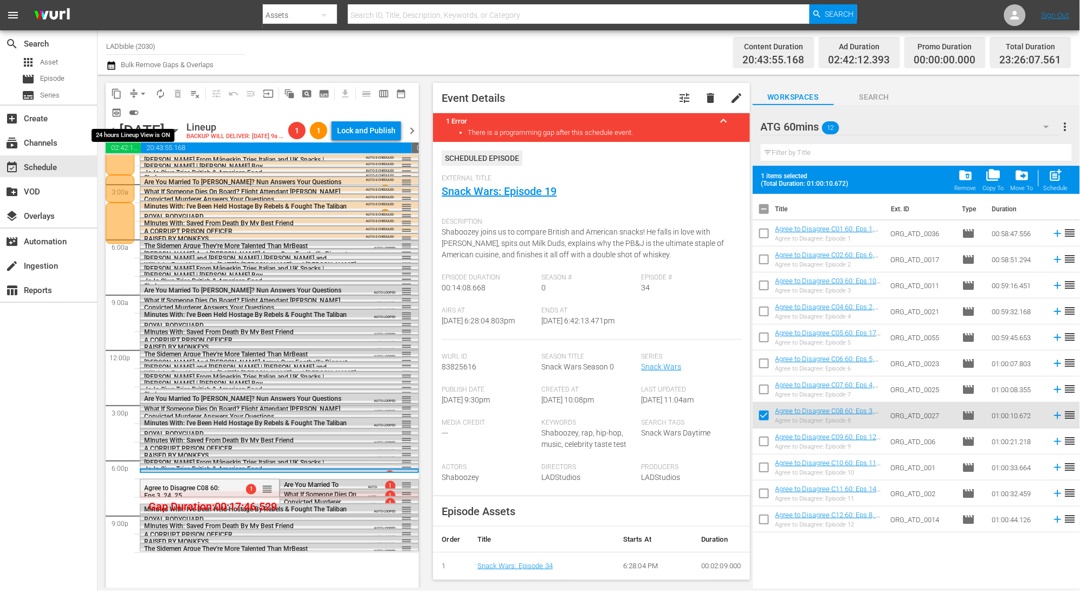
scroll to position [26, 0]
click at [137, 113] on span "toggle_on" at bounding box center [133, 112] width 11 height 11
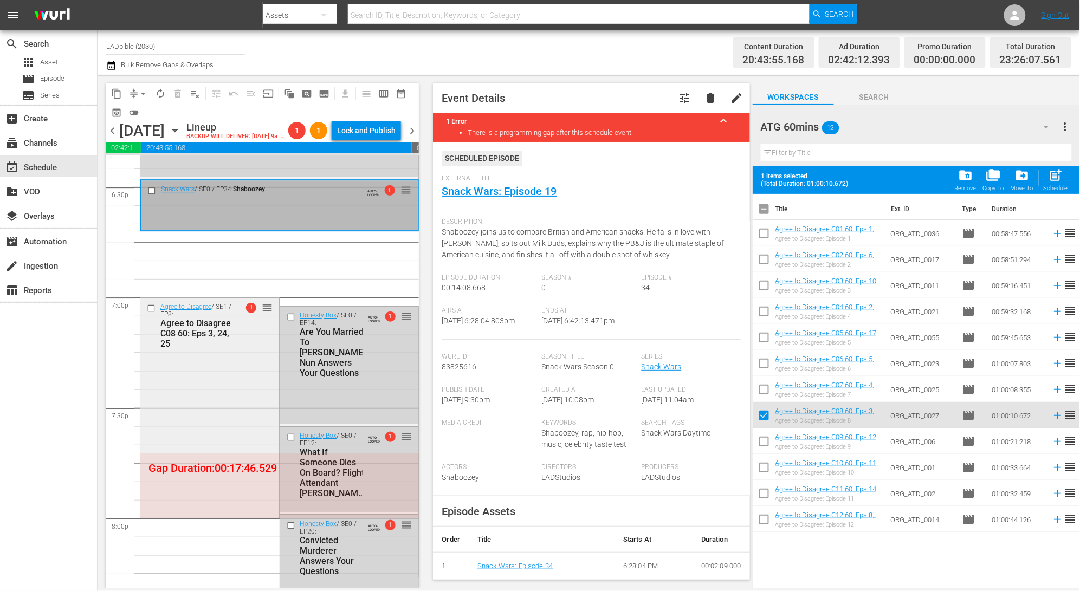
scroll to position [4068, 0]
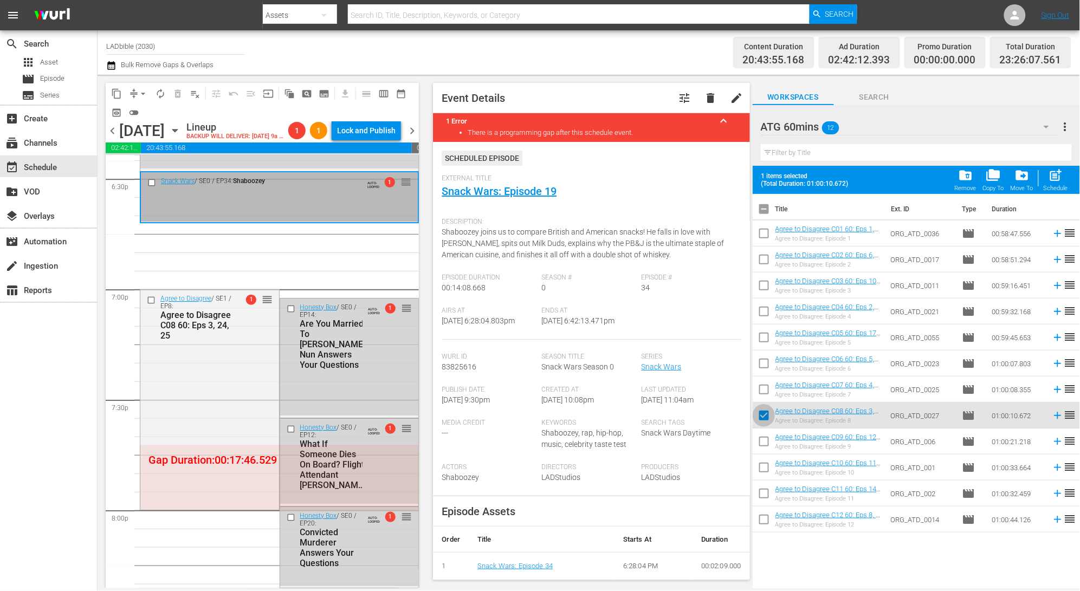
drag, startPoint x: 762, startPoint y: 417, endPoint x: 768, endPoint y: 416, distance: 6.1
click at [762, 417] on input "checkbox" at bounding box center [764, 418] width 23 height 23
checkbox input "false"
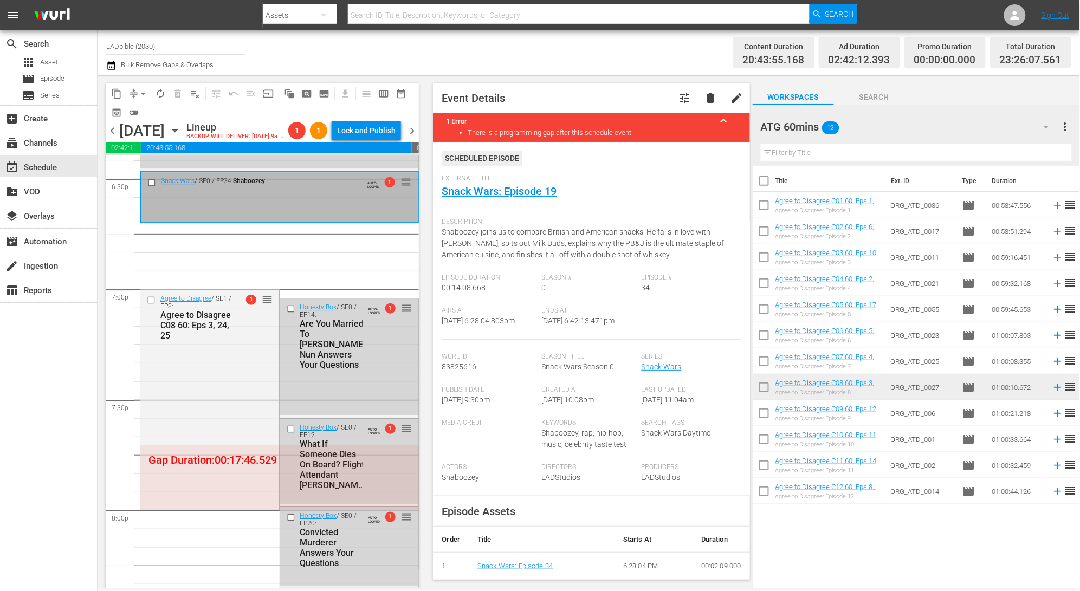
click at [897, 124] on div "ATG 60mins 12" at bounding box center [910, 127] width 299 height 30
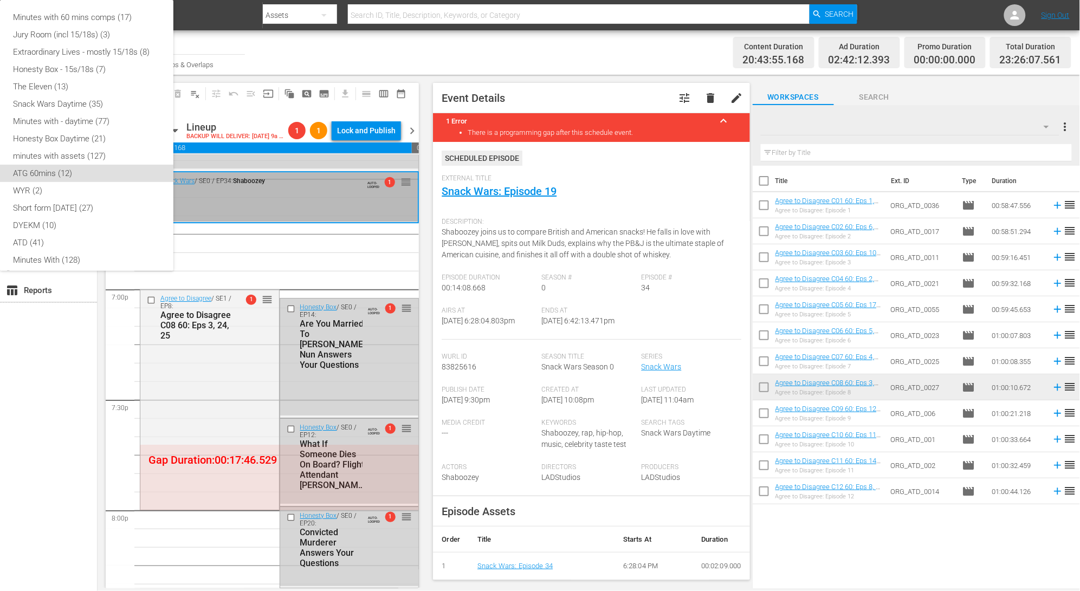
scroll to position [93, 0]
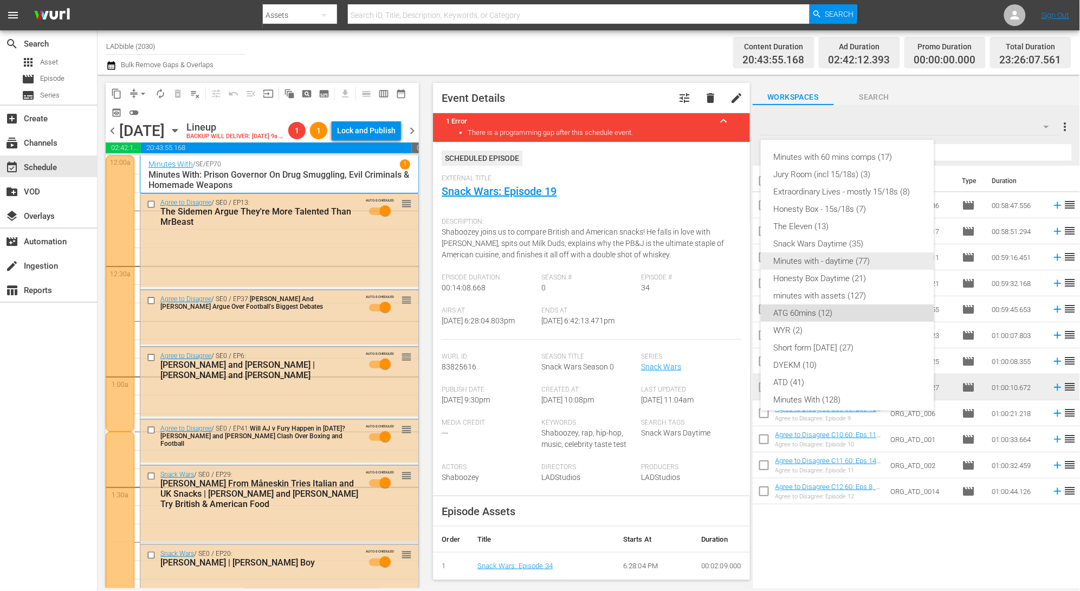
scroll to position [93, 0]
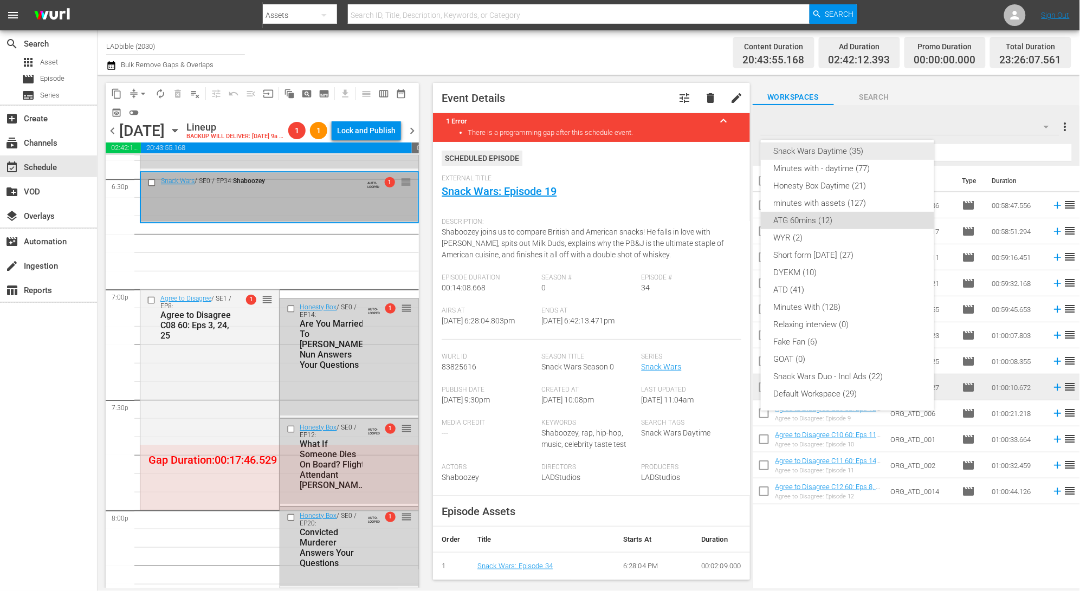
click at [878, 151] on div "Snack Wars Daytime (35)" at bounding box center [847, 151] width 147 height 17
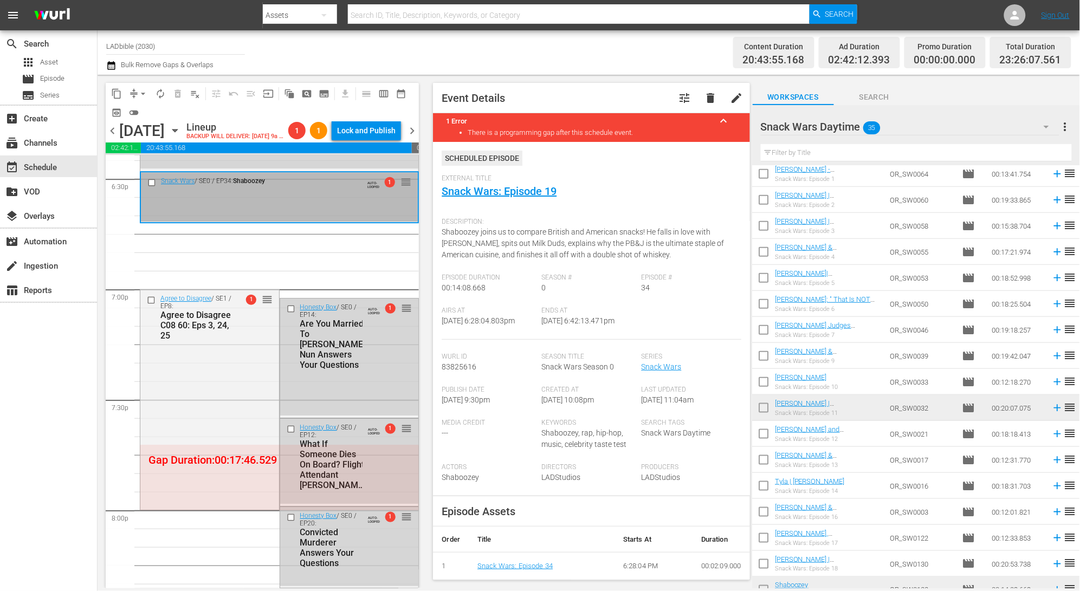
scroll to position [408, 0]
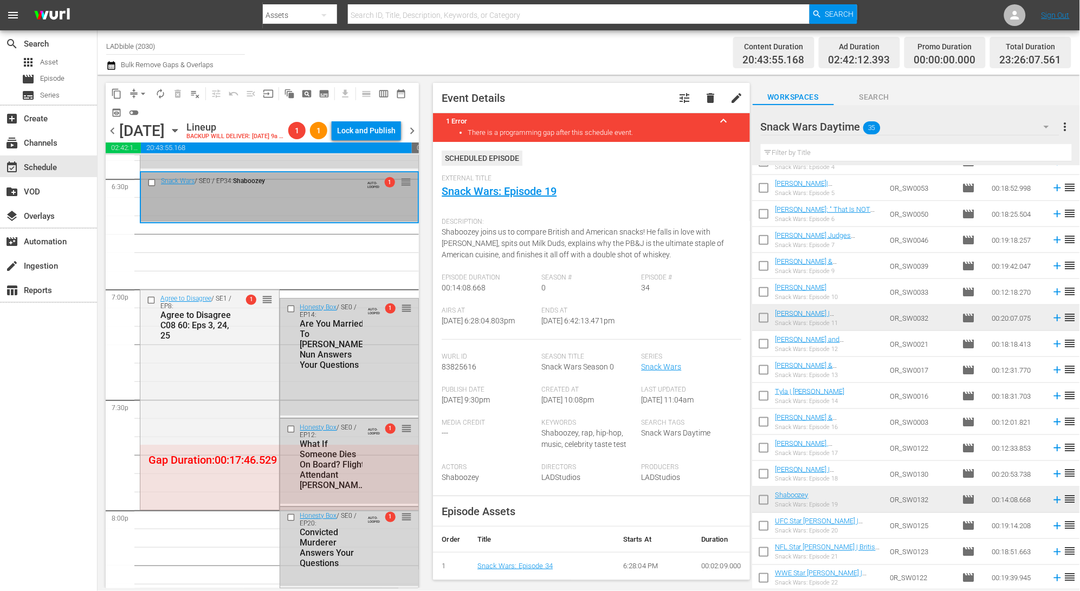
click at [302, 212] on div "Snack Wars / SE0 / EP34: Shaboozey AUTO-LOOPED 1 reorder" at bounding box center [279, 196] width 277 height 49
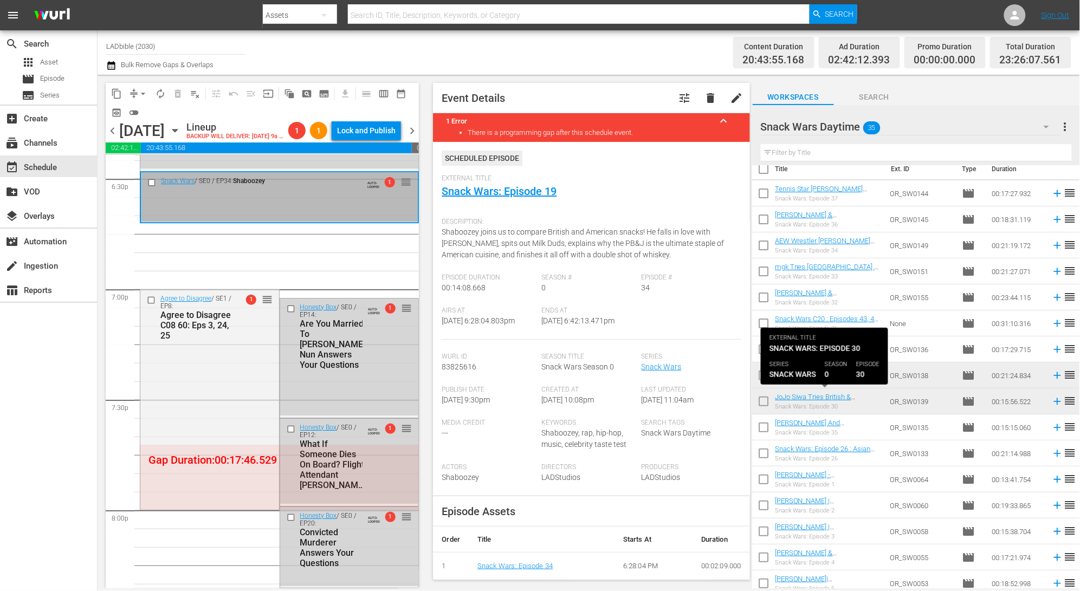
scroll to position [0, 0]
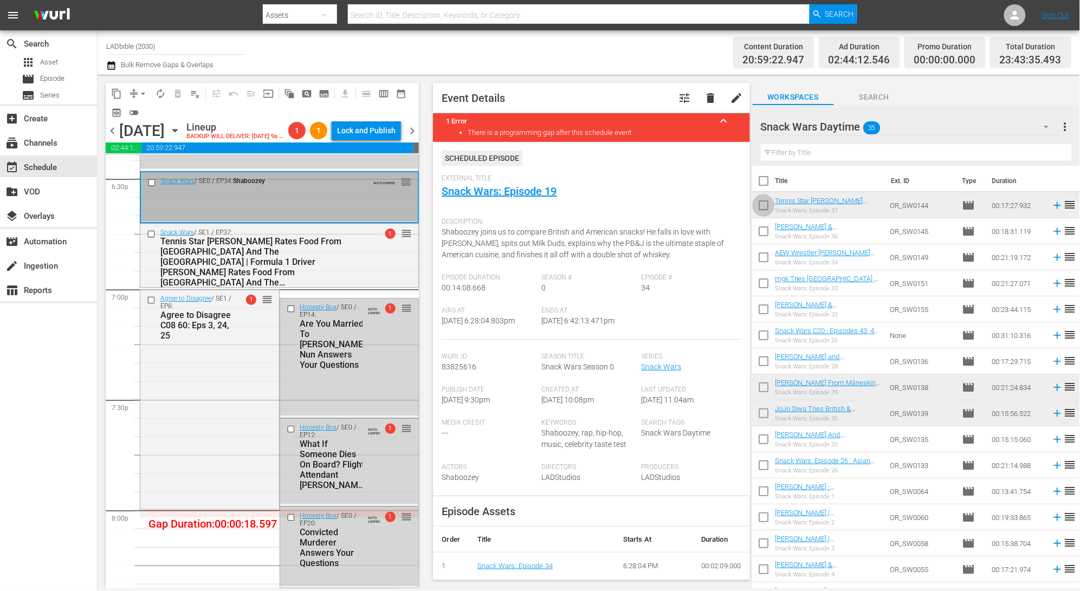
click at [765, 205] on input "checkbox" at bounding box center [764, 207] width 23 height 23
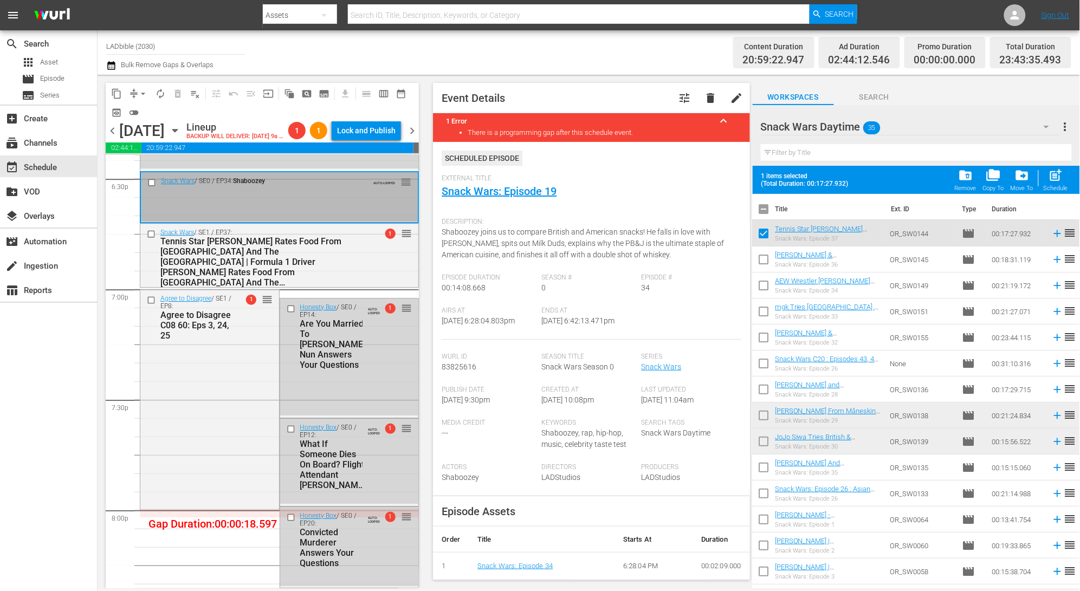
click at [112, 132] on span "chevron_left" at bounding box center [113, 131] width 14 height 14
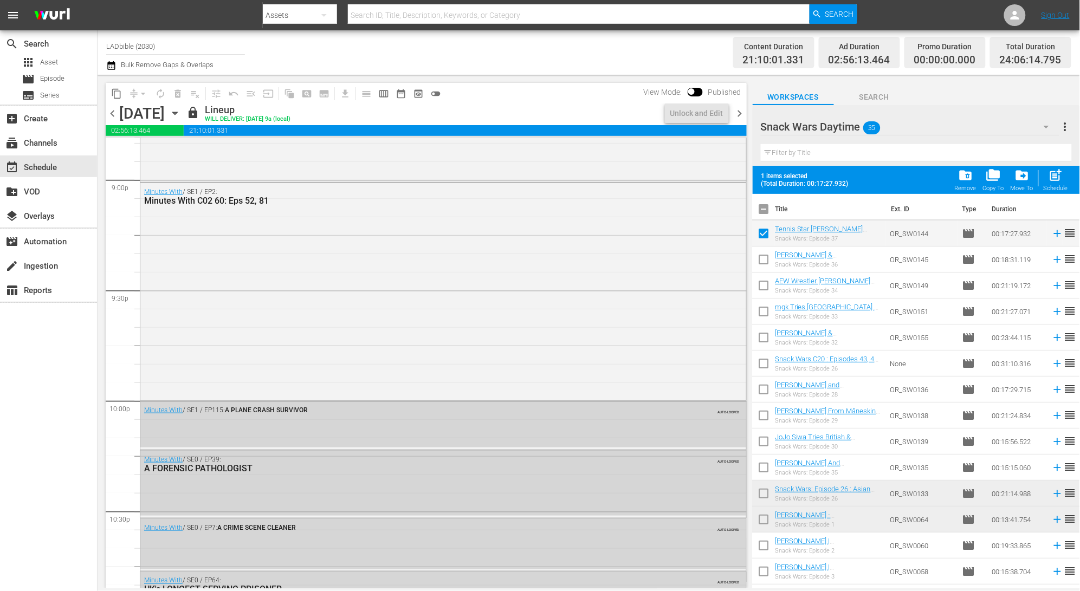
scroll to position [3976, 0]
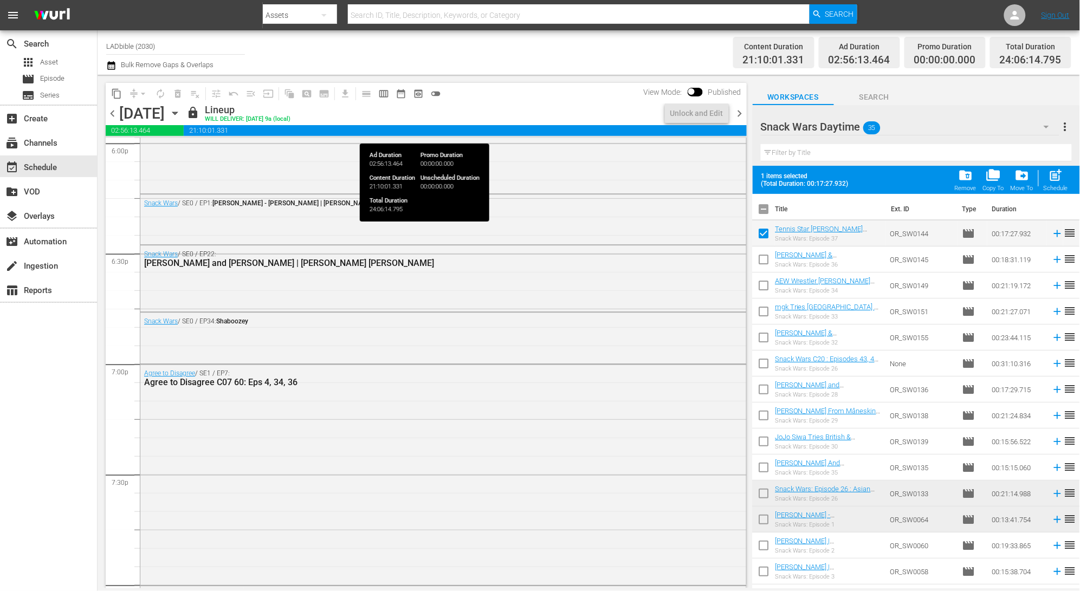
click at [113, 131] on span "02:56:13.464" at bounding box center [145, 130] width 78 height 11
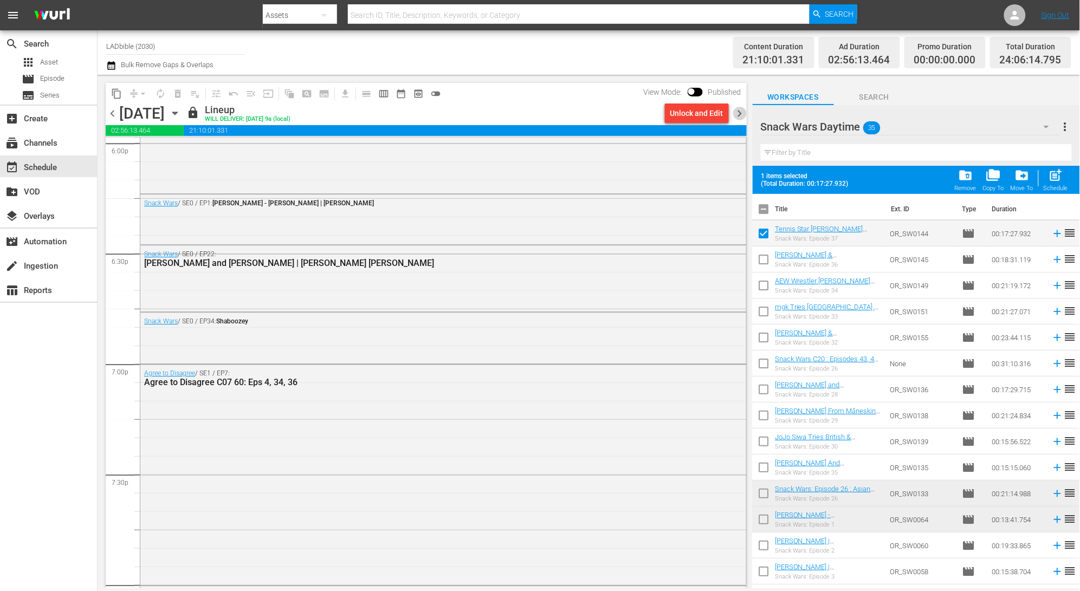
click at [741, 113] on span "chevron_right" at bounding box center [740, 114] width 14 height 14
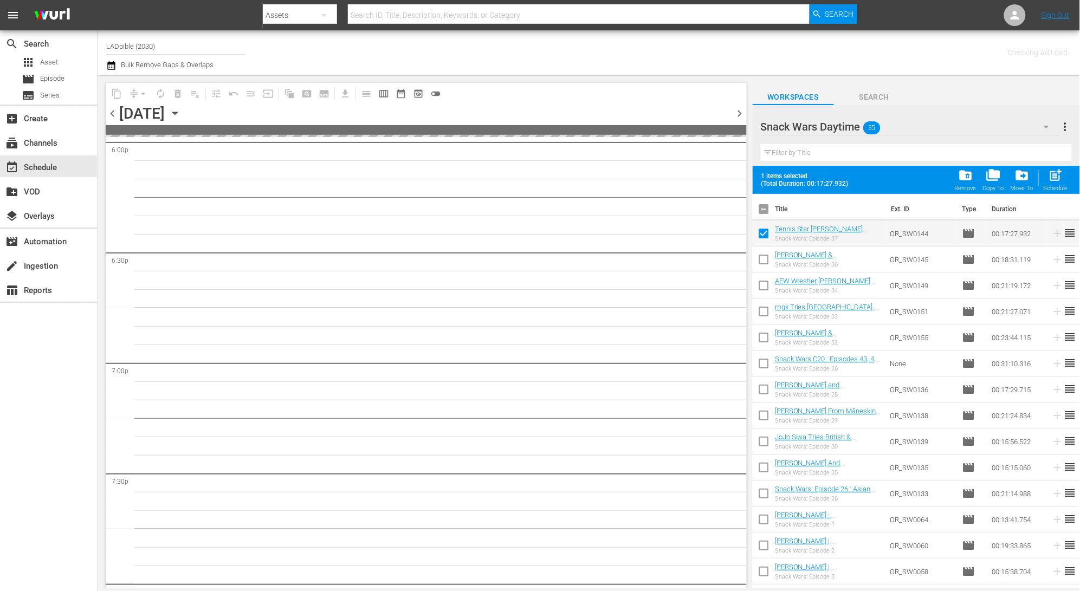
scroll to position [4602, 0]
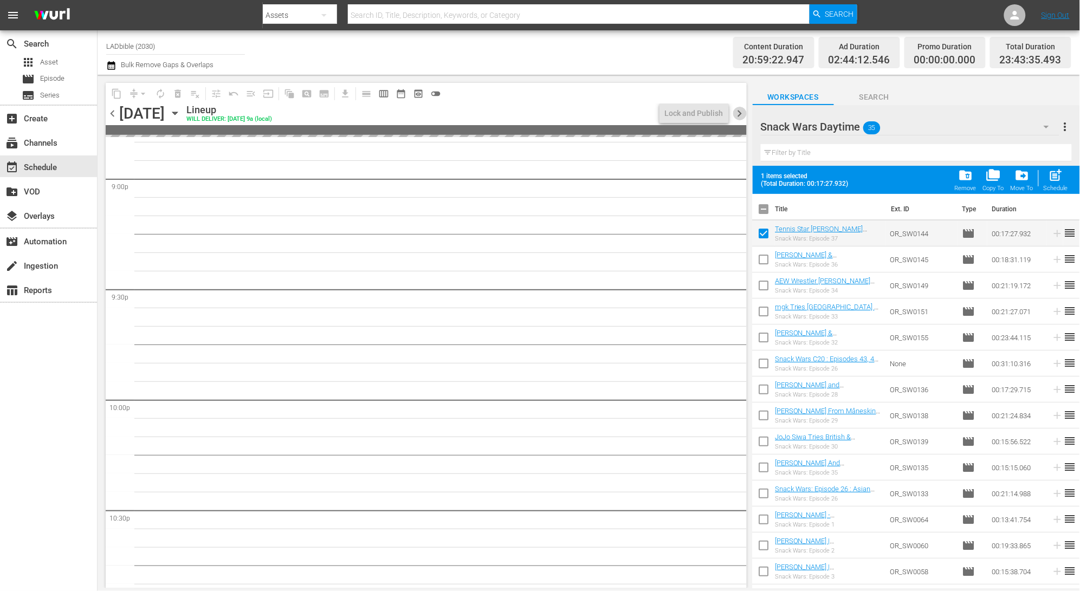
click at [740, 115] on span "chevron_right" at bounding box center [740, 114] width 14 height 14
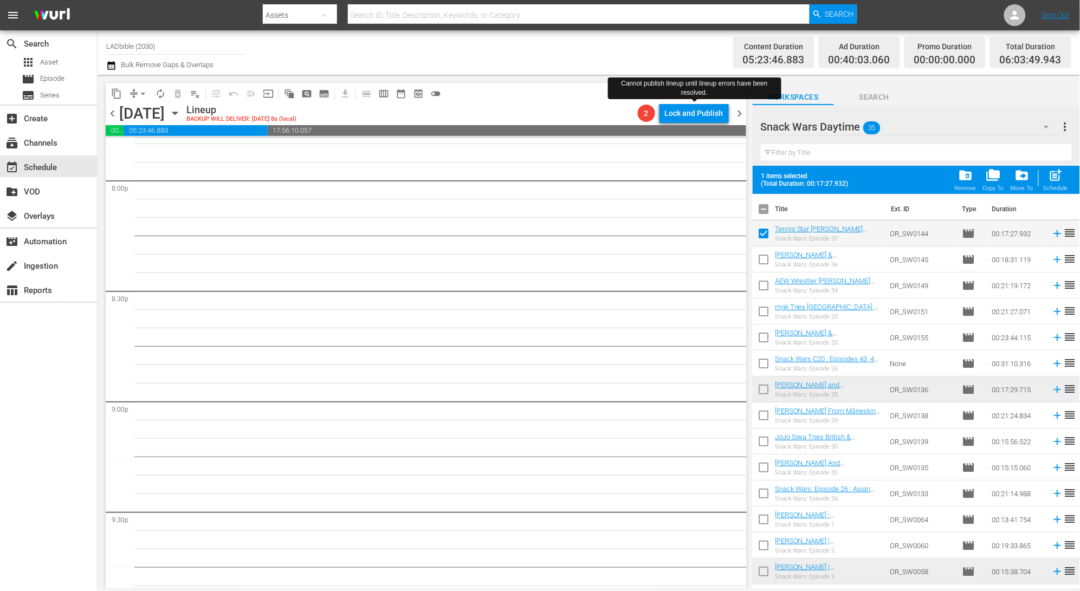
click at [117, 114] on span "chevron_left" at bounding box center [113, 114] width 14 height 14
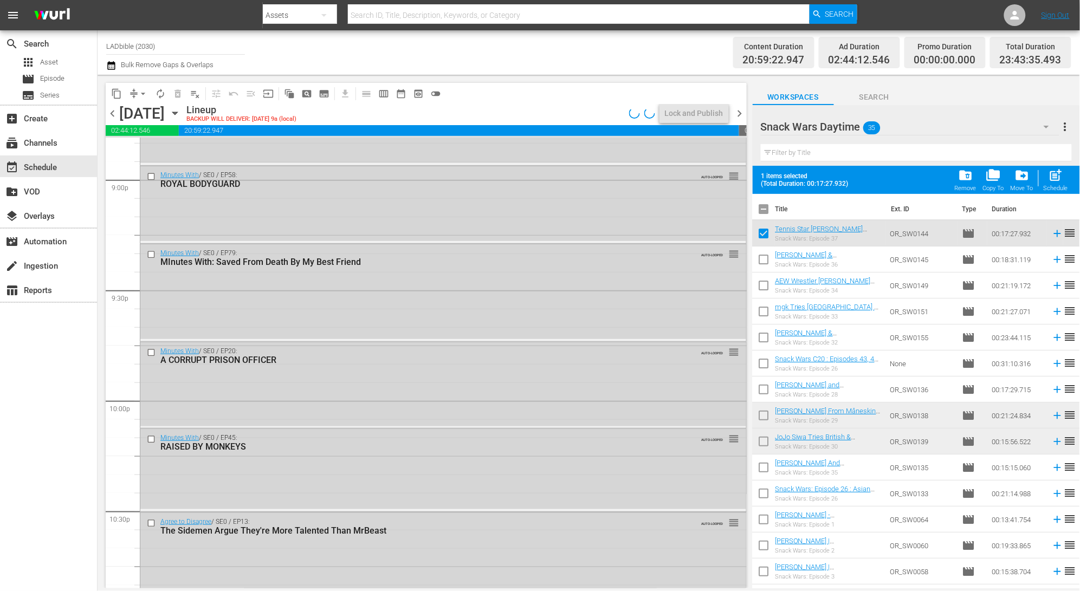
scroll to position [4068, 0]
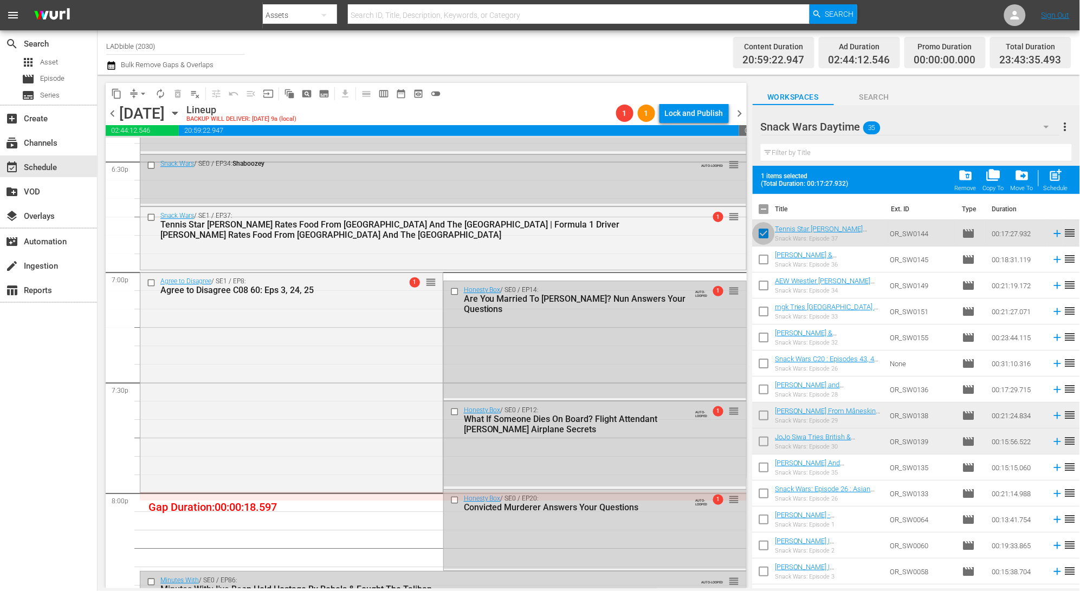
click at [760, 234] on input "checkbox" at bounding box center [764, 235] width 23 height 23
checkbox input "false"
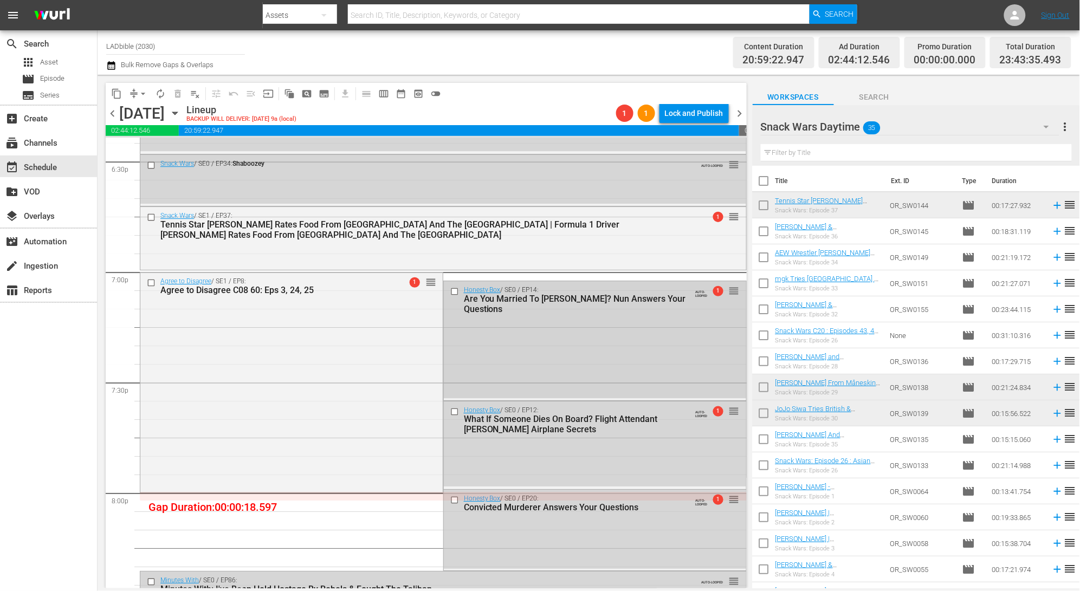
click at [452, 294] on input "checkbox" at bounding box center [455, 291] width 11 height 9
click at [453, 412] on input "checkbox" at bounding box center [455, 412] width 11 height 9
click at [451, 503] on input "checkbox" at bounding box center [455, 500] width 11 height 9
click at [177, 94] on span "delete_forever_outlined" at bounding box center [177, 93] width 11 height 11
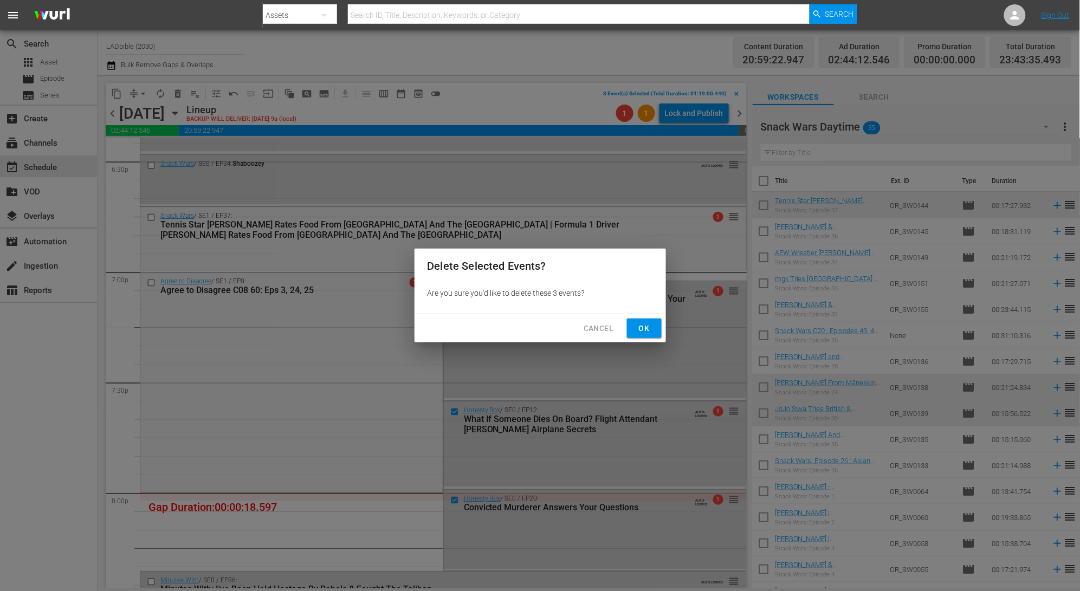
click at [640, 326] on span "Ok" at bounding box center [644, 329] width 17 height 14
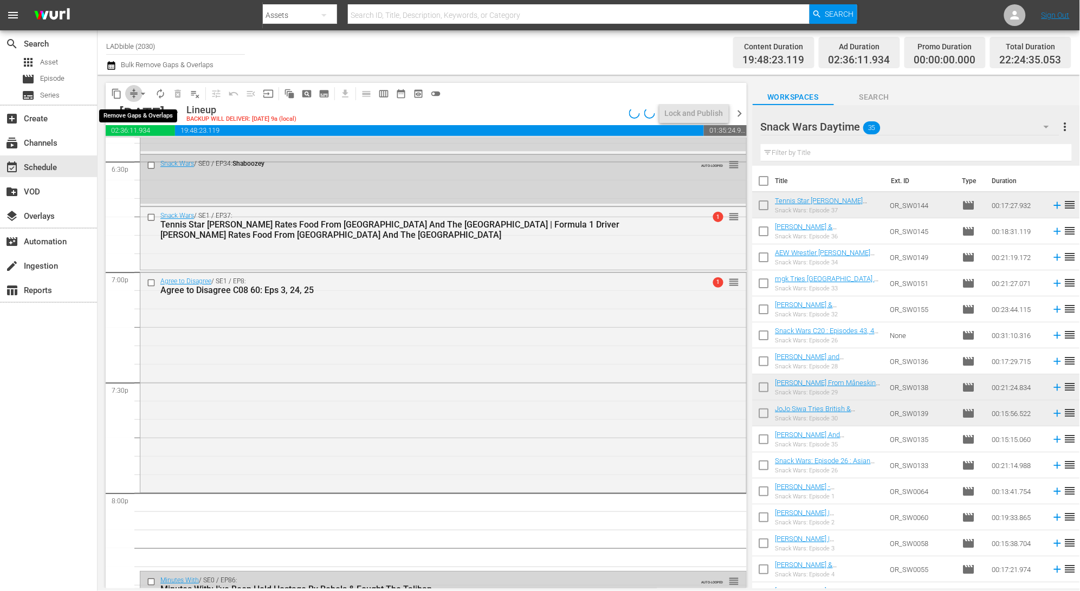
click at [134, 98] on span "compress" at bounding box center [133, 93] width 11 height 11
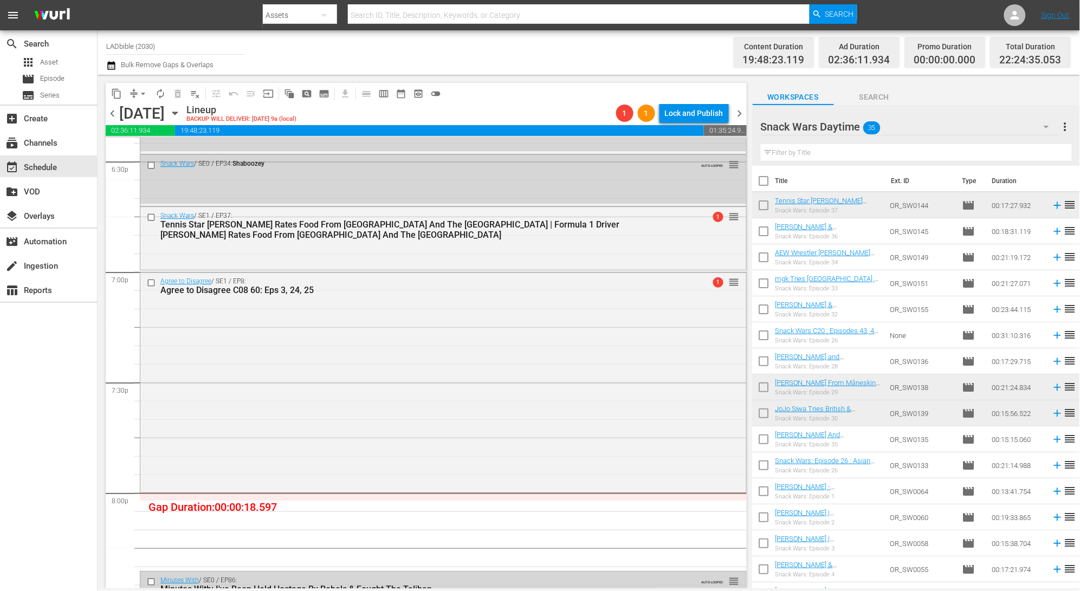
click at [134, 89] on button "arrow_drop_down" at bounding box center [142, 93] width 17 height 17
click at [171, 152] on li "Align to End of Previous Day" at bounding box center [144, 151] width 114 height 18
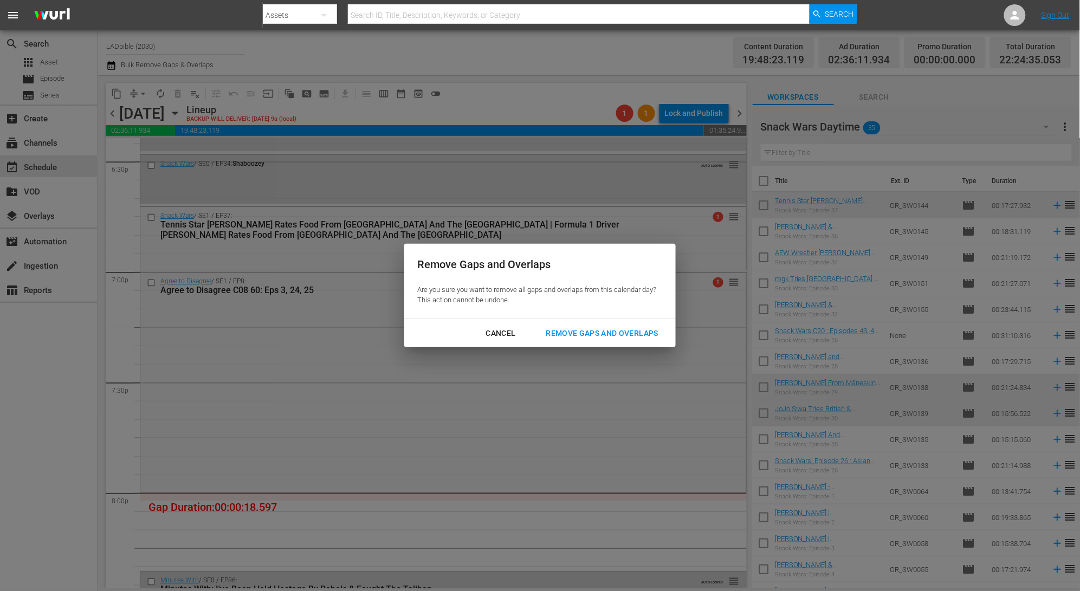
click at [613, 334] on div "Remove Gaps and Overlaps" at bounding box center [603, 334] width 130 height 14
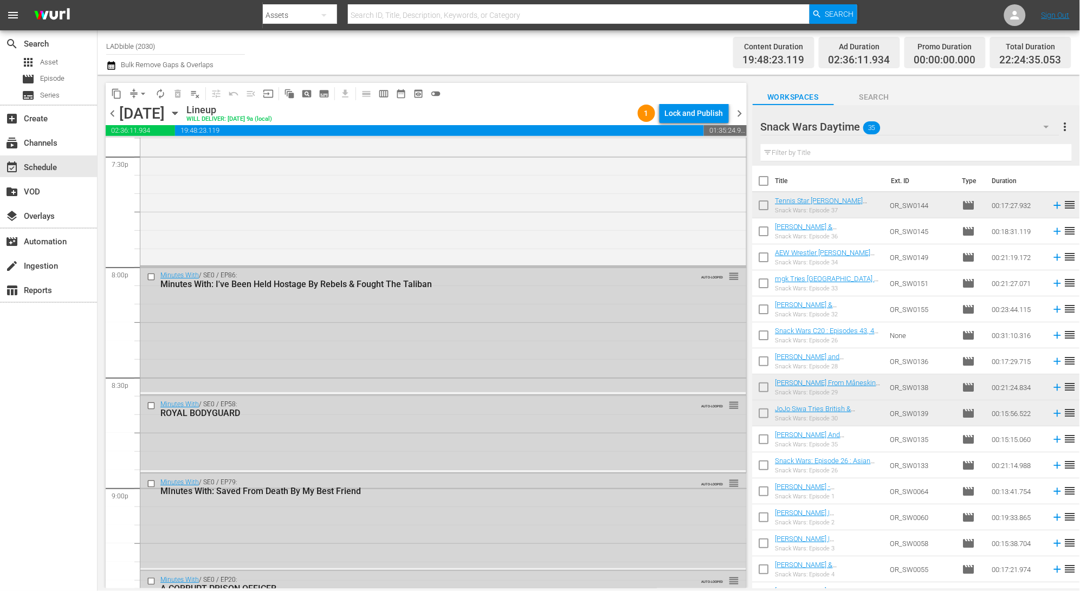
scroll to position [4285, 0]
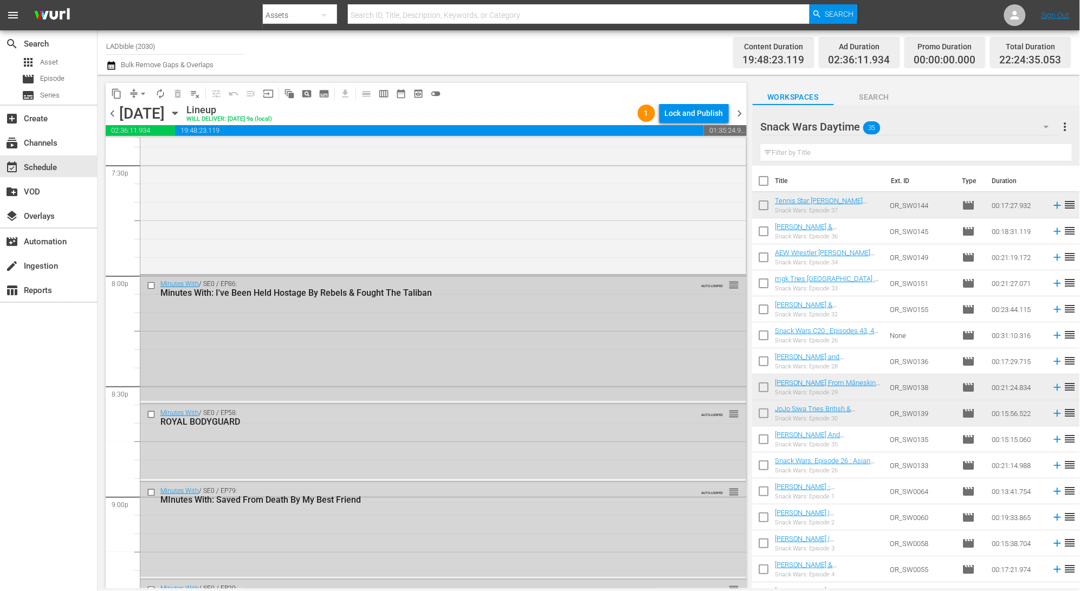
click at [150, 287] on input "checkbox" at bounding box center [152, 285] width 11 height 9
click at [150, 415] on input "checkbox" at bounding box center [152, 414] width 11 height 9
click at [149, 493] on input "checkbox" at bounding box center [152, 492] width 11 height 9
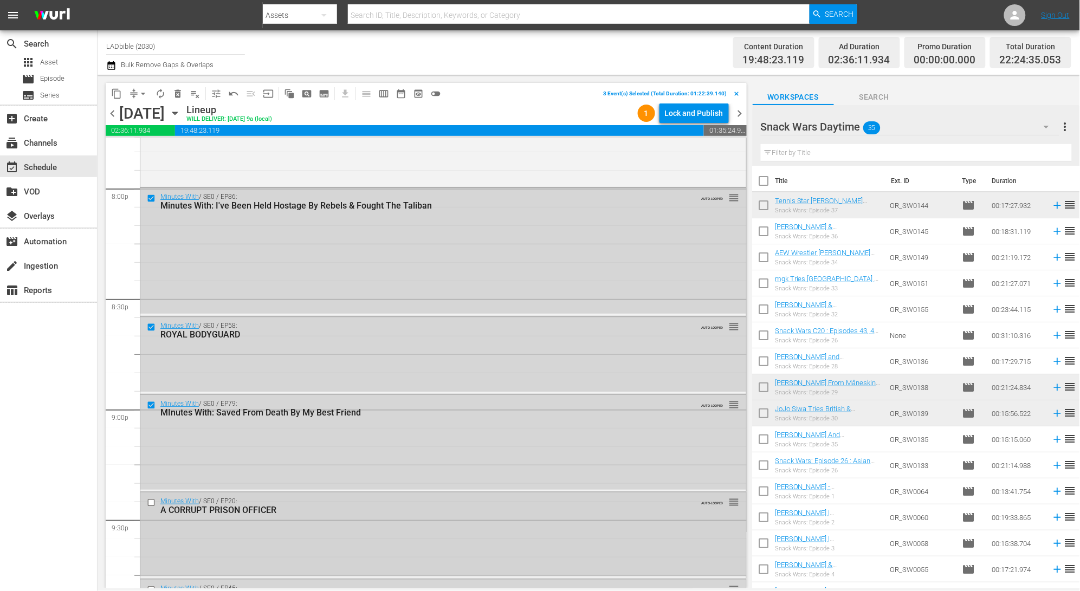
scroll to position [4448, 0]
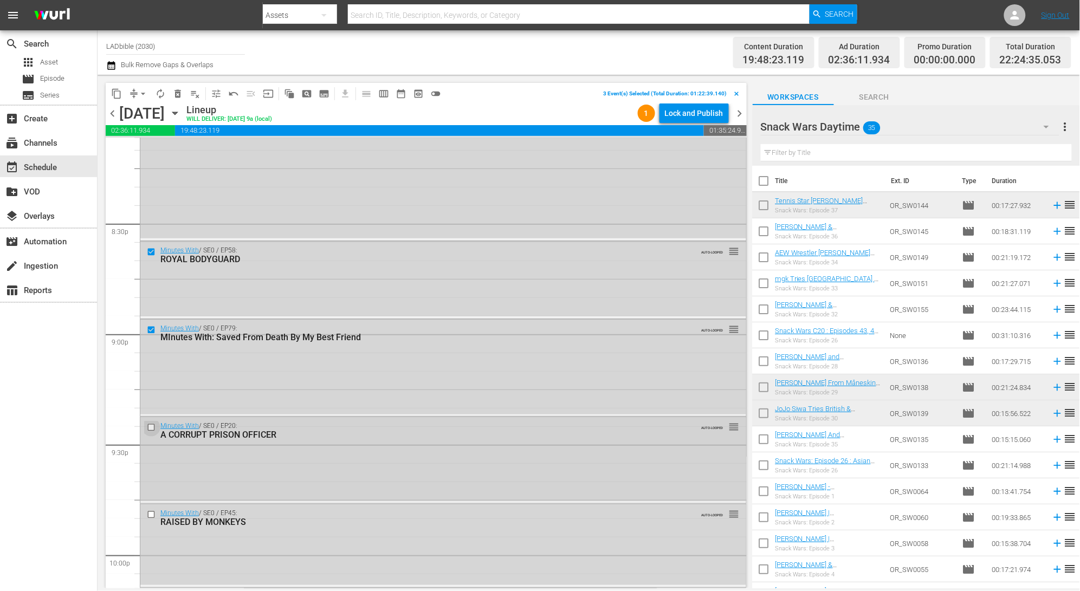
click at [150, 427] on input "checkbox" at bounding box center [152, 427] width 11 height 9
click at [152, 428] on input "checkbox" at bounding box center [152, 427] width 11 height 9
click at [181, 93] on span "delete_forever_outlined" at bounding box center [177, 93] width 11 height 11
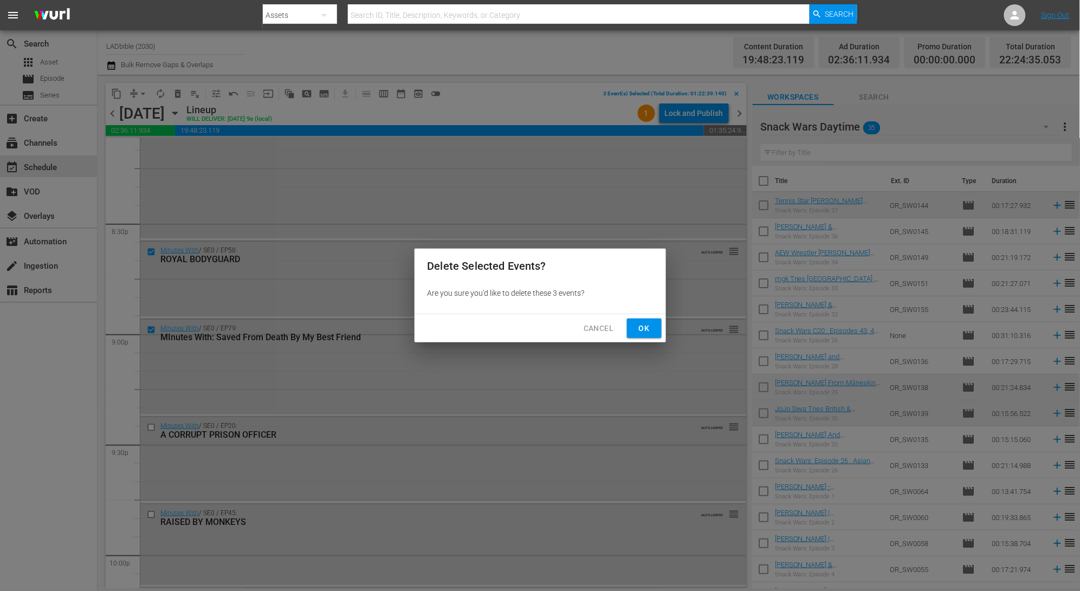
click at [646, 325] on span "Ok" at bounding box center [644, 329] width 17 height 14
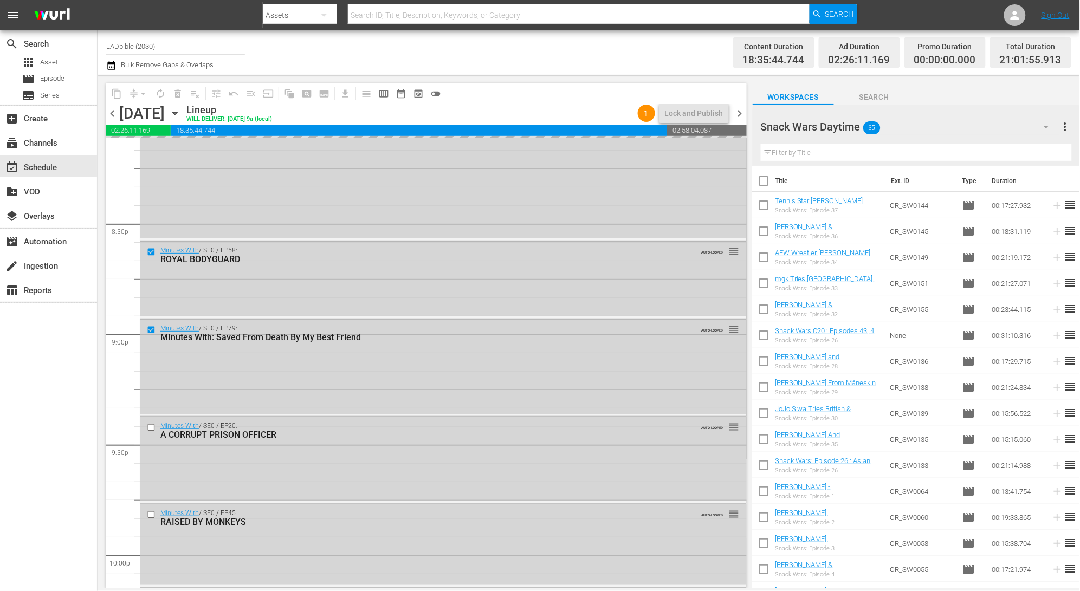
click at [918, 124] on div "Snack Wars Daytime 35" at bounding box center [910, 127] width 299 height 30
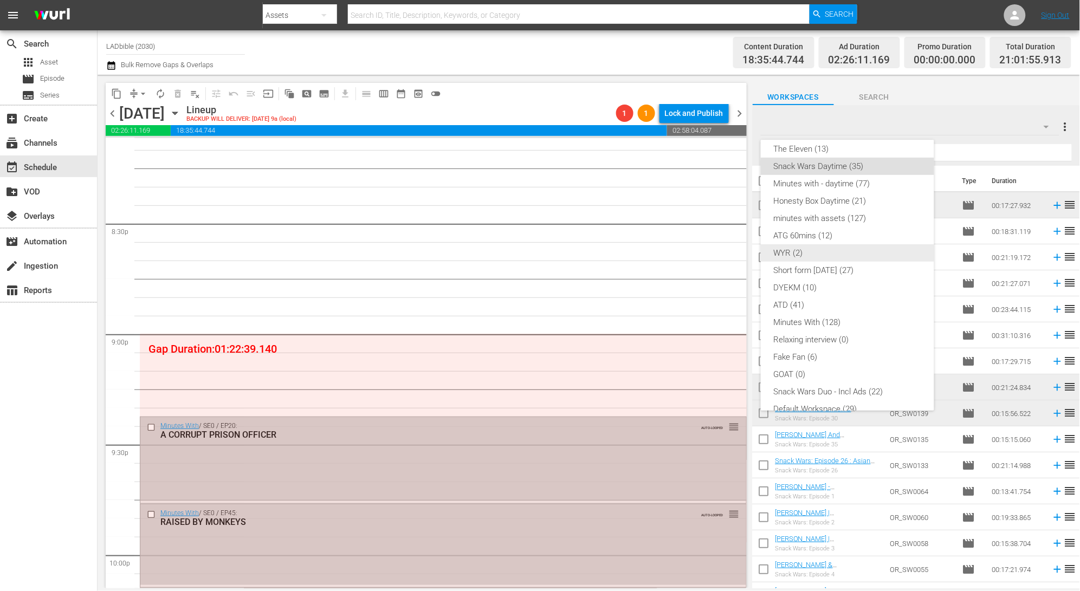
scroll to position [0, 0]
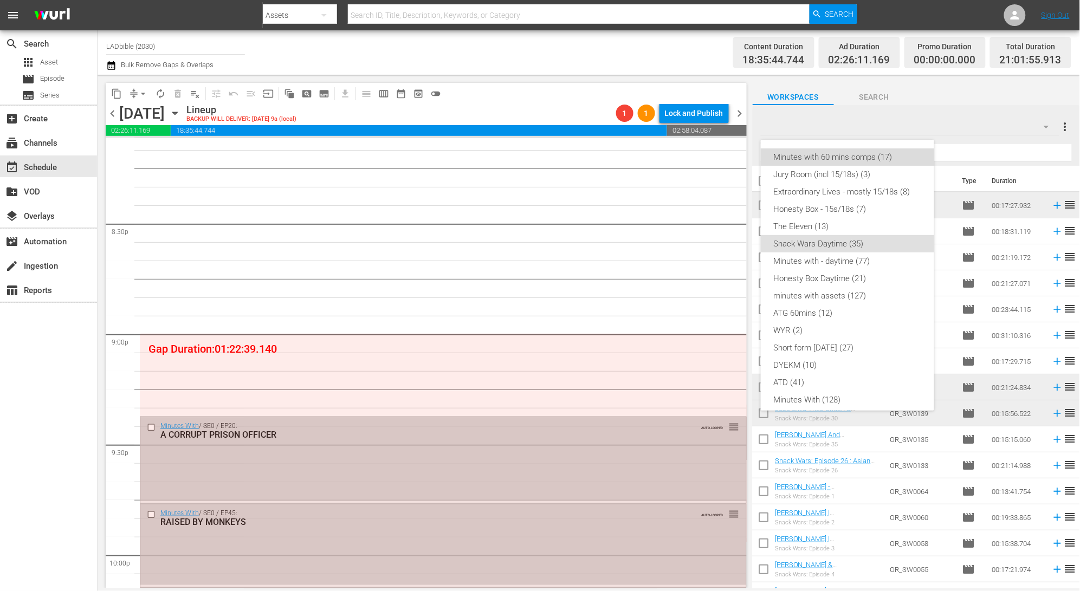
click at [869, 157] on div "Minutes with 60 mins comps (17)" at bounding box center [847, 157] width 147 height 17
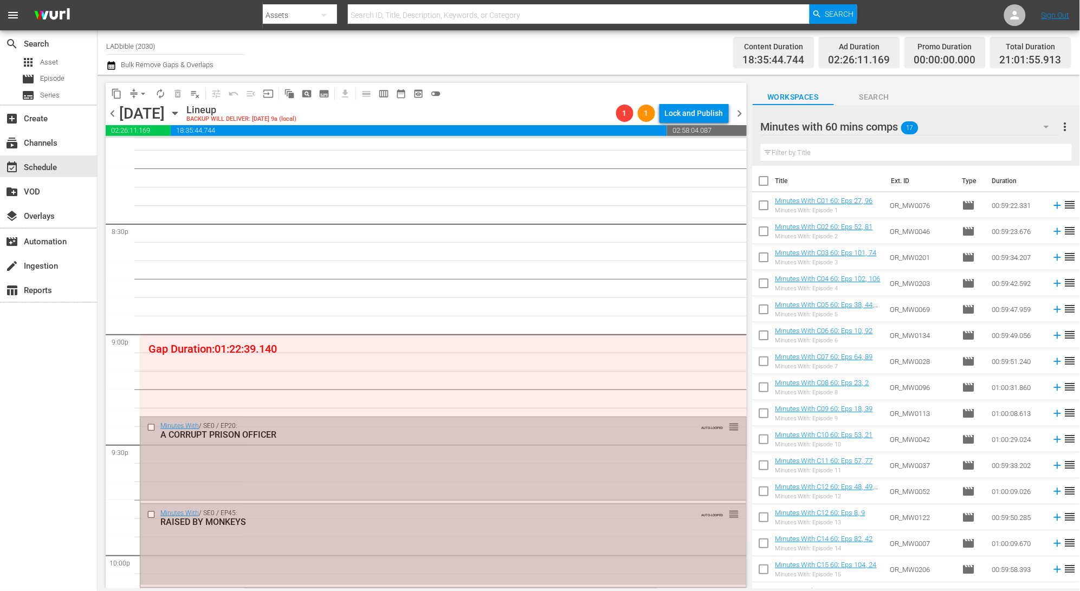
click at [112, 114] on span "chevron_left" at bounding box center [113, 114] width 14 height 14
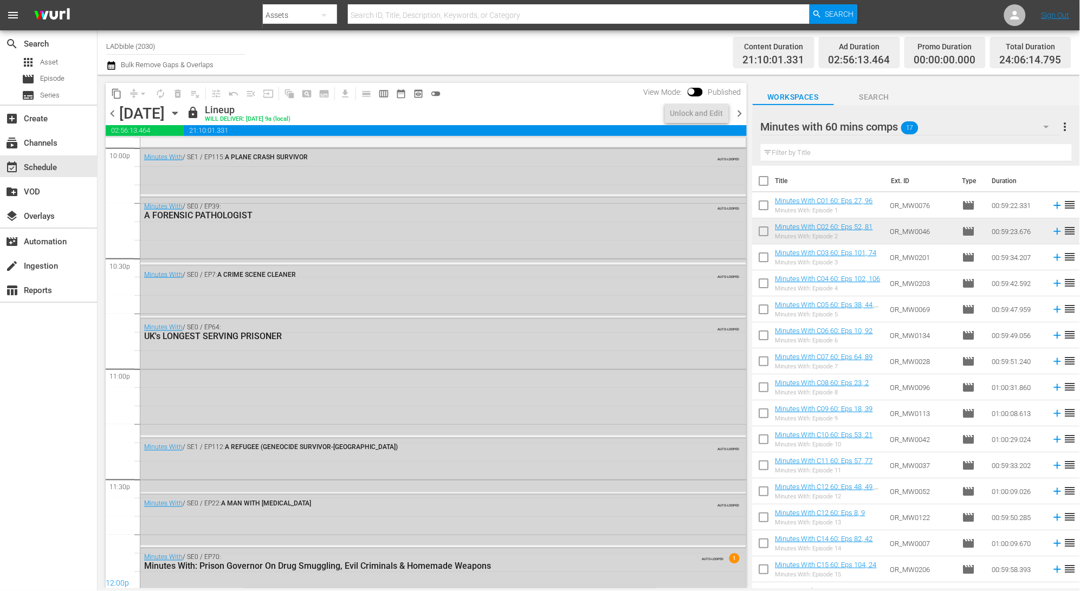
scroll to position [4356, 0]
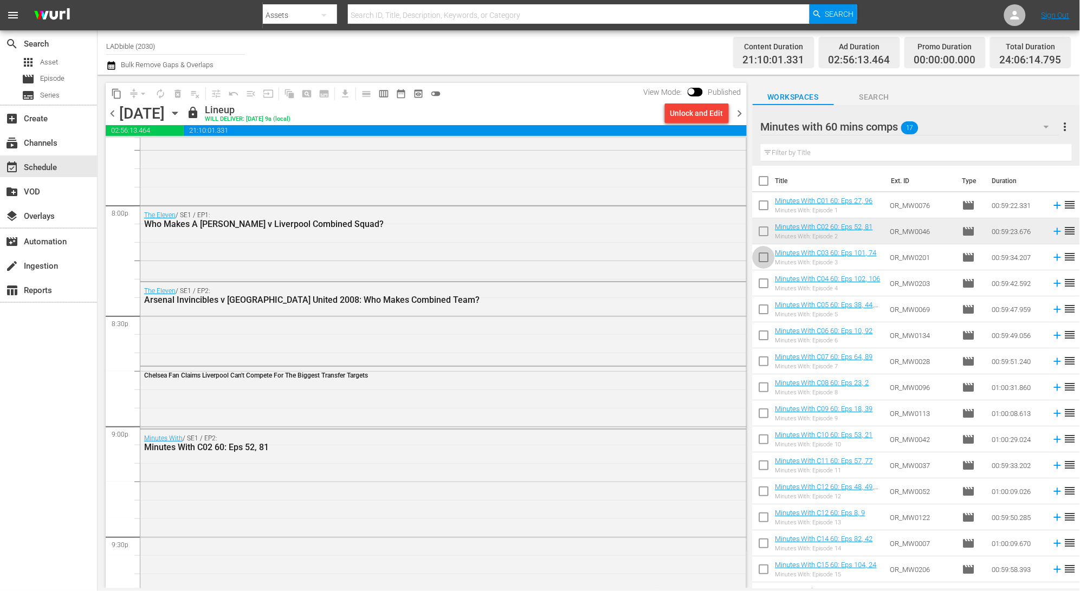
click at [763, 258] on input "checkbox" at bounding box center [764, 259] width 23 height 23
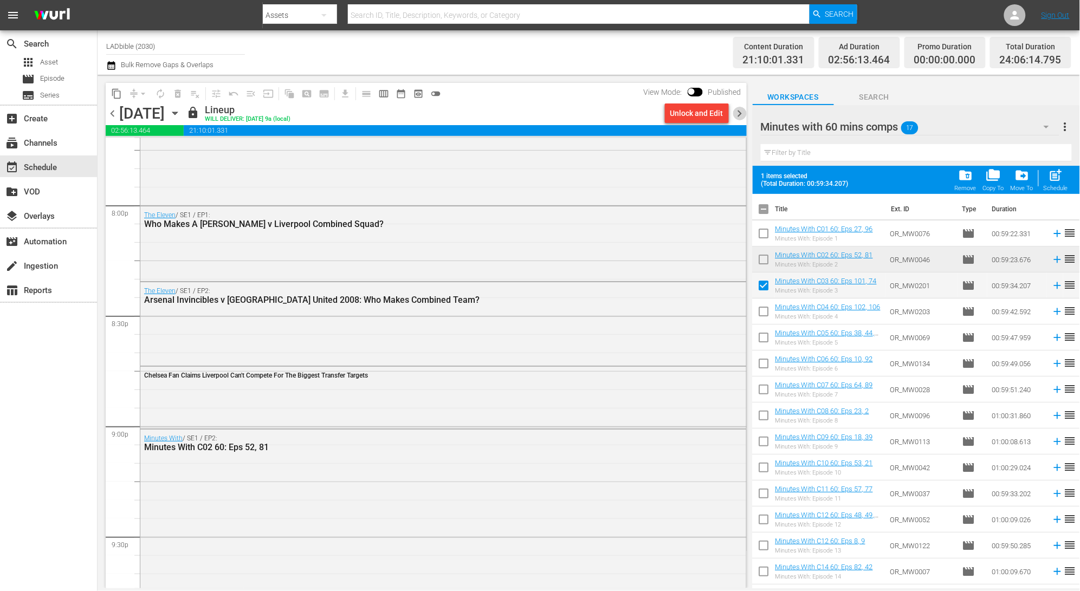
click at [743, 115] on span "chevron_right" at bounding box center [740, 114] width 14 height 14
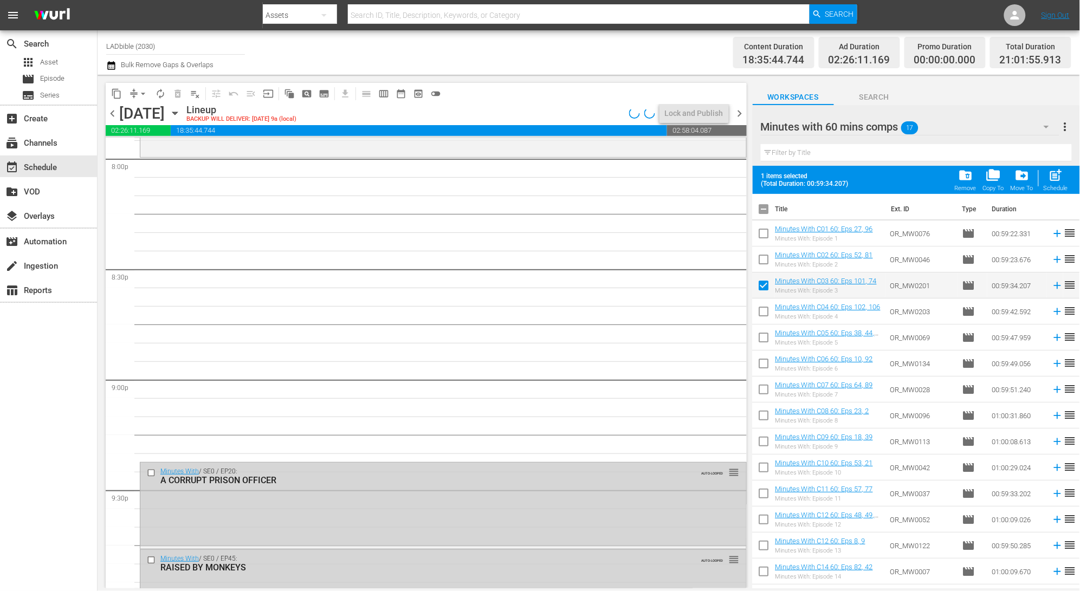
scroll to position [4364, 0]
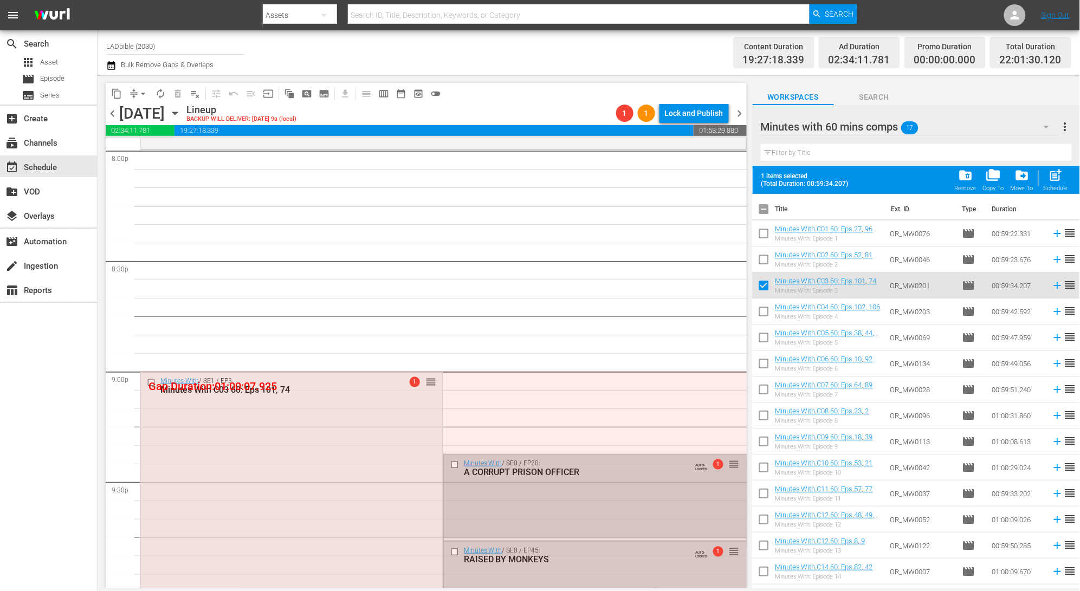
scroll to position [4402, 0]
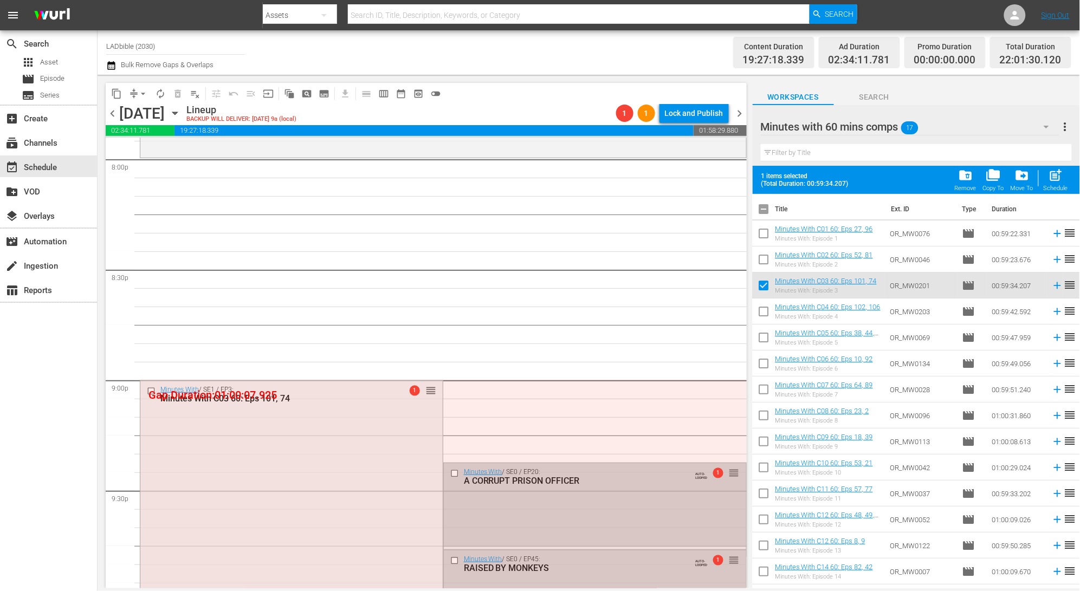
click at [764, 286] on input "checkbox" at bounding box center [764, 287] width 23 height 23
checkbox input "false"
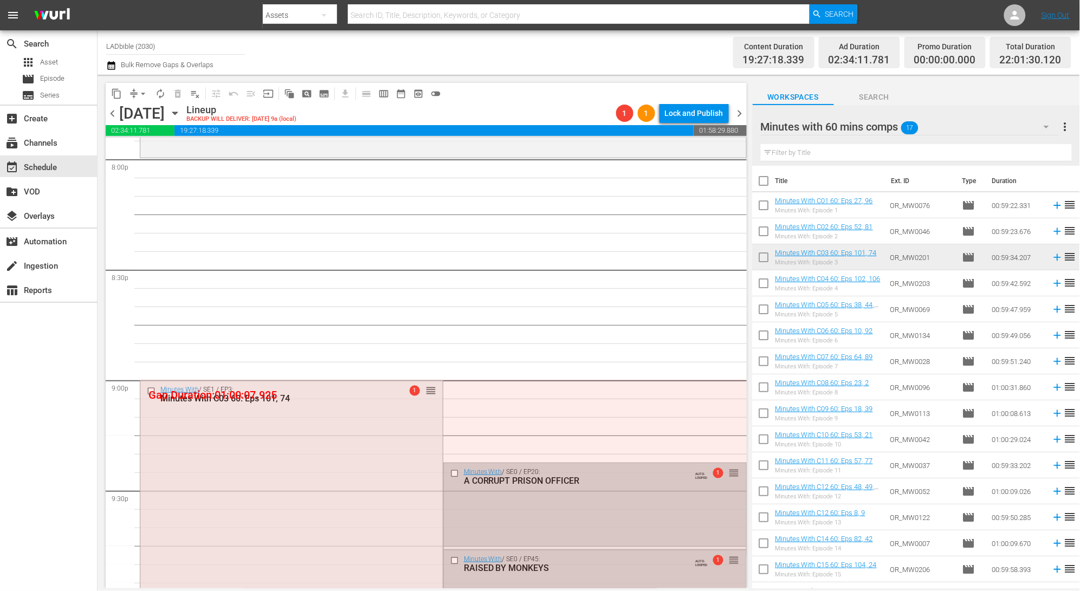
click at [949, 123] on div "Minutes with 60 mins comps 17" at bounding box center [910, 127] width 299 height 30
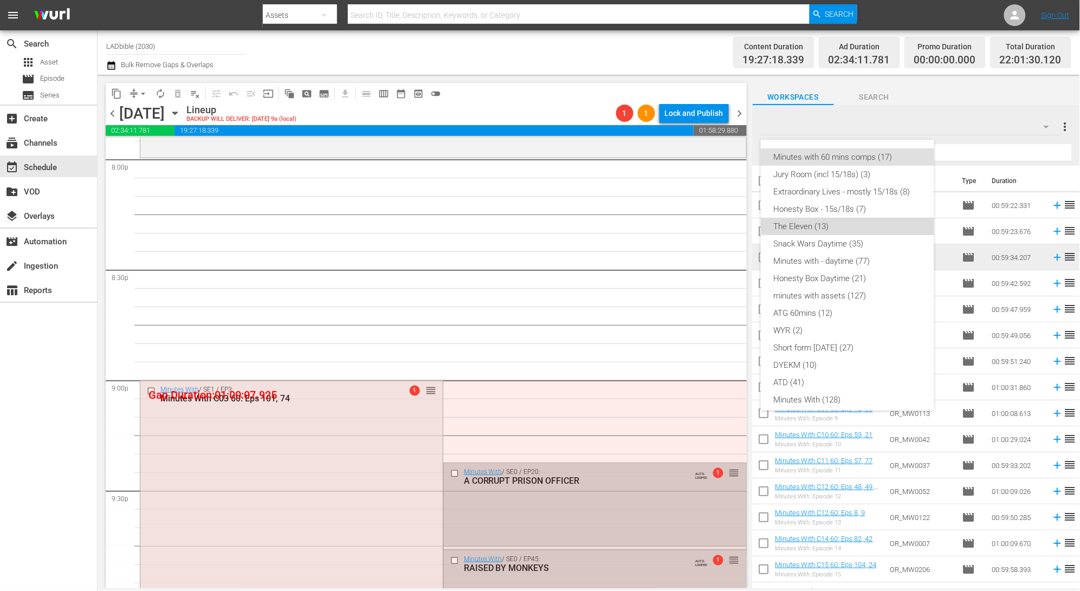
click at [867, 227] on div "The Eleven (13)" at bounding box center [847, 226] width 147 height 17
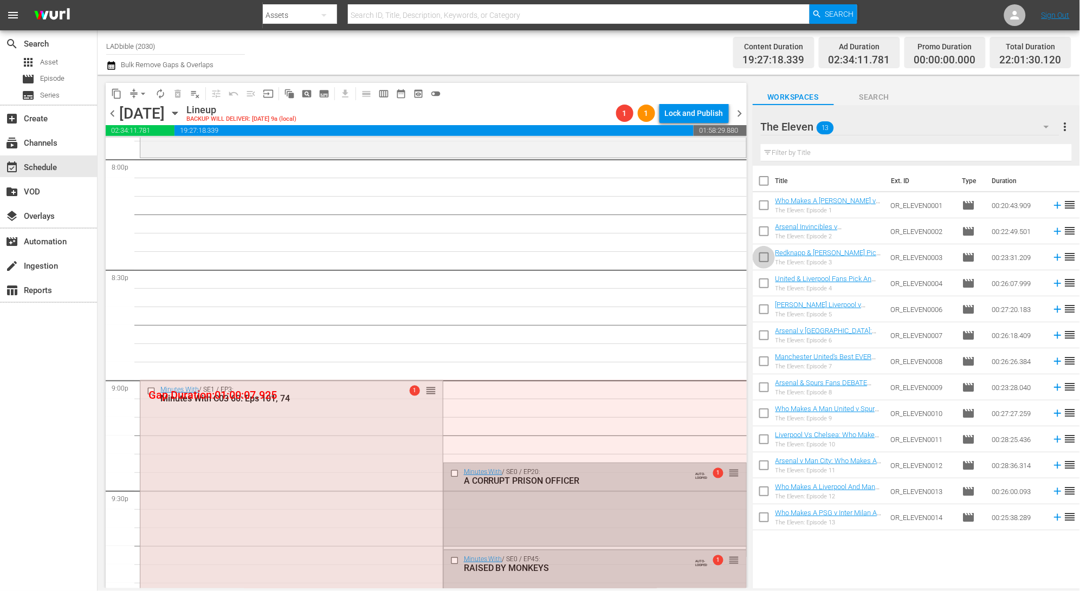
click at [765, 257] on input "checkbox" at bounding box center [764, 259] width 23 height 23
checkbox input "true"
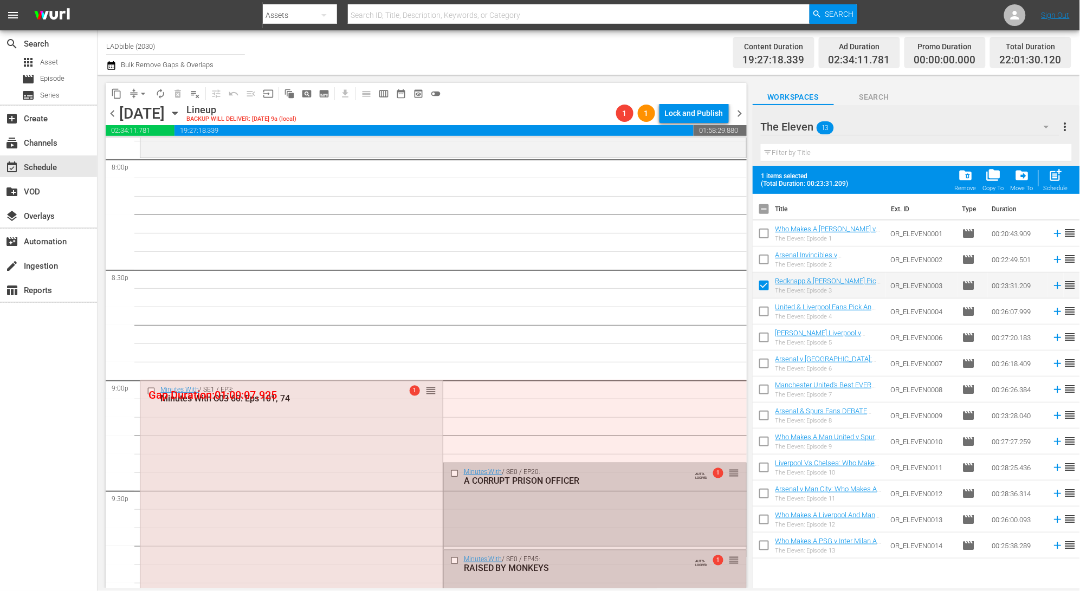
click at [765, 312] on input "checkbox" at bounding box center [764, 313] width 23 height 23
checkbox input "true"
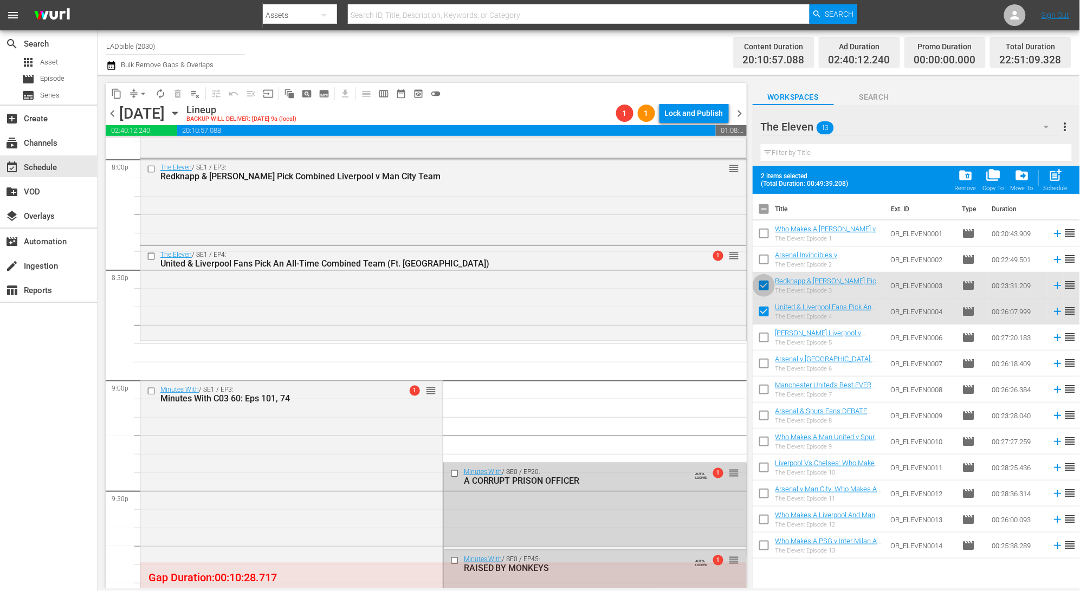
drag, startPoint x: 763, startPoint y: 285, endPoint x: 765, endPoint y: 299, distance: 14.7
click at [763, 285] on input "checkbox" at bounding box center [764, 287] width 23 height 23
checkbox input "false"
drag, startPoint x: 762, startPoint y: 312, endPoint x: 770, endPoint y: 311, distance: 7.6
click at [762, 312] on input "checkbox" at bounding box center [764, 313] width 23 height 23
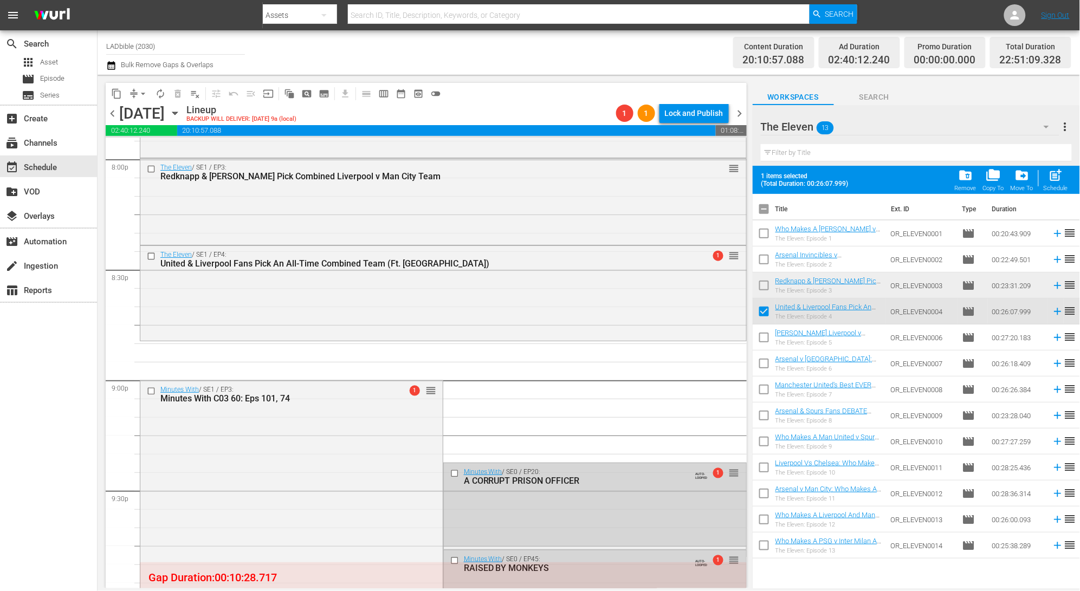
checkbox input "false"
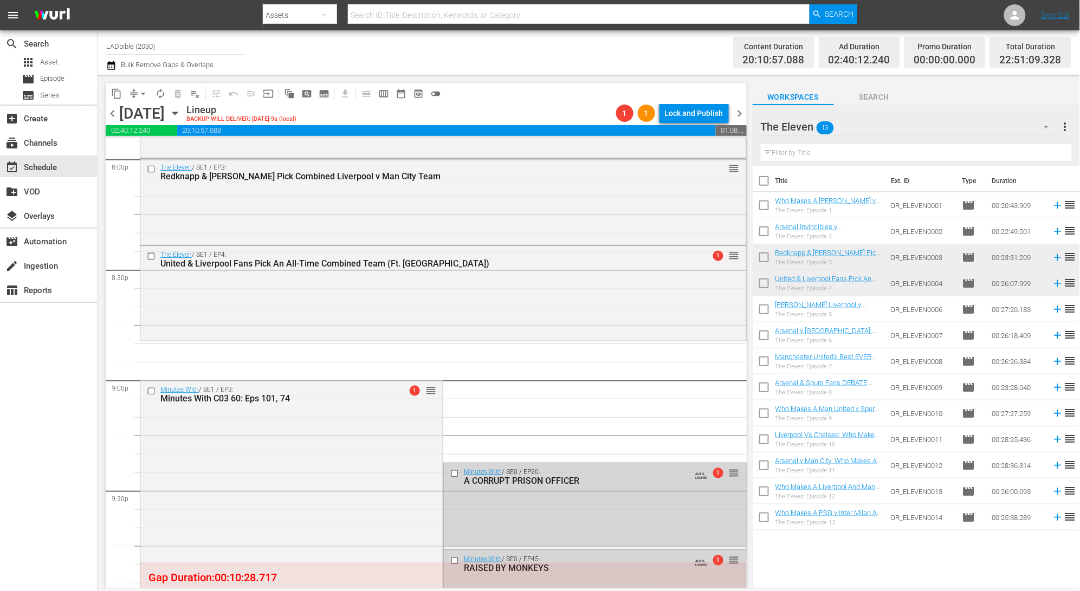
click at [450, 333] on div "The Eleven / SE1 / EP4: United & Liverpool Fans Pick An All-Time Combined Team …" at bounding box center [443, 292] width 606 height 93
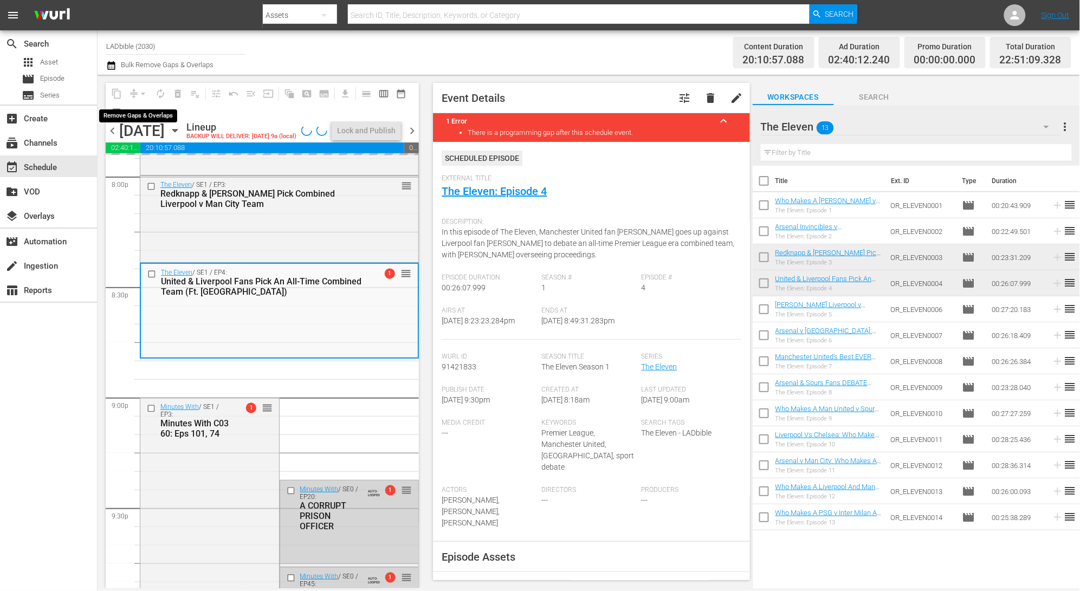
click at [128, 93] on span "compress arrow_drop_down" at bounding box center [138, 93] width 27 height 17
click at [137, 94] on button "arrow_drop_down" at bounding box center [142, 93] width 17 height 17
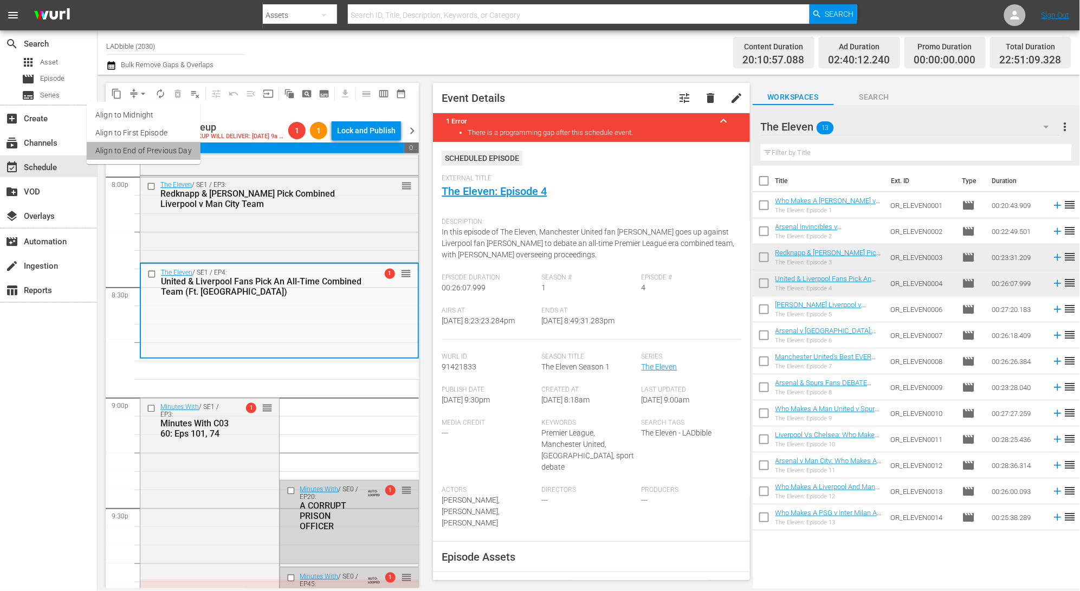
click at [186, 151] on li "Align to End of Previous Day" at bounding box center [144, 151] width 114 height 18
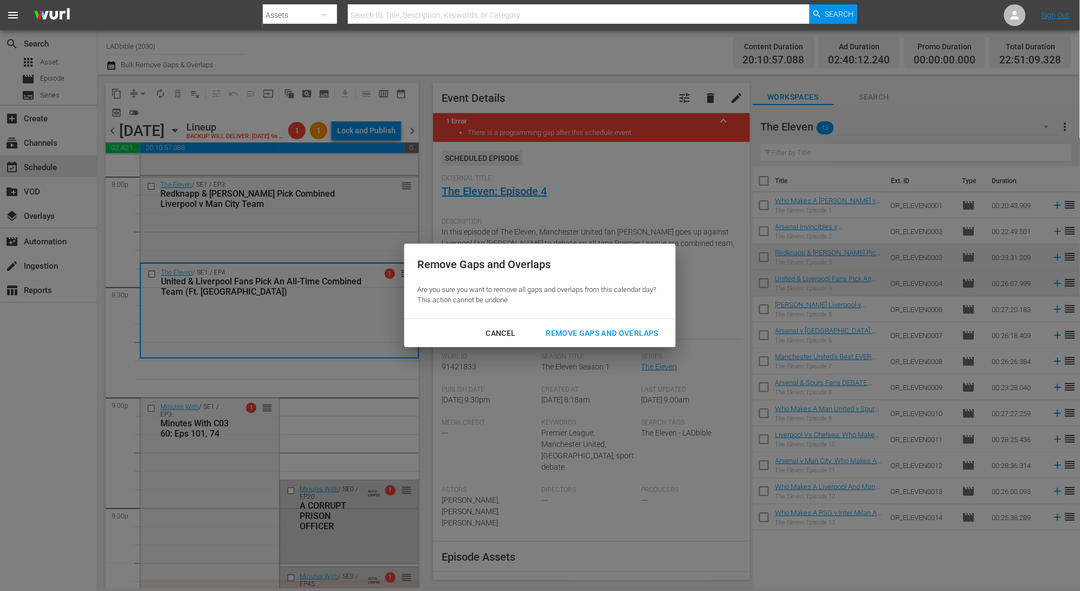
click at [617, 339] on div "Remove Gaps and Overlaps" at bounding box center [603, 334] width 130 height 14
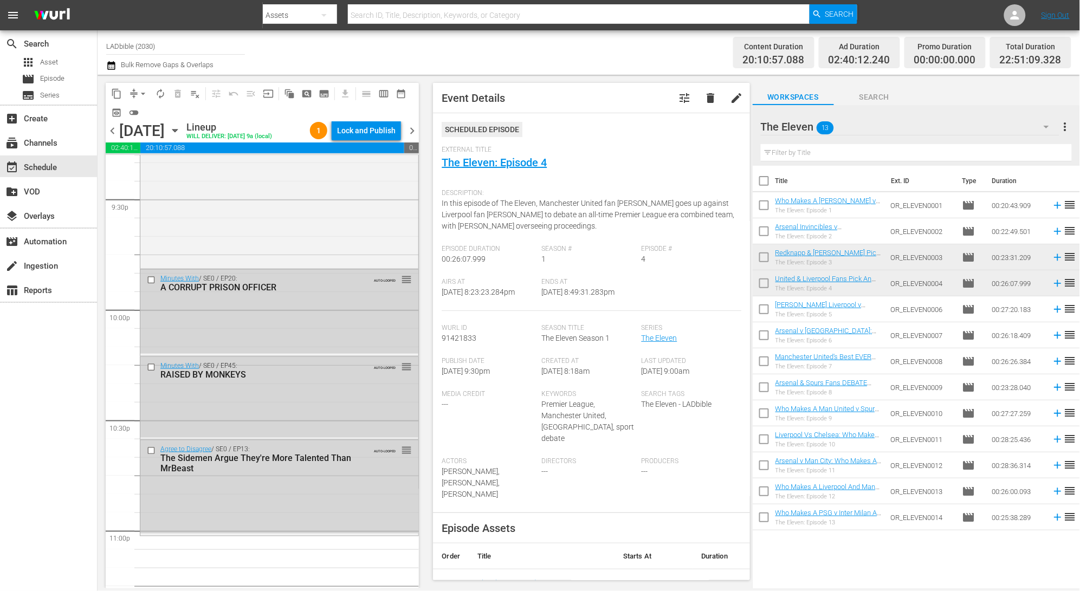
scroll to position [4719, 0]
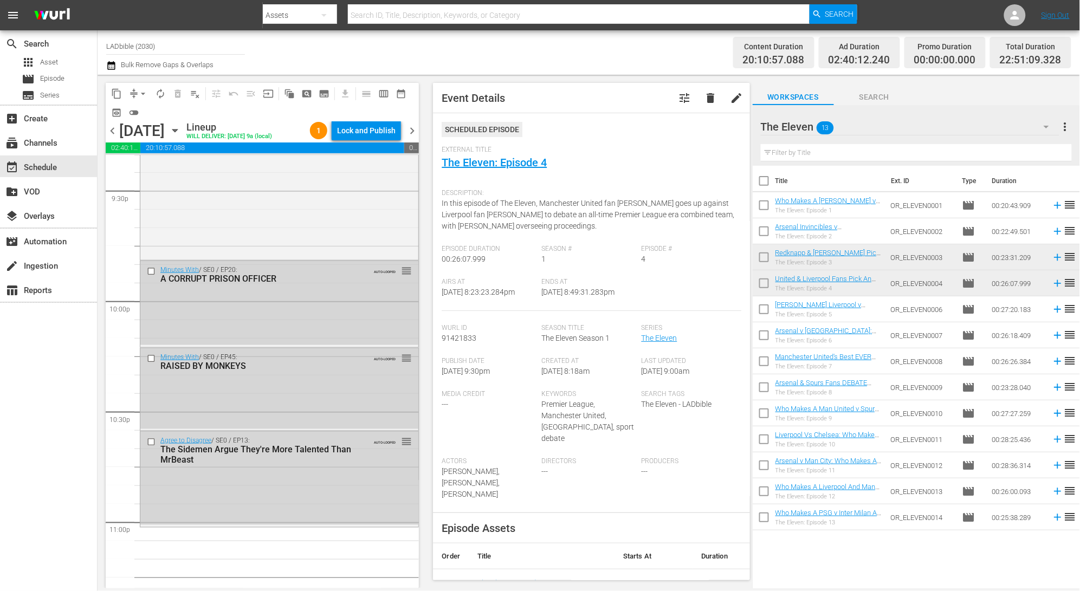
click at [895, 124] on div "The Eleven 13" at bounding box center [910, 127] width 299 height 30
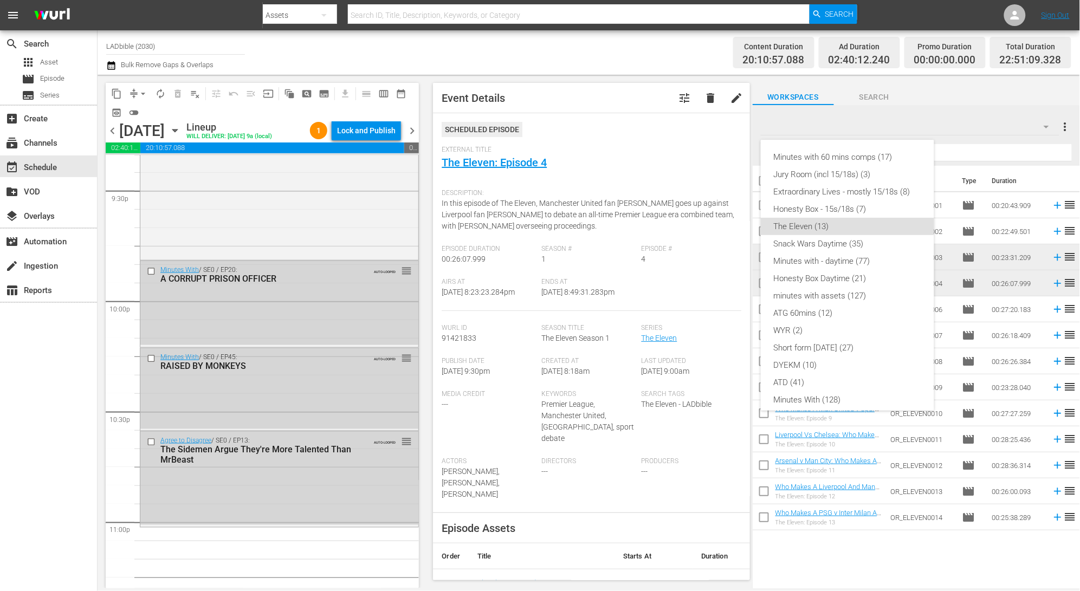
scroll to position [61, 0]
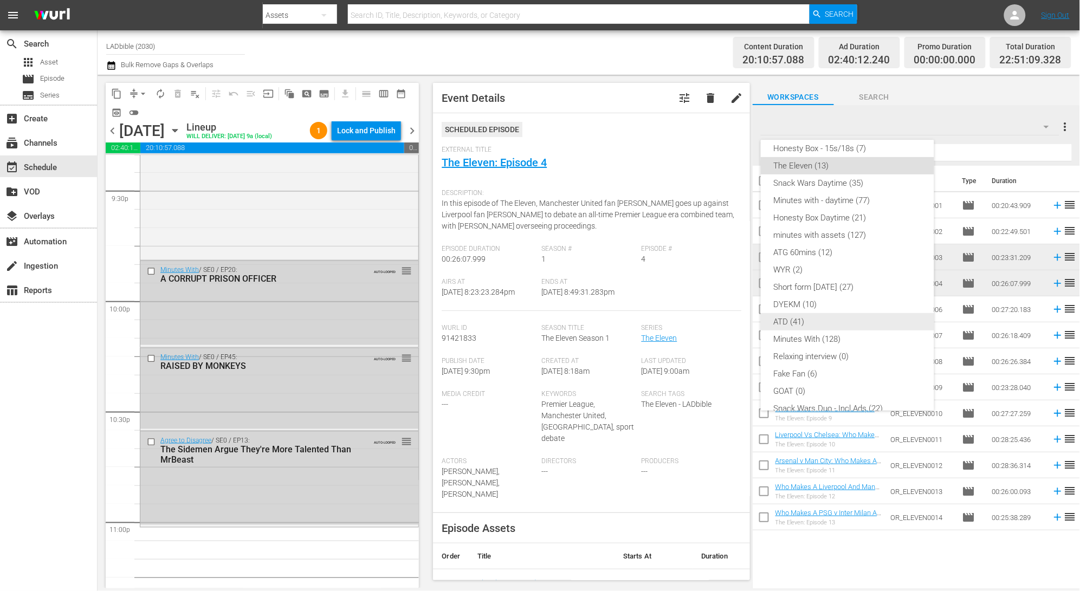
click at [855, 324] on div "ATD (41)" at bounding box center [847, 321] width 147 height 17
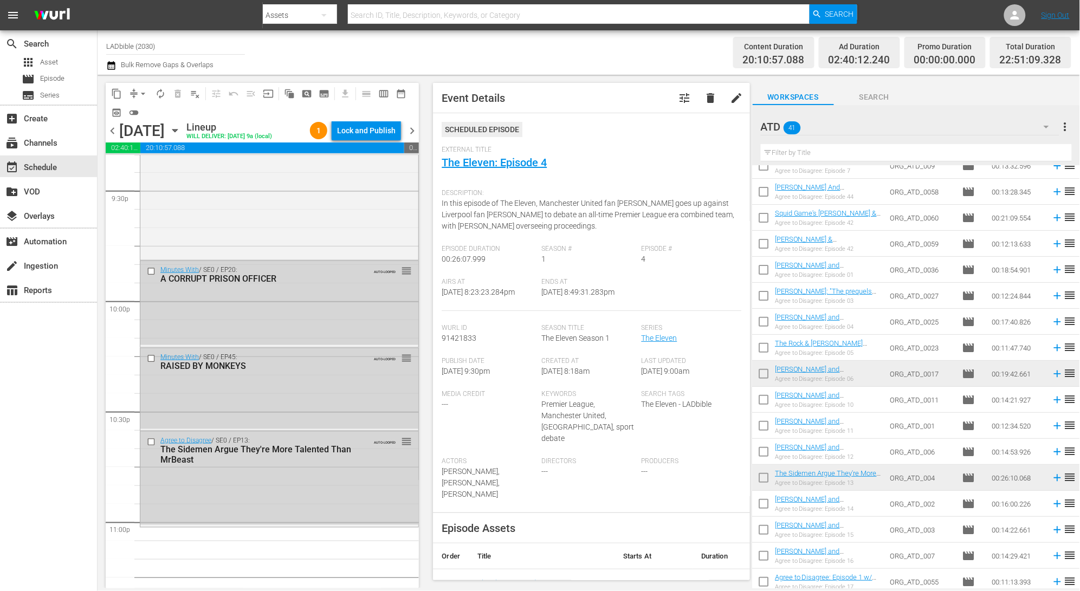
scroll to position [69, 0]
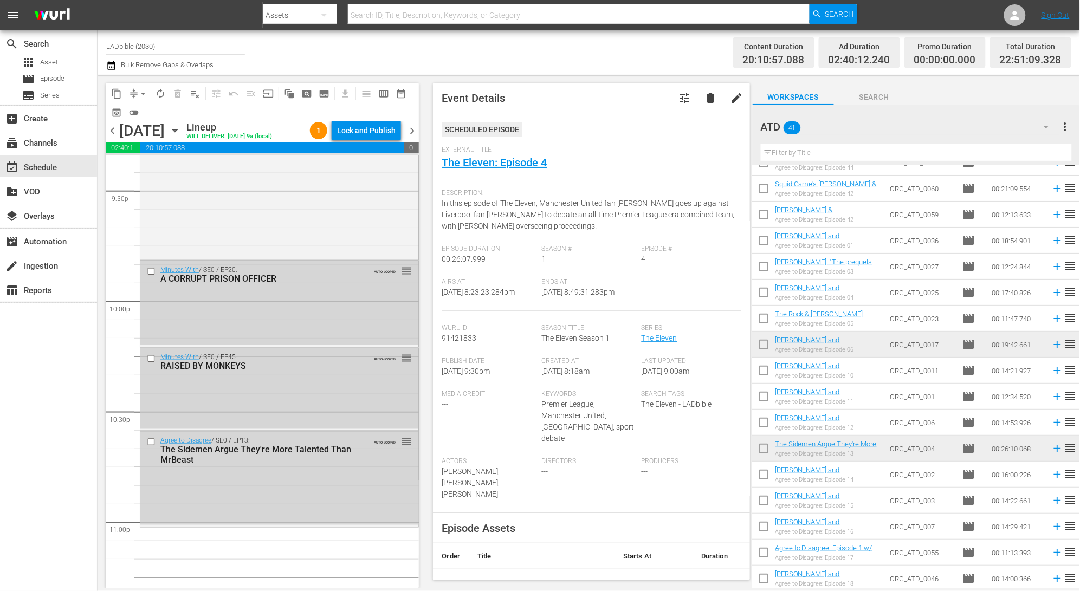
click at [1052, 343] on icon at bounding box center [1058, 345] width 12 height 12
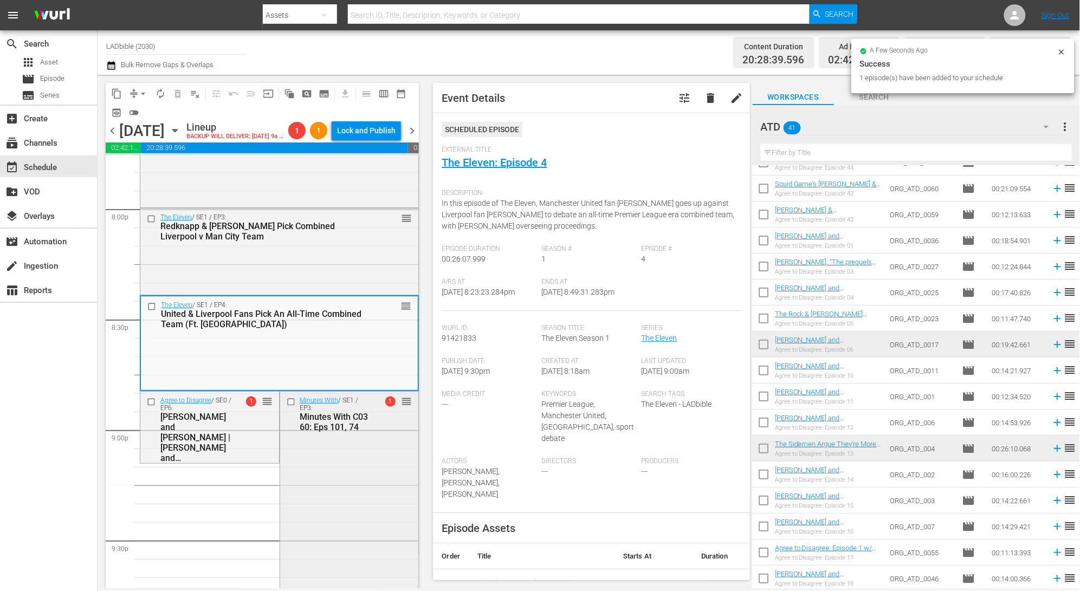
scroll to position [4570, 0]
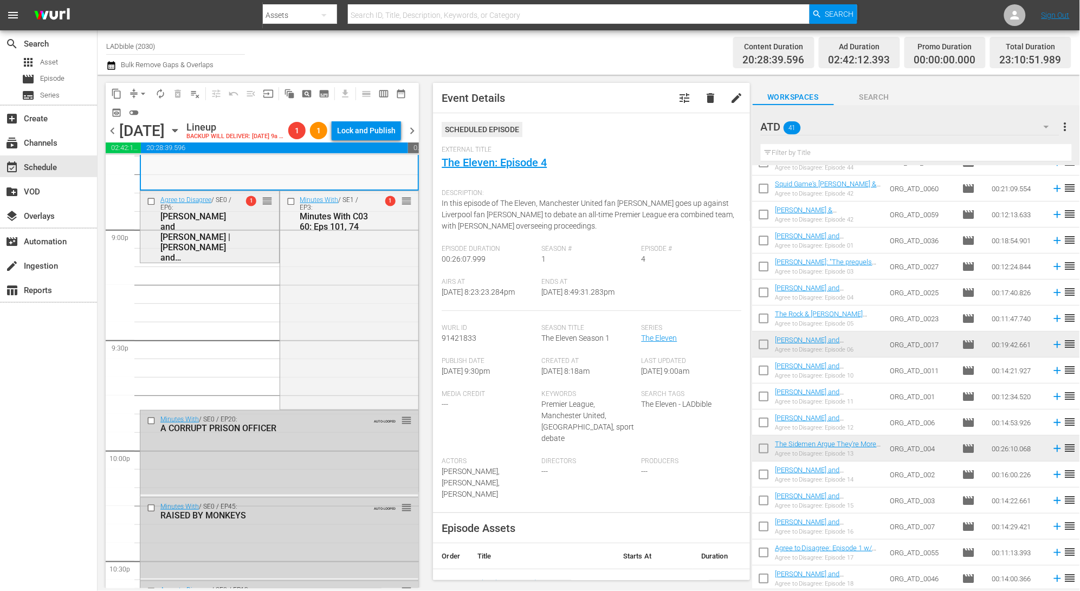
click at [265, 201] on span "reorder" at bounding box center [267, 201] width 11 height 12
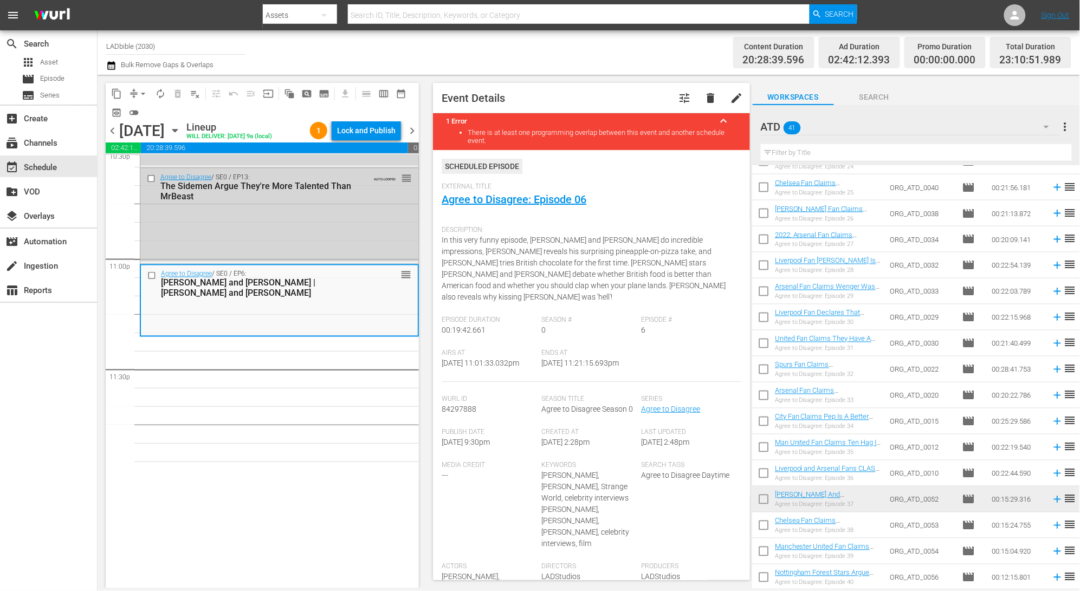
scroll to position [668, 0]
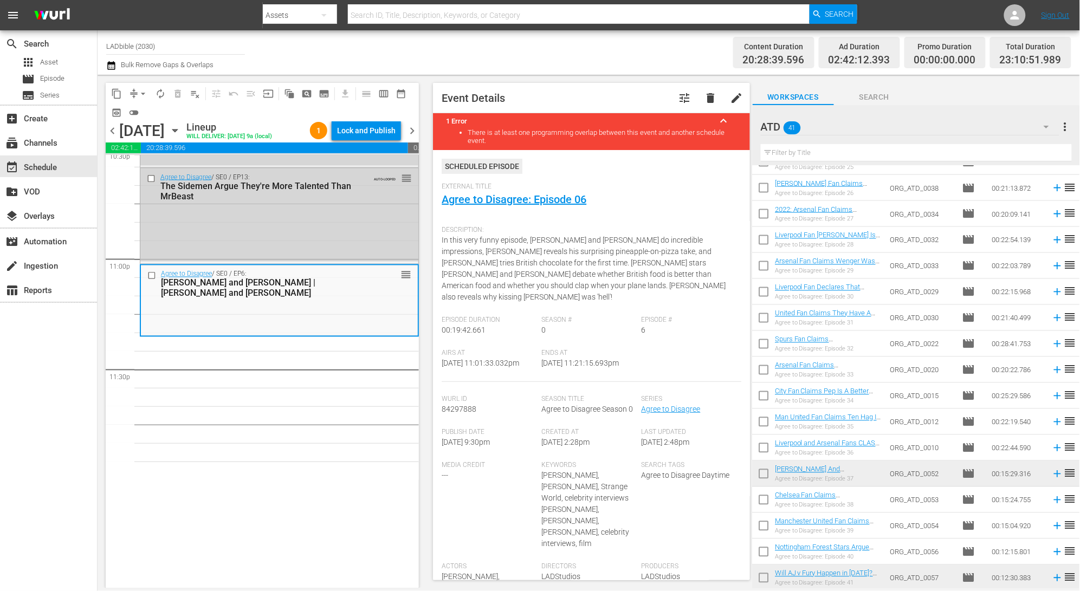
click at [1052, 470] on icon at bounding box center [1058, 474] width 12 height 12
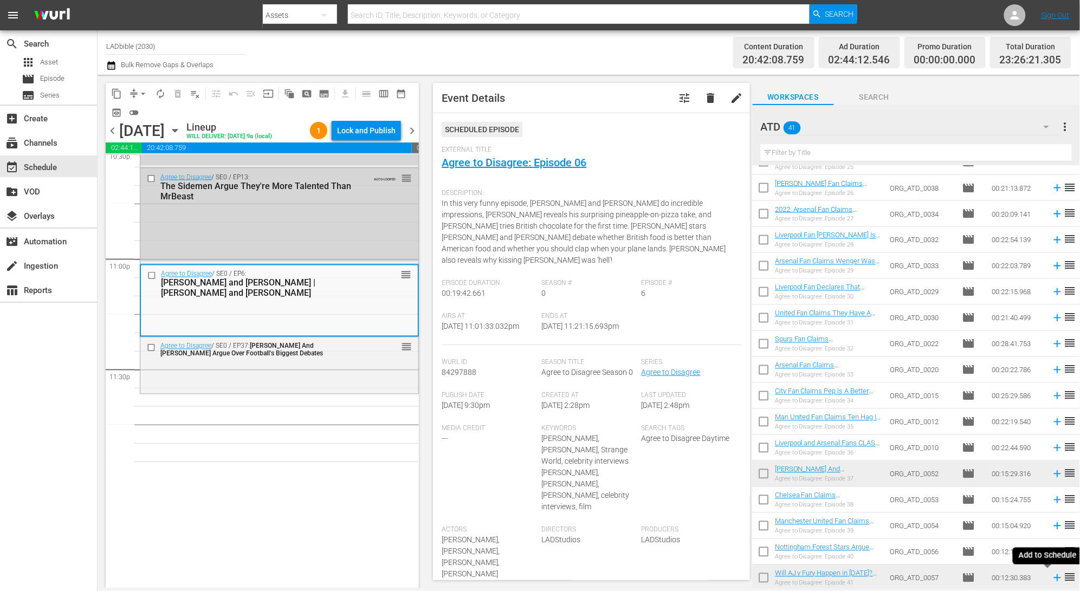
click at [1052, 580] on icon at bounding box center [1058, 578] width 12 height 12
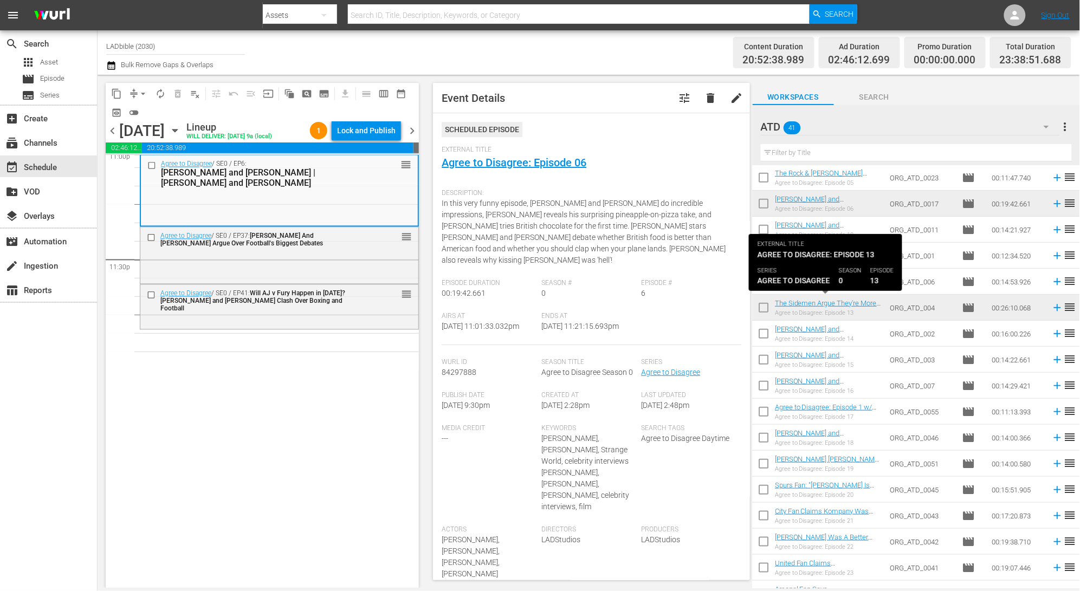
scroll to position [0, 0]
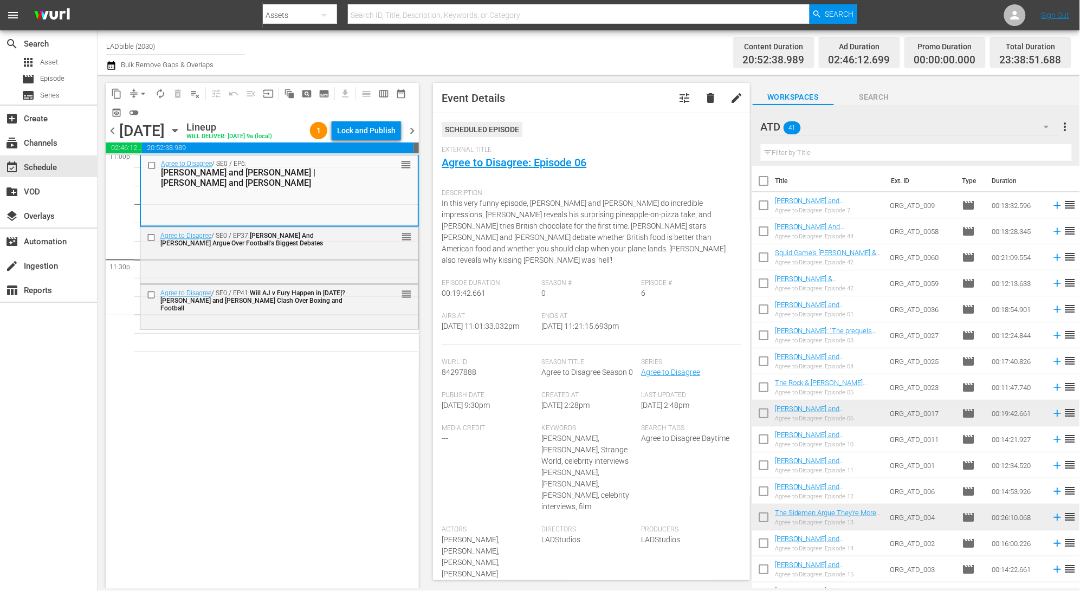
click at [849, 127] on div "ATD 41" at bounding box center [910, 127] width 299 height 30
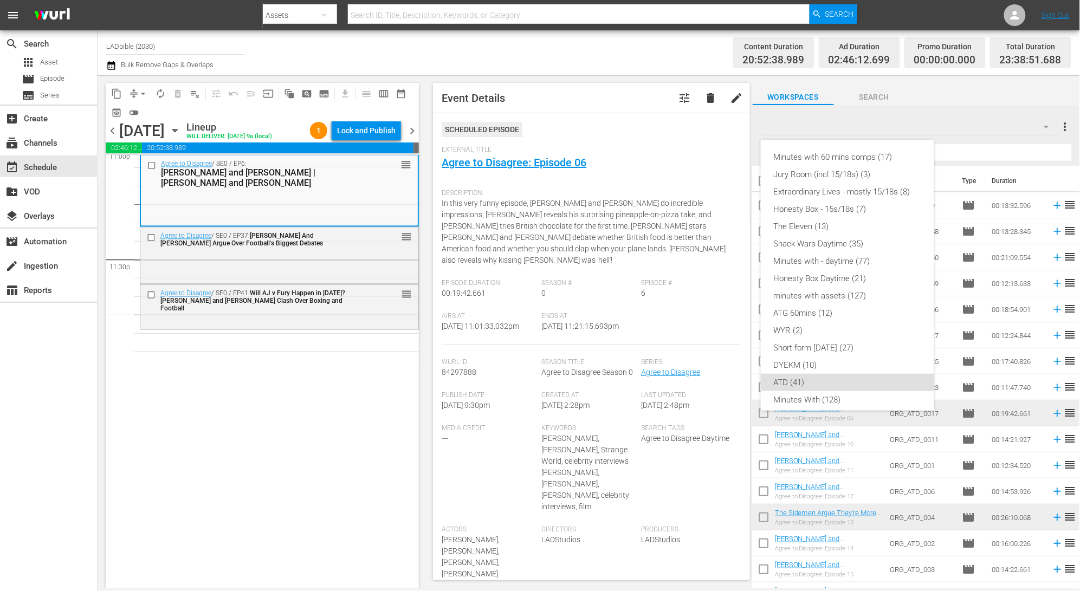
scroll to position [93, 0]
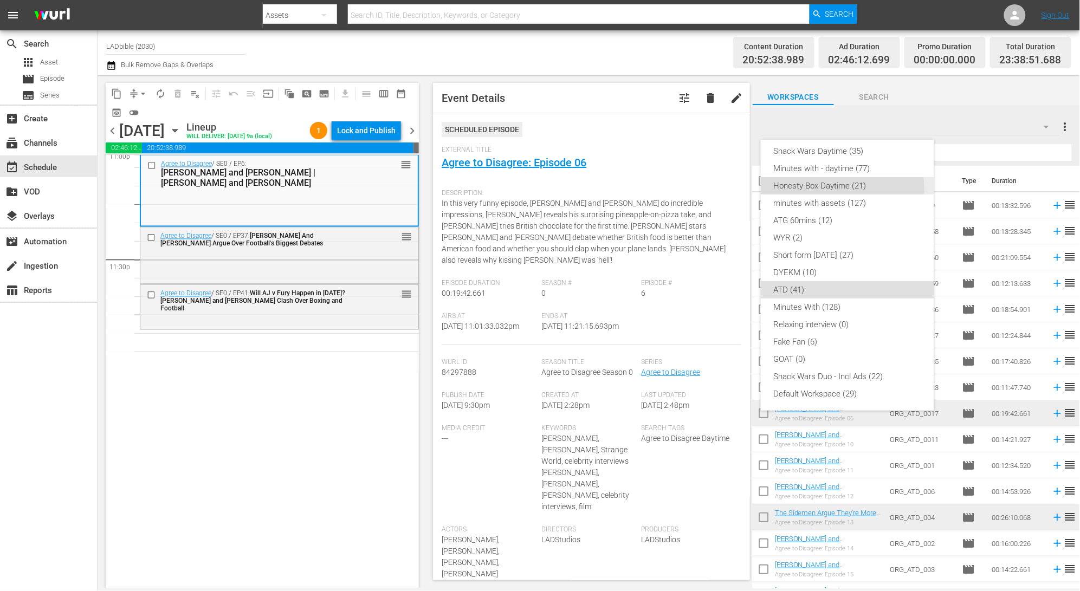
click at [799, 190] on div "Honesty Box Daytime (21)" at bounding box center [847, 185] width 147 height 17
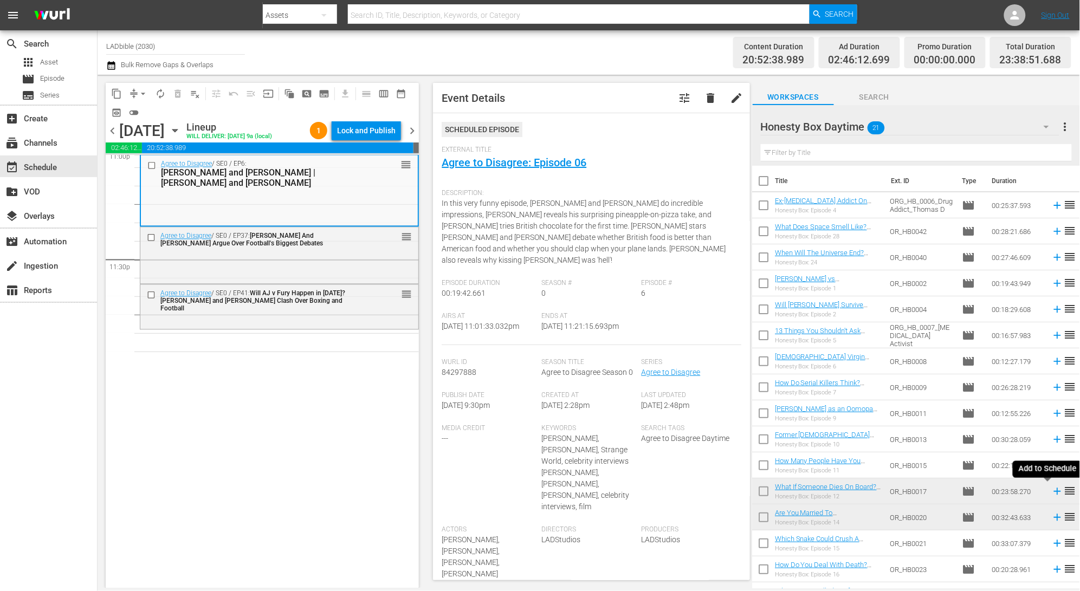
click at [1054, 491] on icon at bounding box center [1057, 491] width 7 height 7
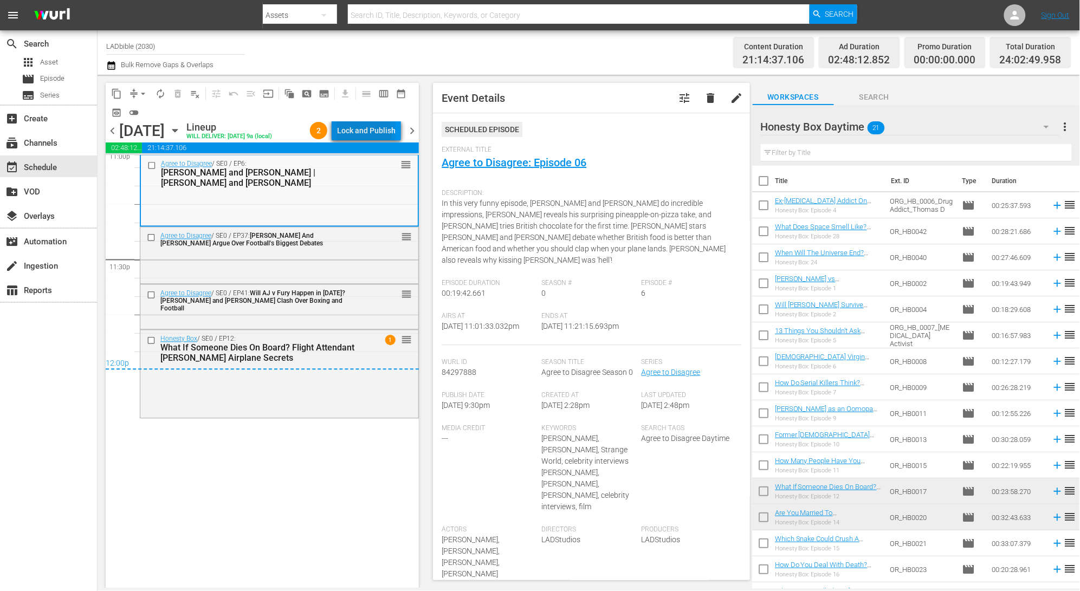
click at [364, 134] on div "Lock and Publish" at bounding box center [366, 131] width 59 height 20
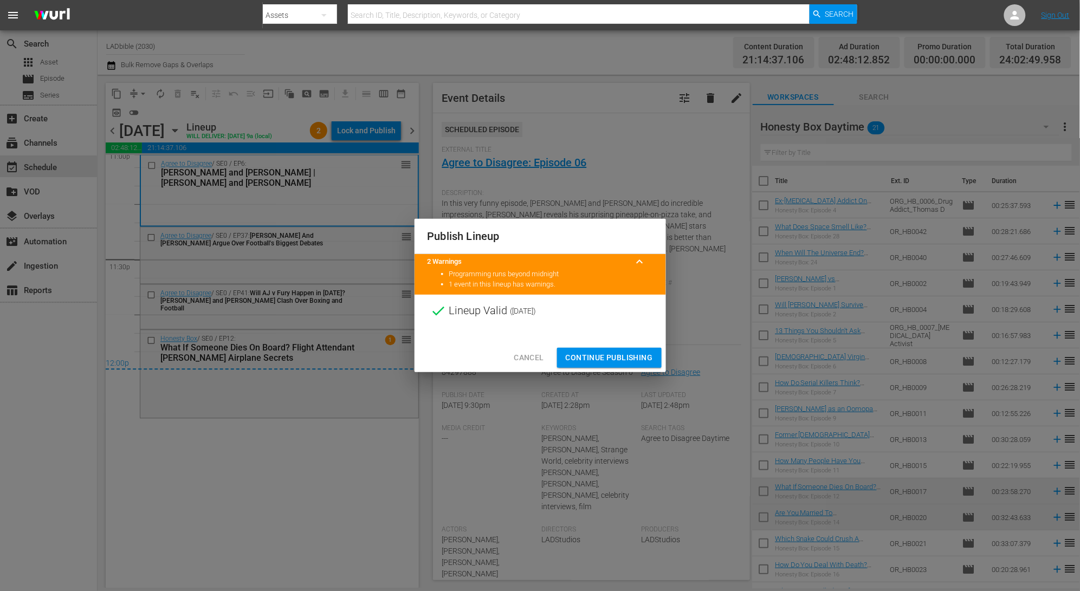
click at [634, 365] on button "Continue Publishing" at bounding box center [609, 358] width 105 height 20
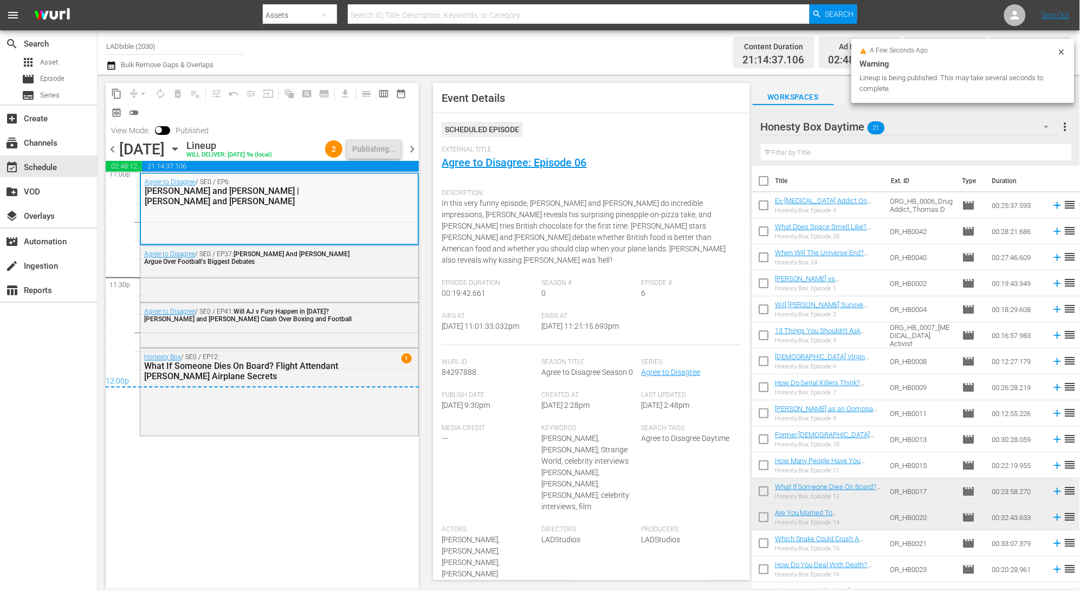
click at [414, 149] on span "chevron_right" at bounding box center [412, 150] width 14 height 14
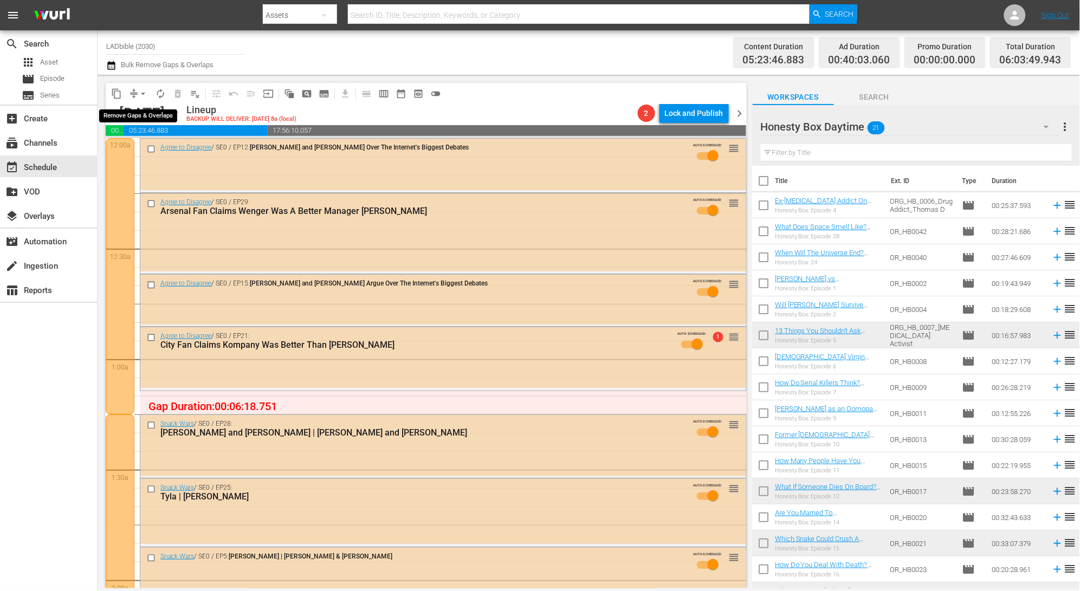
click at [139, 98] on span "arrow_drop_down" at bounding box center [143, 93] width 11 height 11
click at [163, 129] on li "Align to First Episode" at bounding box center [143, 133] width 89 height 18
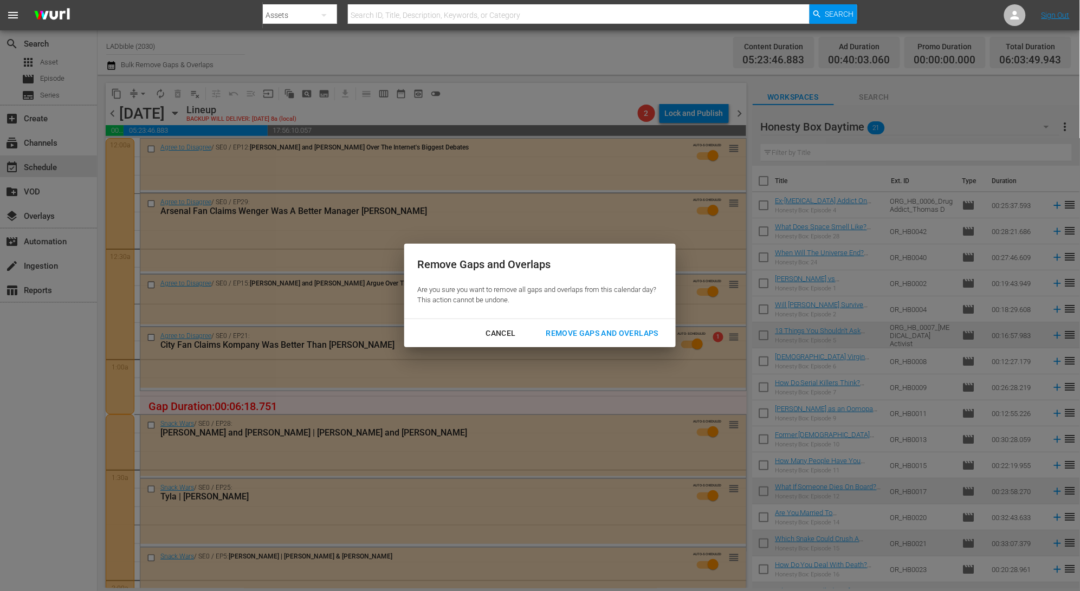
click at [654, 333] on div "Remove Gaps and Overlaps" at bounding box center [603, 334] width 130 height 14
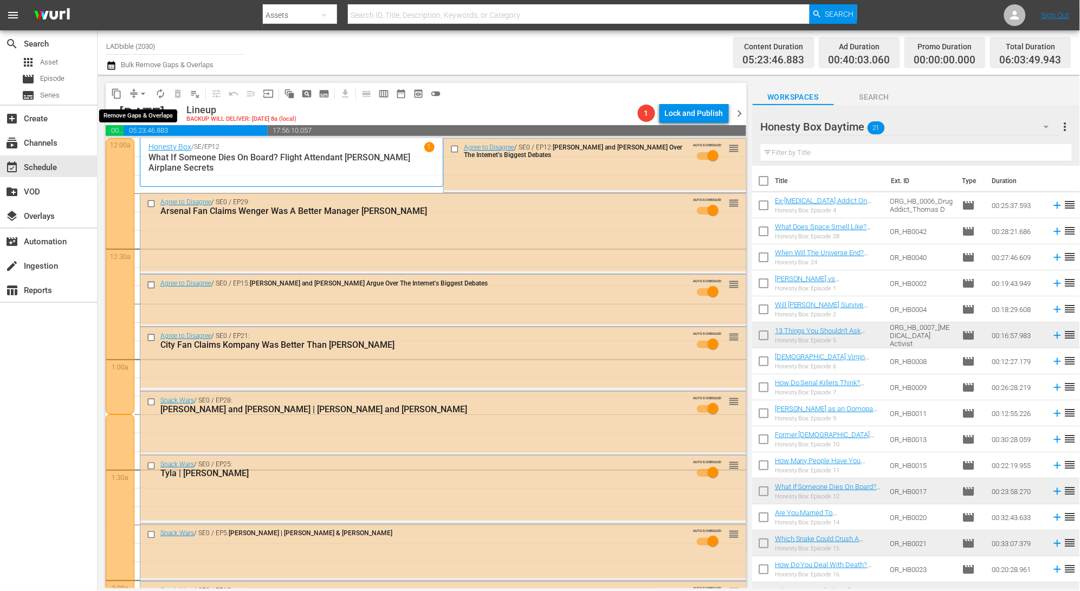
click at [136, 94] on button "arrow_drop_down" at bounding box center [142, 93] width 17 height 17
click at [158, 152] on li "Align to End of Previous Day" at bounding box center [144, 151] width 114 height 18
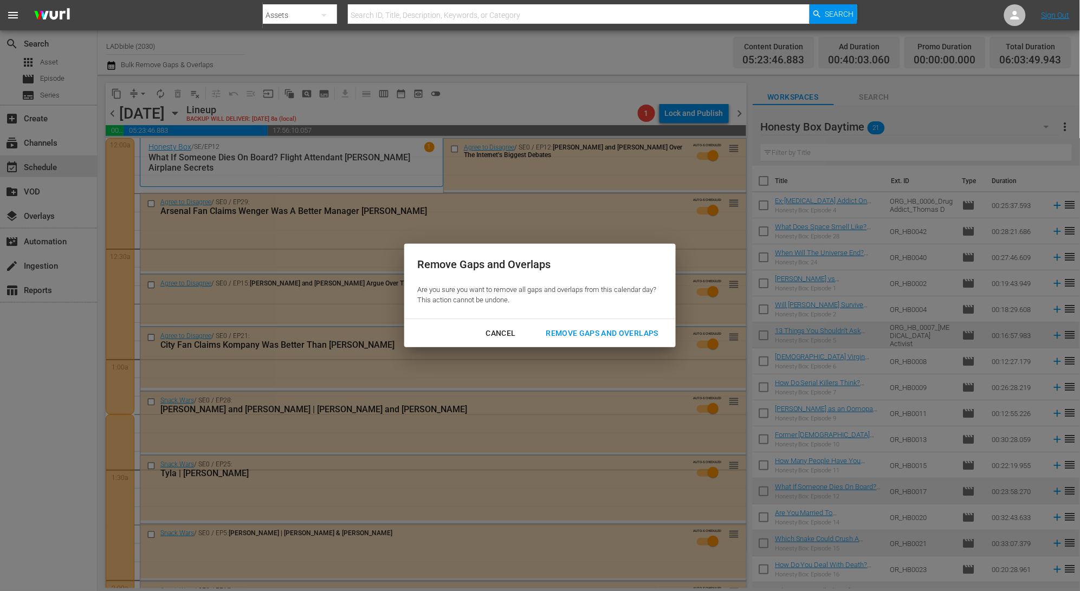
click at [630, 334] on div "Remove Gaps and Overlaps" at bounding box center [603, 334] width 130 height 14
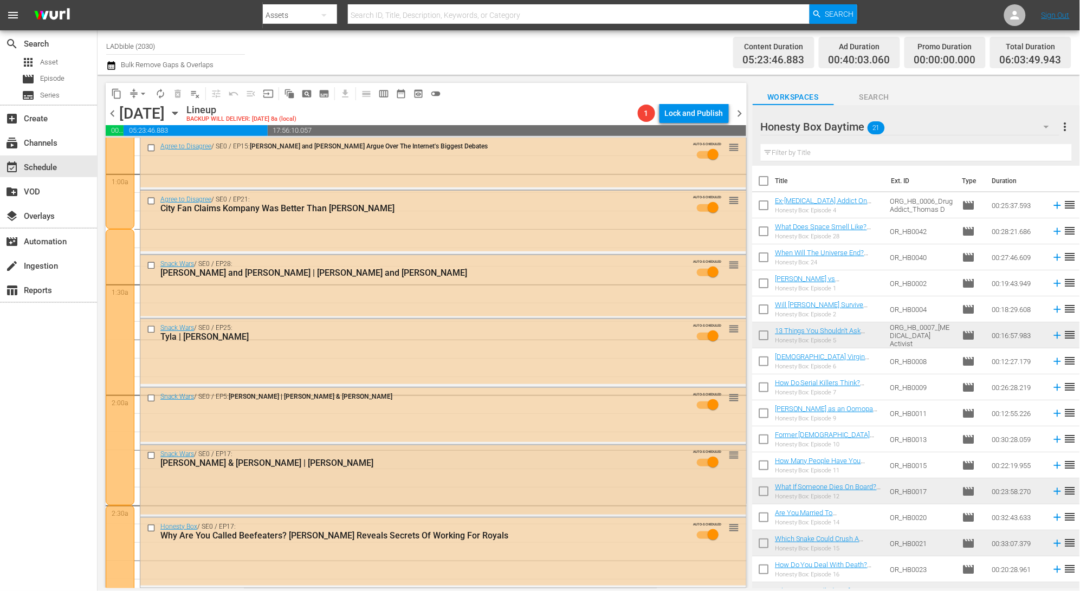
scroll to position [261, 0]
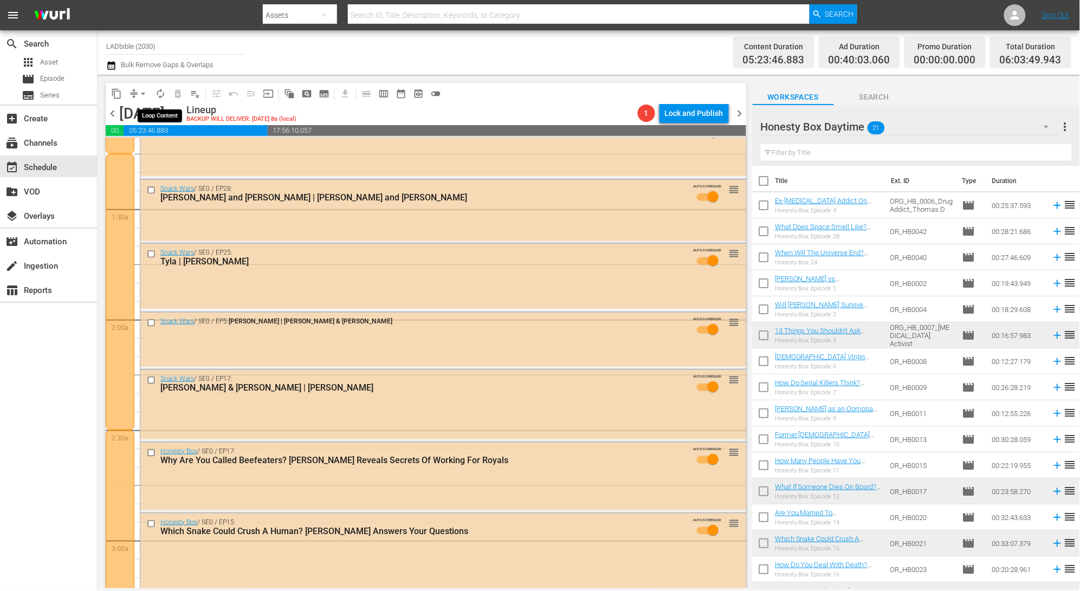
click at [162, 93] on span "autorenew_outlined" at bounding box center [160, 93] width 11 height 11
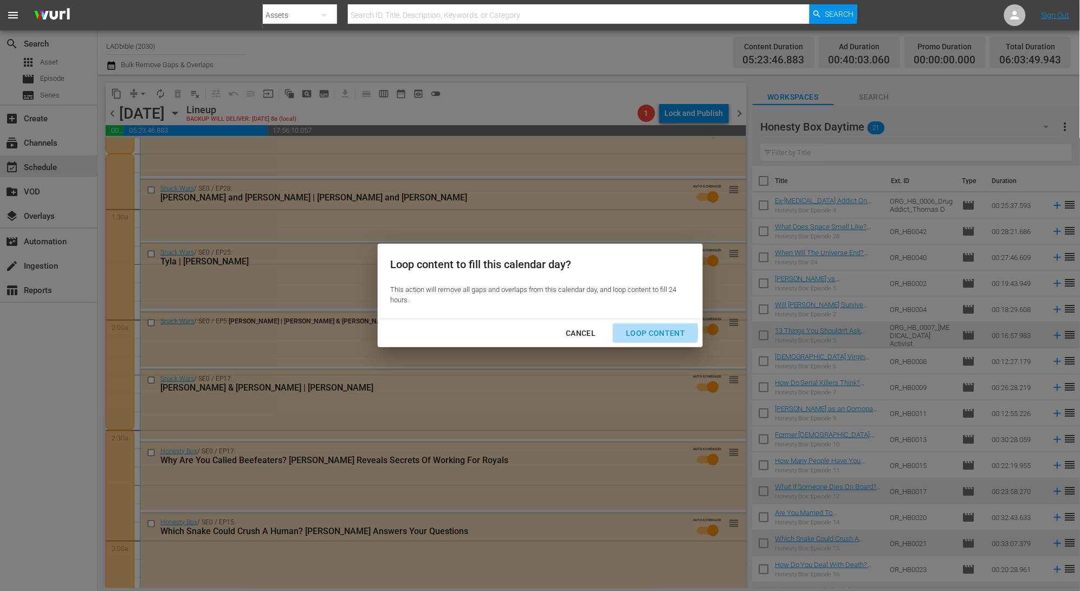
click at [654, 333] on div "Loop Content" at bounding box center [655, 334] width 76 height 14
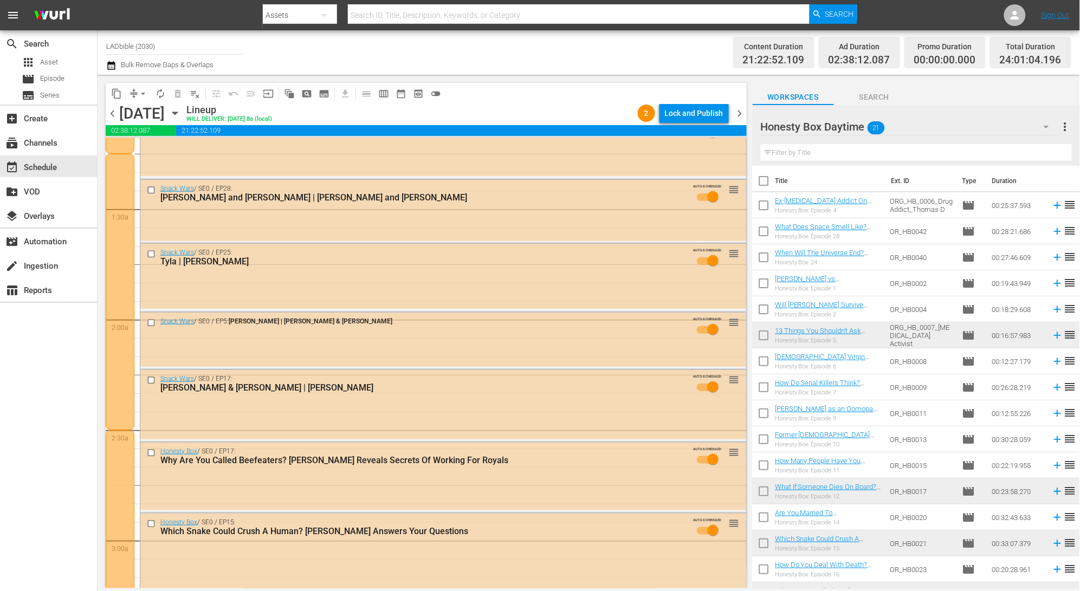
click at [460, 108] on div "Lineup WILL DELIVER: [DATE] 8a (local)" at bounding box center [409, 113] width 447 height 18
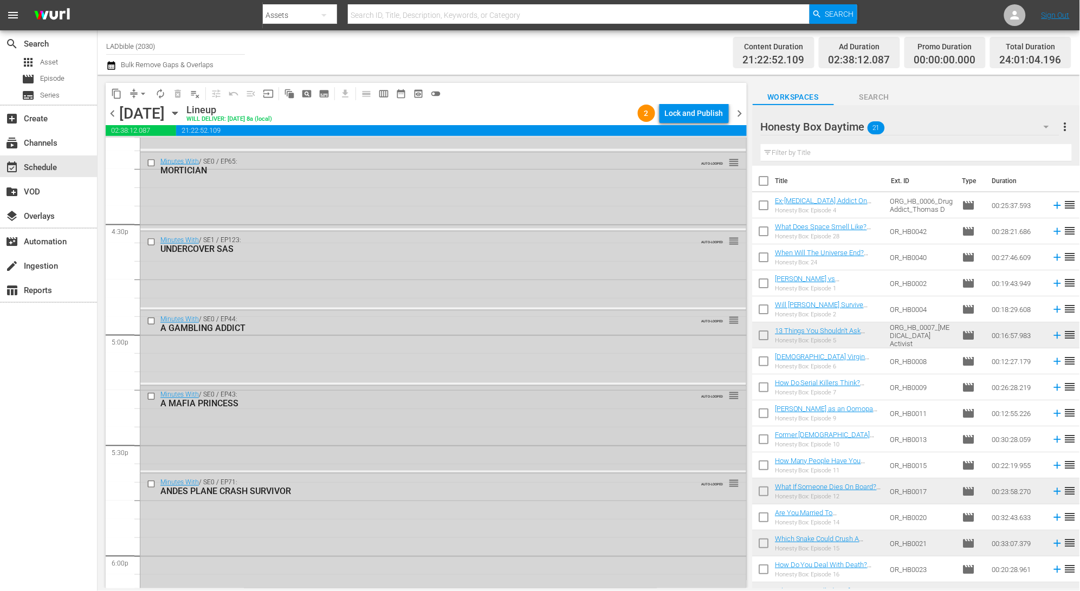
scroll to position [3554, 0]
